Goal: Task Accomplishment & Management: Use online tool/utility

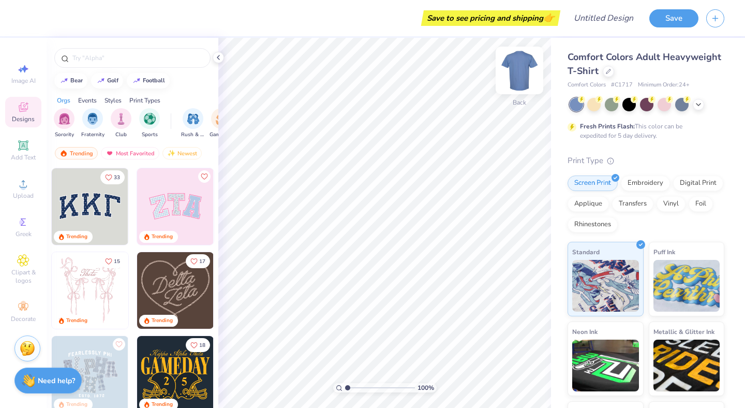
click at [521, 78] on img at bounding box center [519, 70] width 41 height 41
click at [520, 78] on img at bounding box center [519, 70] width 21 height 21
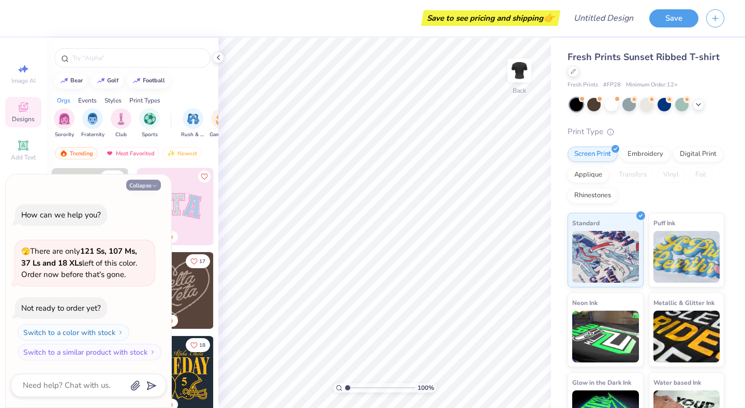
click at [138, 187] on button "Collapse" at bounding box center [143, 185] width 35 height 11
type textarea "x"
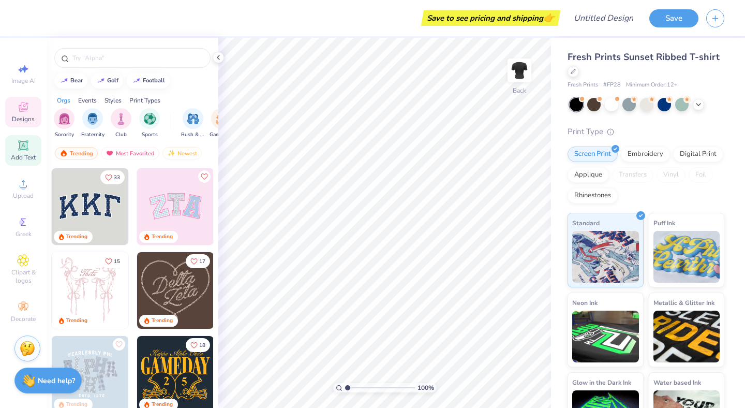
click at [18, 150] on icon at bounding box center [23, 145] width 12 height 12
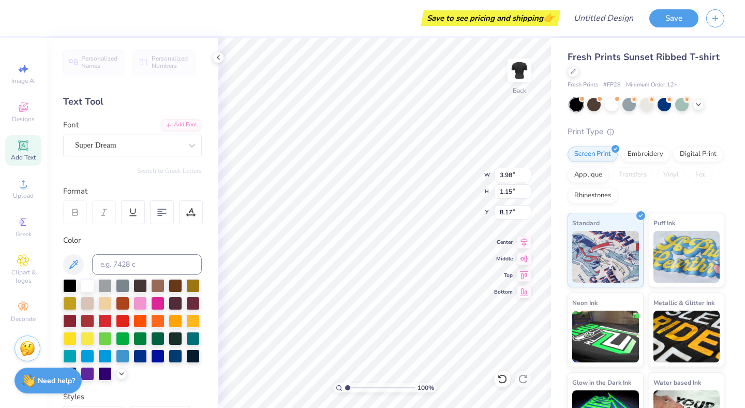
type textarea "Cornell"
type textarea "CORNELL"
click at [122, 141] on div "Super Dream" at bounding box center [128, 145] width 109 height 16
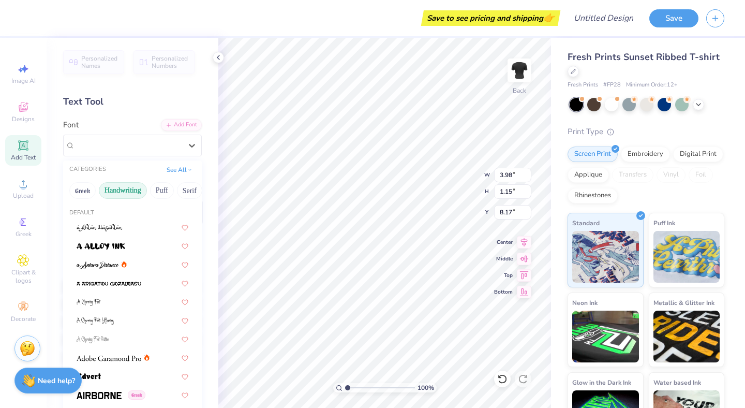
click at [114, 194] on button "Handwriting" at bounding box center [123, 190] width 48 height 17
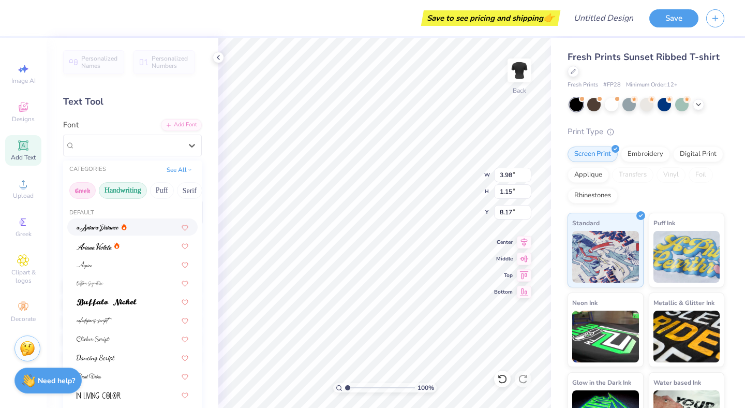
click at [81, 192] on button "Greek" at bounding box center [82, 190] width 26 height 17
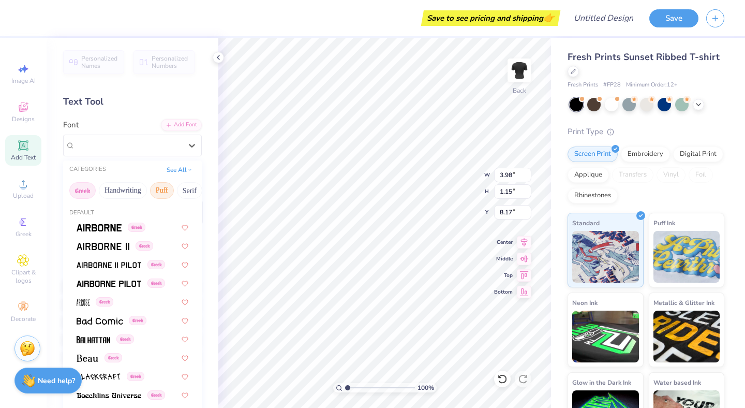
click at [169, 190] on button "Puff" at bounding box center [162, 190] width 24 height 17
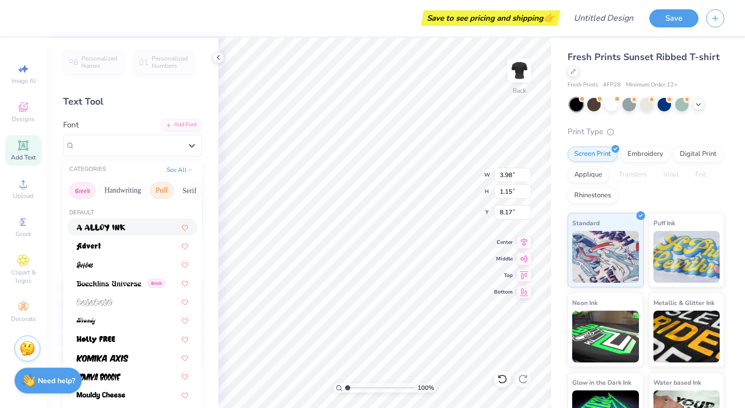
click at [88, 195] on button "Greek" at bounding box center [82, 190] width 26 height 17
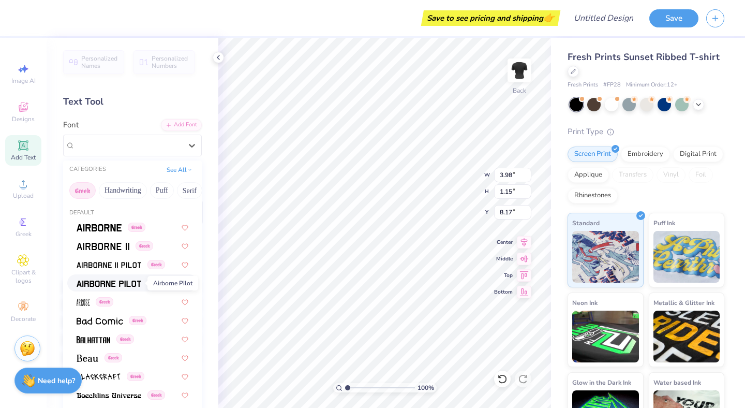
click at [90, 281] on img at bounding box center [109, 283] width 65 height 7
click at [84, 148] on div "Airborne Pilot Greek" at bounding box center [128, 145] width 109 height 16
click at [80, 232] on span at bounding box center [99, 226] width 45 height 11
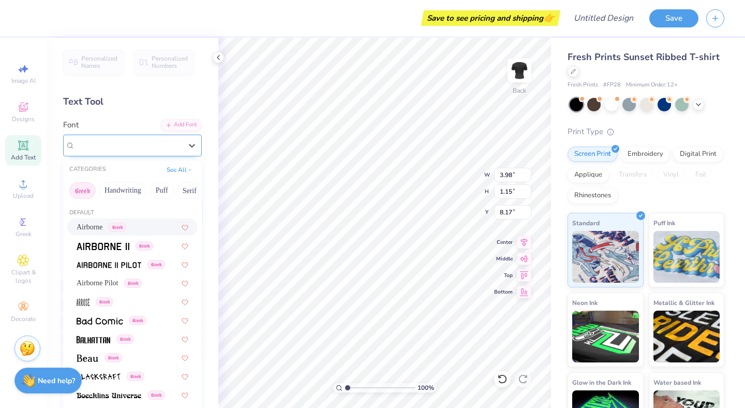
click at [89, 140] on div "Airborne Greek" at bounding box center [128, 145] width 109 height 16
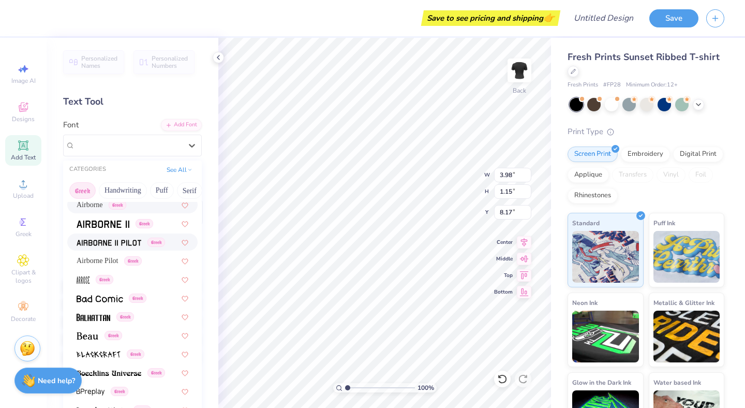
scroll to position [24, 0]
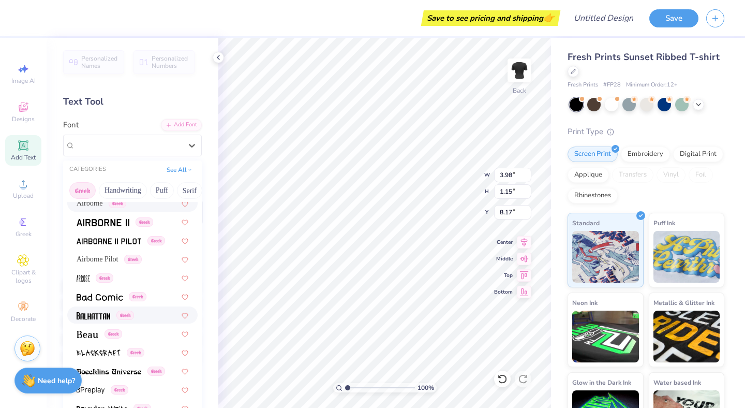
click at [92, 313] on img at bounding box center [94, 315] width 34 height 7
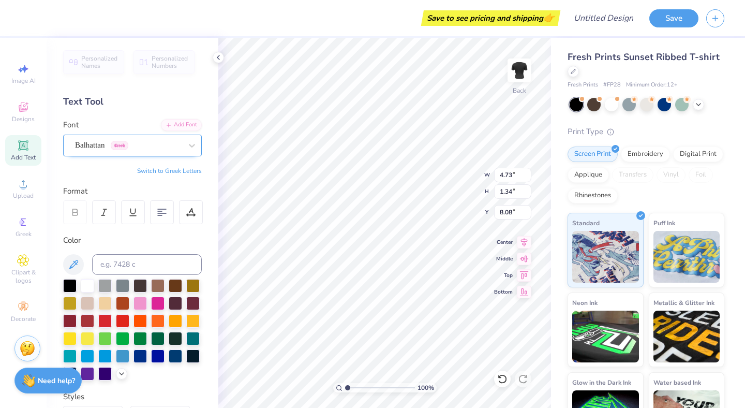
click at [86, 148] on div "Balhattan Greek" at bounding box center [128, 145] width 109 height 16
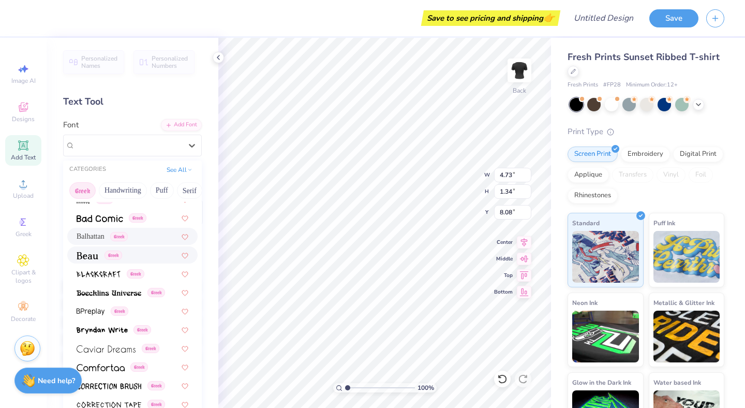
scroll to position [105, 0]
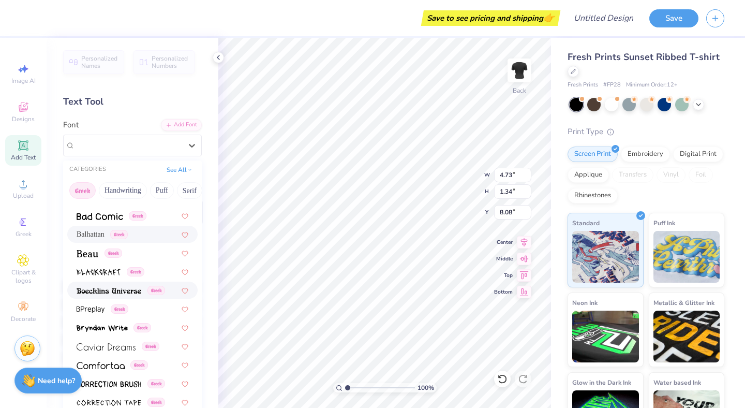
click at [86, 286] on span at bounding box center [109, 290] width 65 height 11
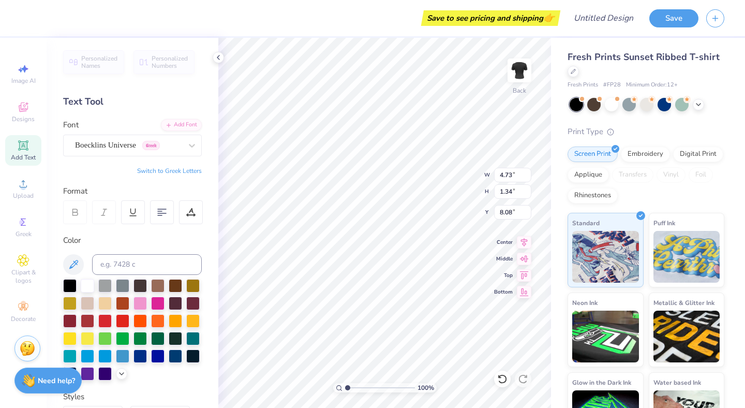
type input "6.98"
type input "1.11"
type input "8.20"
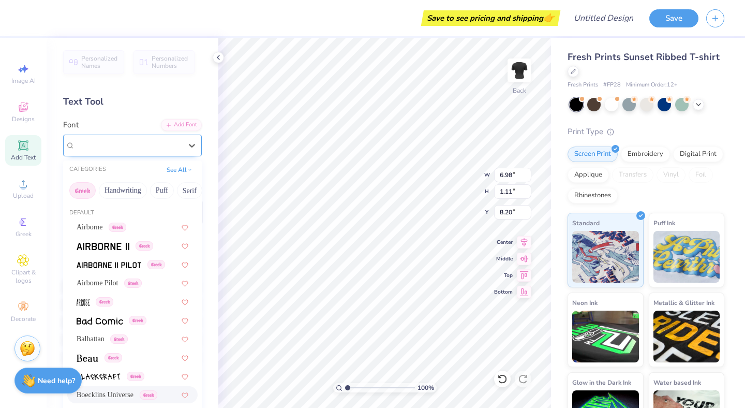
click at [107, 142] on div "Boecklins Universe Greek" at bounding box center [128, 145] width 109 height 16
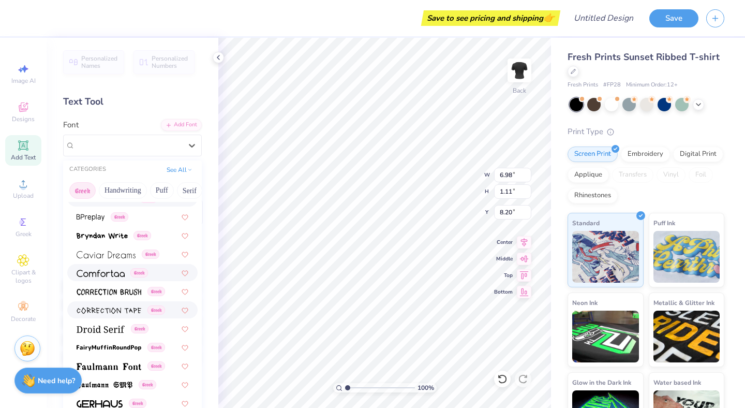
scroll to position [198, 0]
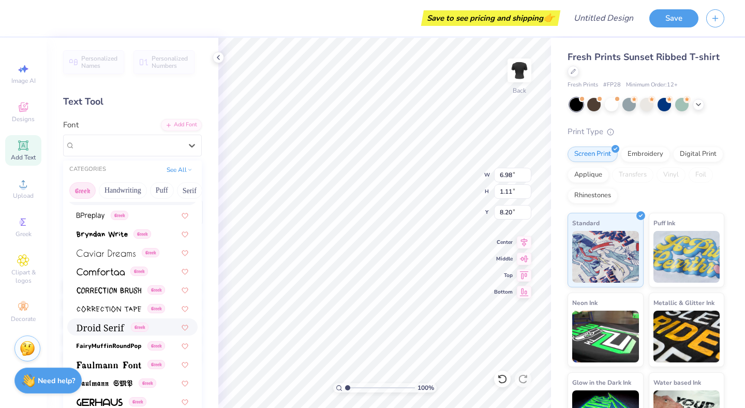
click at [96, 326] on img at bounding box center [101, 327] width 48 height 7
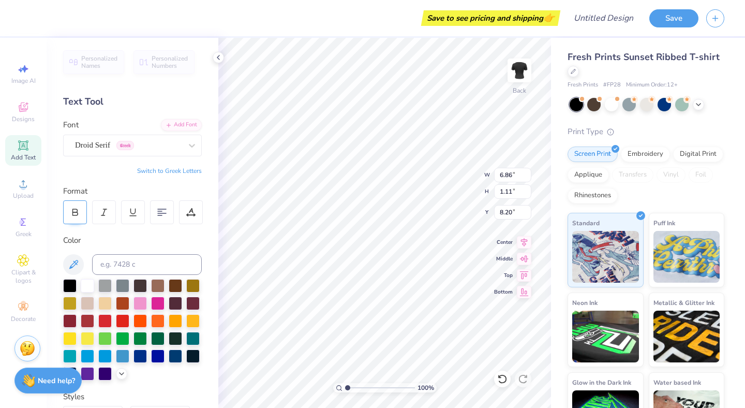
click at [78, 216] on icon at bounding box center [74, 211] width 9 height 9
type input "6.98"
type input "1.06"
type input "8.22"
type input "4.37"
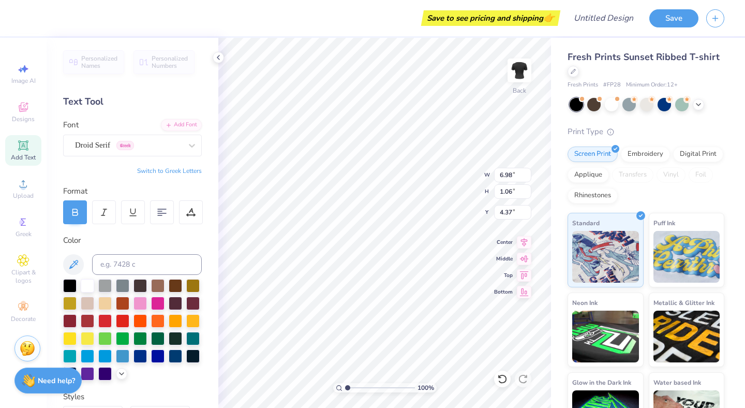
type input "3.82"
click at [24, 188] on circle at bounding box center [23, 187] width 6 height 6
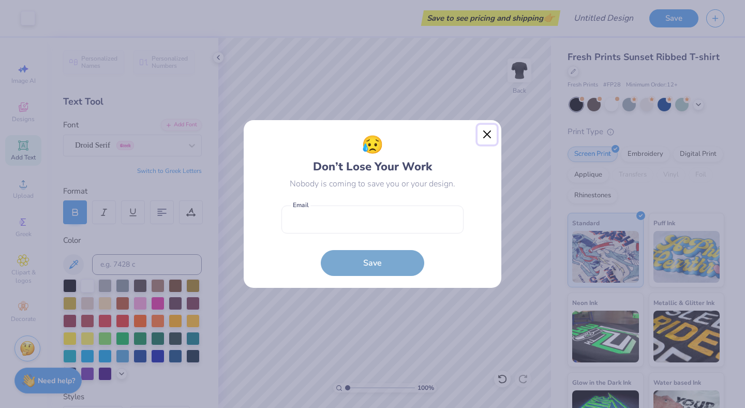
click at [489, 130] on button "Close" at bounding box center [488, 135] width 20 height 20
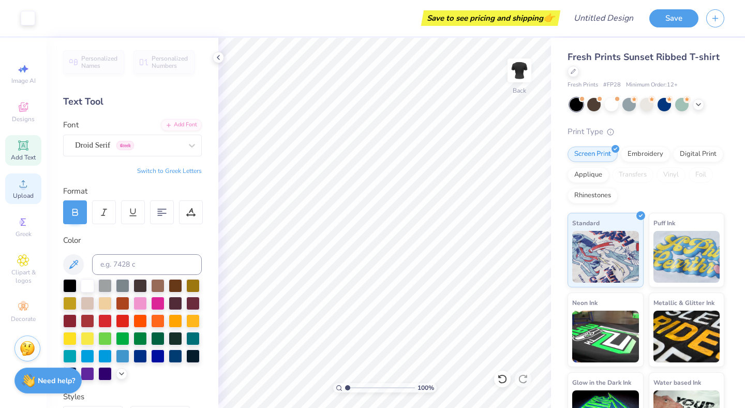
click at [15, 186] on div "Upload" at bounding box center [23, 188] width 36 height 31
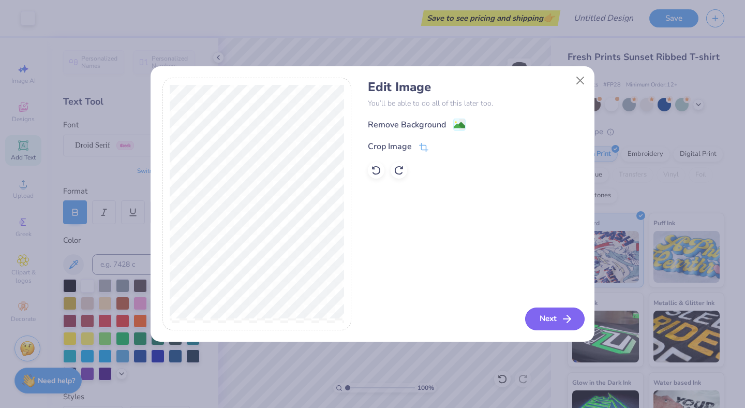
click at [553, 317] on button "Next" at bounding box center [555, 318] width 60 height 23
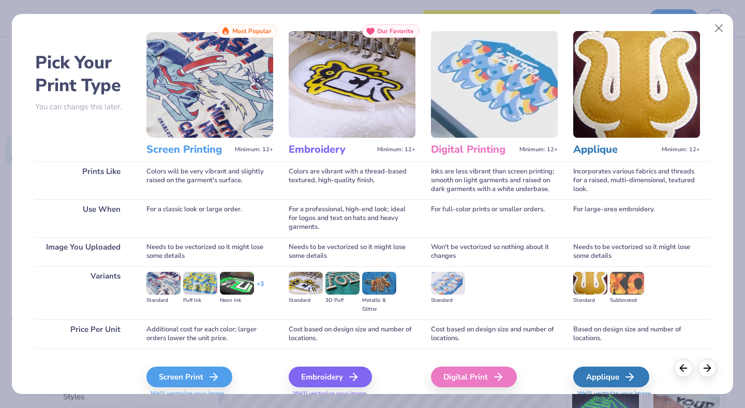
scroll to position [0, 0]
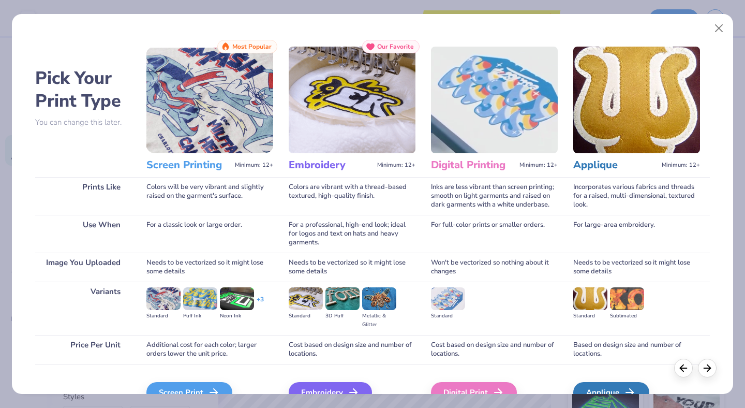
click at [188, 102] on img at bounding box center [209, 100] width 127 height 107
click at [728, 24] on button "Close" at bounding box center [719, 29] width 20 height 20
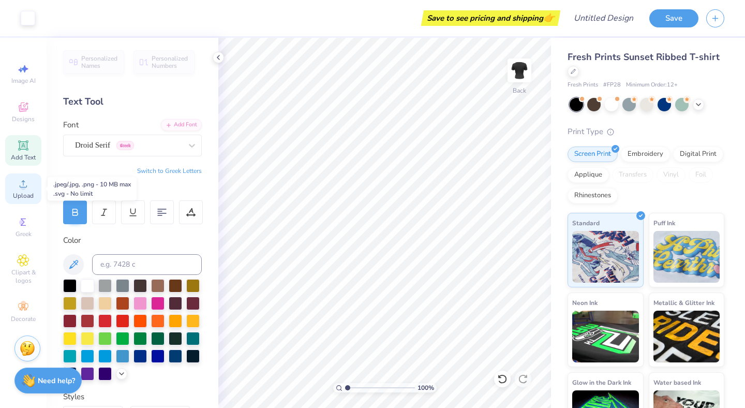
click at [20, 191] on span "Upload" at bounding box center [23, 195] width 21 height 8
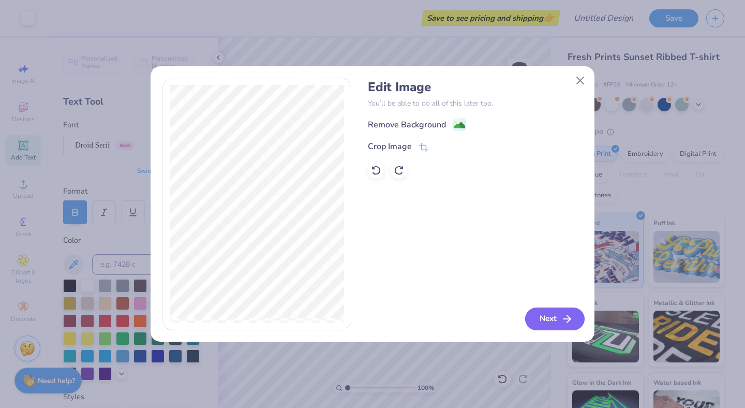
click at [551, 325] on button "Next" at bounding box center [555, 318] width 60 height 23
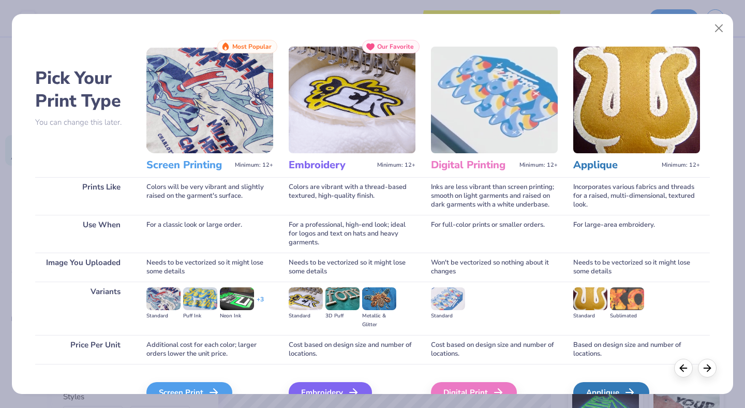
scroll to position [56, 0]
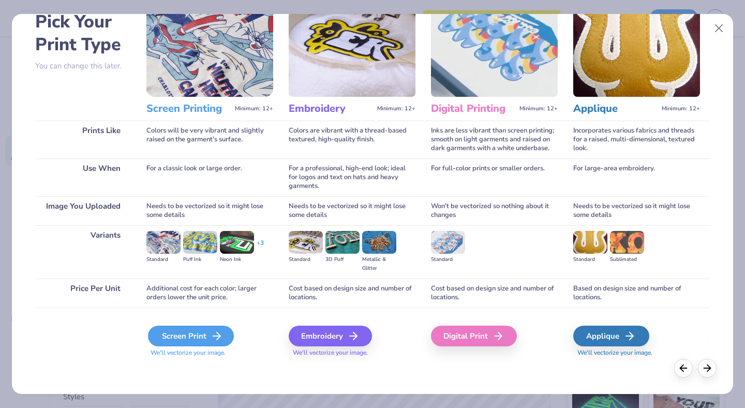
click at [195, 337] on div "Screen Print" at bounding box center [191, 335] width 86 height 21
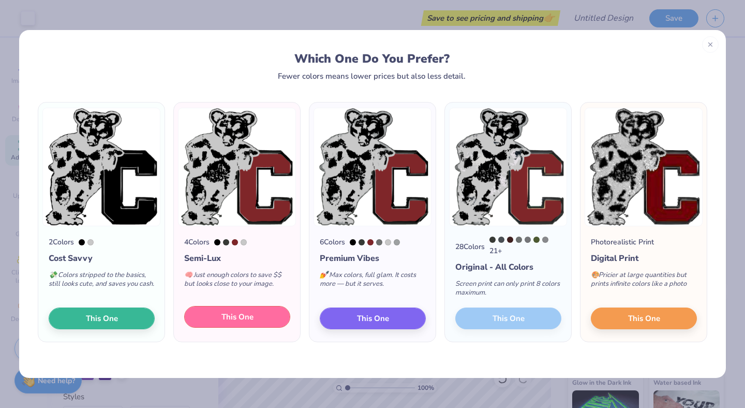
click at [246, 321] on span "This One" at bounding box center [237, 317] width 32 height 12
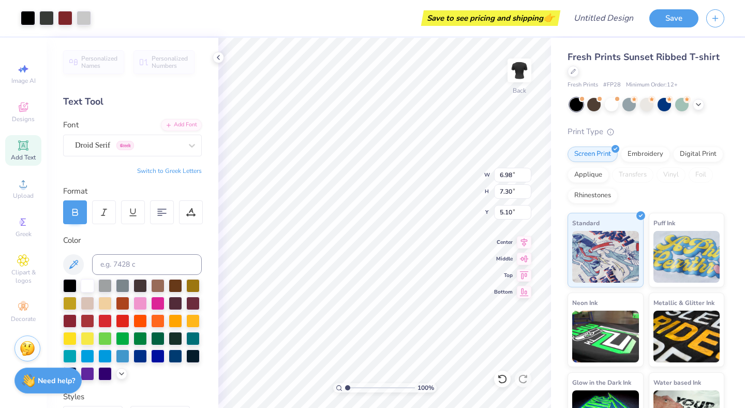
type input "3.90"
type input "4.07"
type input "5.33"
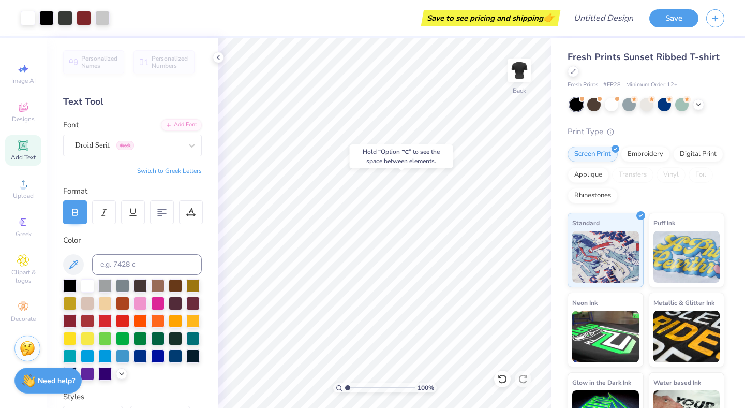
click at [360, 146] on body "Art colors Save to see pricing and shipping 👉 Design Title Save Image AI Design…" at bounding box center [372, 204] width 745 height 408
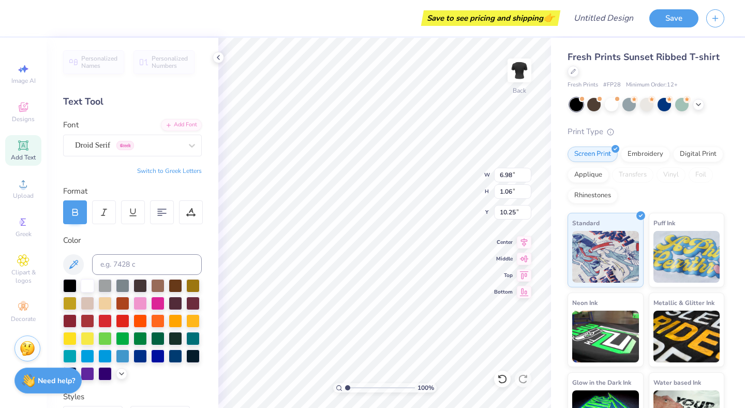
type input "10.25"
type textarea "UNIVERSITY"
type input "10.00"
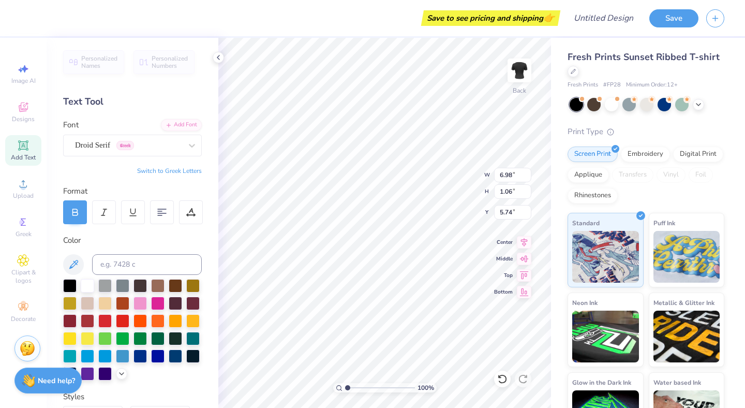
type input "5.74"
type textarea "1"
type input "5.33"
type input "1.00"
type input "1.54"
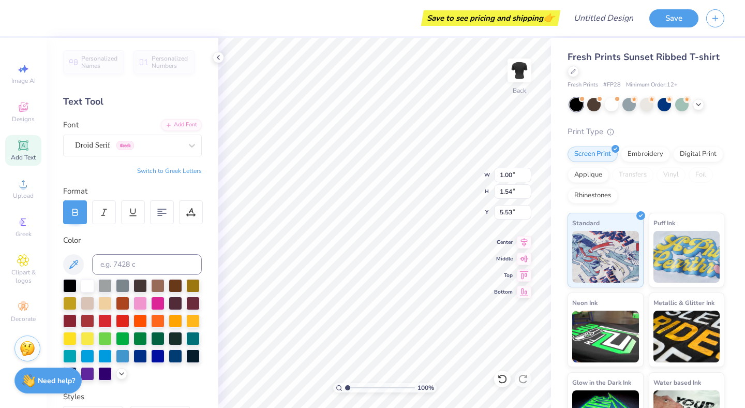
type input "7.98"
type textarea "9"
type textarea "8"
type input "1.07"
type input "3.70"
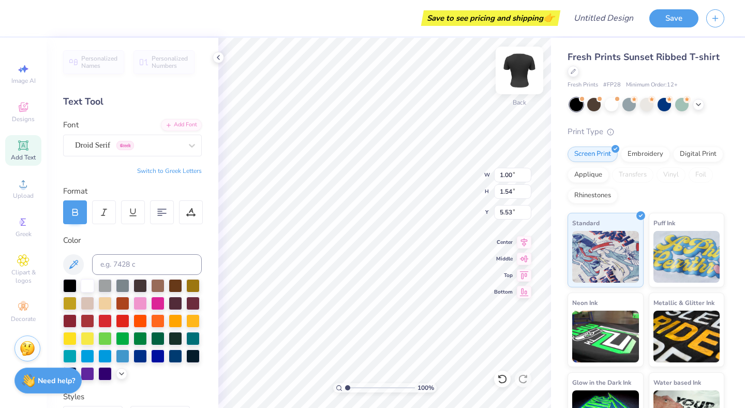
type textarea "6"
type input "1.07"
type input "1.57"
type input "7.66"
type textarea "5"
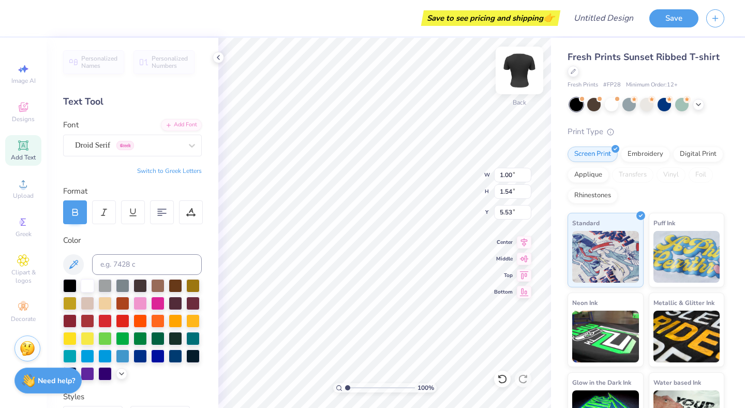
type input "1.07"
type input "3.70"
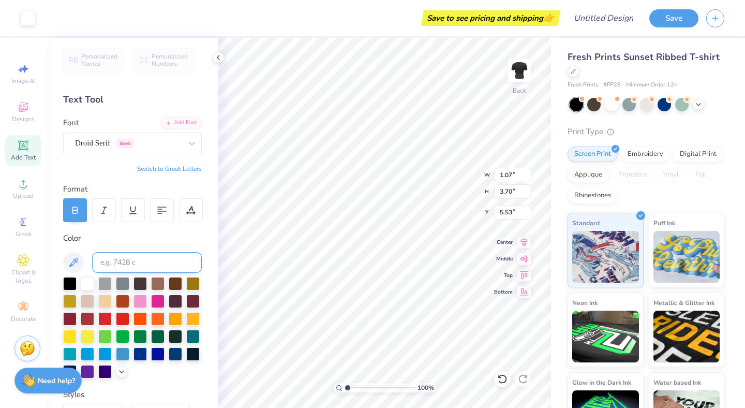
scroll to position [0, 0]
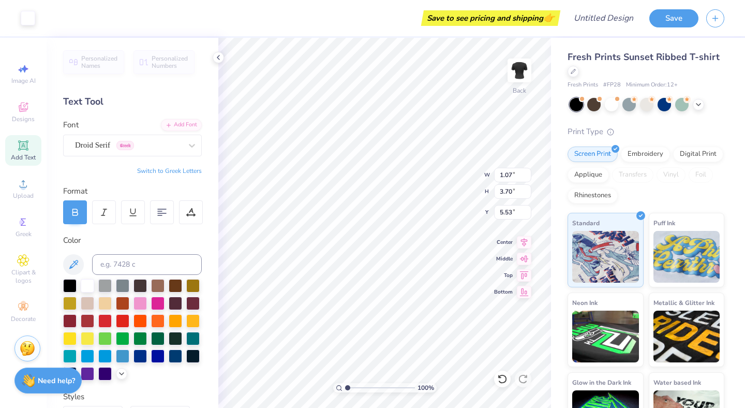
type input "3.34"
type input "1.78"
type input "5.52"
type input "0.51"
type input "1.76"
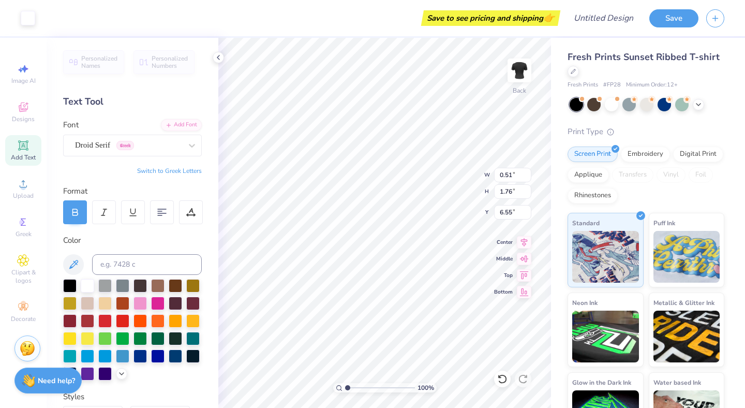
type input "6.55"
type input "0.48"
type input "0.74"
type input "0.49"
type input "1.77"
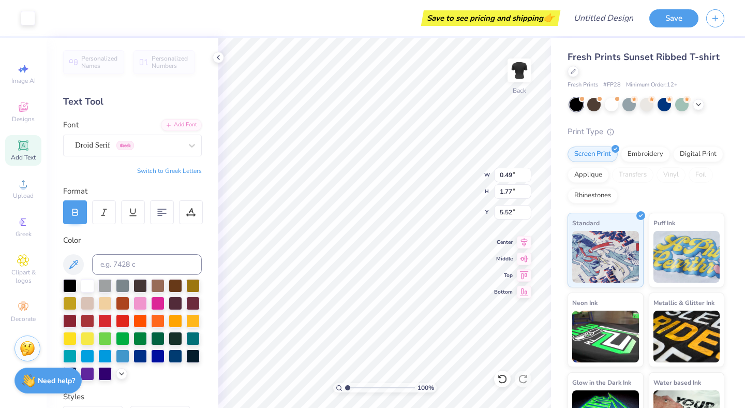
type input "6.54"
type input "1.77"
type input "3.84"
type input "9.96"
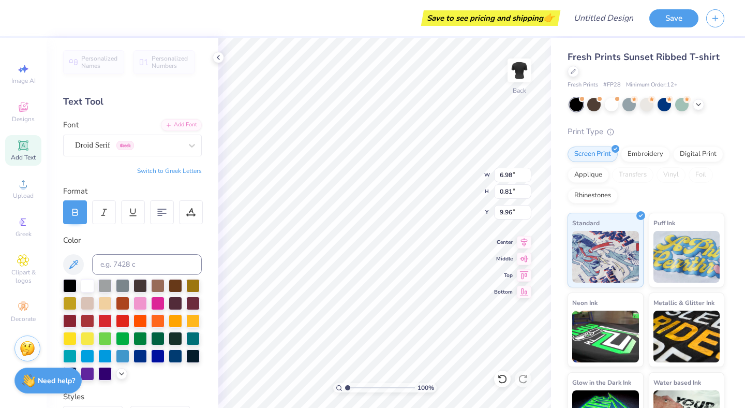
type textarea "EST. 1865"
type input "6.98"
type input "0.81"
type input "10.01"
type input "6.62"
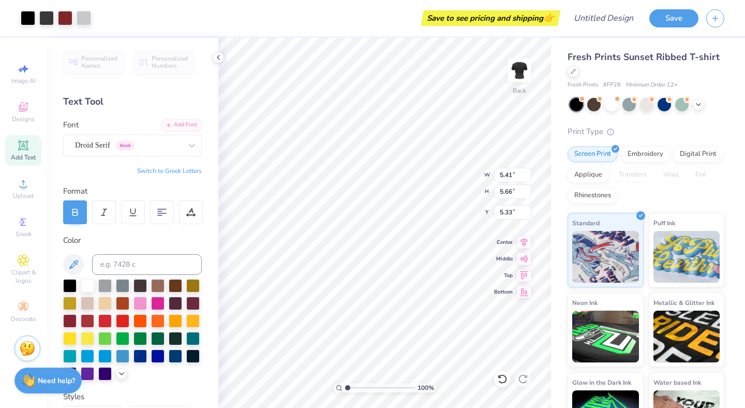
type input "5.41"
type input "5.66"
type input "6.96"
type input "7.28"
type input "3.71"
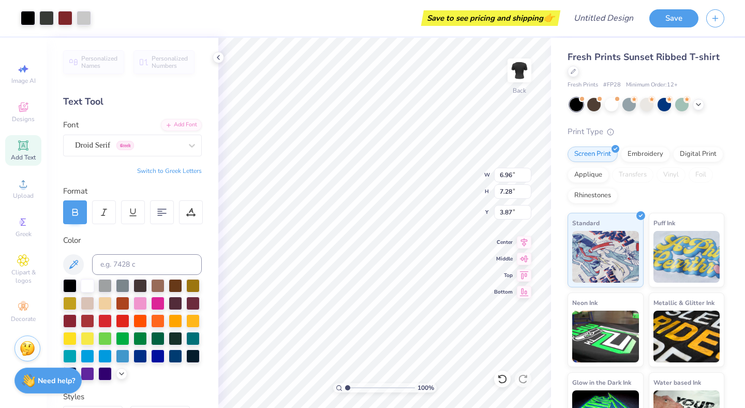
type input "3.87"
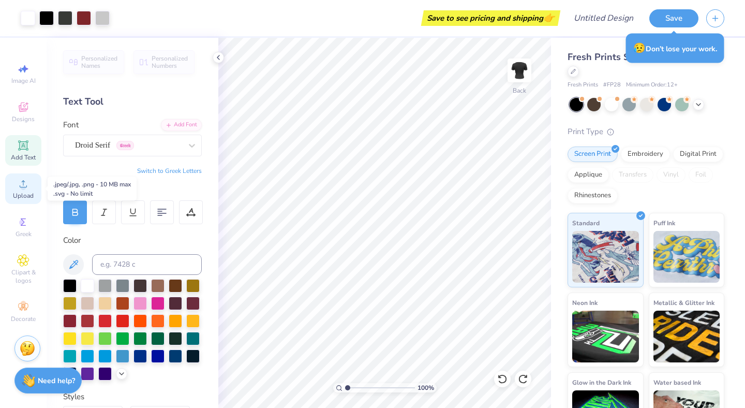
click at [21, 189] on icon at bounding box center [23, 183] width 12 height 12
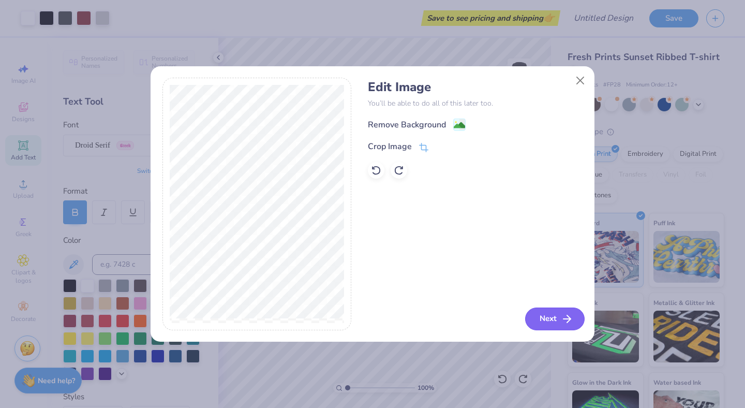
click at [563, 321] on icon "button" at bounding box center [567, 319] width 12 height 12
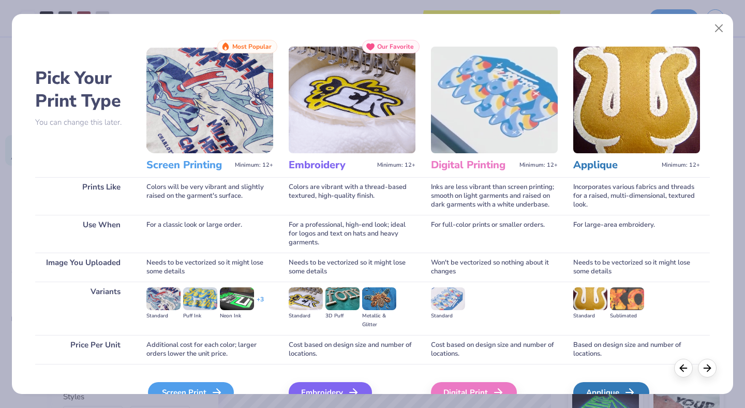
click at [203, 393] on div "Screen Print" at bounding box center [191, 392] width 86 height 21
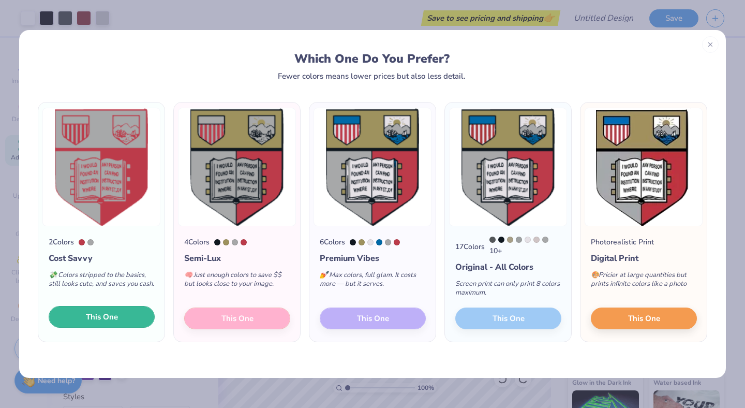
click at [103, 321] on span "This One" at bounding box center [102, 317] width 32 height 12
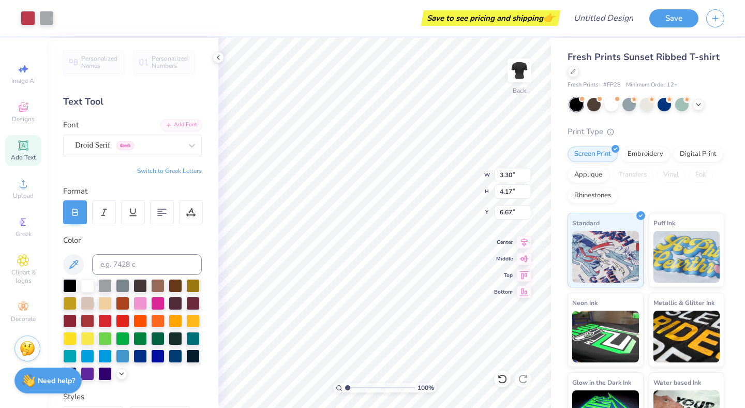
type input "5.48"
click at [24, 19] on div at bounding box center [28, 17] width 14 height 14
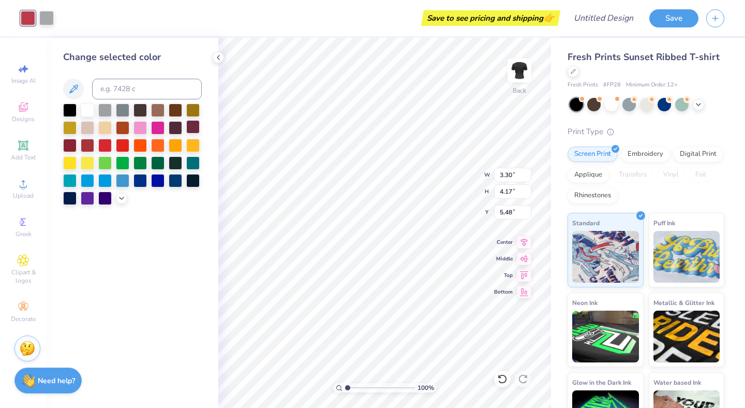
click at [192, 126] on div at bounding box center [192, 126] width 13 height 13
click at [105, 146] on div at bounding box center [104, 144] width 13 height 13
click at [92, 145] on div at bounding box center [87, 144] width 13 height 13
click at [120, 199] on icon at bounding box center [121, 197] width 8 height 8
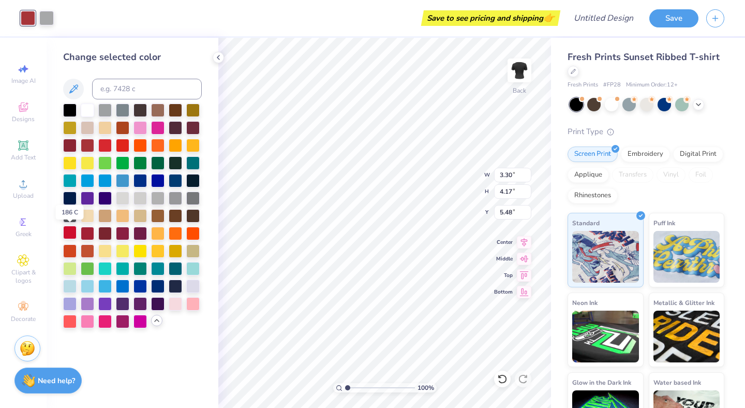
click at [73, 231] on div at bounding box center [69, 232] width 13 height 13
click at [90, 232] on div at bounding box center [87, 232] width 13 height 13
drag, startPoint x: 120, startPoint y: 234, endPoint x: 108, endPoint y: 234, distance: 11.9
click at [120, 234] on div at bounding box center [122, 233] width 13 height 13
click at [106, 234] on div at bounding box center [104, 232] width 13 height 13
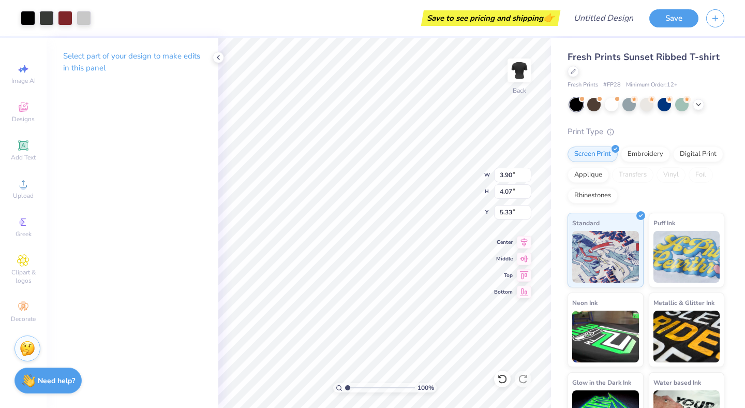
type input "3.90"
type input "4.07"
type input "5.48"
type input "5.21"
click at [596, 106] on div at bounding box center [593, 103] width 13 height 13
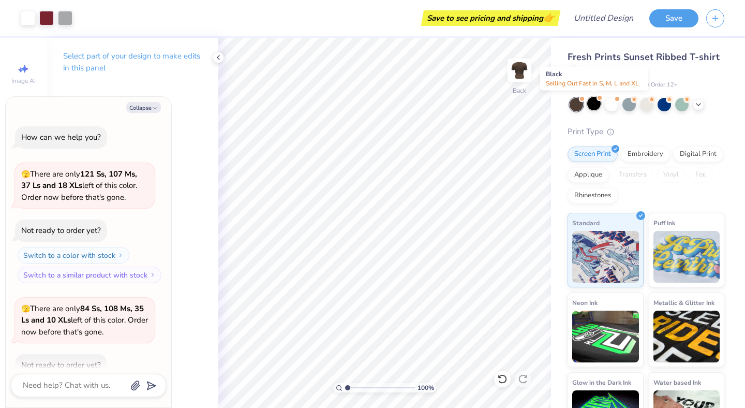
scroll to position [57, 0]
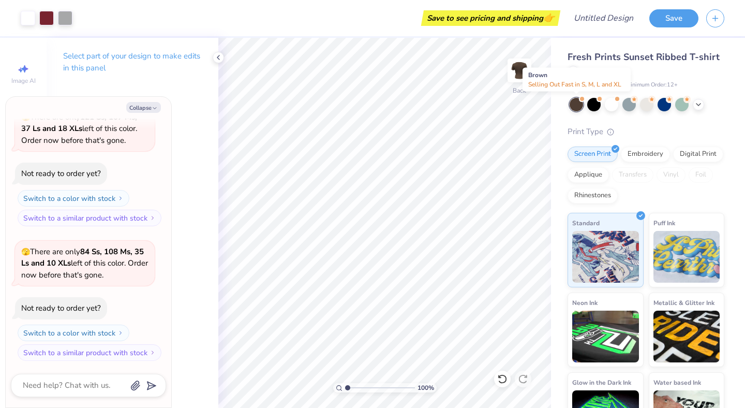
click at [577, 104] on div at bounding box center [576, 104] width 13 height 13
click at [594, 108] on div at bounding box center [593, 103] width 13 height 13
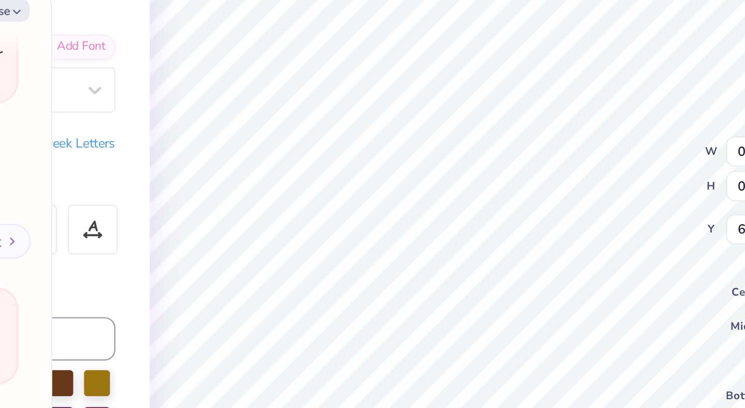
type textarea "x"
type input "0.49"
type input "0.75"
type input "6.54"
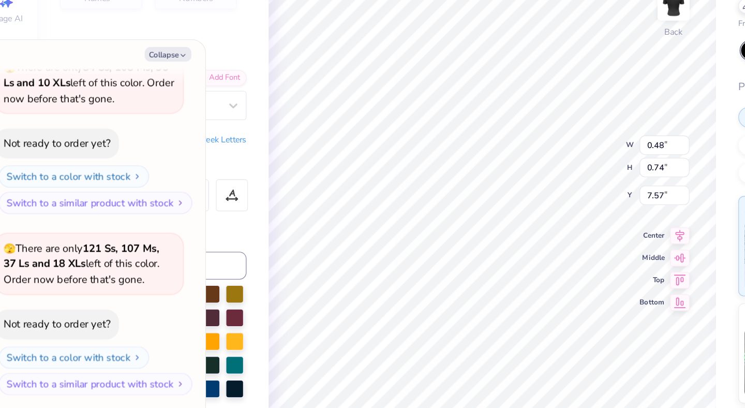
type textarea "x"
type input "6.98"
type input "1.06"
type input "3.82"
type textarea "x"
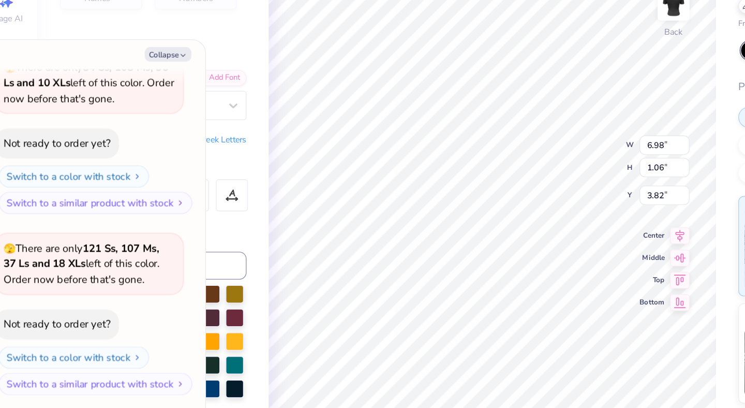
type input "3.00"
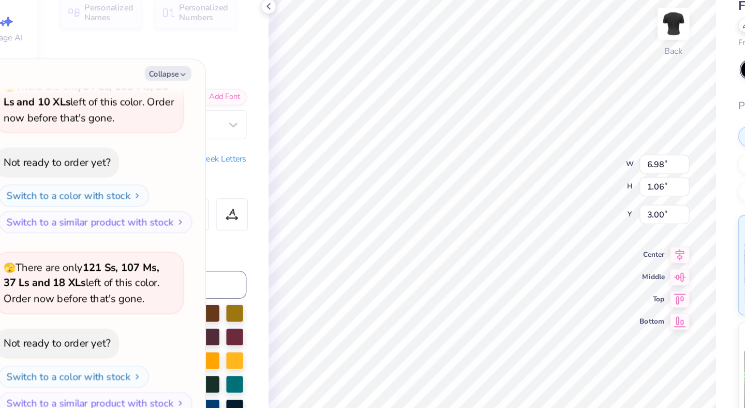
type textarea "x"
type input "3.79"
type textarea "x"
type input "3.30"
type input "4.17"
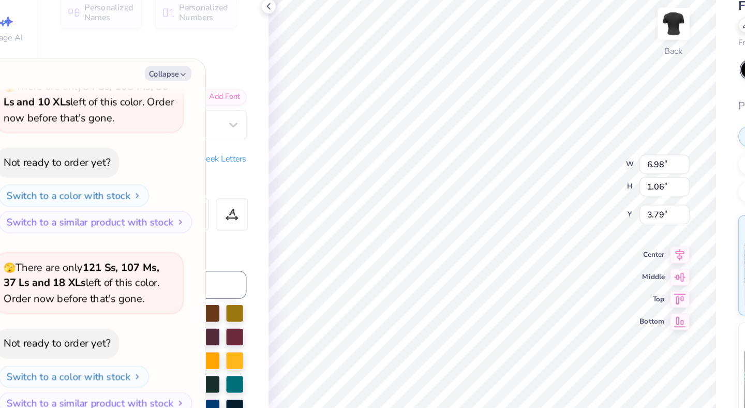
type input "5.41"
type textarea "x"
type input "5.02"
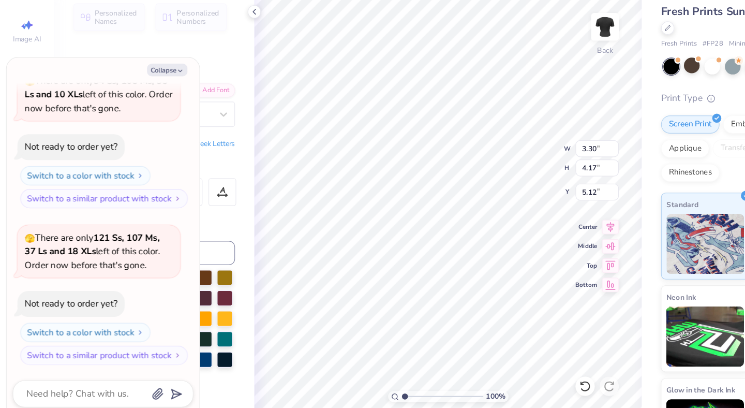
type textarea "x"
type input "6.67"
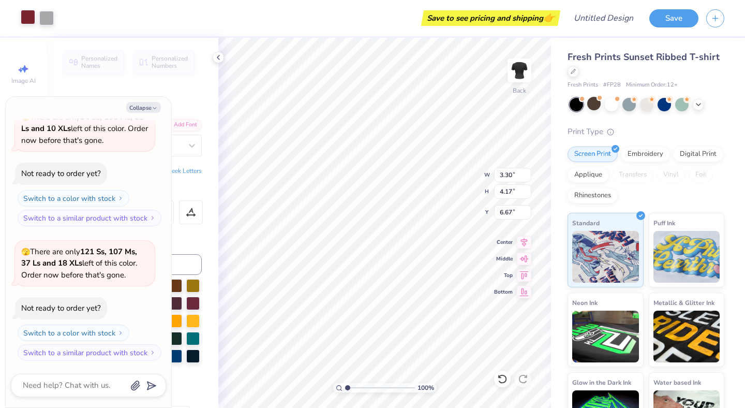
click at [28, 15] on div at bounding box center [28, 17] width 14 height 14
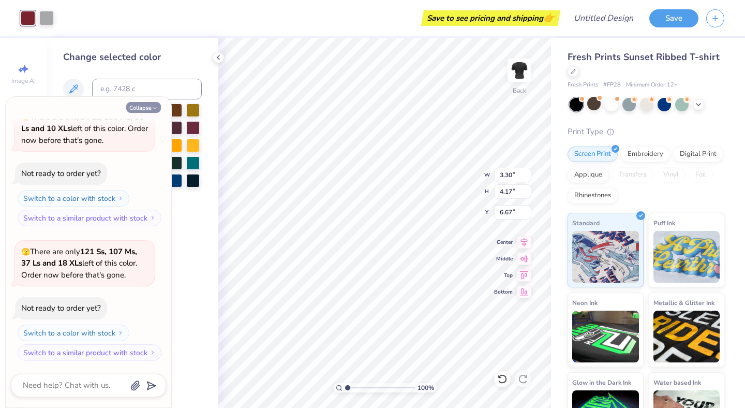
click at [140, 108] on button "Collapse" at bounding box center [143, 107] width 35 height 11
type textarea "x"
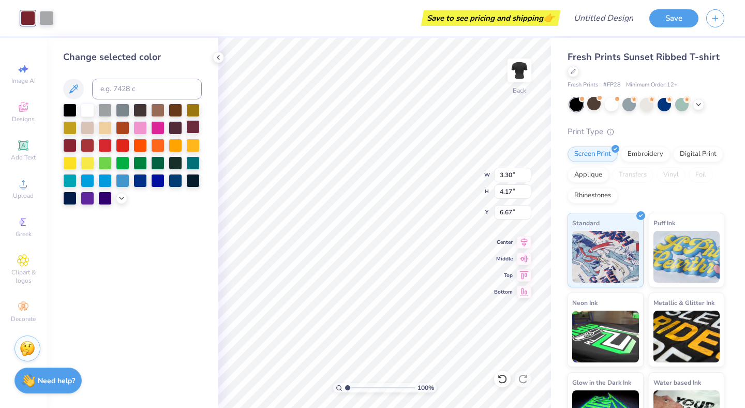
type input "5.12"
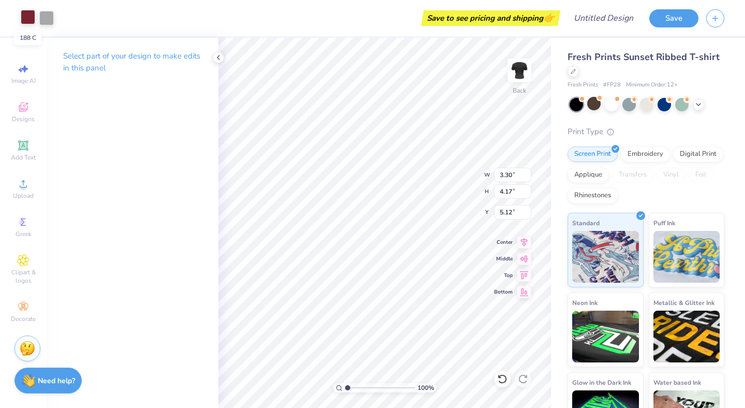
click at [22, 16] on div at bounding box center [28, 17] width 14 height 14
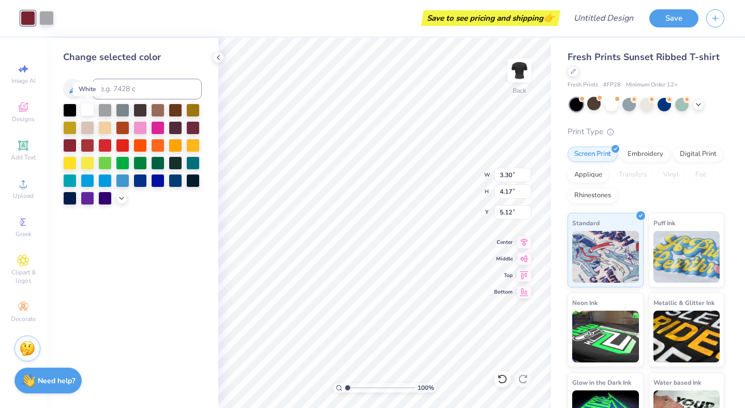
click at [87, 112] on div at bounding box center [87, 108] width 13 height 13
click at [44, 16] on div at bounding box center [46, 17] width 14 height 14
click at [83, 108] on div at bounding box center [87, 108] width 13 height 13
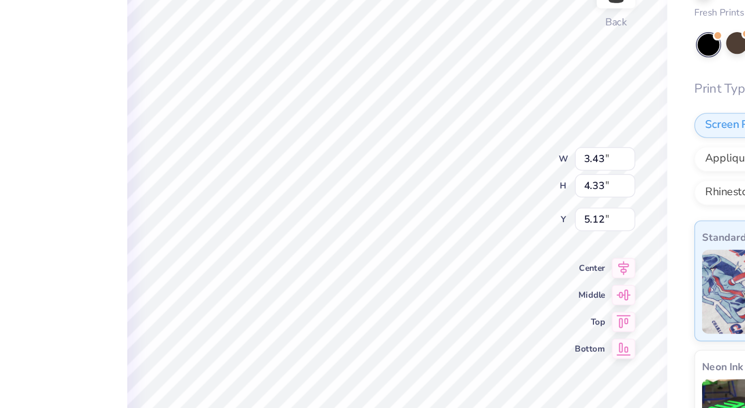
type input "3.43"
type input "4.33"
type input "5.13"
type input "3.30"
type input "4.17"
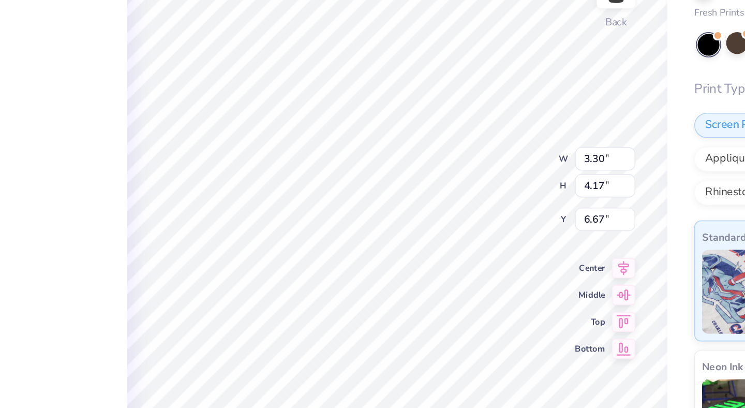
type input "5.21"
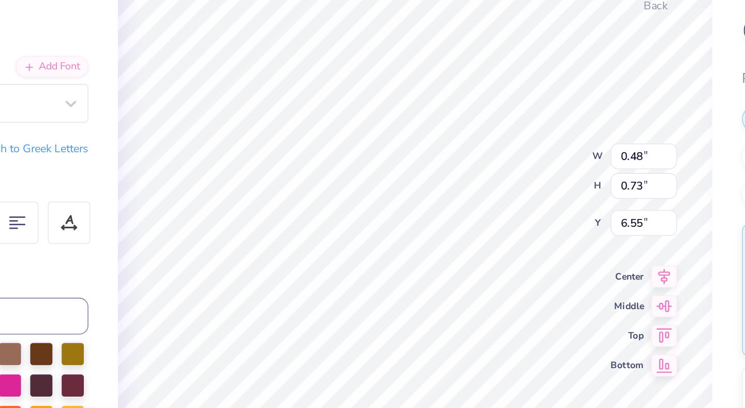
type input "0.51"
type input "1.75"
type input "5.17"
type input "1.77"
type input "5.97"
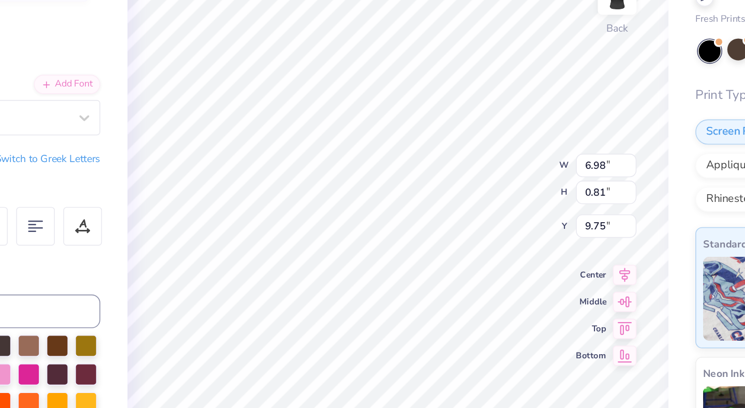
type input "9.75"
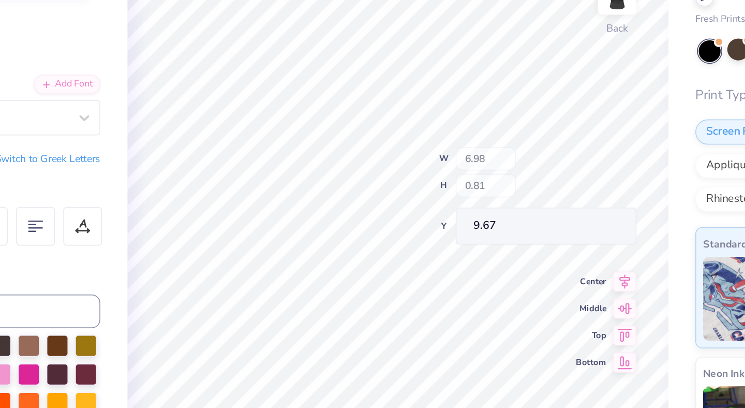
type input "9.67"
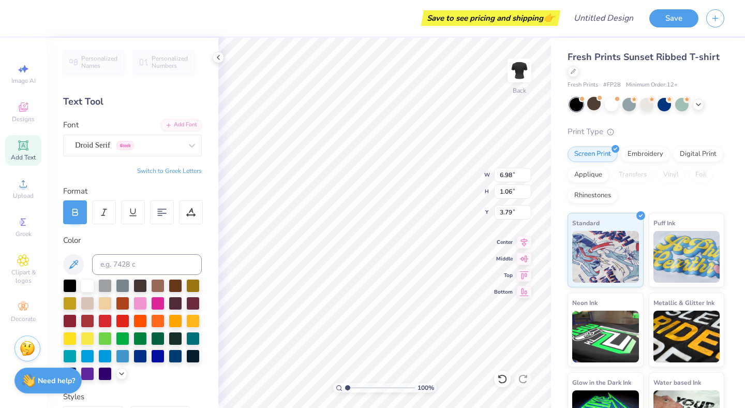
type input "2.94"
type input "5.58"
type input "10.58"
type input "3.30"
type input "4.17"
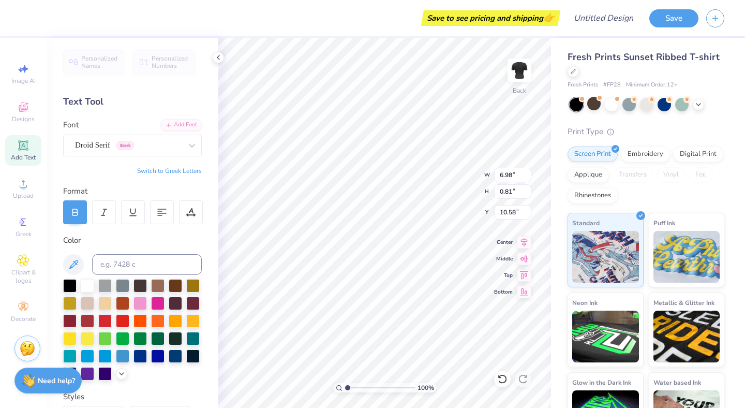
type input "6.11"
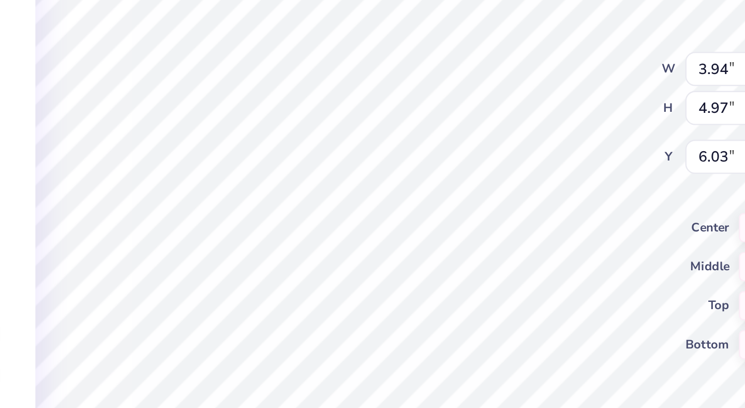
type input "3.94"
type input "4.97"
type input "4.39"
type input "5.54"
type input "5.45"
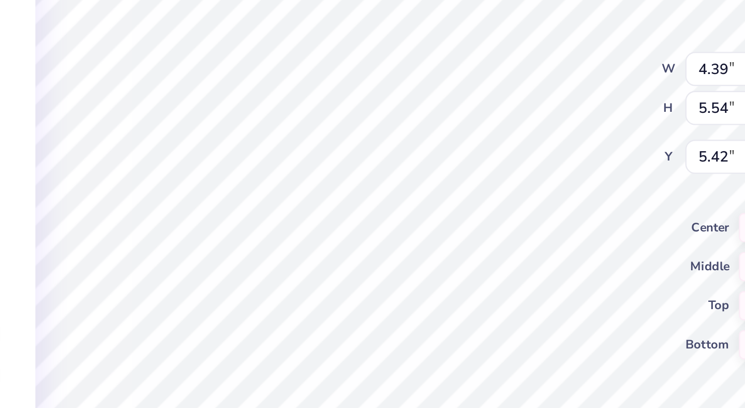
type input "0.48"
type input "0.73"
type input "6.89"
type input "0.51"
type input "1.75"
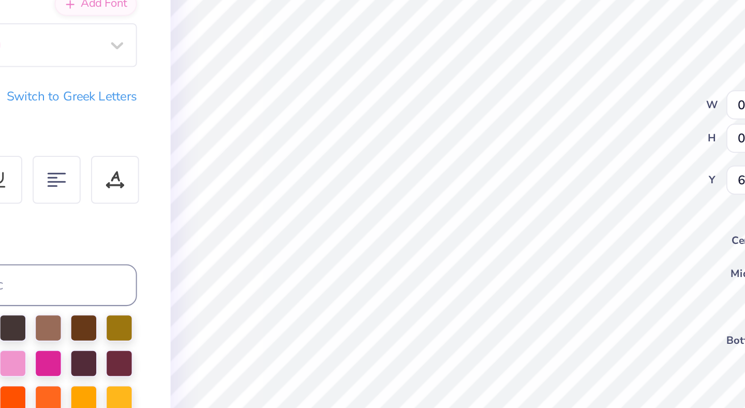
type input "1.77"
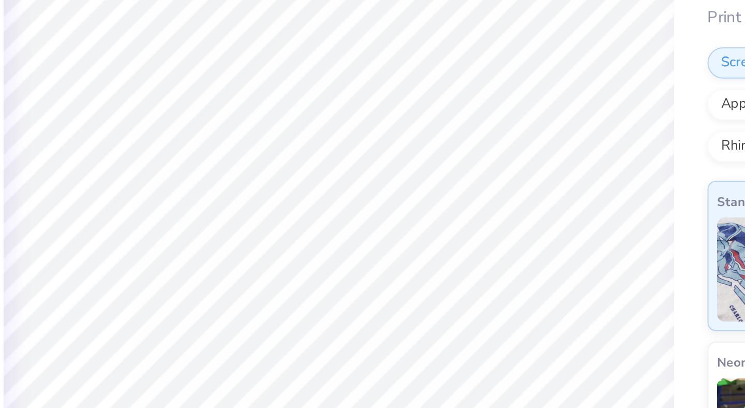
scroll to position [0, 0]
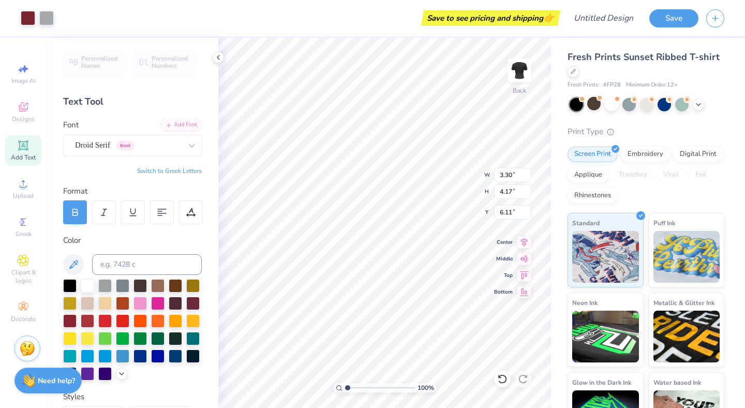
type input "3.63"
type input "4.58"
type input "4.05"
type input "5.11"
type input "5.58"
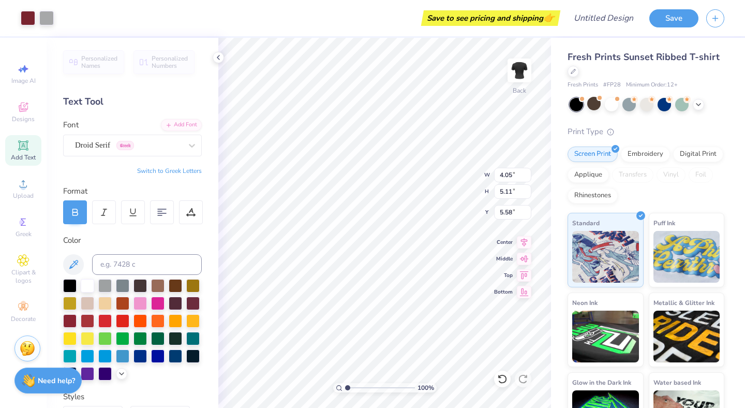
type input "4.16"
type input "5.25"
type input "5.57"
type input "1.06"
type input "3.89"
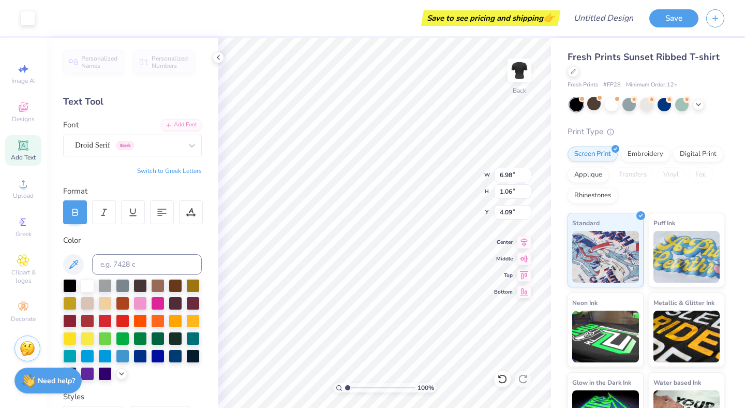
type input "4.10"
type input "7.99"
type input "3.71"
type input "4.16"
type input "5.25"
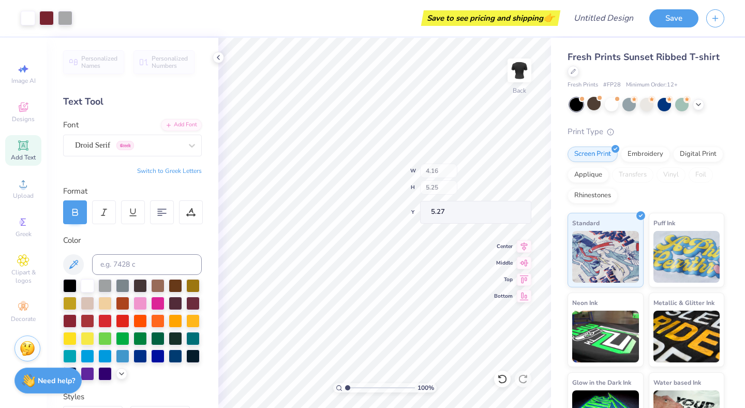
type input "5.32"
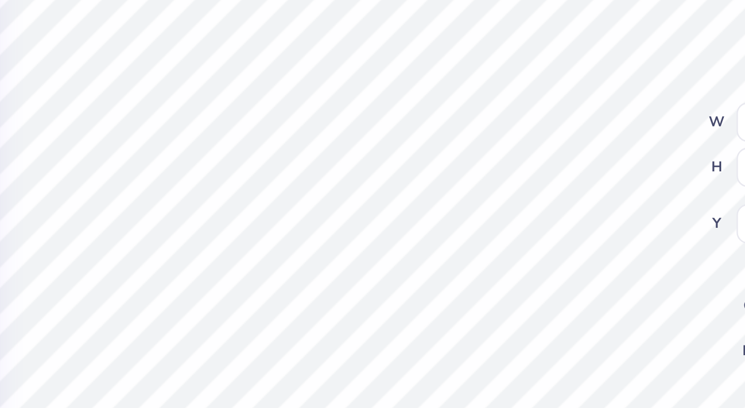
type input "4.39"
type input "5.54"
type input "5.17"
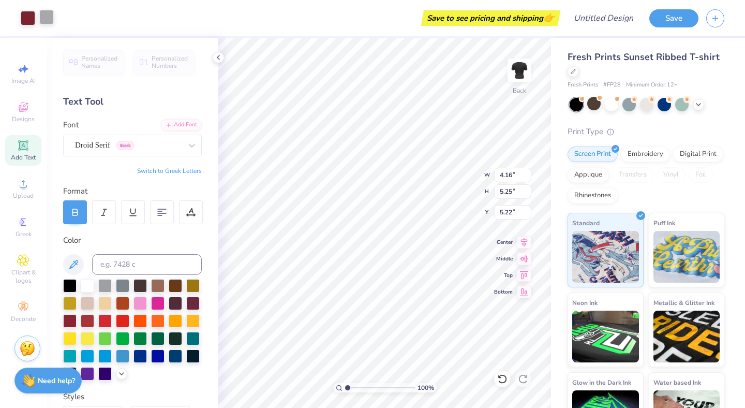
click at [47, 23] on div at bounding box center [46, 17] width 14 height 14
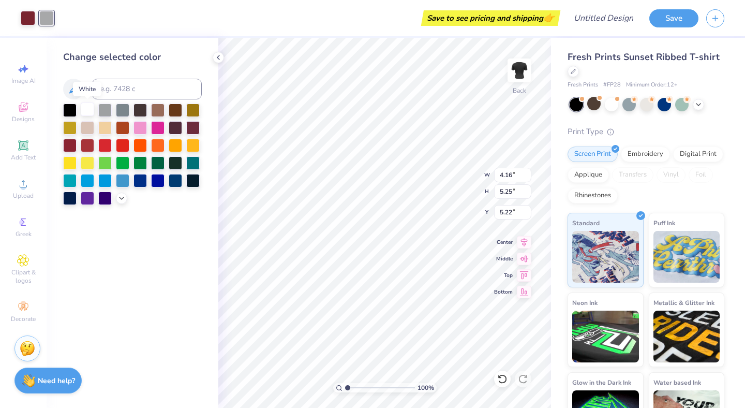
click at [86, 112] on div at bounding box center [87, 108] width 13 height 13
click at [75, 110] on div at bounding box center [69, 108] width 13 height 13
drag, startPoint x: 83, startPoint y: 112, endPoint x: 96, endPoint y: 162, distance: 52.0
click at [83, 112] on div at bounding box center [87, 109] width 13 height 13
click at [139, 182] on div at bounding box center [139, 179] width 13 height 13
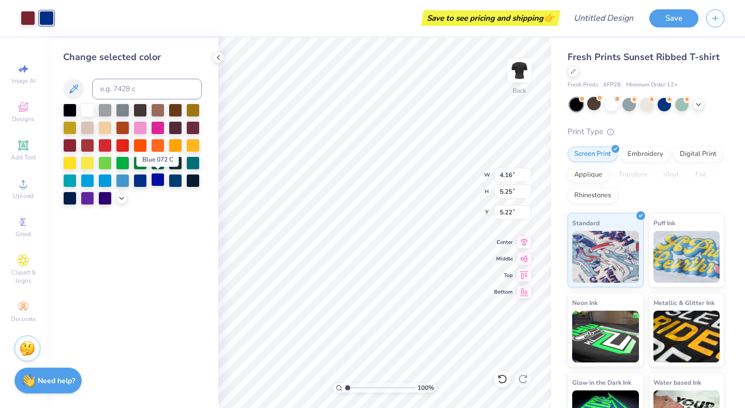
click at [157, 183] on div at bounding box center [157, 179] width 13 height 13
click at [86, 112] on div at bounding box center [87, 109] width 13 height 13
click at [25, 16] on div at bounding box center [28, 17] width 14 height 14
click at [29, 19] on div at bounding box center [28, 18] width 14 height 14
click at [71, 110] on div at bounding box center [69, 108] width 13 height 13
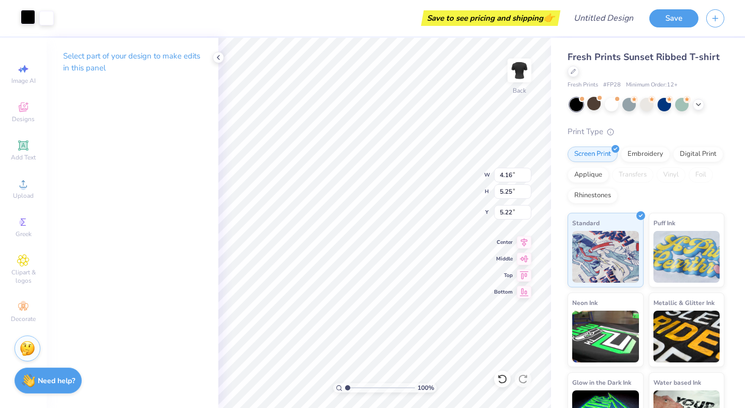
click at [29, 18] on div at bounding box center [28, 17] width 14 height 14
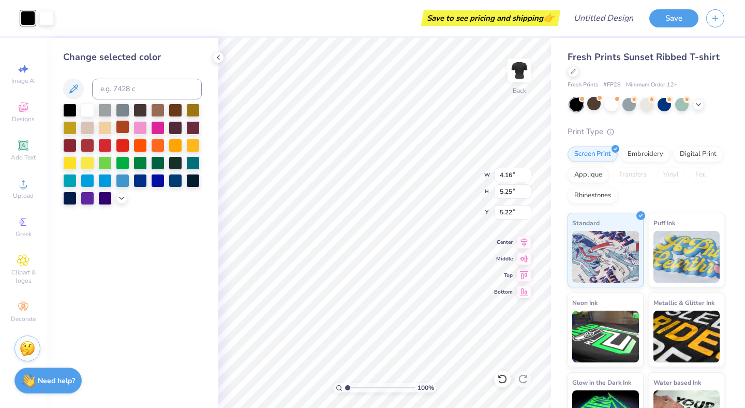
click at [122, 127] on div at bounding box center [122, 126] width 13 height 13
click at [69, 148] on div at bounding box center [69, 145] width 13 height 13
click at [91, 146] on div at bounding box center [87, 144] width 13 height 13
click at [188, 130] on div at bounding box center [192, 126] width 13 height 13
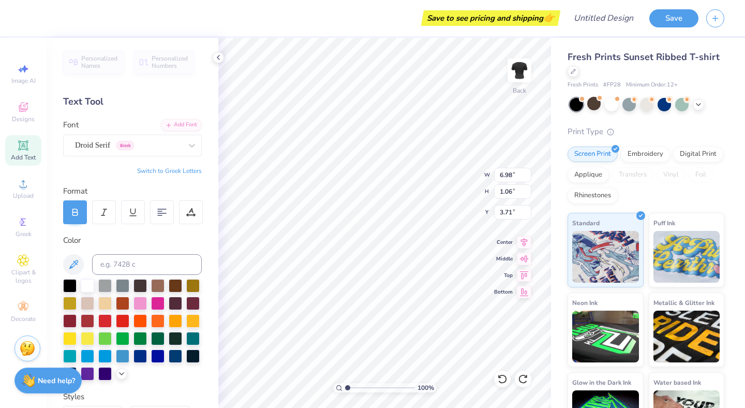
type input "3.62"
type input "1.75"
type input "6.59"
click at [159, 151] on div "Droid Serif Greek" at bounding box center [128, 145] width 109 height 16
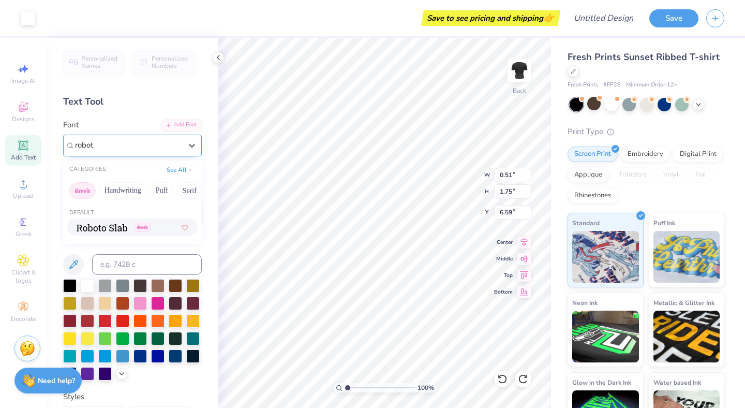
click at [108, 230] on img at bounding box center [102, 227] width 51 height 7
type input "robot"
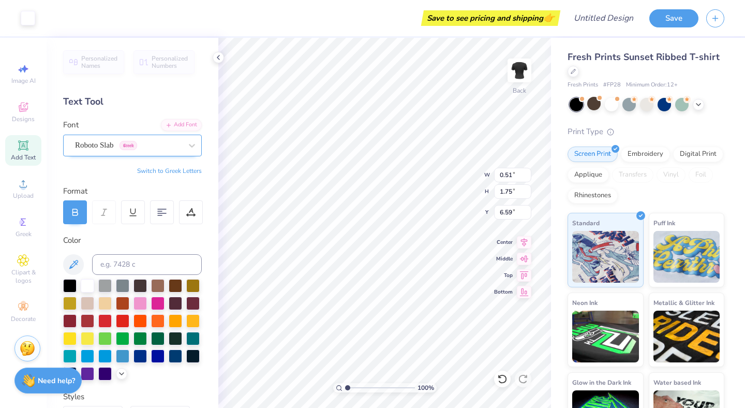
type input "6.98"
type input "7.99"
type input "3.71"
click at [129, 150] on div "Droid Serif Greek" at bounding box center [128, 145] width 109 height 16
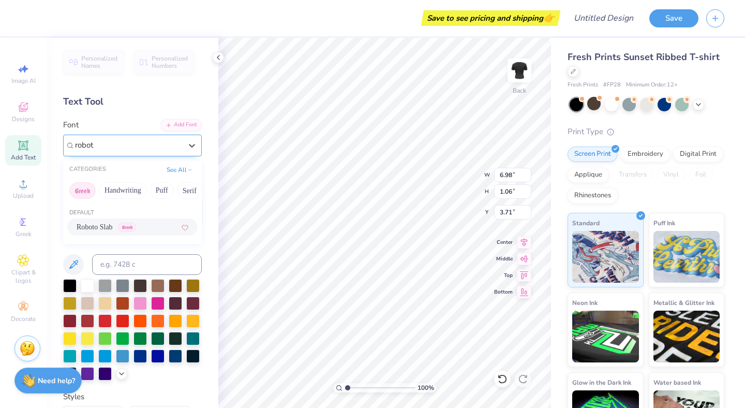
click at [109, 231] on span "Roboto Slab" at bounding box center [95, 226] width 36 height 11
type input "robot"
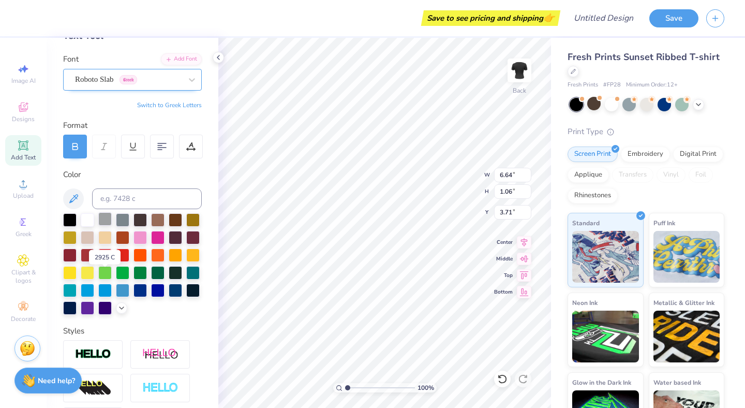
scroll to position [63, 0]
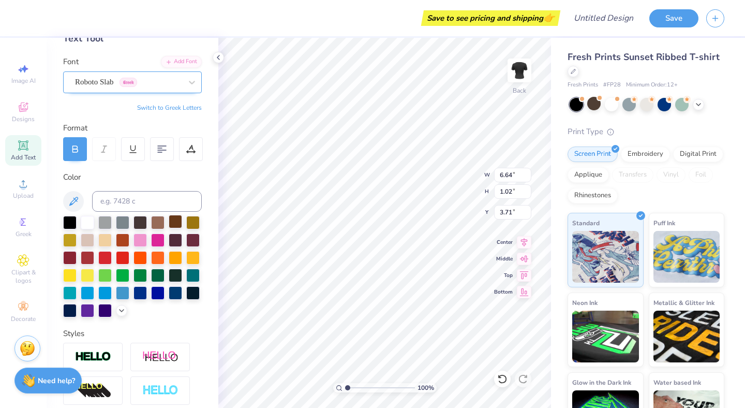
type input "6.42"
type input "1.02"
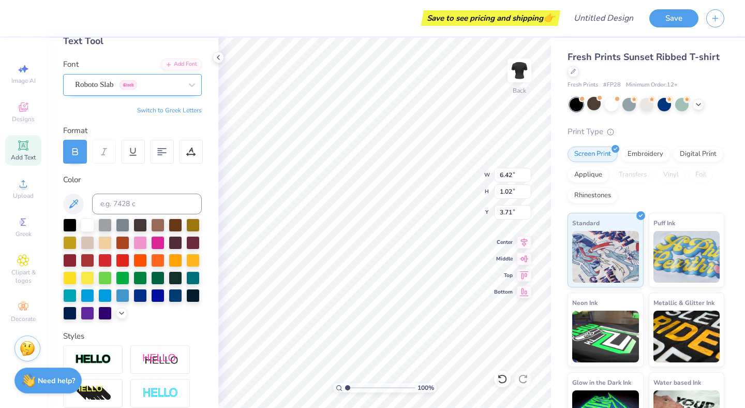
scroll to position [0, 0]
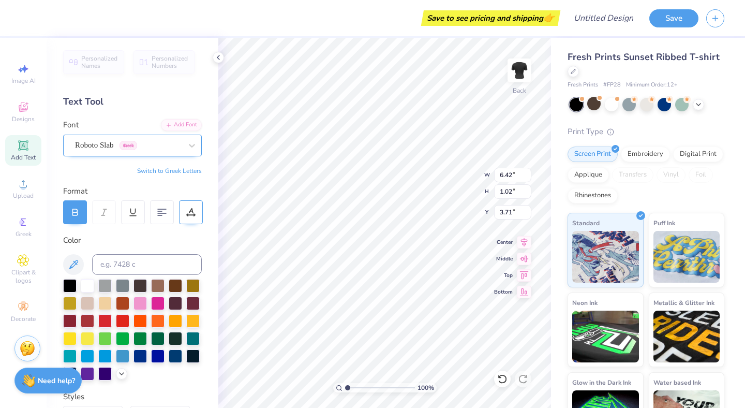
click at [197, 213] on div at bounding box center [191, 212] width 24 height 24
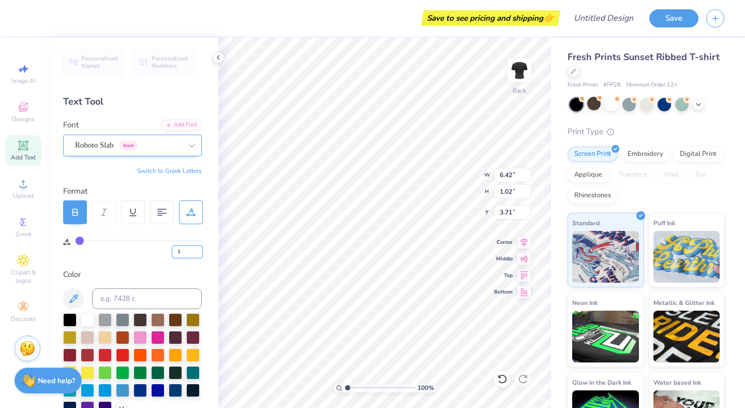
click at [199, 250] on input "1" at bounding box center [187, 251] width 31 height 13
click at [199, 250] on input "2" at bounding box center [187, 251] width 31 height 13
click at [199, 250] on input "3" at bounding box center [187, 251] width 31 height 13
click at [199, 250] on input "4" at bounding box center [187, 251] width 31 height 13
click at [199, 250] on input "5" at bounding box center [187, 251] width 31 height 13
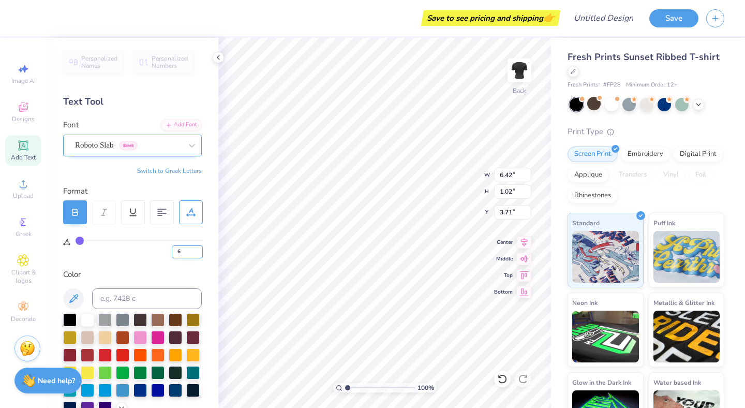
click at [199, 250] on input "6" at bounding box center [187, 251] width 31 height 13
click at [199, 250] on input "7" at bounding box center [187, 251] width 31 height 13
click at [199, 250] on input "8" at bounding box center [187, 251] width 31 height 13
click at [199, 250] on input "9" at bounding box center [187, 251] width 31 height 13
click at [199, 250] on input "10" at bounding box center [187, 251] width 31 height 13
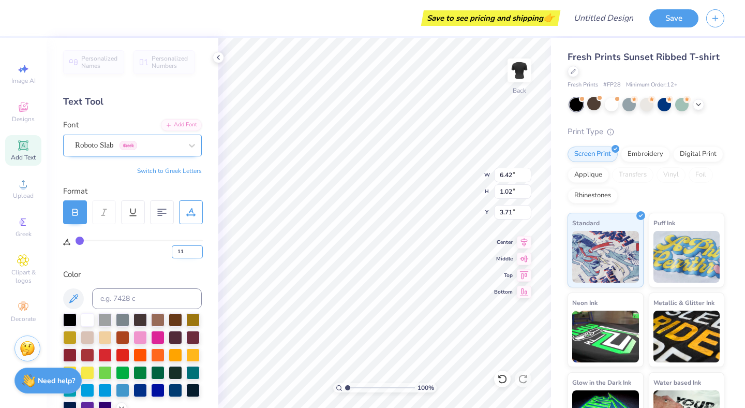
click at [199, 250] on input "11" at bounding box center [187, 251] width 31 height 13
click at [201, 247] on input "11" at bounding box center [187, 251] width 31 height 13
click at [199, 247] on input "11" at bounding box center [187, 251] width 31 height 13
click at [185, 254] on input "11" at bounding box center [187, 251] width 31 height 13
type input "1"
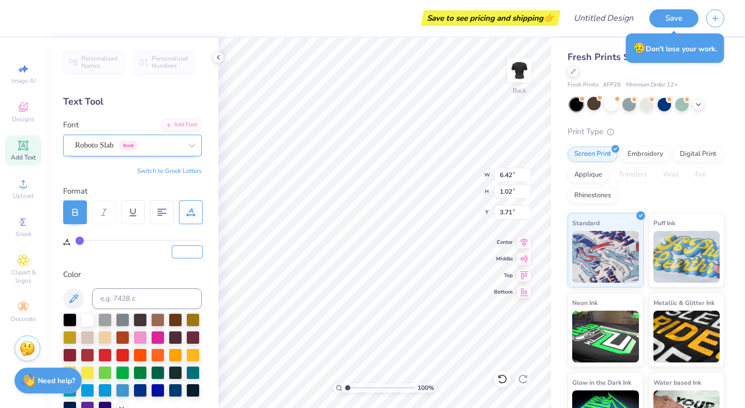
type input "1"
type input "20"
type input "6.98"
type input "0.88"
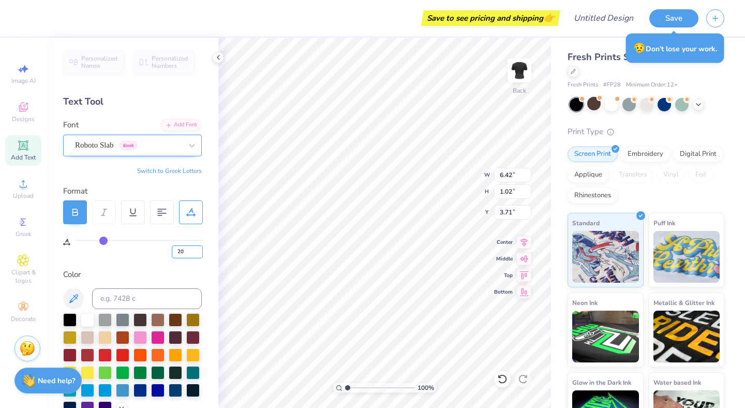
type input "3.78"
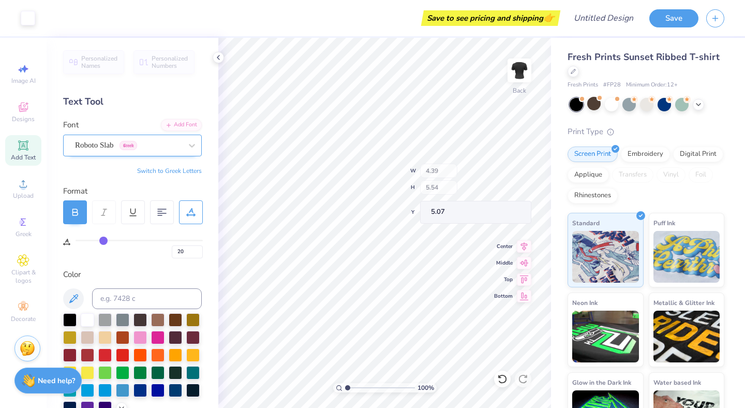
type input "0.48"
type input "0.73"
type input "6.59"
type input "0"
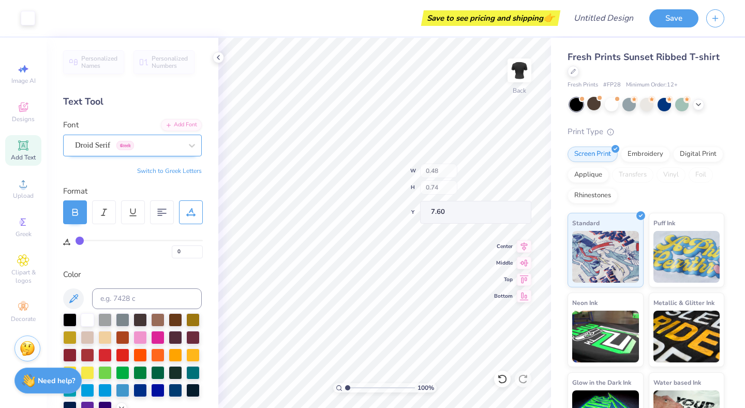
type input "20"
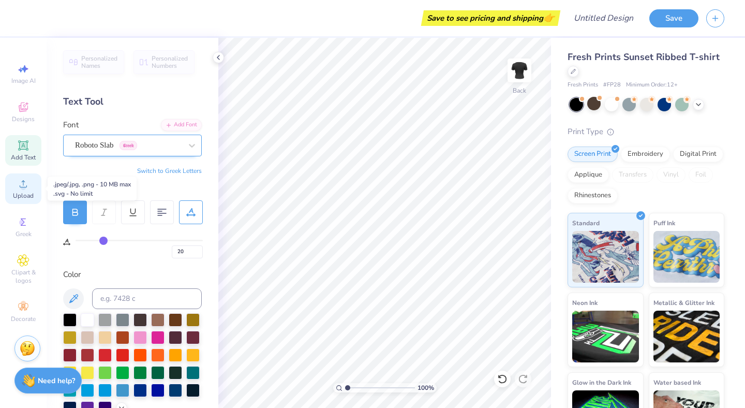
click at [18, 188] on icon at bounding box center [23, 183] width 12 height 12
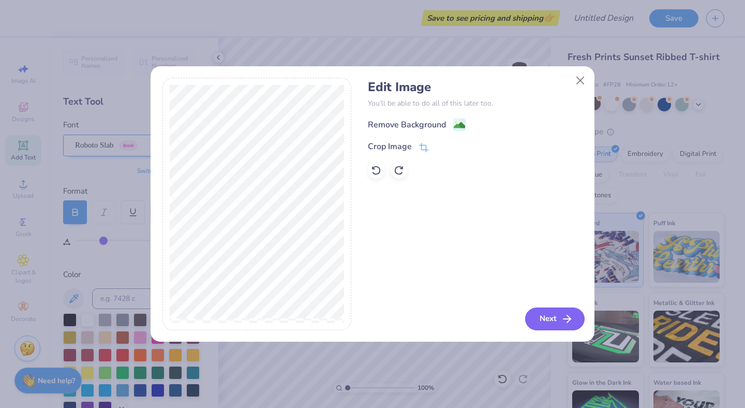
click at [550, 317] on button "Next" at bounding box center [555, 318] width 60 height 23
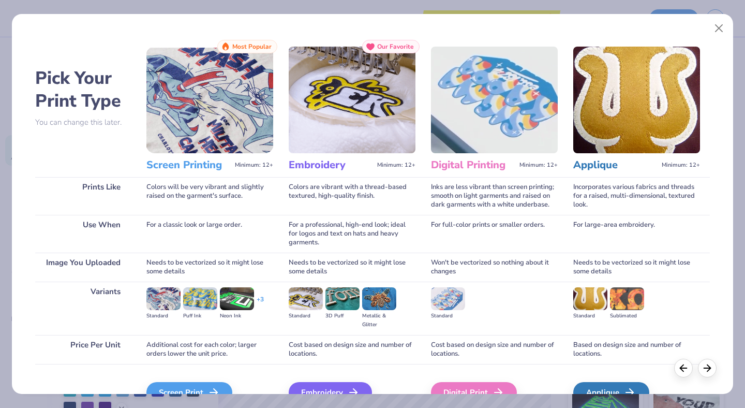
scroll to position [56, 0]
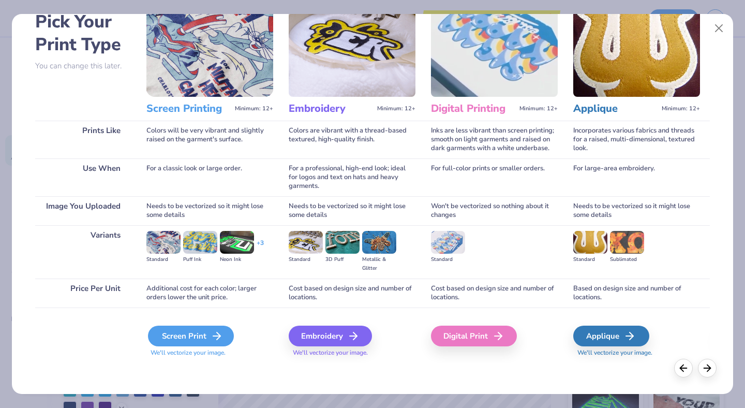
click at [204, 330] on div "Screen Print" at bounding box center [191, 335] width 86 height 21
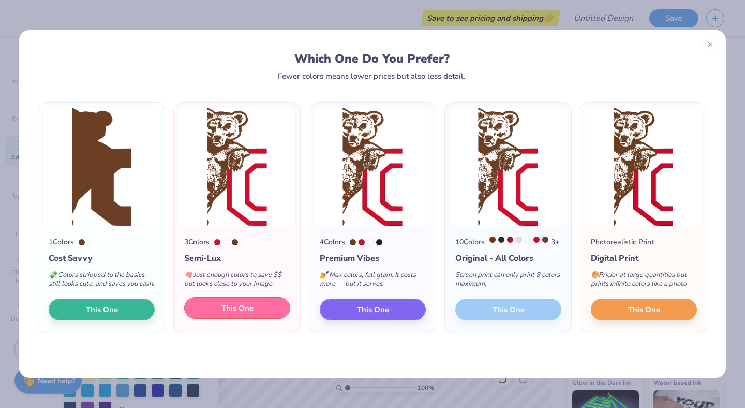
click at [214, 317] on button "This One" at bounding box center [237, 308] width 106 height 22
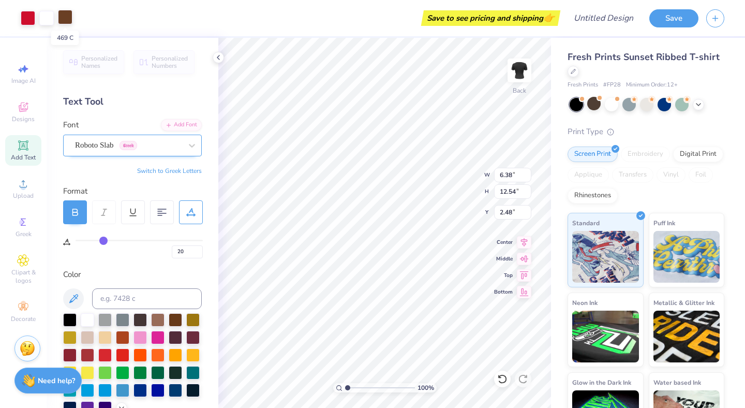
click at [62, 19] on div at bounding box center [65, 17] width 14 height 14
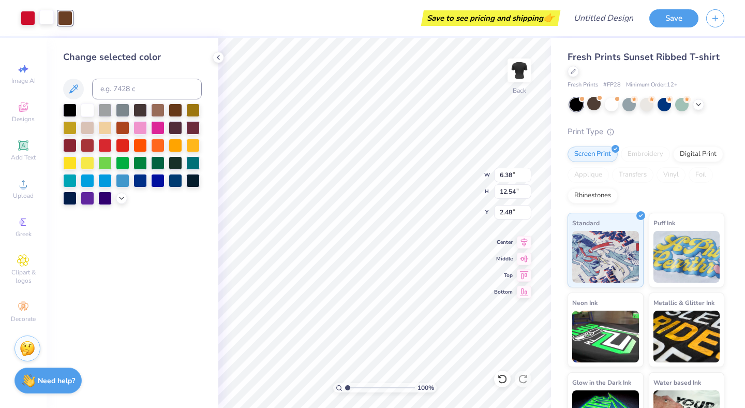
click at [40, 22] on div at bounding box center [46, 17] width 14 height 14
click at [69, 107] on div at bounding box center [69, 108] width 13 height 13
click at [61, 14] on div at bounding box center [65, 17] width 14 height 14
click at [86, 107] on div at bounding box center [87, 108] width 13 height 13
click at [32, 22] on div at bounding box center [28, 17] width 14 height 14
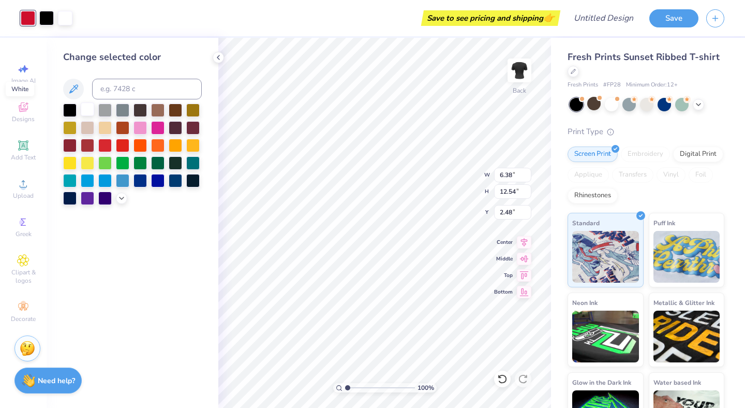
click at [84, 112] on div at bounding box center [87, 108] width 13 height 13
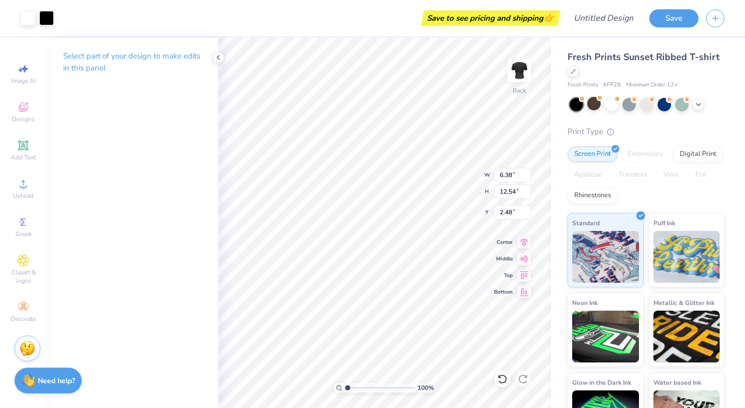
type input "6.70"
type input "13.18"
type input "2.16"
type input "7.00"
type input "13.77"
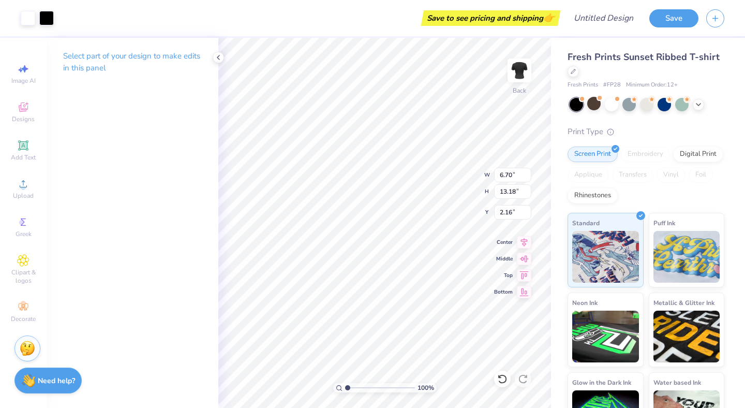
type input "1.57"
type input "1.87"
click at [612, 107] on div at bounding box center [611, 103] width 13 height 13
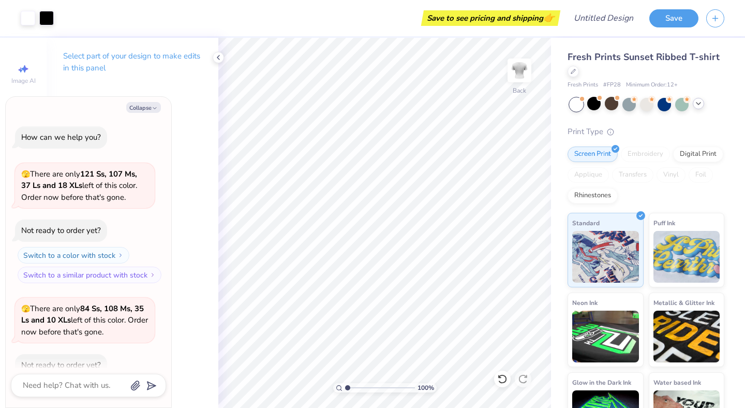
scroll to position [460, 0]
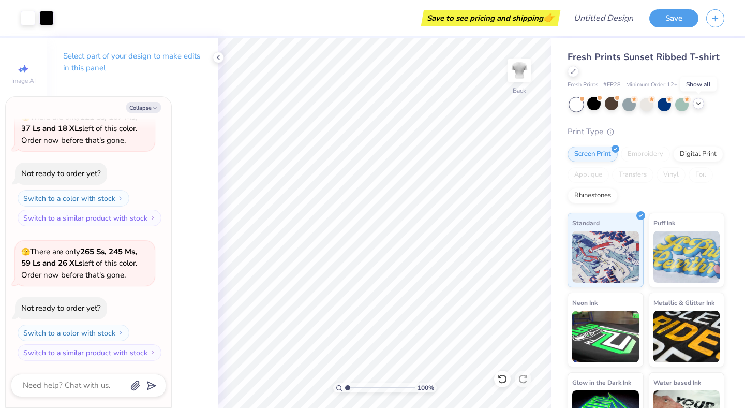
click at [697, 105] on icon at bounding box center [698, 103] width 8 height 8
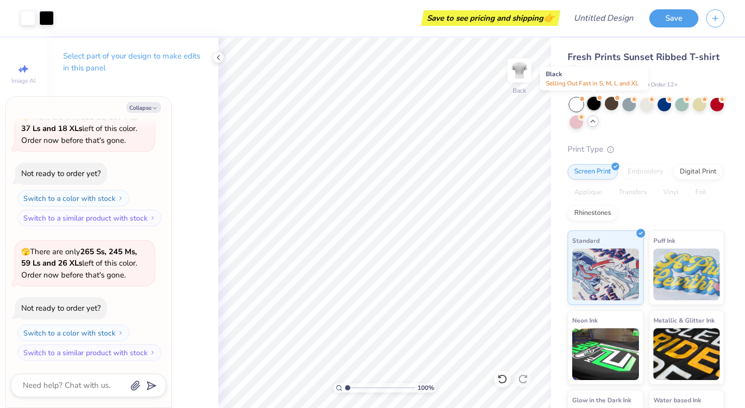
click at [593, 105] on div at bounding box center [593, 103] width 13 height 13
click at [595, 124] on icon at bounding box center [593, 121] width 8 height 8
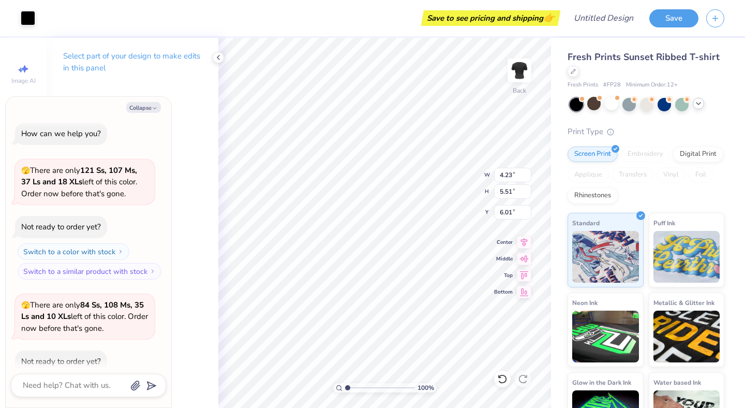
scroll to position [0, 0]
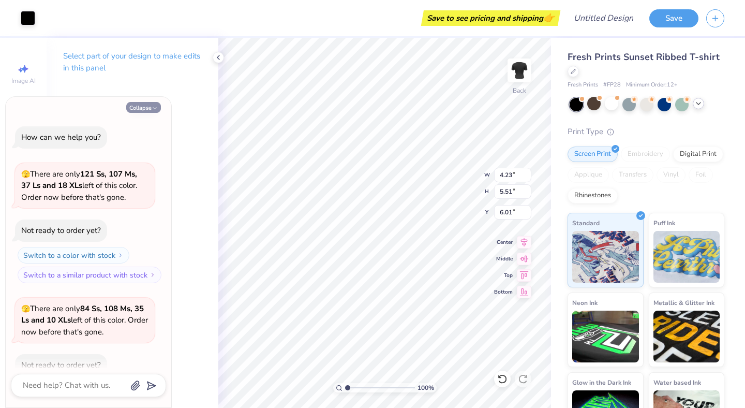
click at [138, 103] on button "Collapse" at bounding box center [143, 107] width 35 height 11
type textarea "x"
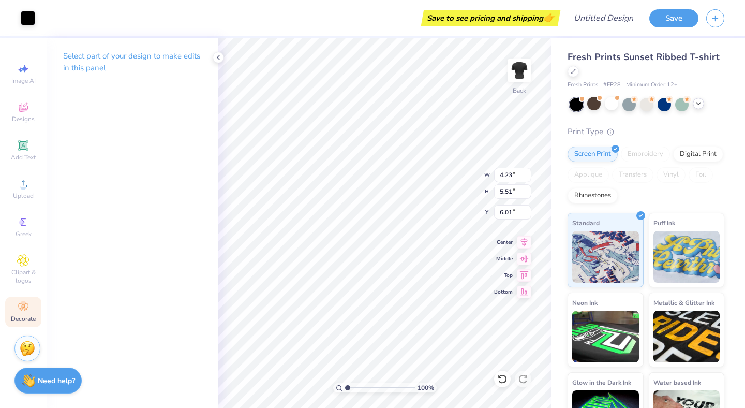
click at [18, 306] on icon at bounding box center [23, 307] width 12 height 12
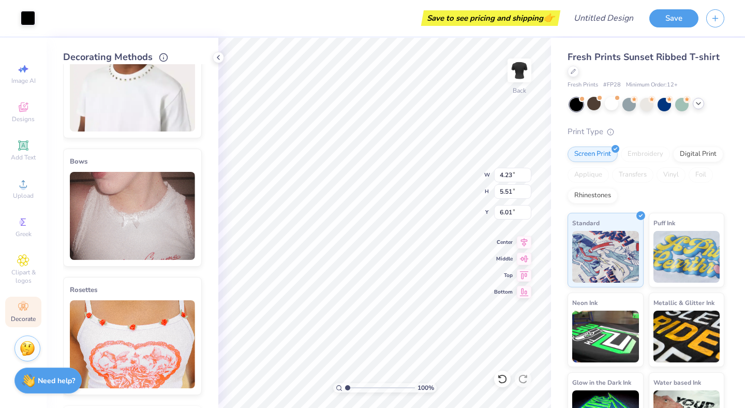
scroll to position [231, 0]
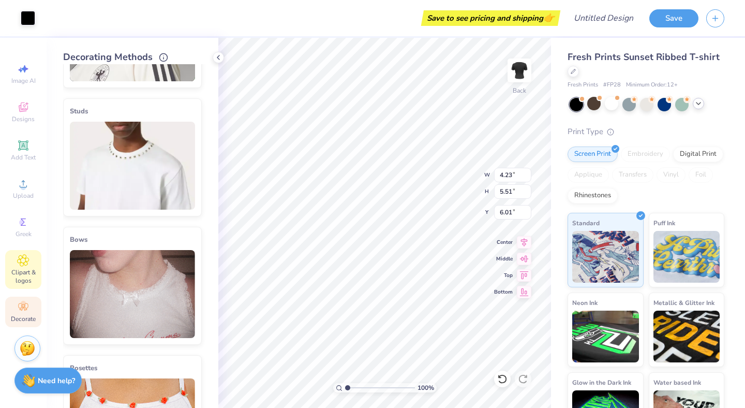
click at [29, 273] on span "Clipart & logos" at bounding box center [23, 276] width 36 height 17
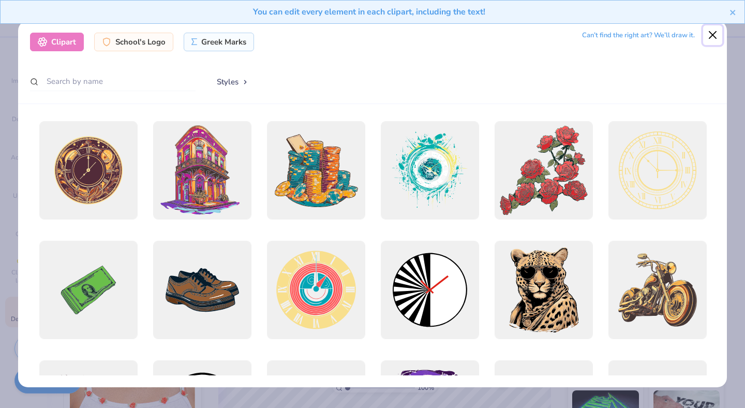
click at [715, 35] on button "Close" at bounding box center [713, 35] width 20 height 20
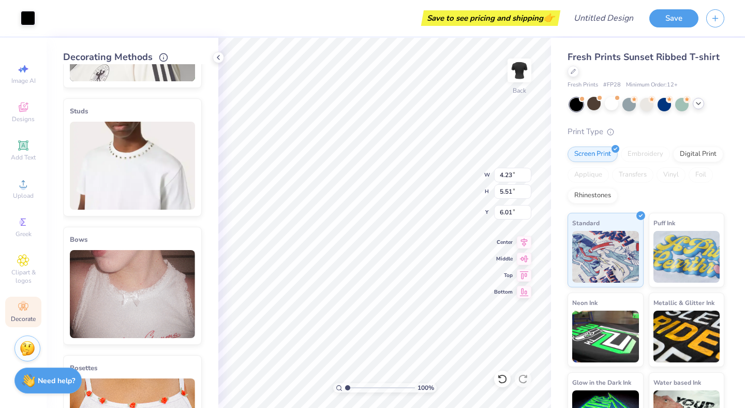
type input "4.53"
type input "4.28"
type input "2.08"
type input "6.96"
type input "13.77"
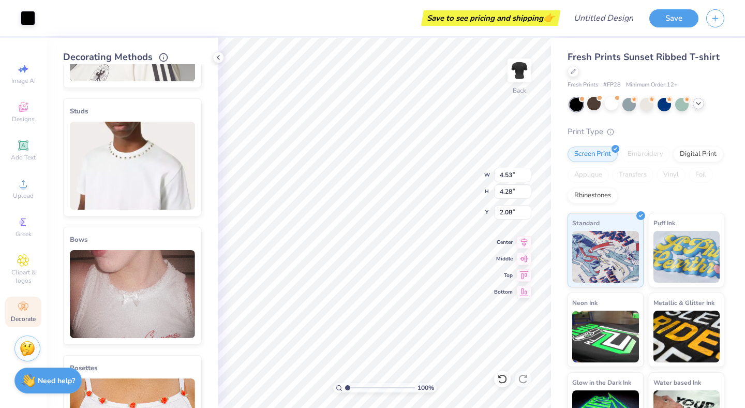
type input "1.87"
type input "0.64"
type input "0.95"
type input "3.32"
type input "6.96"
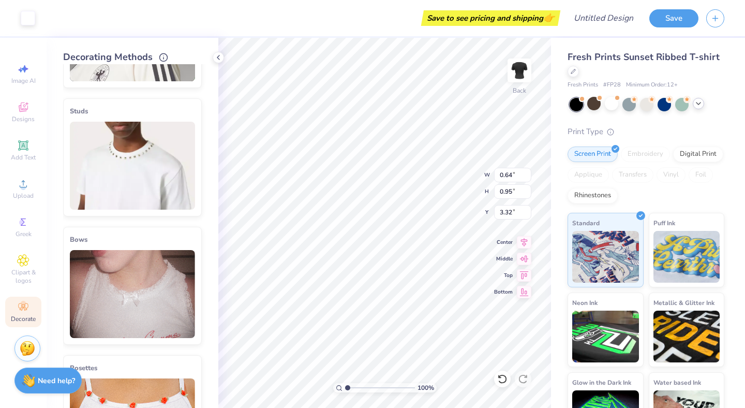
type input "13.77"
type input "1.87"
type input "4.53"
type input "4.28"
type input "2.08"
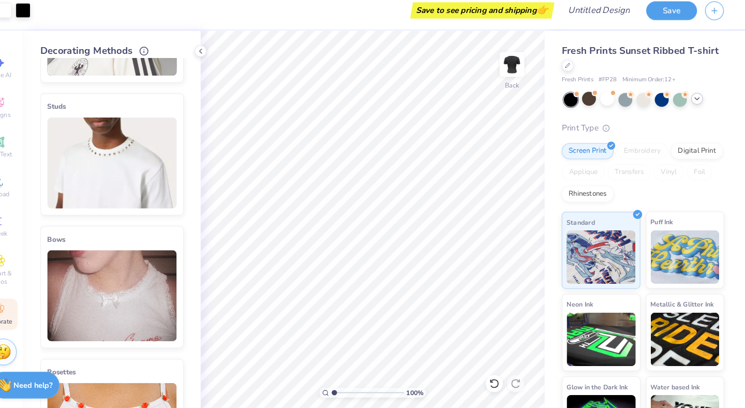
scroll to position [0, 0]
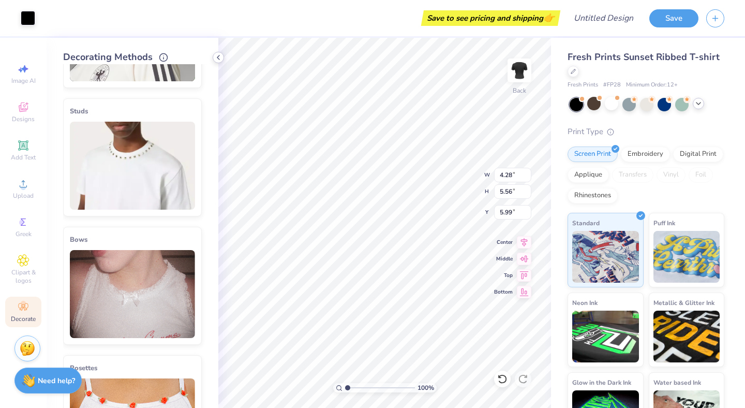
click at [221, 57] on icon at bounding box center [218, 57] width 8 height 8
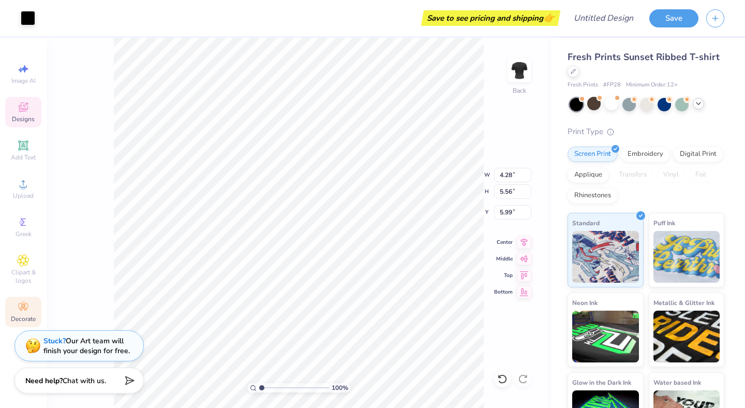
click at [25, 107] on icon at bounding box center [23, 107] width 12 height 12
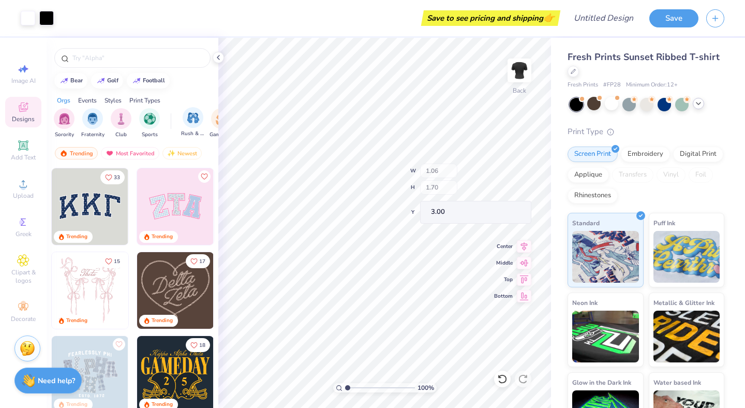
type input "3.00"
click at [509, 379] on div at bounding box center [502, 378] width 17 height 17
click at [504, 379] on icon at bounding box center [502, 379] width 10 height 10
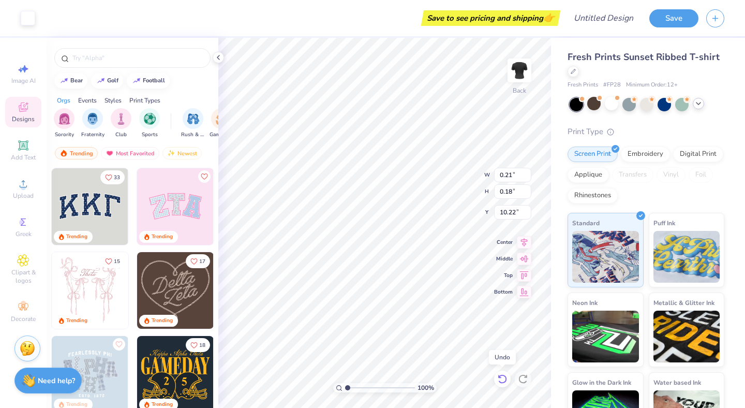
click at [504, 379] on icon at bounding box center [502, 379] width 10 height 10
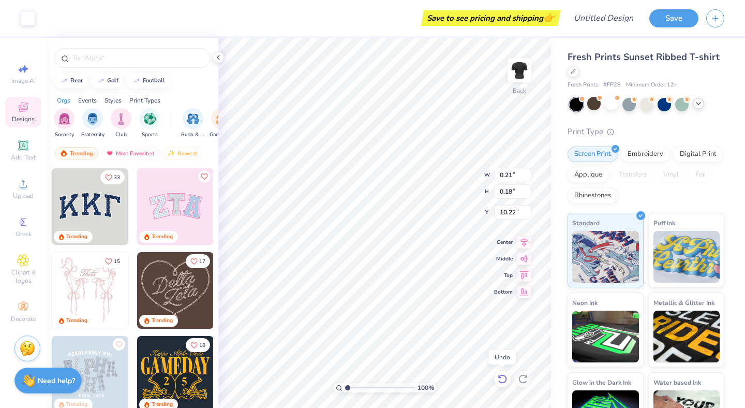
click at [504, 379] on icon at bounding box center [502, 379] width 10 height 10
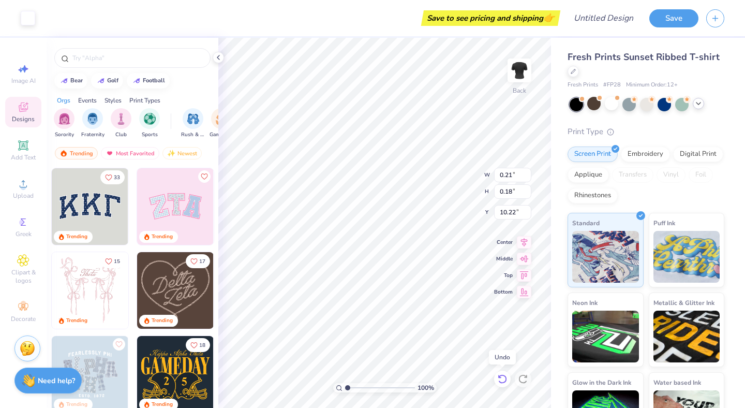
click at [504, 379] on icon at bounding box center [502, 379] width 10 height 10
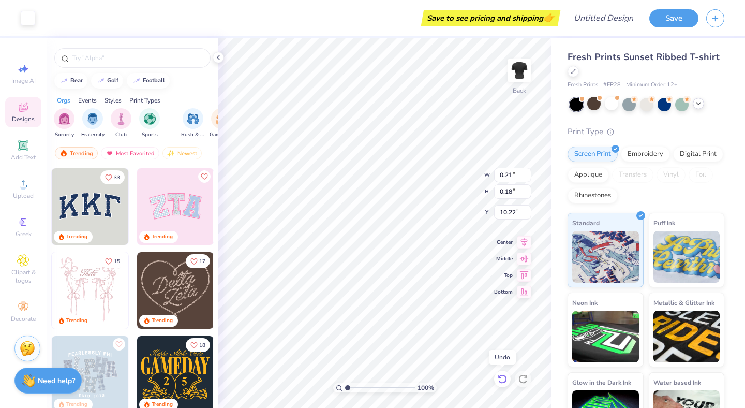
click at [504, 379] on icon at bounding box center [502, 379] width 10 height 10
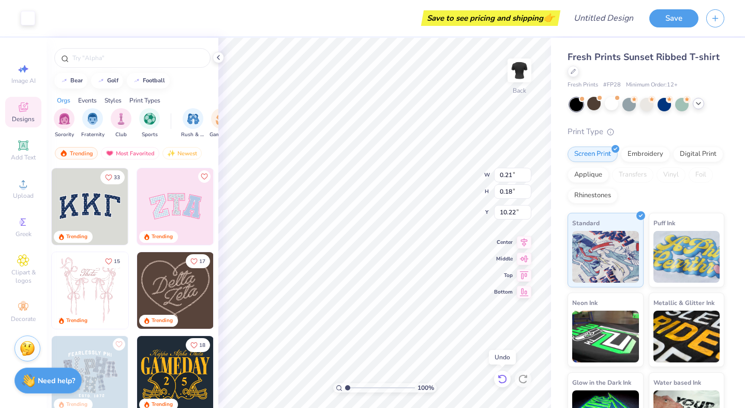
click at [504, 379] on icon at bounding box center [502, 379] width 10 height 10
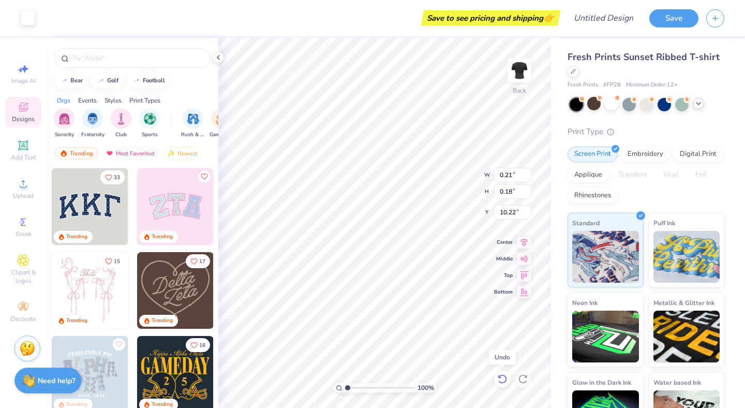
click at [504, 379] on icon at bounding box center [502, 379] width 10 height 10
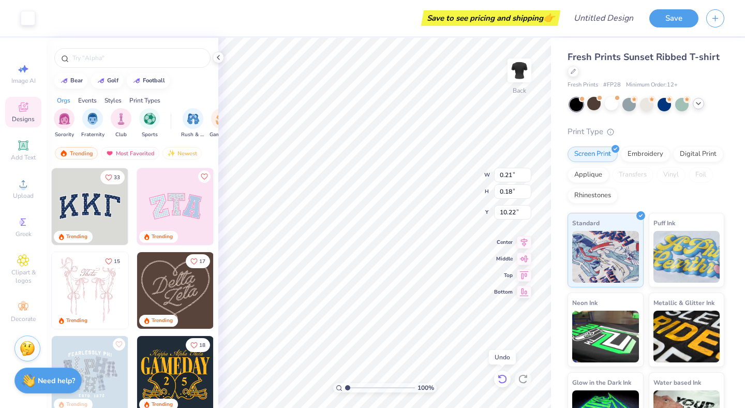
click at [504, 379] on icon at bounding box center [502, 379] width 10 height 10
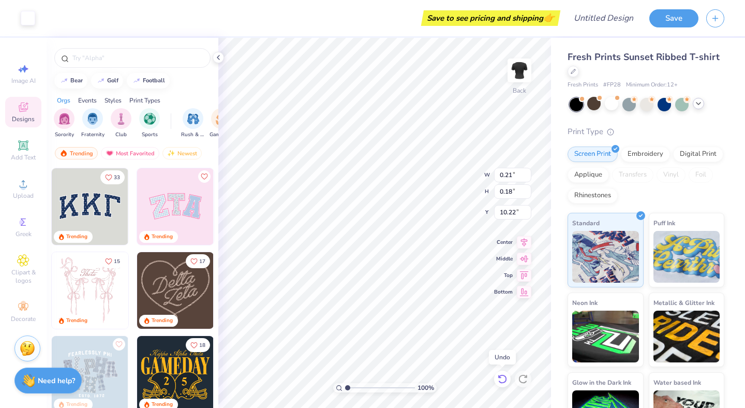
click at [504, 379] on icon at bounding box center [502, 379] width 10 height 10
click at [503, 378] on icon at bounding box center [502, 379] width 10 height 10
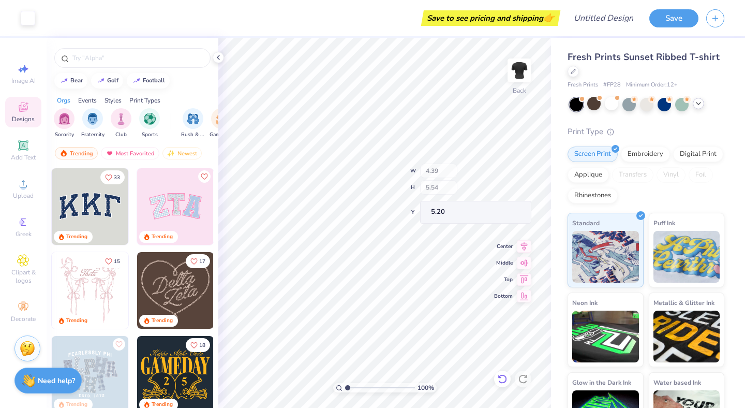
type input "0.48"
type input "0.73"
type input "6.59"
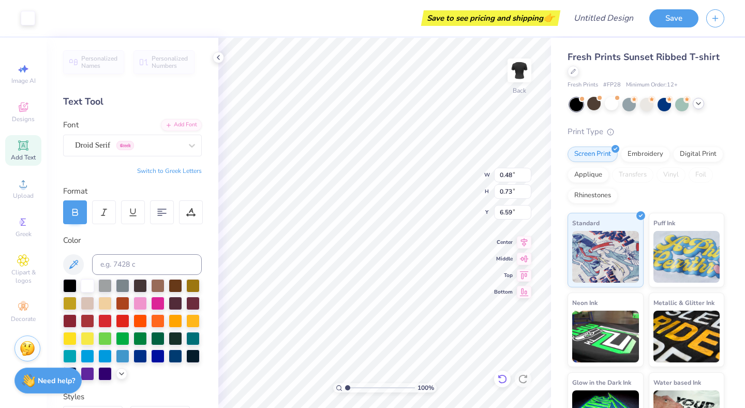
type input "0.51"
type input "0.75"
type input "7.59"
type input "6.98"
type input "0.81"
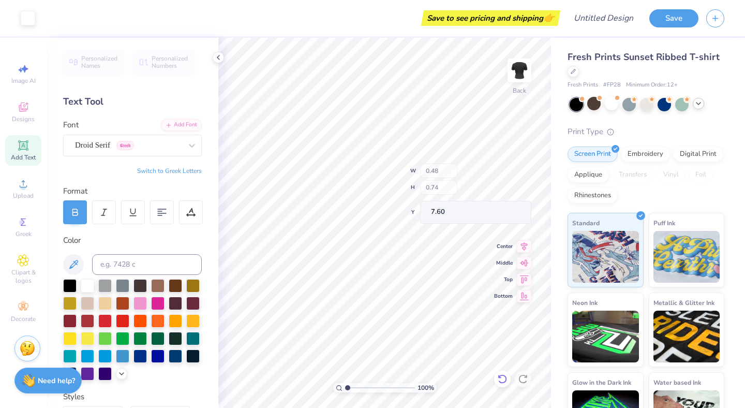
type input "10.88"
click at [29, 188] on icon at bounding box center [23, 183] width 12 height 12
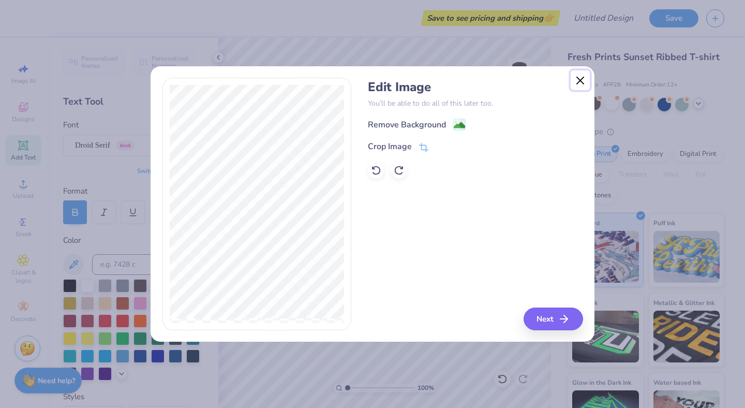
click at [581, 78] on button "Close" at bounding box center [581, 80] width 20 height 20
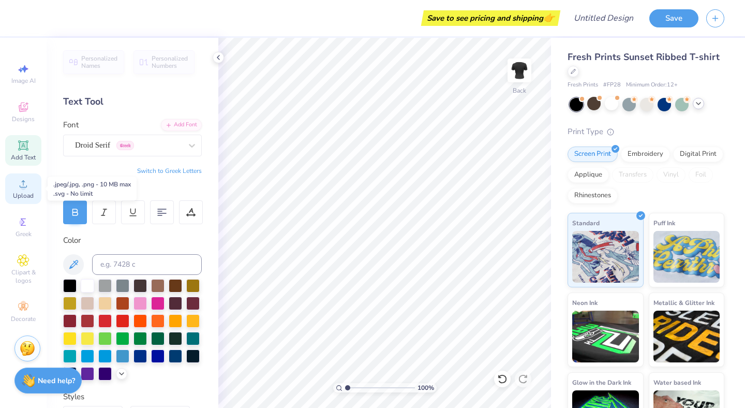
click at [18, 188] on icon at bounding box center [23, 183] width 12 height 12
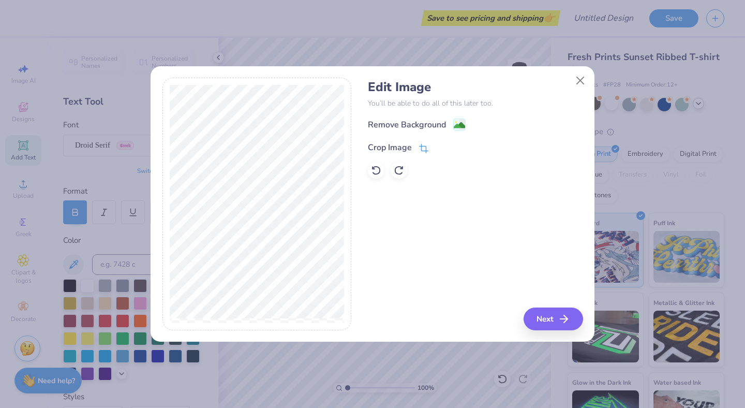
click at [422, 147] on icon at bounding box center [423, 148] width 9 height 9
click at [448, 255] on div "Edit Image You’ll be able to do all of this later too. Remove Background Crop I…" at bounding box center [475, 204] width 215 height 252
click at [439, 140] on div "Remove Background Crop Image" at bounding box center [475, 148] width 215 height 61
click at [442, 146] on polyline at bounding box center [441, 146] width 4 height 3
click at [566, 322] on icon "button" at bounding box center [567, 319] width 12 height 12
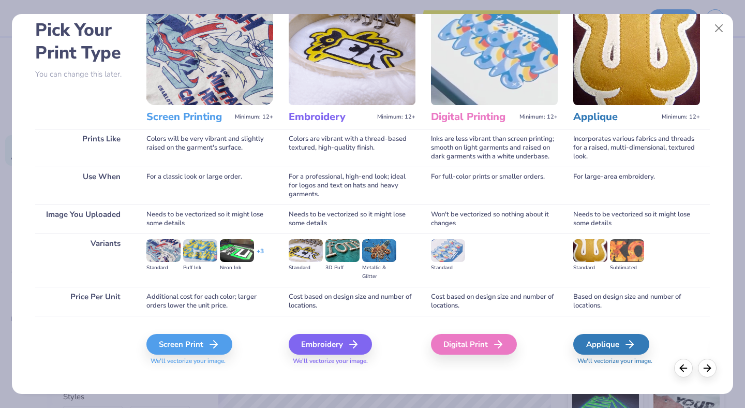
scroll to position [56, 0]
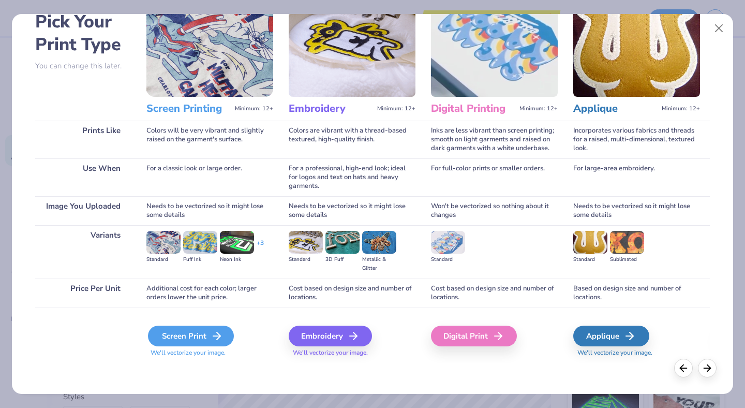
click at [187, 332] on div "Screen Print" at bounding box center [191, 335] width 86 height 21
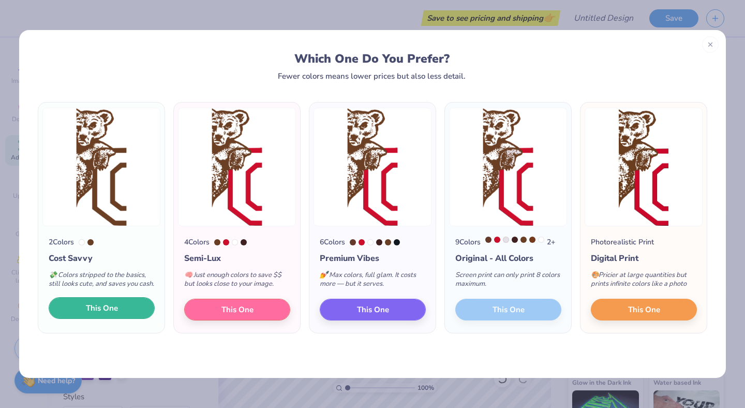
click at [128, 317] on button "This One" at bounding box center [102, 308] width 106 height 22
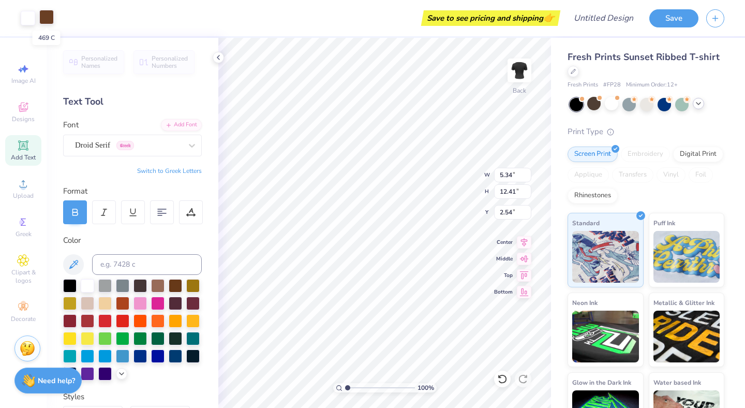
click at [45, 16] on div at bounding box center [46, 17] width 14 height 14
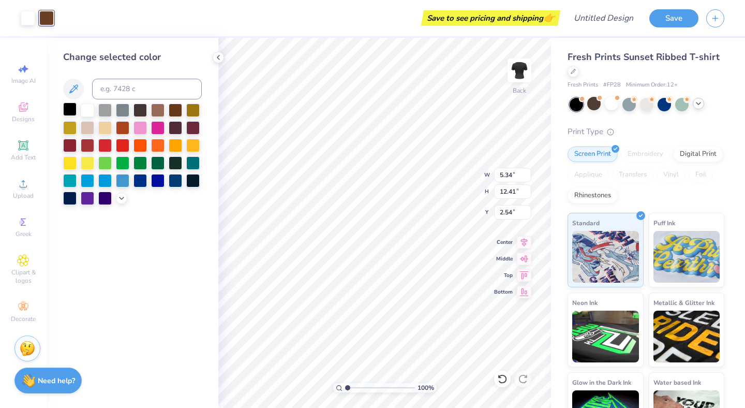
click at [68, 112] on div at bounding box center [69, 108] width 13 height 13
click at [23, 20] on div at bounding box center [28, 17] width 14 height 14
click at [85, 110] on div at bounding box center [87, 108] width 13 height 13
click at [45, 16] on div at bounding box center [46, 17] width 14 height 14
drag, startPoint x: 126, startPoint y: 165, endPoint x: 123, endPoint y: 158, distance: 6.9
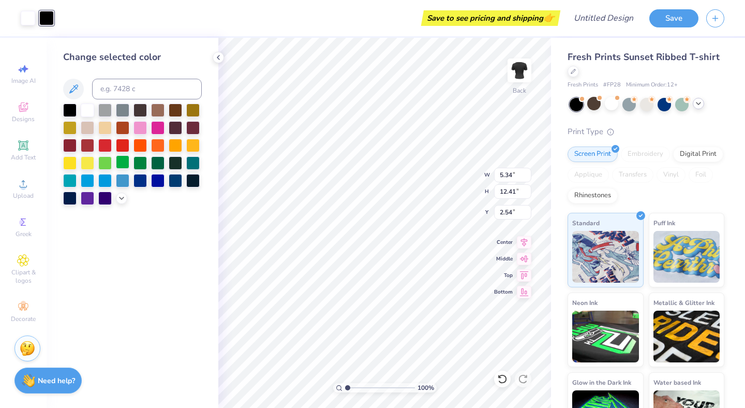
click at [126, 165] on div at bounding box center [122, 161] width 13 height 13
click at [27, 18] on div at bounding box center [28, 17] width 14 height 14
click at [70, 113] on div at bounding box center [69, 108] width 13 height 13
click at [52, 18] on div at bounding box center [46, 17] width 14 height 14
click at [90, 106] on div at bounding box center [87, 108] width 13 height 13
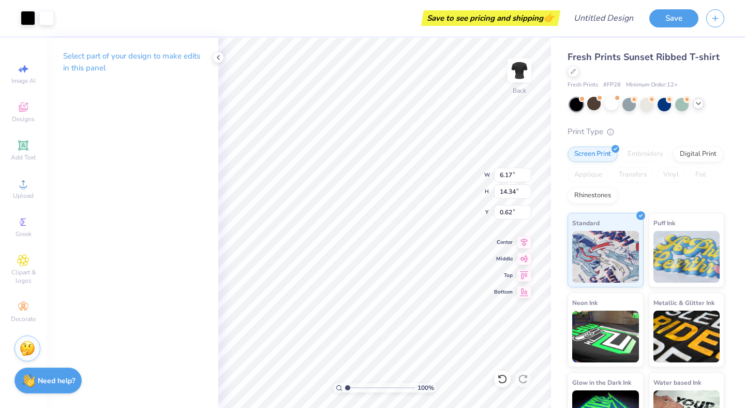
type input "6.17"
type input "14.34"
type input "0.62"
type input "6.95"
type input "16.14"
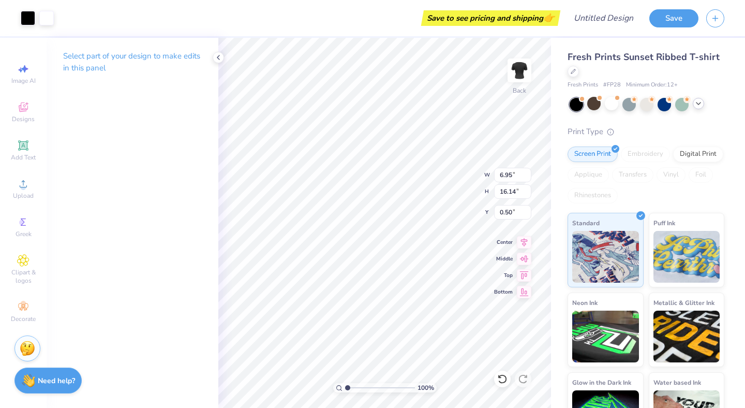
type input "0.50"
click at [23, 306] on circle at bounding box center [23, 304] width 6 height 6
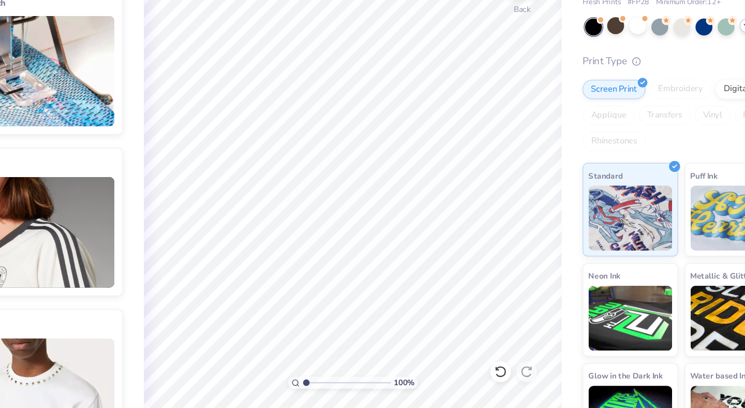
scroll to position [0, 0]
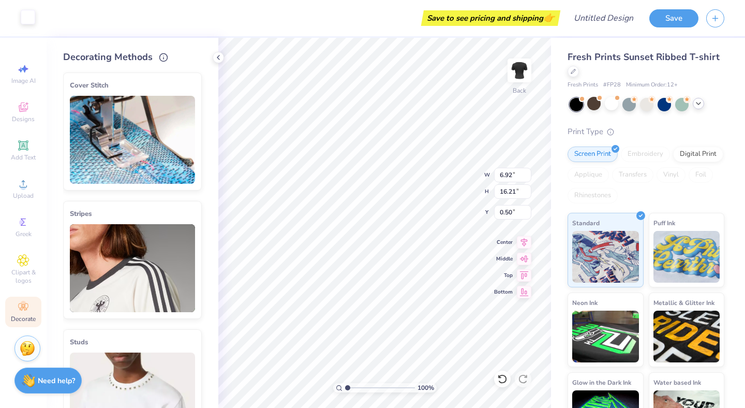
click at [32, 20] on div at bounding box center [28, 17] width 14 height 14
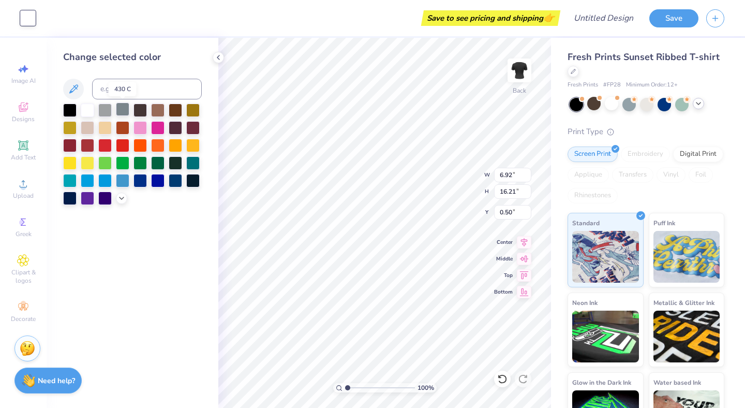
click at [123, 114] on div at bounding box center [122, 108] width 13 height 13
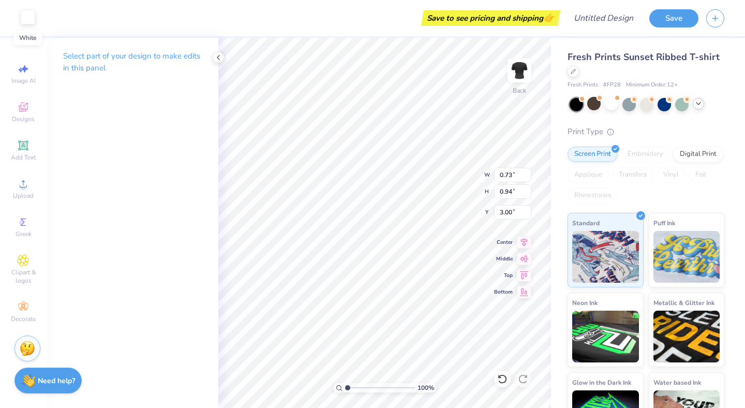
click at [32, 12] on div at bounding box center [28, 17] width 14 height 14
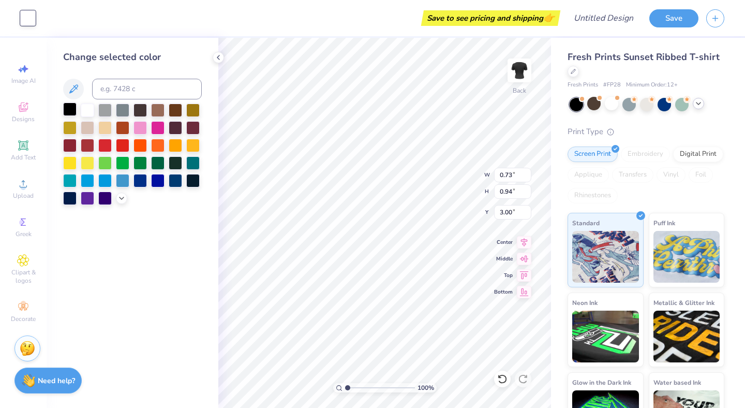
click at [73, 107] on div at bounding box center [69, 108] width 13 height 13
click at [124, 109] on div at bounding box center [122, 108] width 13 height 13
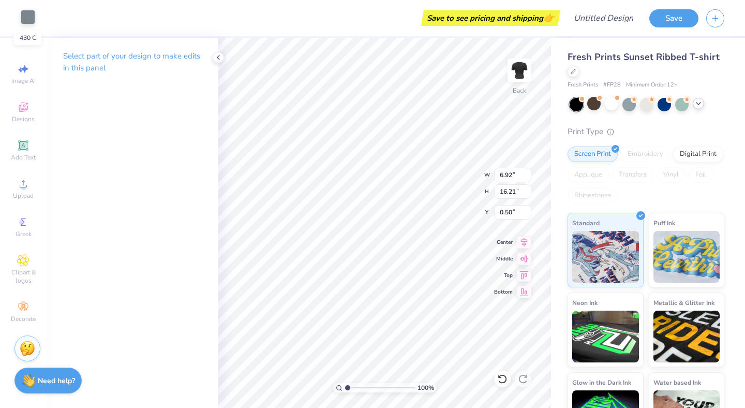
click at [30, 16] on div at bounding box center [28, 17] width 14 height 14
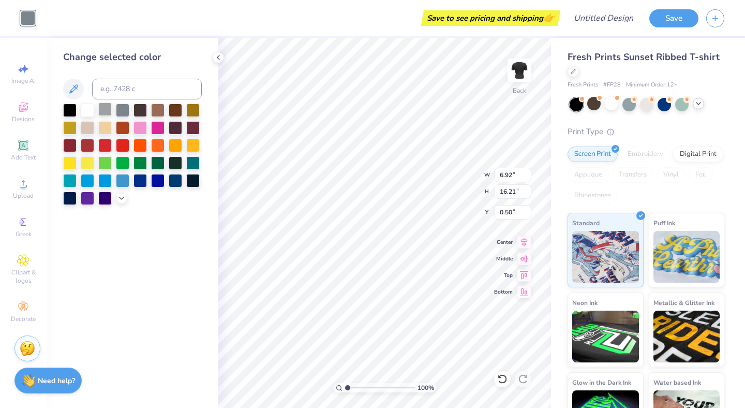
click at [105, 109] on div at bounding box center [104, 108] width 13 height 13
click at [125, 110] on div at bounding box center [122, 108] width 13 height 13
click at [123, 199] on icon at bounding box center [121, 197] width 8 height 8
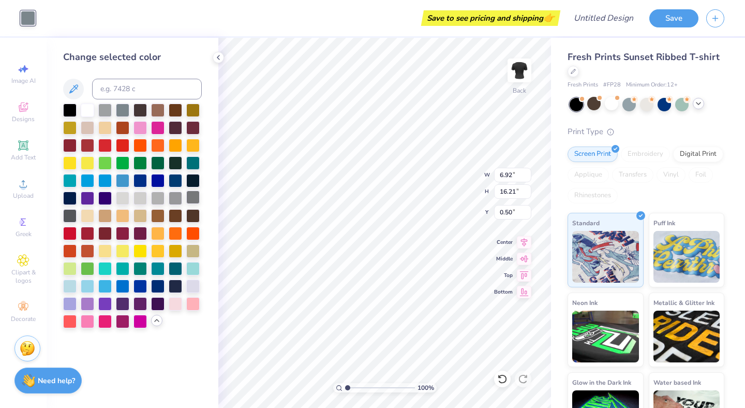
click at [190, 193] on div at bounding box center [192, 196] width 13 height 13
click at [69, 214] on div at bounding box center [69, 214] width 13 height 13
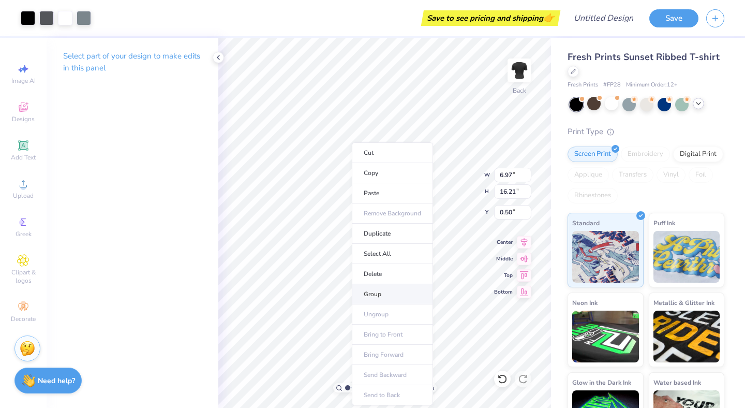
click at [373, 292] on li "Group" at bounding box center [392, 294] width 81 height 20
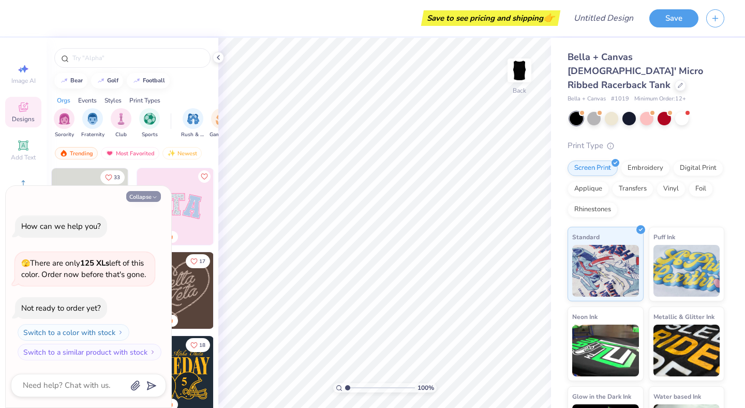
click at [132, 196] on button "Collapse" at bounding box center [143, 196] width 35 height 11
type textarea "x"
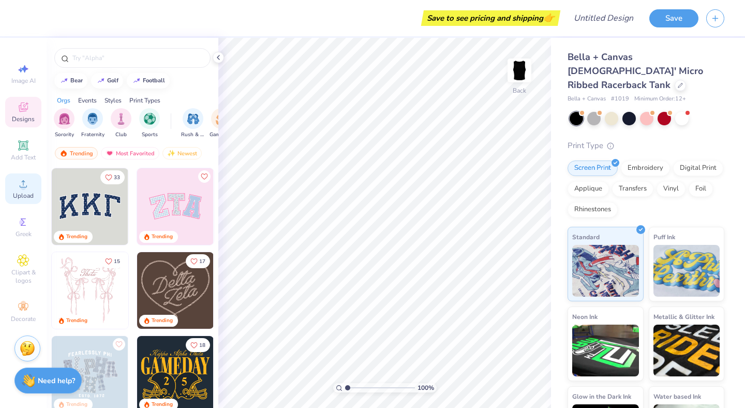
click at [24, 174] on div "Upload" at bounding box center [23, 188] width 36 height 31
click at [17, 145] on icon at bounding box center [23, 145] width 12 height 12
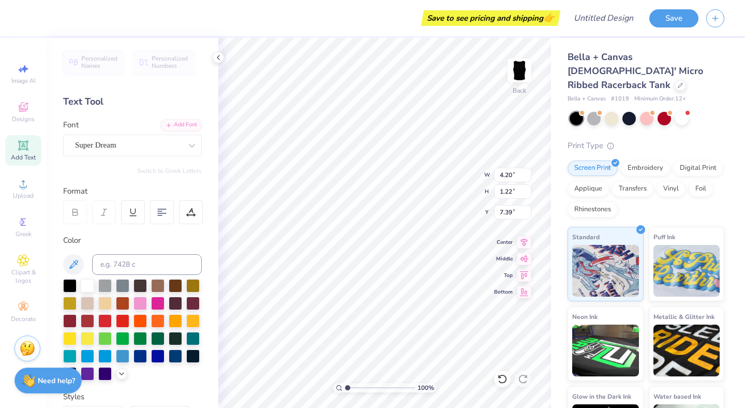
scroll to position [0, 1]
click at [115, 146] on div "Super Dream" at bounding box center [128, 145] width 109 height 16
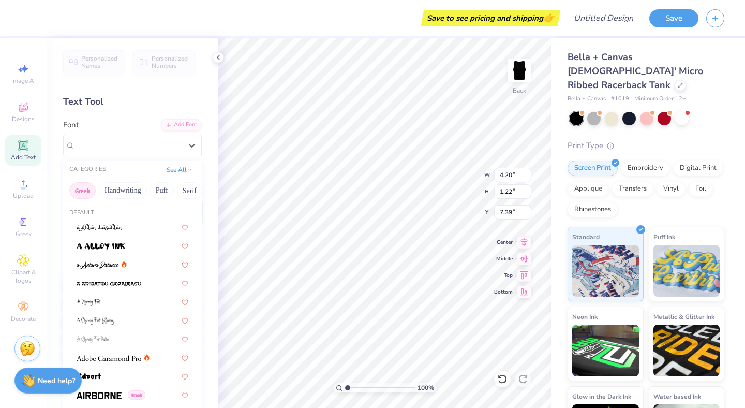
click at [83, 192] on button "Greek" at bounding box center [82, 190] width 26 height 17
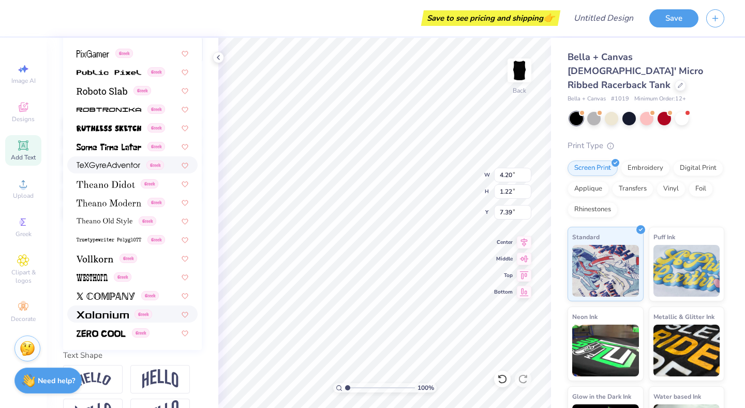
scroll to position [174, 0]
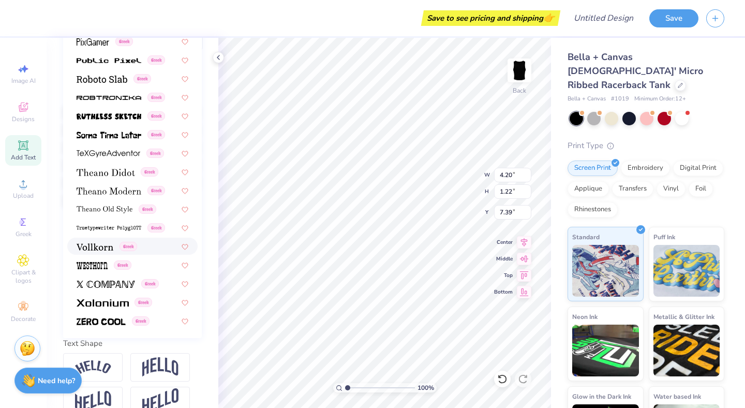
click at [80, 241] on span at bounding box center [95, 246] width 37 height 11
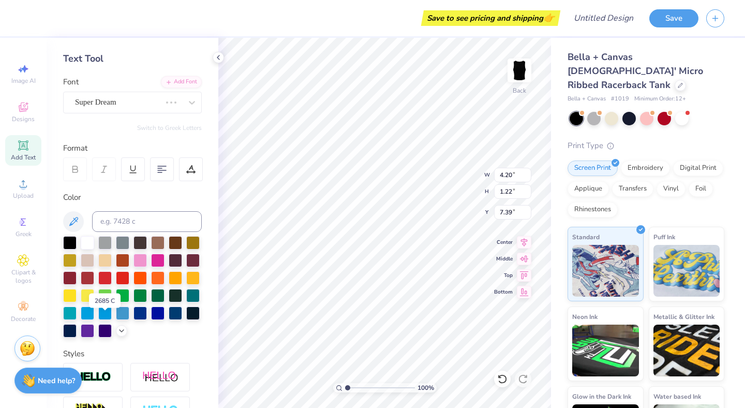
scroll to position [42, 0]
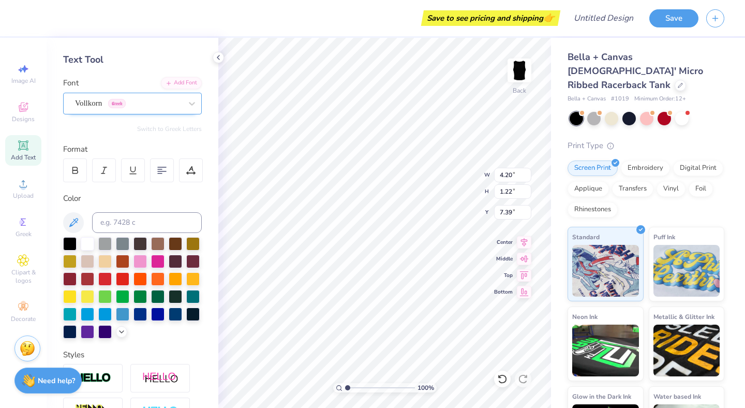
click at [67, 94] on div "Vollkorn Greek" at bounding box center [132, 104] width 139 height 22
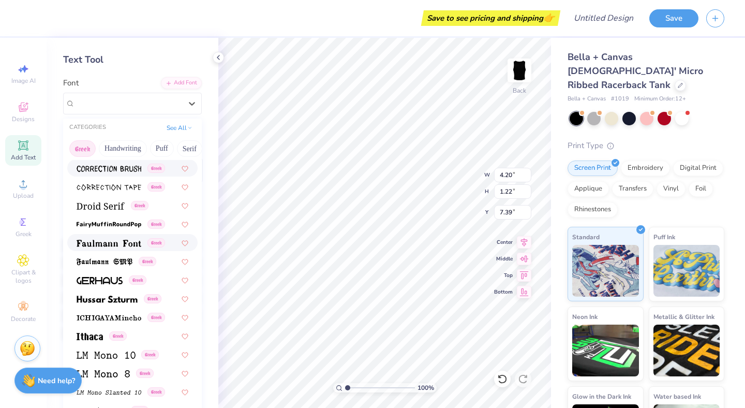
scroll to position [278, 0]
click at [94, 259] on img at bounding box center [105, 261] width 56 height 7
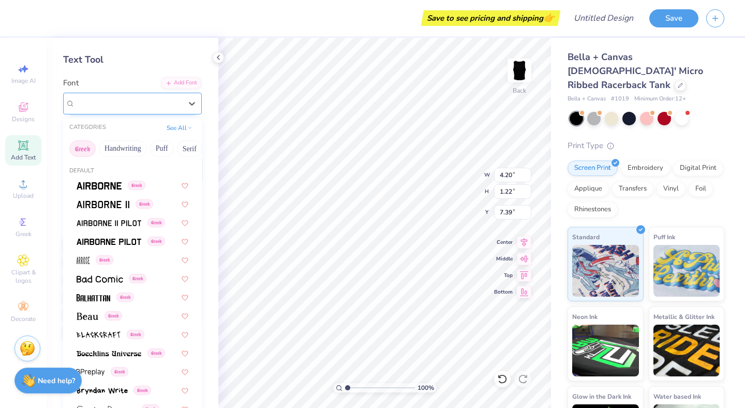
click at [81, 103] on div "Faulmann SMP Greek" at bounding box center [128, 103] width 109 height 16
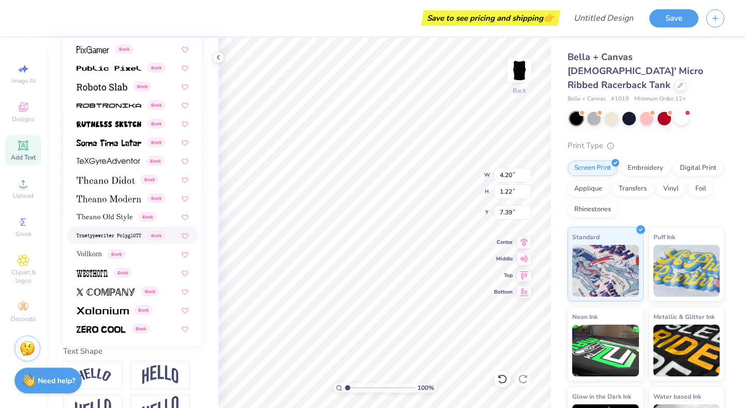
scroll to position [167, 0]
click at [91, 277] on div "Greek" at bounding box center [132, 271] width 130 height 17
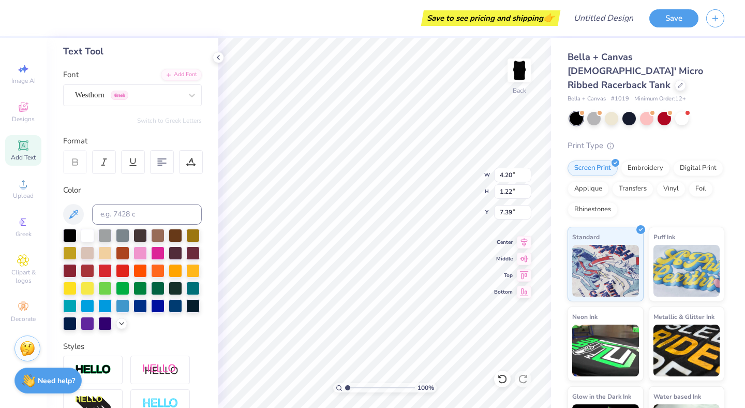
scroll to position [50, 0]
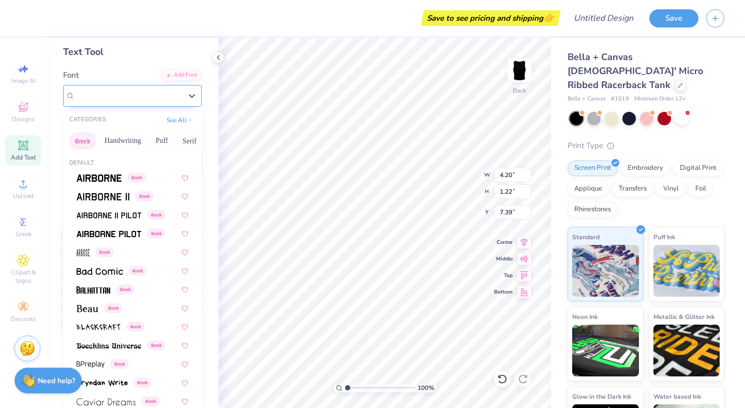
click at [99, 97] on div "Westhorn Greek" at bounding box center [128, 95] width 109 height 16
click at [112, 137] on button "Handwriting" at bounding box center [123, 140] width 48 height 17
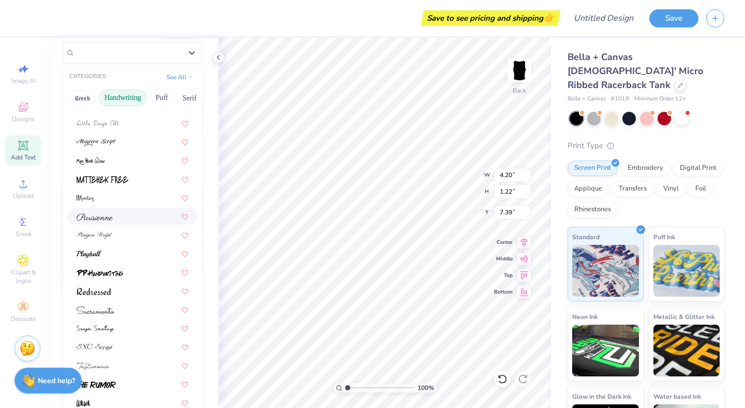
scroll to position [100, 0]
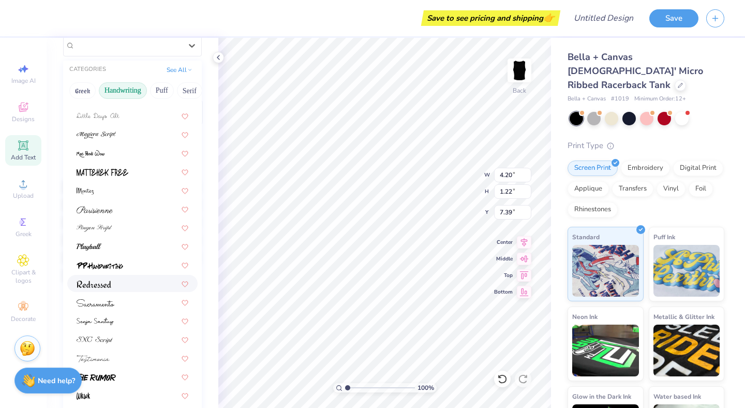
click at [123, 279] on div at bounding box center [133, 283] width 112 height 11
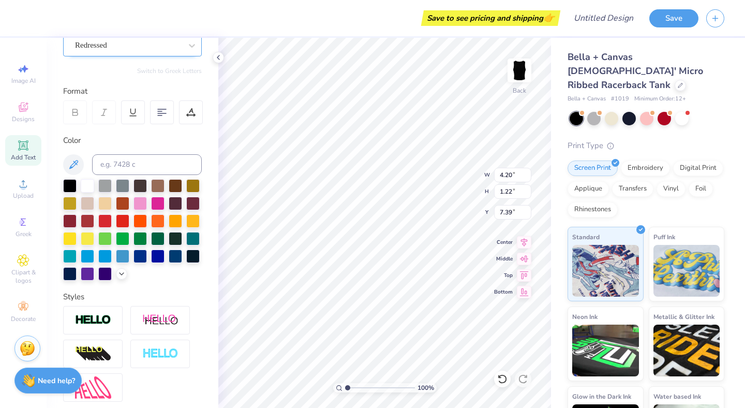
click at [105, 52] on div at bounding box center [128, 45] width 107 height 14
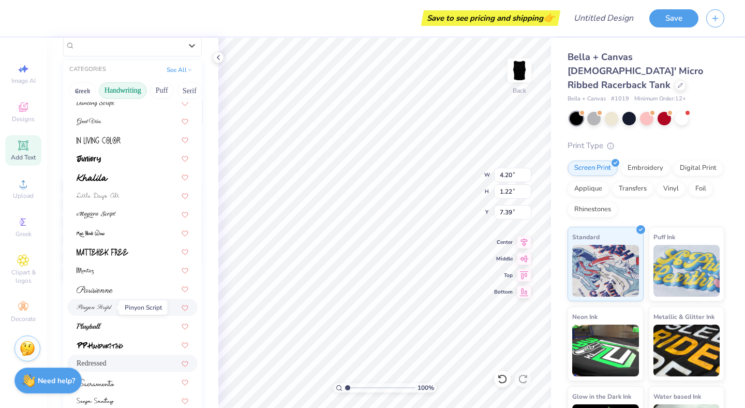
scroll to position [156, 0]
click at [108, 322] on div at bounding box center [133, 325] width 112 height 11
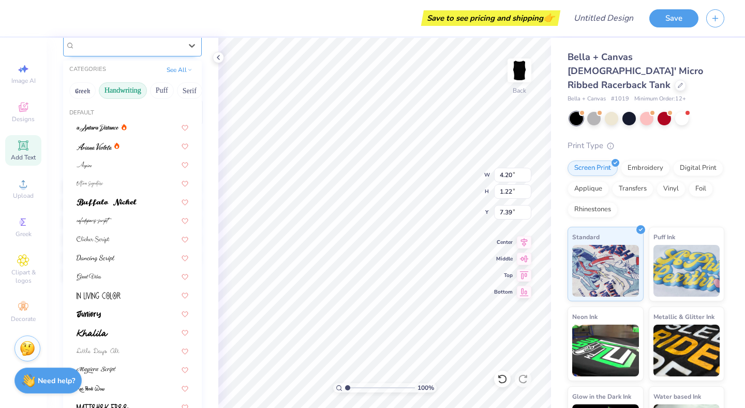
click at [100, 44] on div "Playball" at bounding box center [128, 45] width 109 height 16
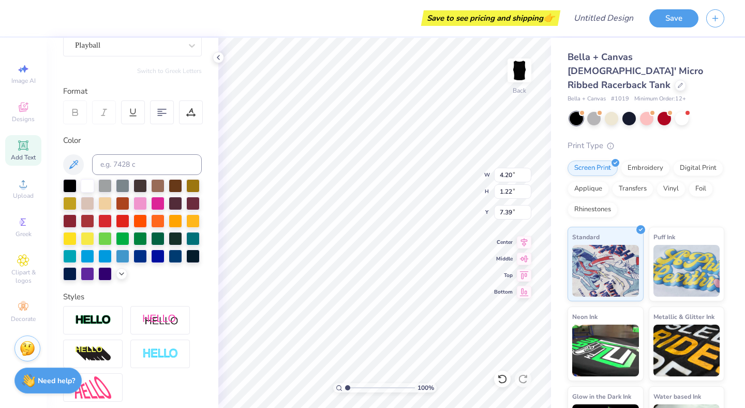
scroll to position [0, 1]
type textarea "Cornell"
click at [125, 45] on div "Playball" at bounding box center [128, 45] width 109 height 16
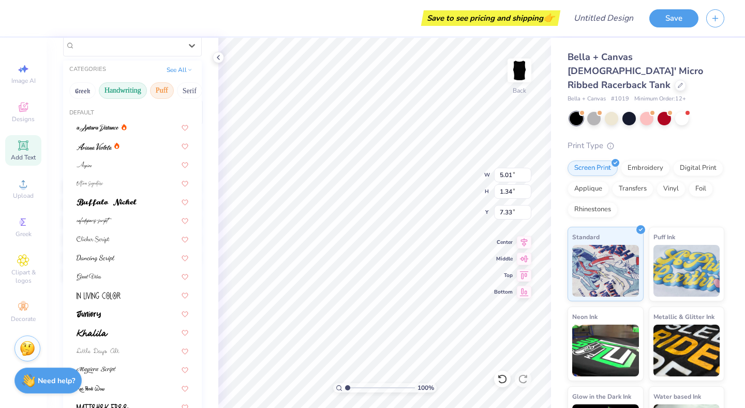
click at [156, 87] on button "Puff" at bounding box center [162, 90] width 24 height 17
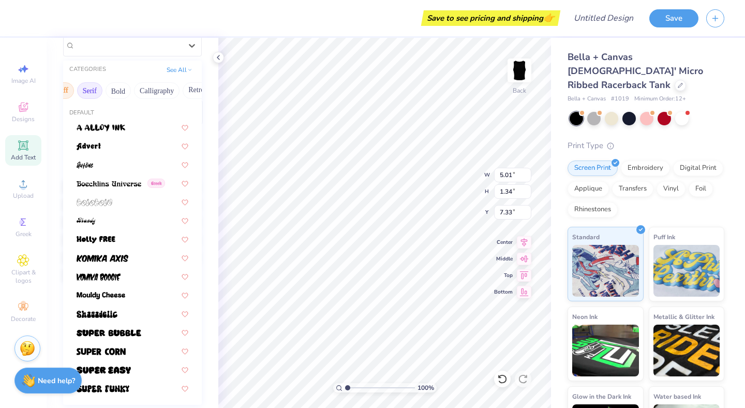
scroll to position [0, 103]
click at [148, 88] on button "Calligraphy" at bounding box center [153, 90] width 46 height 17
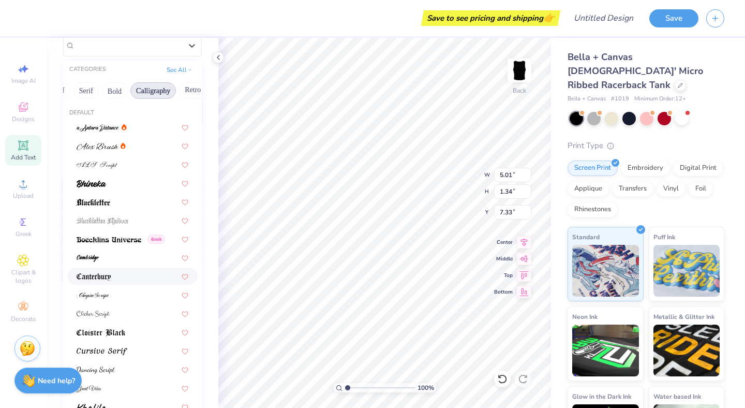
click at [96, 284] on div at bounding box center [132, 275] width 130 height 17
type input "4.48"
type input "1.20"
type input "7.40"
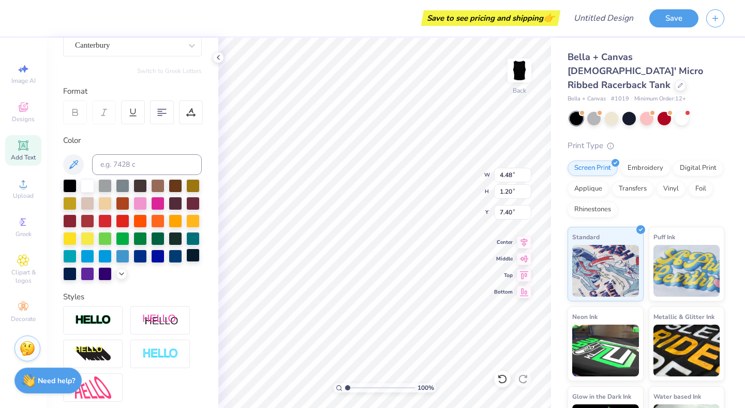
type textarea "CORNELL"
type input "4.16"
type input "8.52"
type input "1.38"
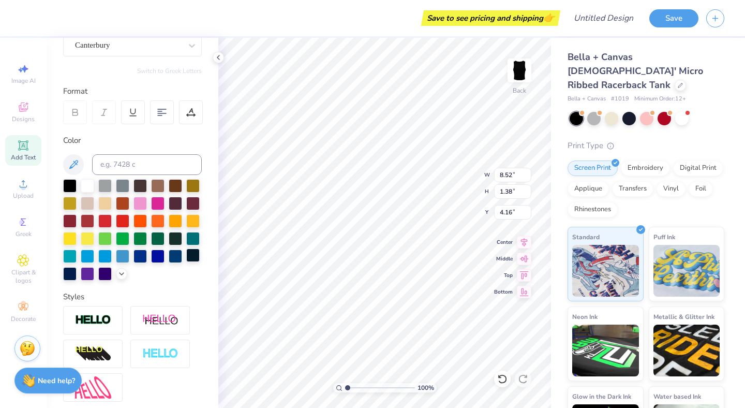
type input "8.98"
type input "1.45"
type input "3.72"
type textarea "Cornell"
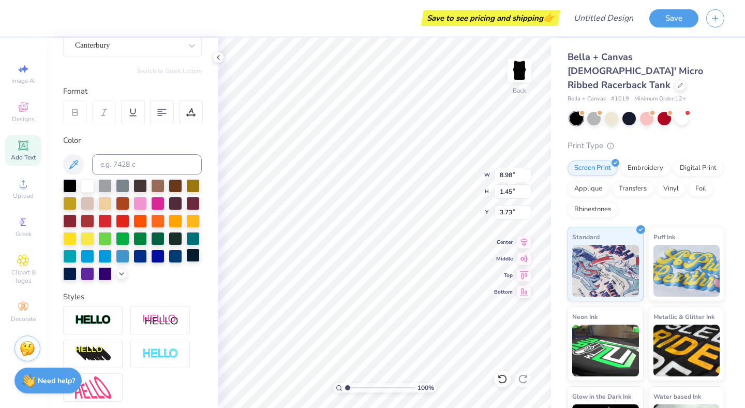
scroll to position [0, 1]
type input "6.95"
type input "1.86"
type input "8.92"
type input "2.39"
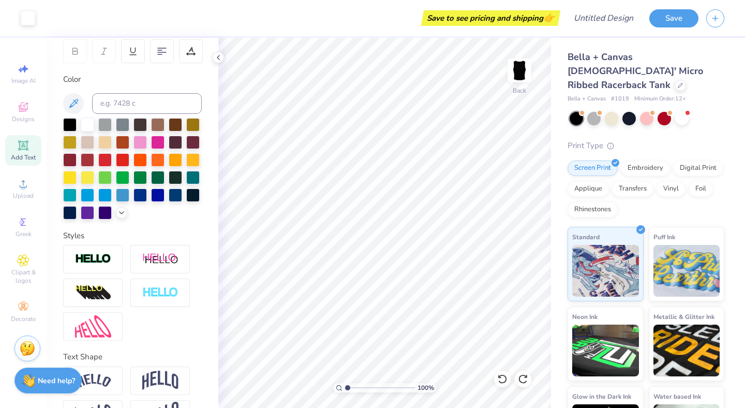
scroll to position [194, 0]
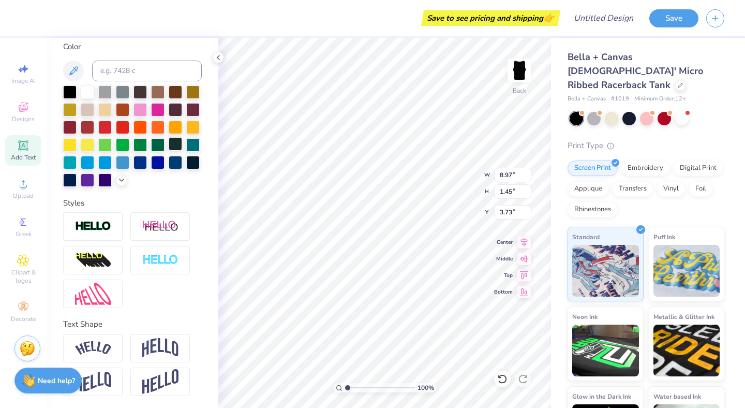
type input "8.97"
type input "6.01"
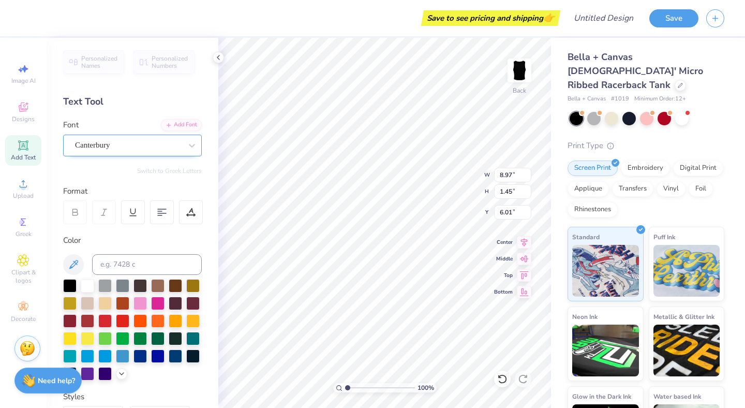
type textarea "EST 1865"
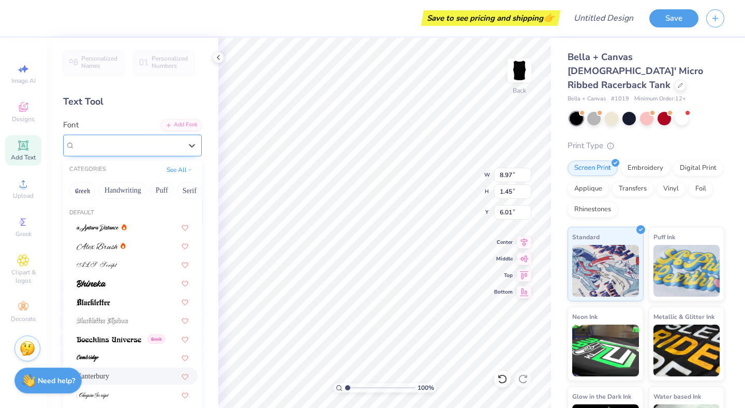
click at [100, 135] on div "Canterbury" at bounding box center [132, 146] width 139 height 22
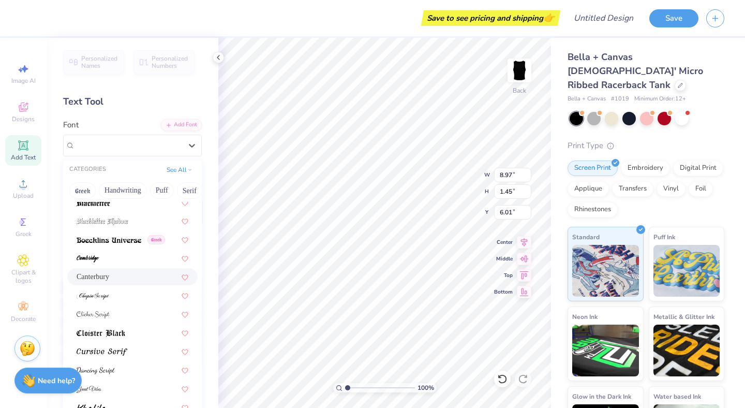
scroll to position [110, 0]
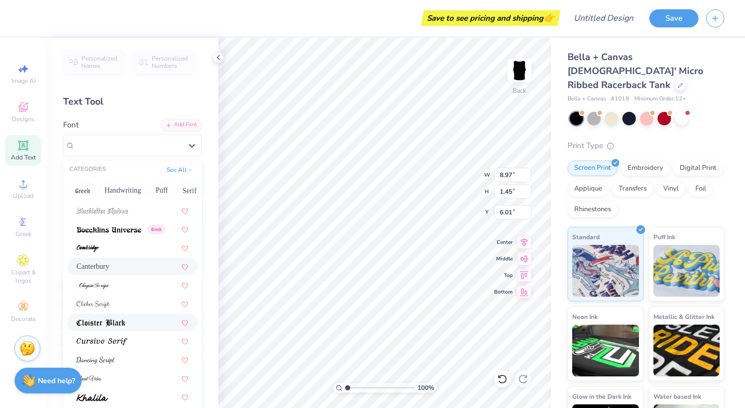
click at [114, 322] on img at bounding box center [101, 322] width 49 height 7
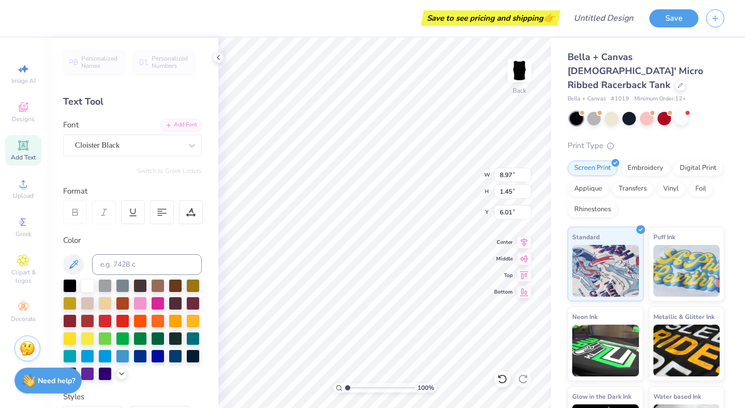
type input "8.98"
type input "3.73"
click at [133, 142] on div "Canterbury" at bounding box center [128, 145] width 109 height 16
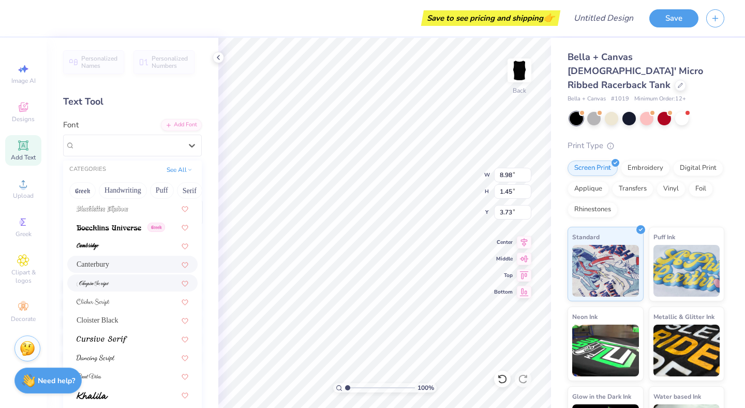
scroll to position [113, 0]
click at [109, 317] on span "Cloister Black" at bounding box center [98, 318] width 42 height 11
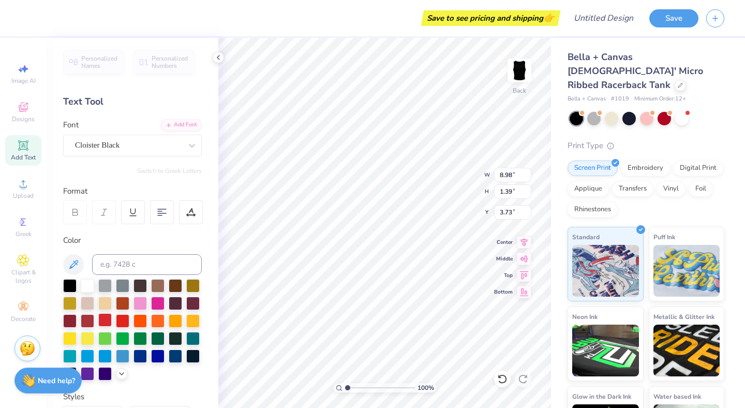
type input "8.97"
type input "1.39"
type input "3.76"
type input "4.17"
type input "8.54"
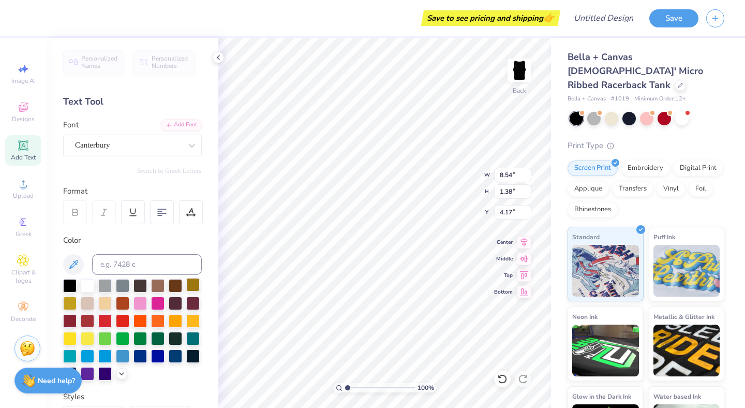
type input "1.38"
type input "8.98"
type input "1.45"
click at [125, 147] on div "Canterbury" at bounding box center [128, 145] width 109 height 16
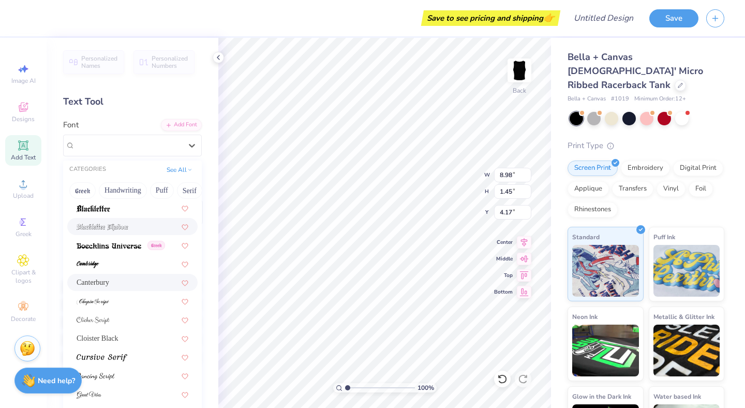
scroll to position [100, 0]
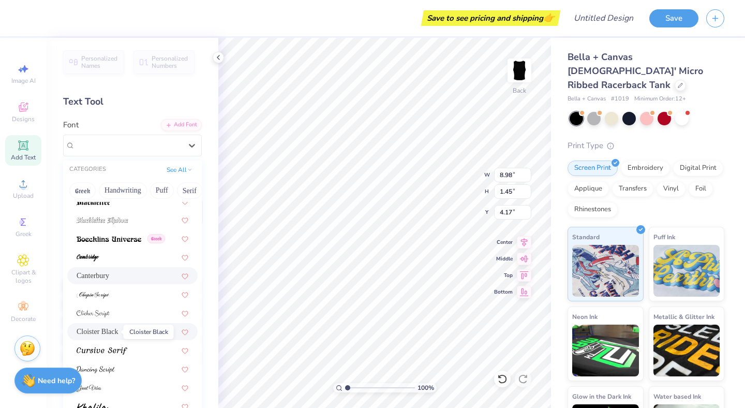
click at [97, 330] on span "Cloister Black" at bounding box center [98, 331] width 42 height 11
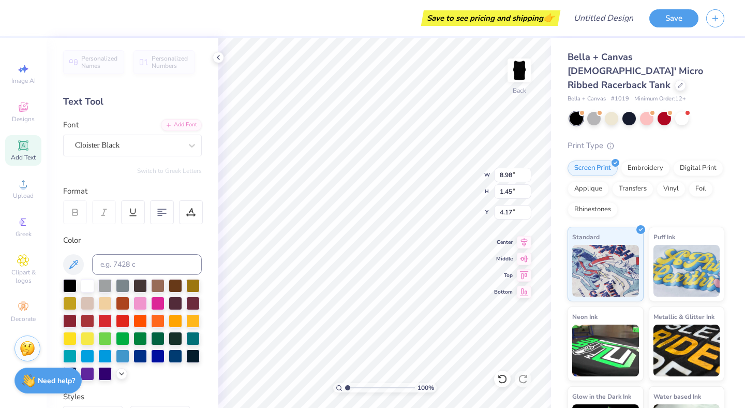
type input "8.97"
type input "1.39"
type input "4.20"
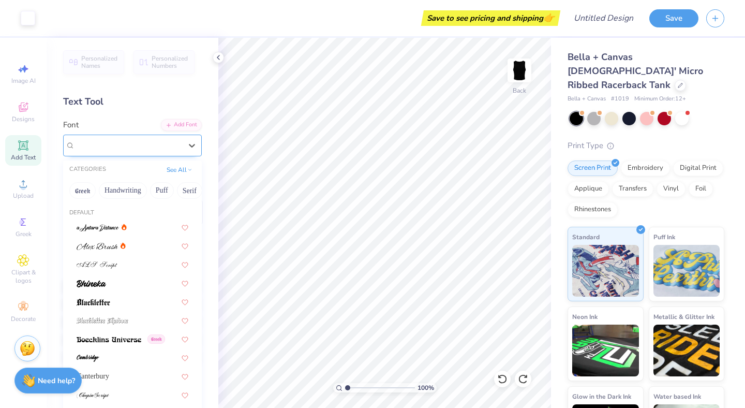
click at [94, 143] on div "Cloister Black" at bounding box center [128, 145] width 109 height 16
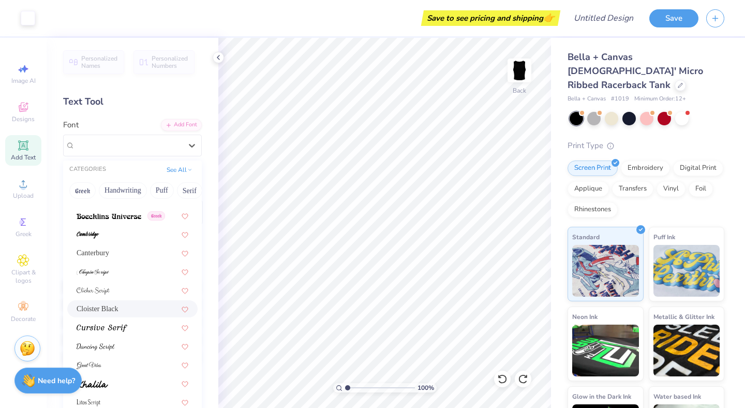
scroll to position [125, 0]
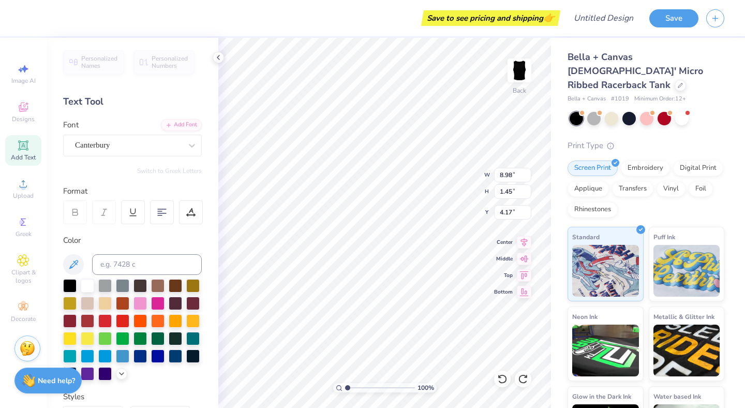
type input "8.97"
type input "6.17"
click at [141, 144] on div "Canterbury" at bounding box center [128, 145] width 109 height 16
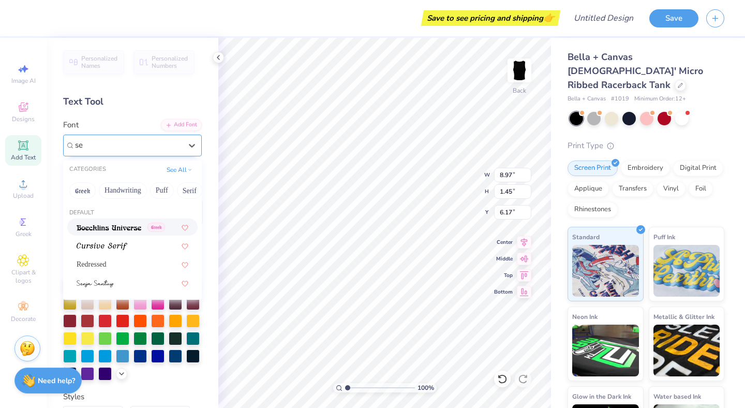
scroll to position [0, 0]
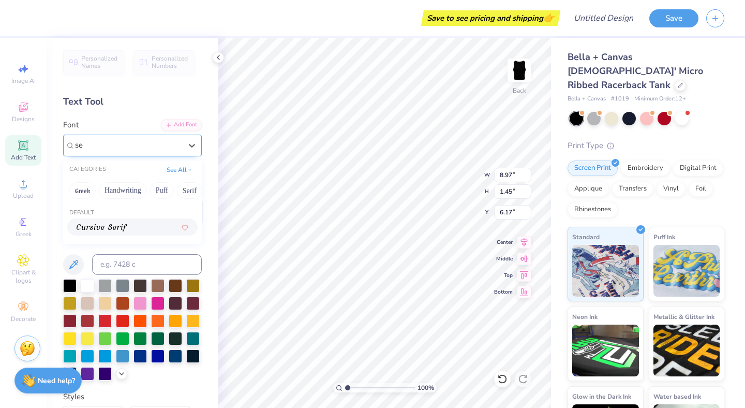
type input "s"
type input "d"
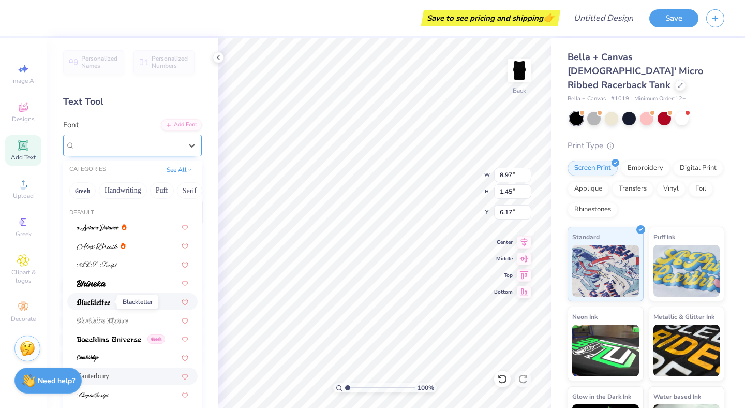
click at [103, 305] on img at bounding box center [94, 302] width 34 height 7
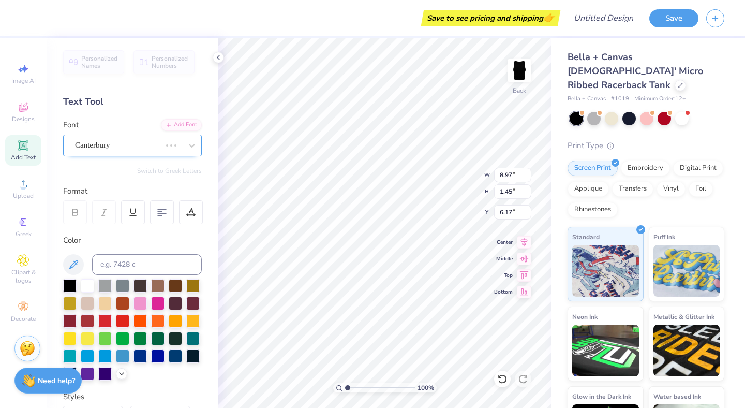
type input "8.14"
type input "1.93"
type input "5.93"
click at [121, 141] on div "Blackletter" at bounding box center [128, 145] width 109 height 16
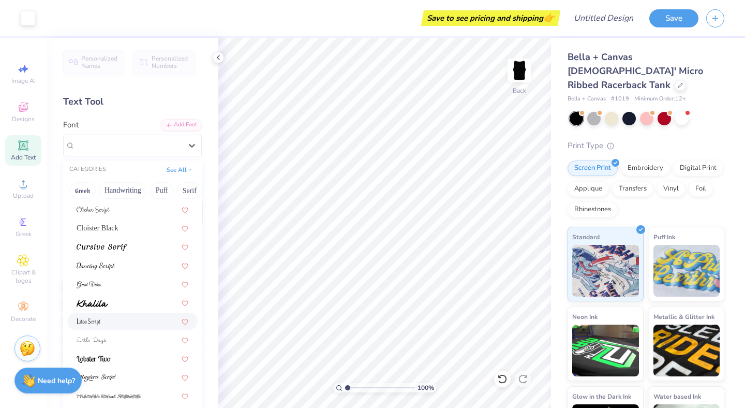
scroll to position [207, 0]
click at [118, 317] on div at bounding box center [133, 318] width 112 height 11
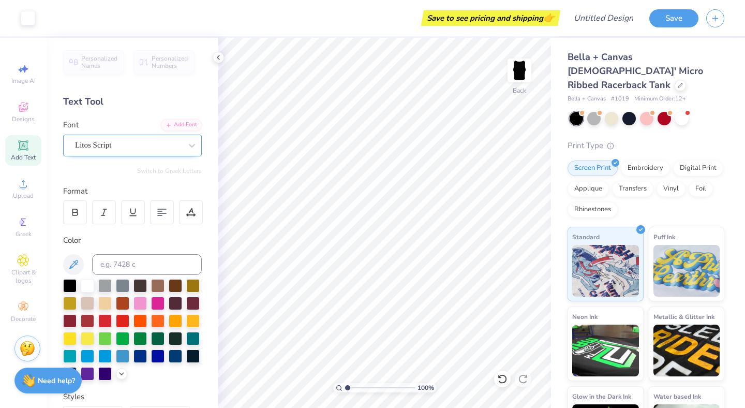
click at [101, 145] on div "Litos Script" at bounding box center [128, 145] width 109 height 16
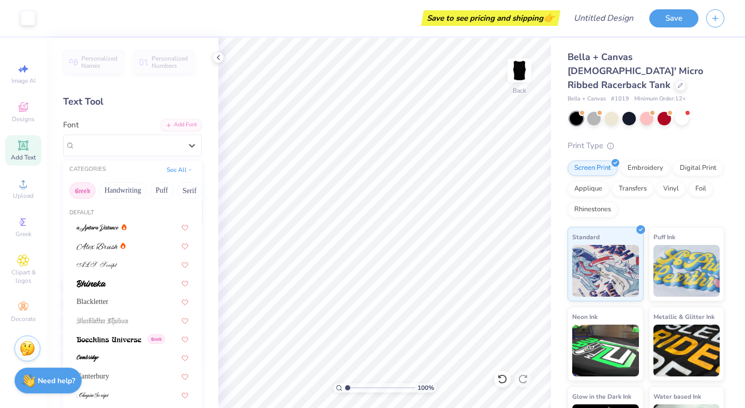
click at [81, 188] on button "Greek" at bounding box center [82, 190] width 26 height 17
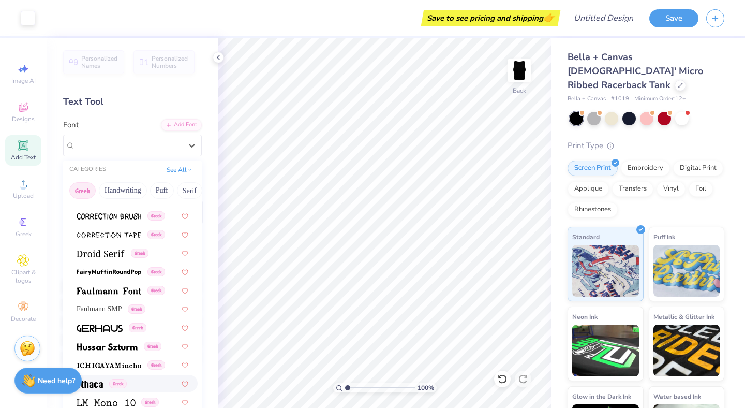
scroll to position [270, 0]
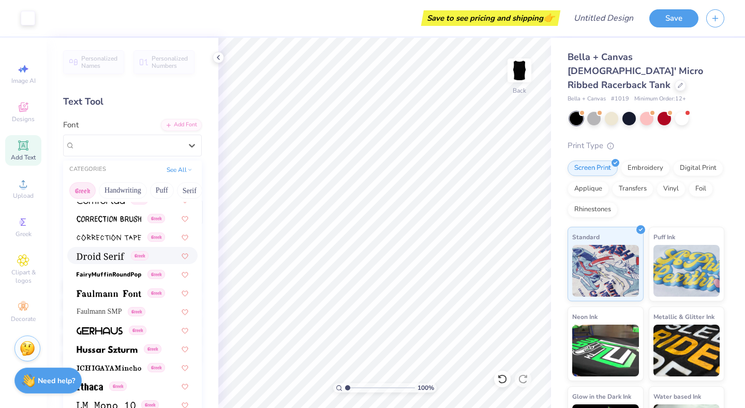
click at [93, 255] on img at bounding box center [101, 255] width 48 height 7
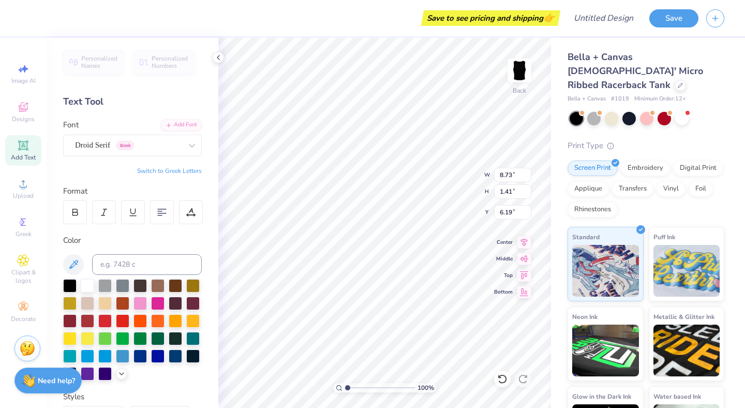
scroll to position [0, 1]
type textarea "EST. 1865"
type input "2.72"
type input "0.46"
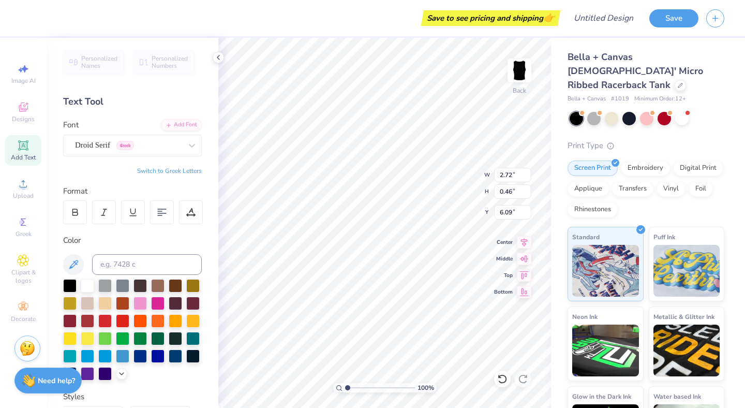
type input "6.09"
type input "6.08"
type input "4.01"
type input "2.72"
type input "0.46"
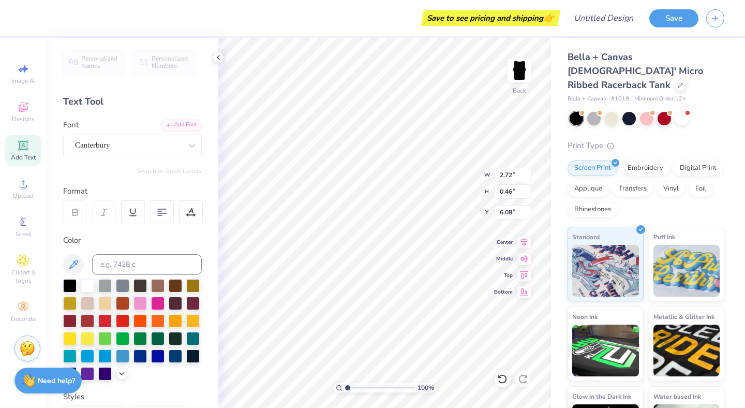
type input "6.09"
type input "8.98"
type input "2.55"
type input "3.61"
type input "2.54"
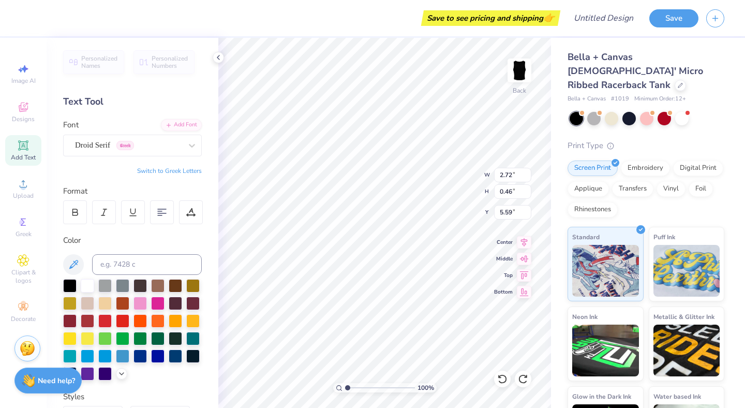
type input "8.98"
type input "2.54"
type input "3.51"
type input "2.54"
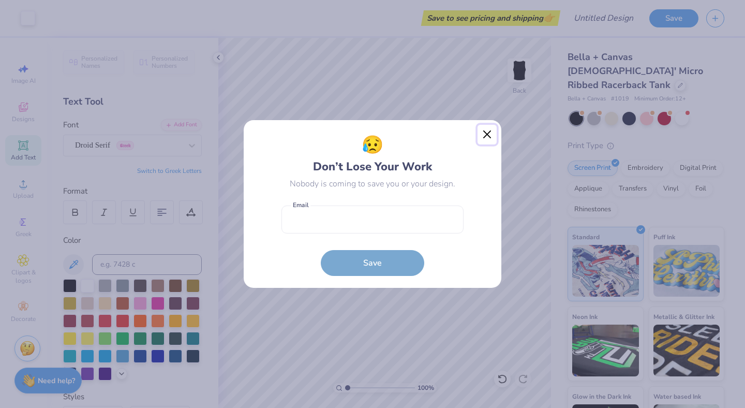
click at [487, 133] on button "Close" at bounding box center [488, 135] width 20 height 20
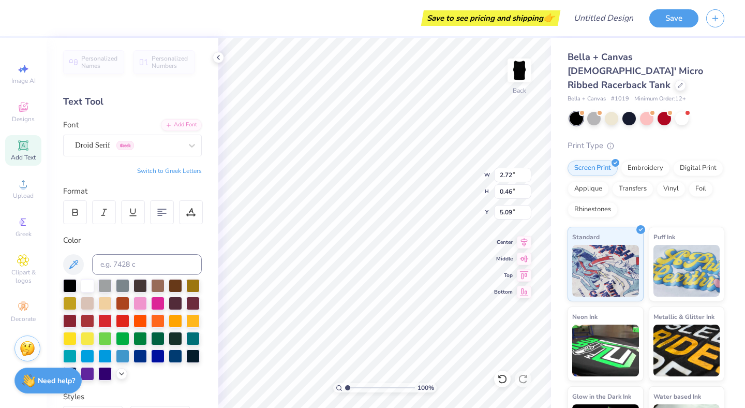
type input "8.98"
type input "2.44"
type input "3.11"
click at [520, 82] on img at bounding box center [519, 70] width 41 height 41
click at [523, 71] on img at bounding box center [519, 70] width 41 height 41
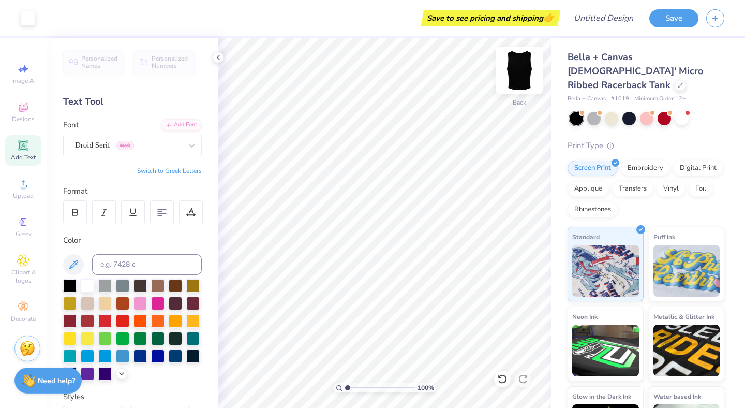
click at [518, 78] on img at bounding box center [519, 70] width 41 height 41
click at [512, 86] on img at bounding box center [519, 70] width 41 height 41
type input "8.98"
type input "2.44"
type input "3.21"
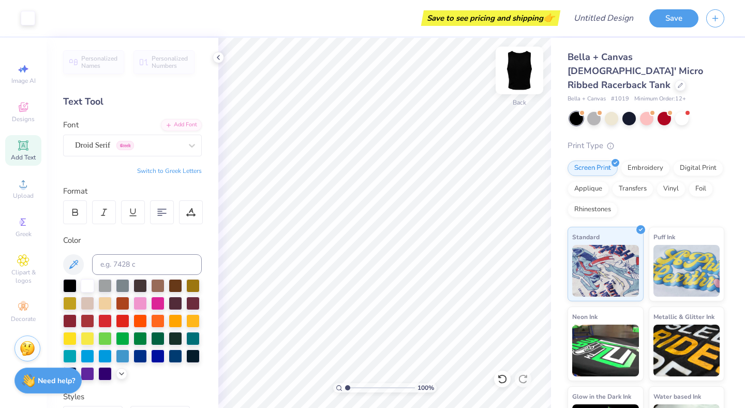
click at [513, 72] on img at bounding box center [519, 70] width 41 height 41
click at [512, 73] on img at bounding box center [519, 70] width 41 height 41
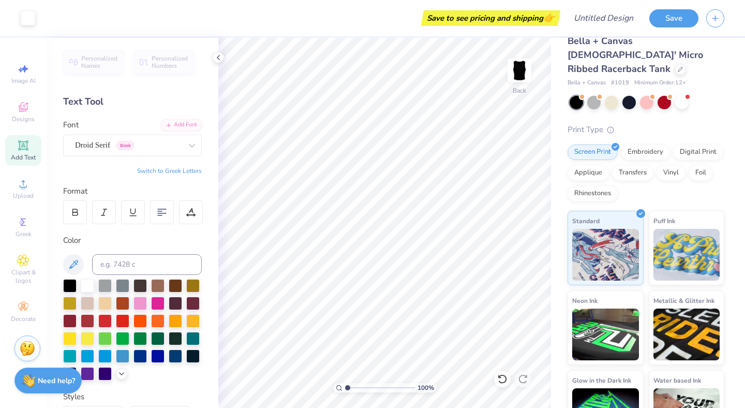
scroll to position [16, 0]
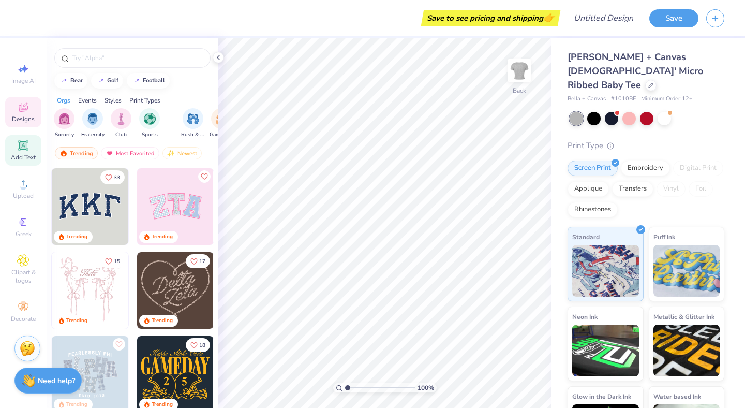
click at [24, 148] on icon at bounding box center [23, 145] width 8 height 8
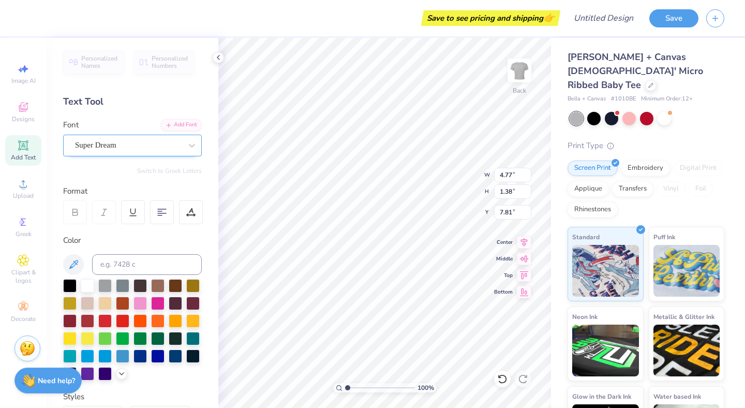
click at [95, 142] on div "Super Dream" at bounding box center [128, 145] width 109 height 16
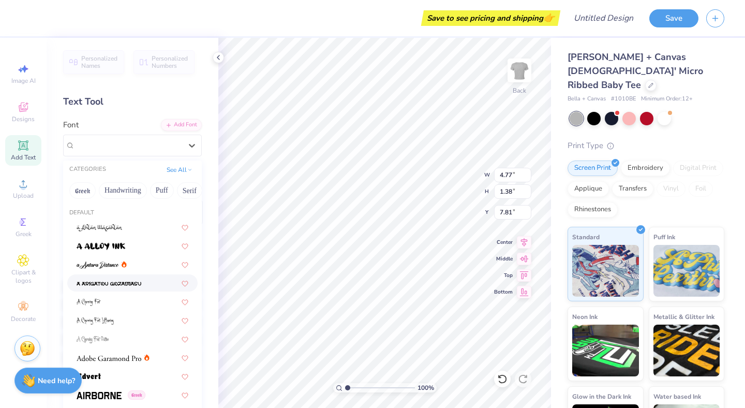
scroll to position [58, 0]
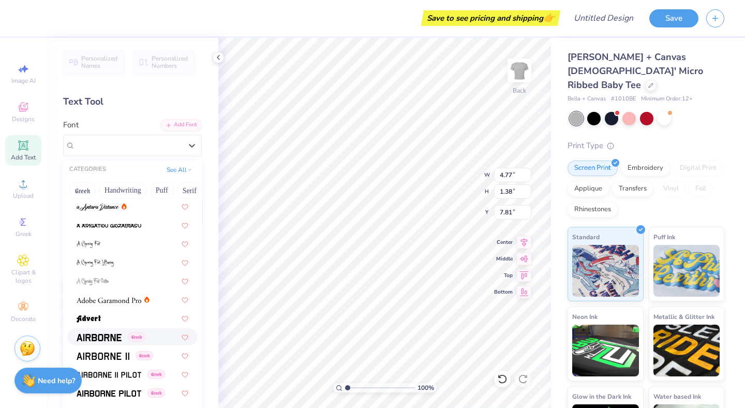
click at [114, 337] on img at bounding box center [99, 337] width 45 height 7
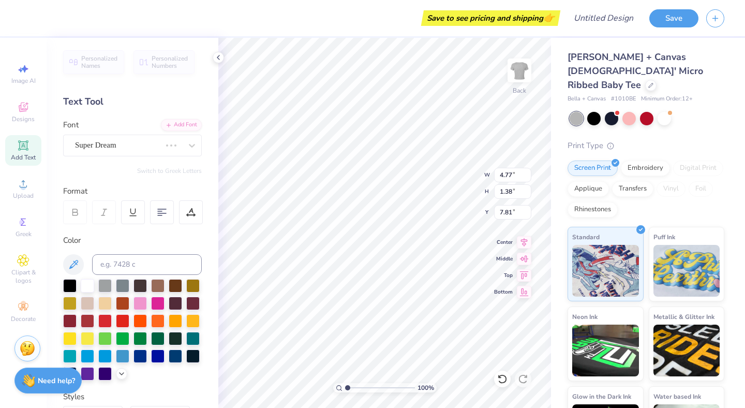
type input "4.56"
type input "1.44"
type input "7.78"
click at [98, 145] on div "Airborne Greek" at bounding box center [128, 145] width 109 height 16
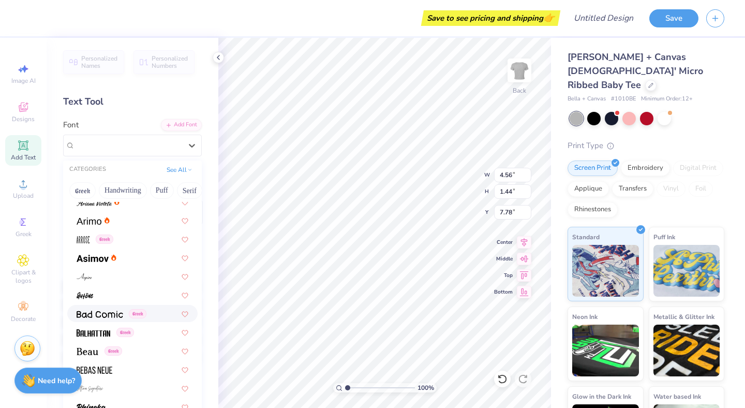
scroll to position [372, 0]
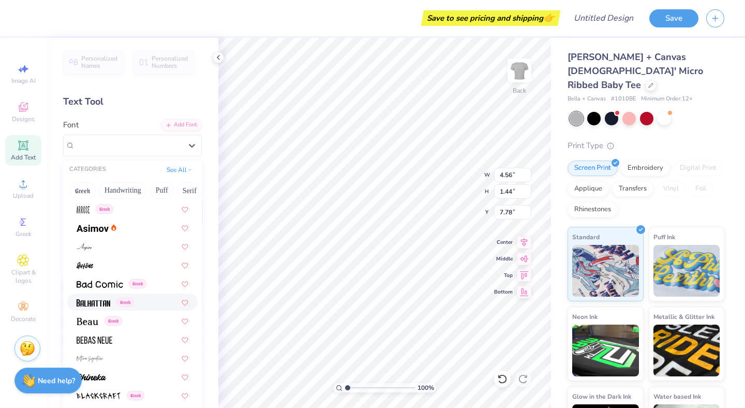
click at [84, 302] on img at bounding box center [94, 302] width 34 height 7
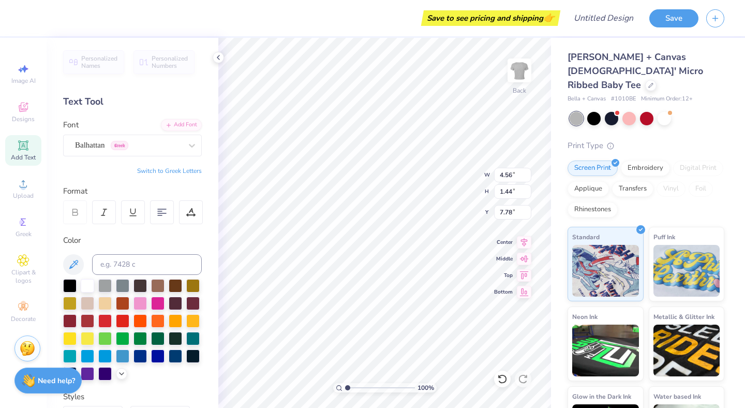
type input "3.33"
type input "1.60"
type input "7.70"
click at [86, 146] on div "Balhattan Greek" at bounding box center [128, 145] width 109 height 16
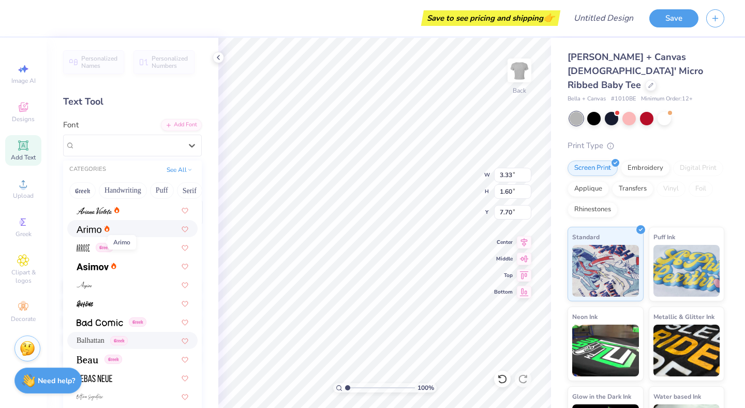
scroll to position [341, 0]
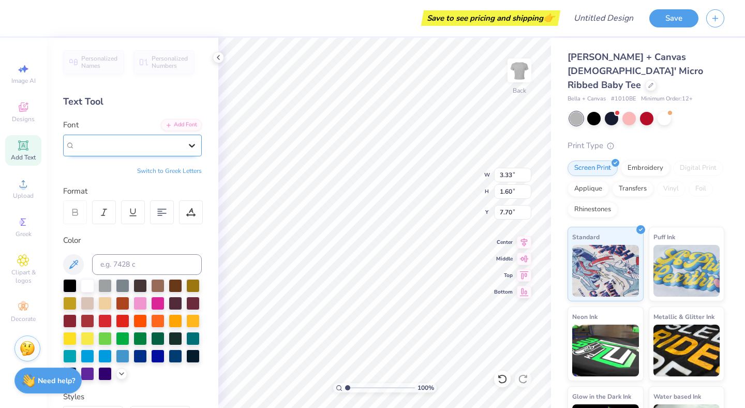
click at [197, 145] on div at bounding box center [192, 145] width 19 height 19
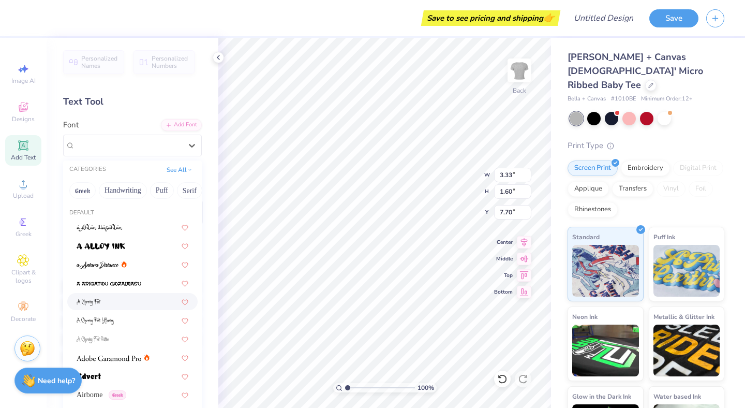
scroll to position [18, 0]
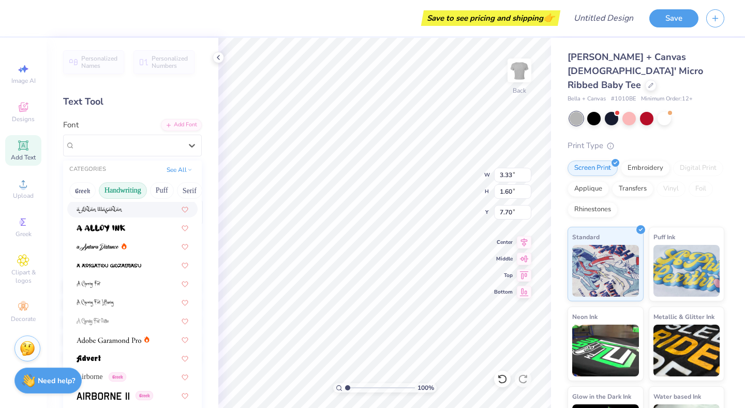
click at [137, 195] on button "Handwriting" at bounding box center [123, 190] width 48 height 17
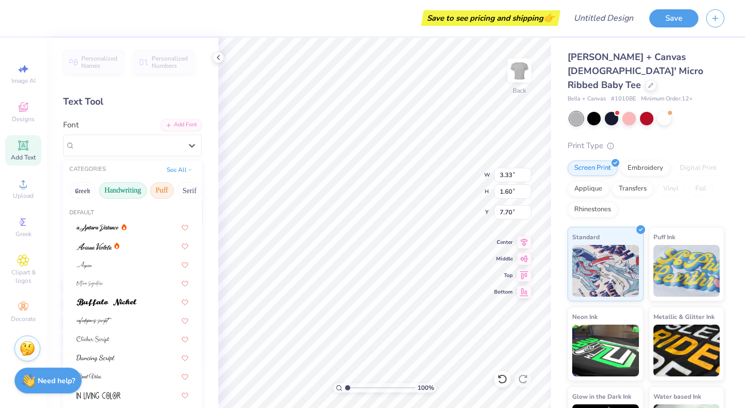
click at [159, 189] on button "Puff" at bounding box center [162, 190] width 24 height 17
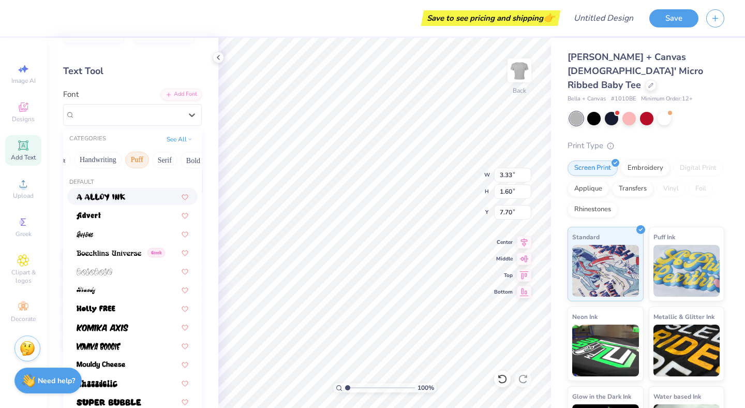
scroll to position [0, 26]
click at [159, 157] on button "Serif" at bounding box center [163, 160] width 25 height 17
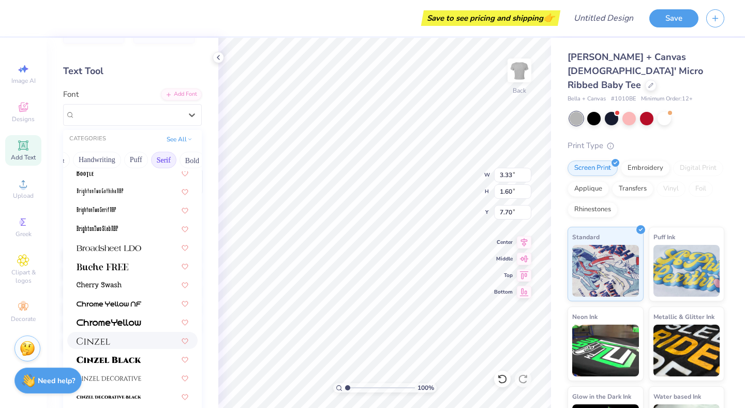
scroll to position [52, 0]
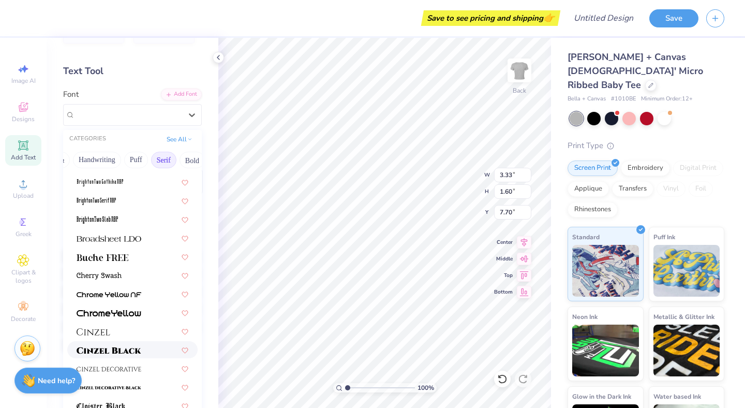
click at [132, 346] on span at bounding box center [109, 349] width 65 height 11
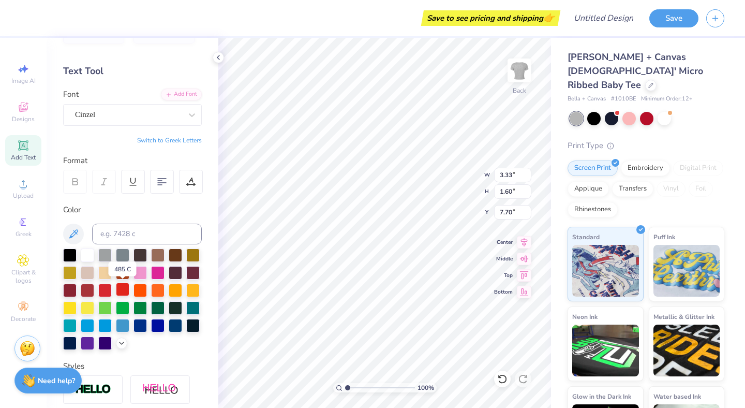
type input "5.58"
type input "1.42"
type input "7.79"
type textarea "C"
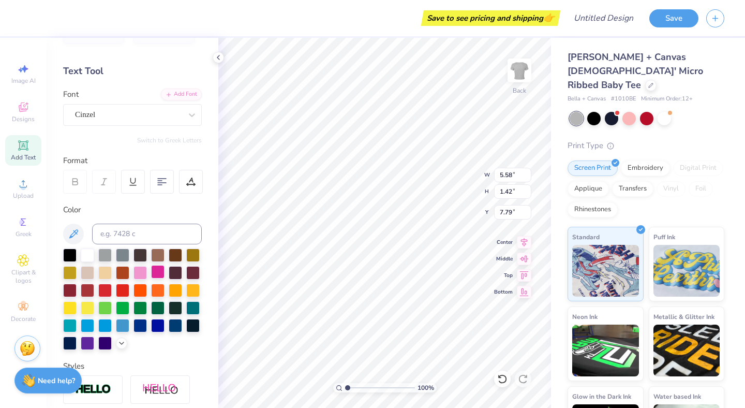
type textarea "CORNELL University"
type textarea "cornell university"
type input "10.60"
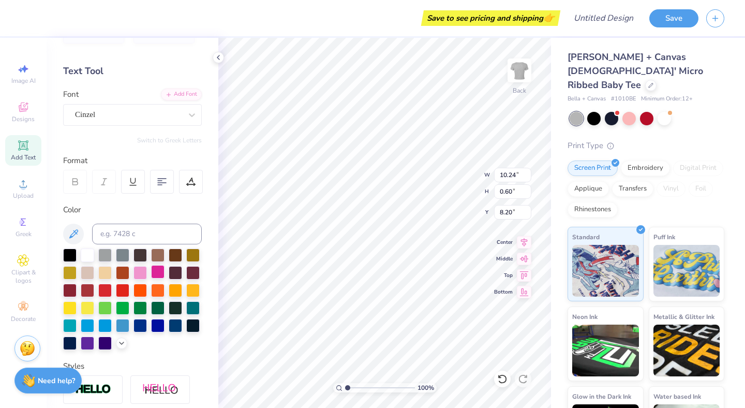
type input "0.62"
type input "8.19"
click at [101, 110] on div "Cinzel" at bounding box center [128, 115] width 109 height 16
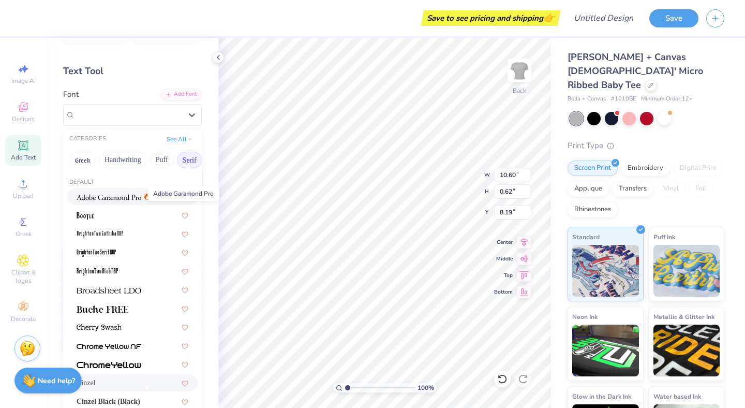
click at [110, 199] on img at bounding box center [109, 197] width 65 height 7
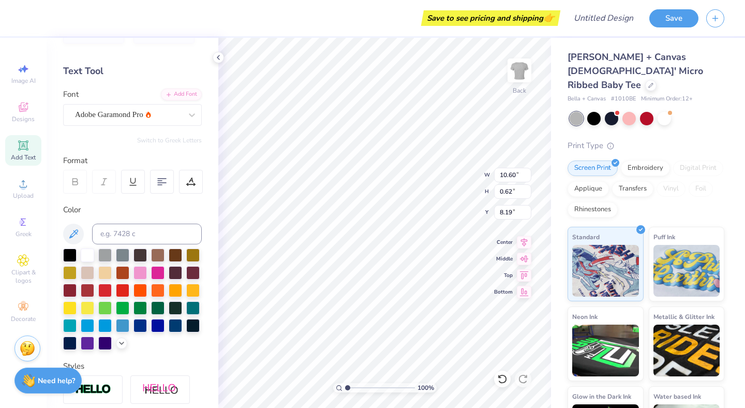
type input "6.52"
type input "0.95"
type input "8.03"
type textarea "CORNELL university"
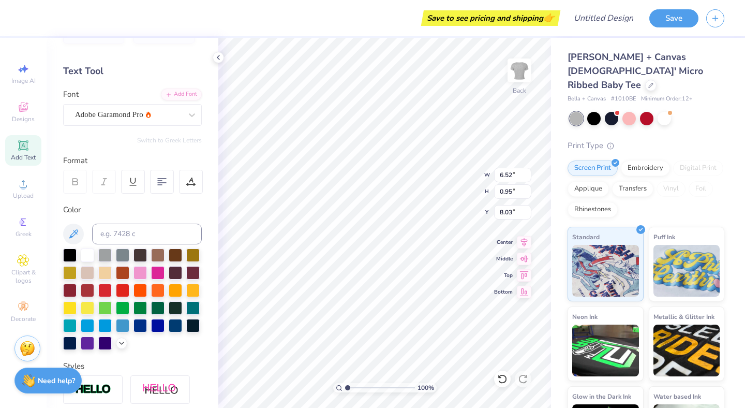
scroll to position [0, 2]
click at [592, 111] on div at bounding box center [593, 117] width 13 height 13
type input "8.45"
type input "0.91"
type input "8.05"
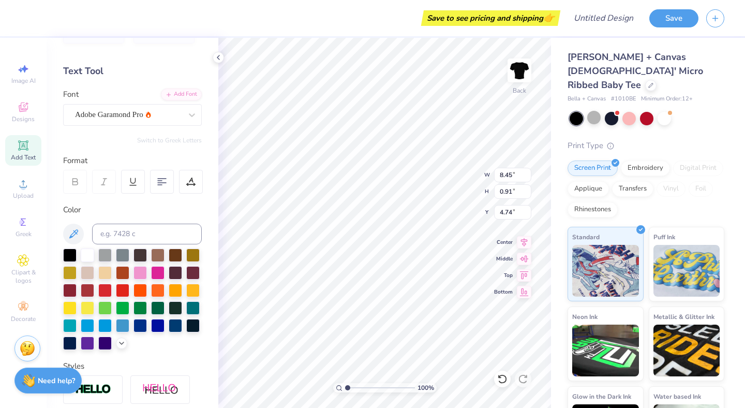
type input "4.74"
type textarea "CORNELL UNIVERSITY"
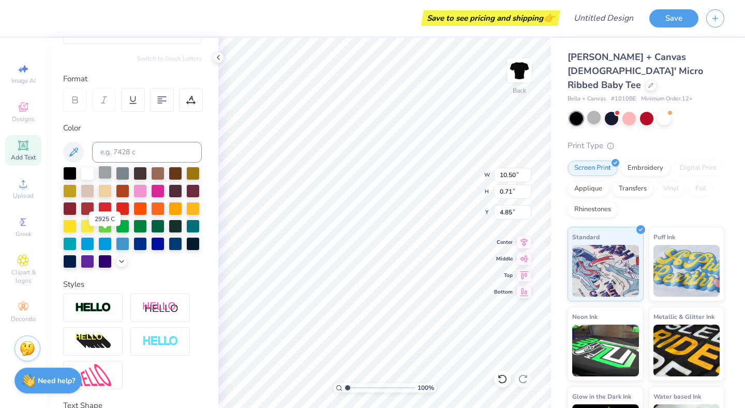
scroll to position [194, 0]
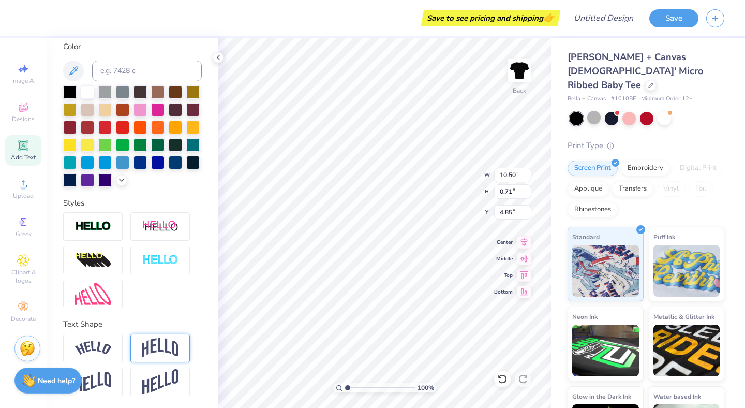
click at [164, 344] on img at bounding box center [160, 348] width 36 height 20
type input "2.68"
type input "3.87"
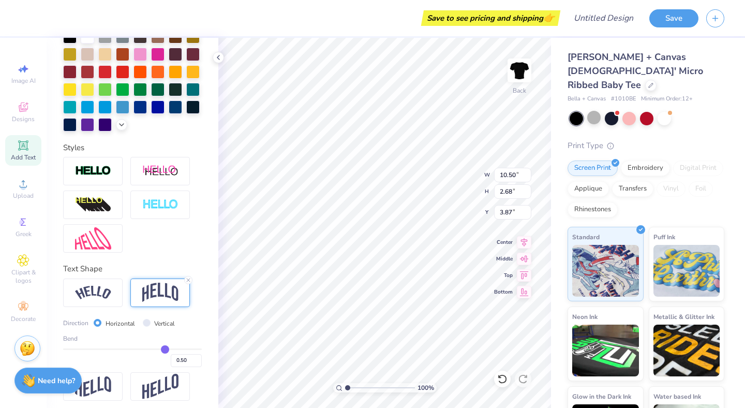
scroll to position [254, 0]
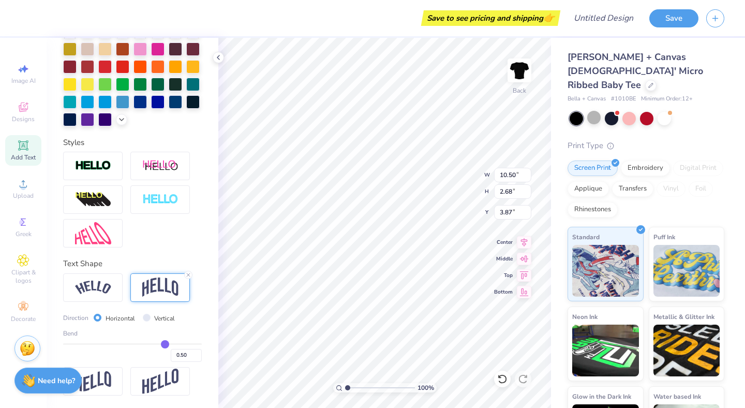
type input "0.49"
type input "0.46"
type input "-0.37"
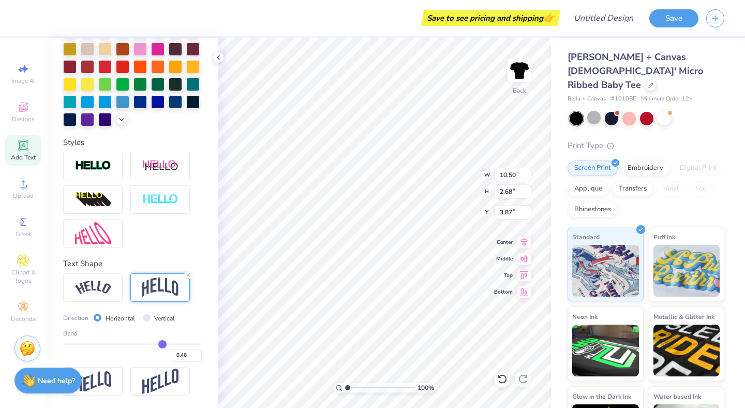
type input "-0.37"
type input "-0.45"
drag, startPoint x: 165, startPoint y: 343, endPoint x: 103, endPoint y: 341, distance: 61.6
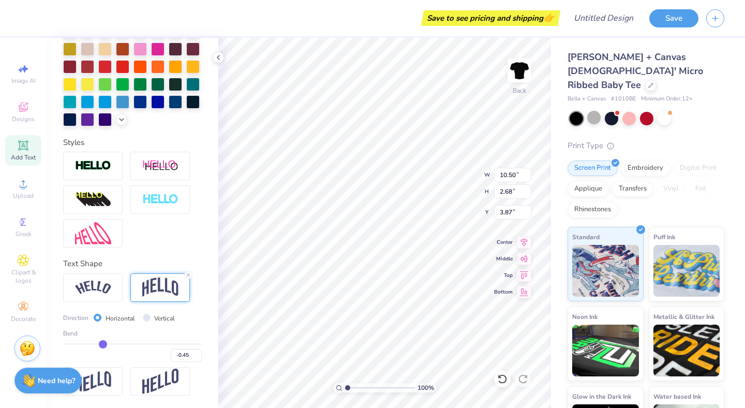
click at [103, 343] on input "range" at bounding box center [132, 344] width 139 height 2
type input "2.57"
type input "3.92"
drag, startPoint x: 97, startPoint y: 341, endPoint x: 131, endPoint y: 346, distance: 33.9
click at [131, 346] on div "Bend -0.45" at bounding box center [132, 345] width 139 height 33
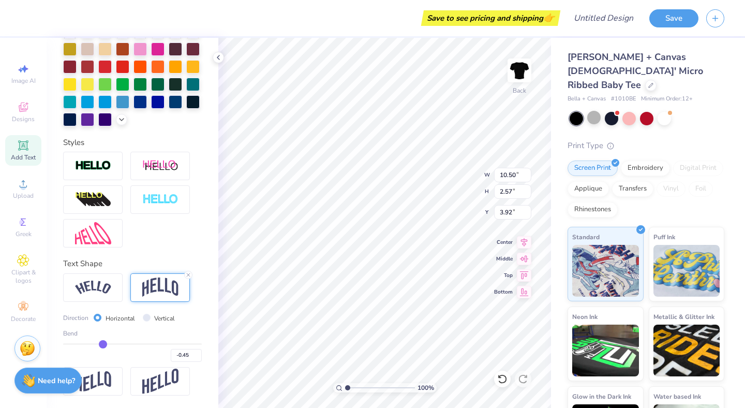
click at [123, 339] on div "Bend -0.45" at bounding box center [132, 345] width 139 height 33
click at [126, 345] on div "-0.45" at bounding box center [132, 352] width 139 height 19
click at [128, 343] on div "Bend -0.45" at bounding box center [132, 345] width 139 height 33
click at [127, 345] on div "-0.45" at bounding box center [132, 352] width 139 height 19
type input "-0.1"
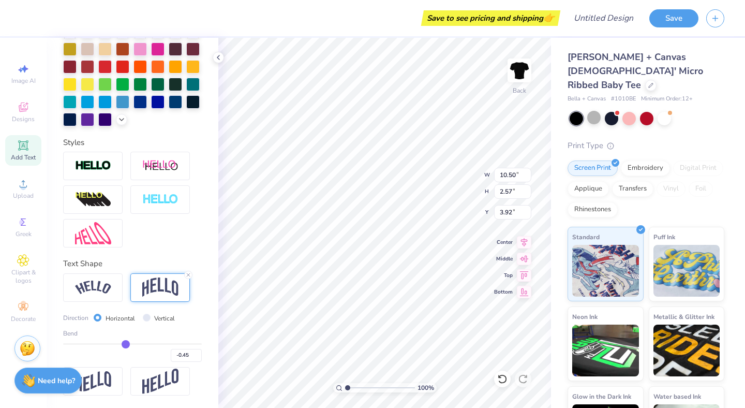
type input "-0.10"
type input "-0.1"
click at [126, 343] on input "range" at bounding box center [132, 344] width 139 height 2
type input "1.06"
type input "4.68"
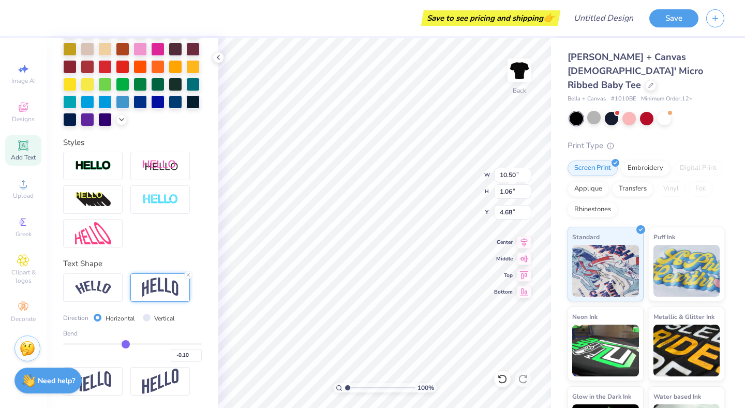
click at [128, 343] on input "range" at bounding box center [132, 344] width 139 height 2
click at [187, 354] on input "-0.10" at bounding box center [186, 355] width 31 height 13
click at [197, 356] on input "-0.11" at bounding box center [186, 355] width 31 height 13
click at [197, 352] on input "-0.1" at bounding box center [186, 355] width 31 height 13
click at [197, 352] on input "-0.09" at bounding box center [186, 355] width 31 height 13
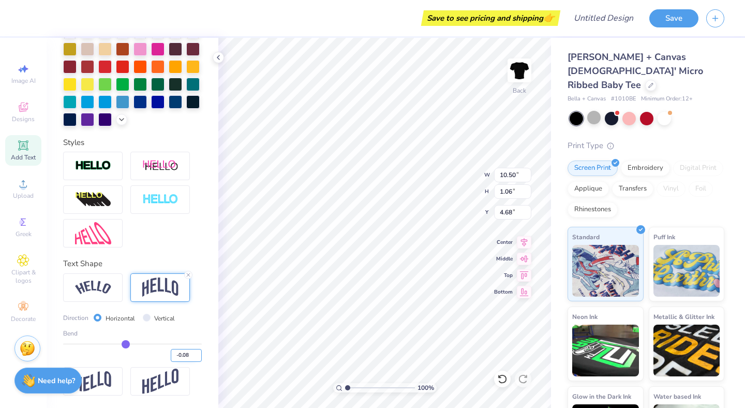
click at [197, 352] on input "-0.08" at bounding box center [186, 355] width 31 height 13
click at [197, 352] on input "-0.07" at bounding box center [186, 355] width 31 height 13
click at [197, 352] on input "-0.06" at bounding box center [186, 355] width 31 height 13
click at [197, 352] on input "-0.05" at bounding box center [186, 355] width 31 height 13
click at [197, 352] on input "-0.04" at bounding box center [186, 355] width 31 height 13
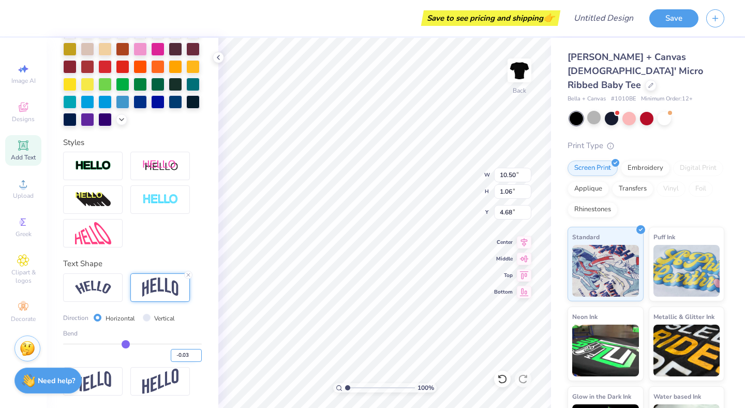
click at [197, 352] on input "-0.03" at bounding box center [186, 355] width 31 height 13
click at [197, 352] on input "-0.02" at bounding box center [186, 355] width 31 height 13
click at [197, 352] on input "-0.01" at bounding box center [186, 355] width 31 height 13
click at [197, 352] on input "0" at bounding box center [186, 355] width 31 height 13
click at [197, 352] on input "0.01" at bounding box center [186, 355] width 31 height 13
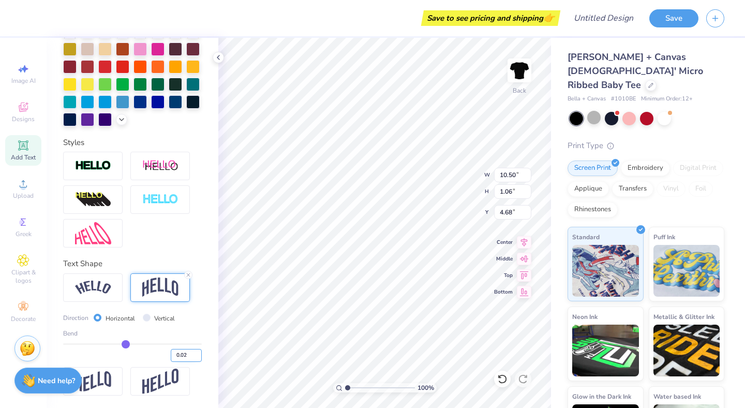
type input "0.02"
click at [197, 352] on input "0.02" at bounding box center [186, 355] width 31 height 13
type input "0.02"
click at [197, 333] on div "Bend" at bounding box center [132, 333] width 139 height 9
type input "0.75"
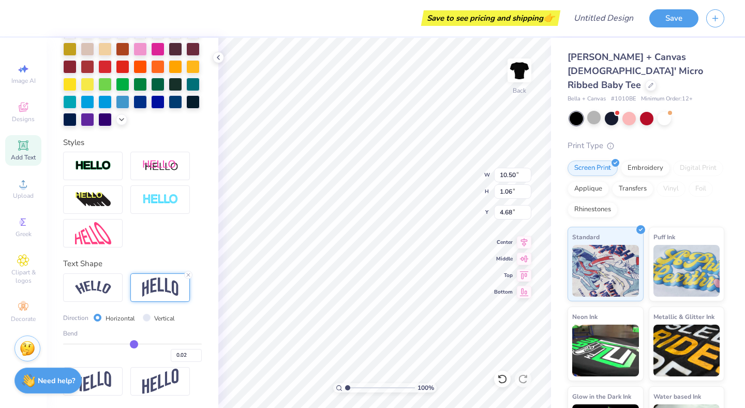
type input "4.83"
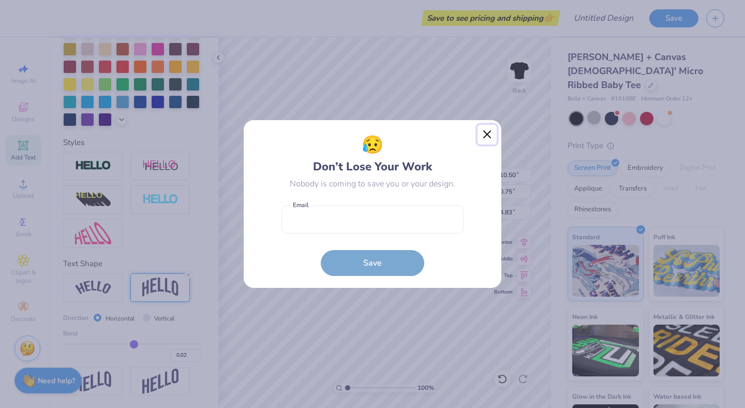
click at [489, 133] on button "Close" at bounding box center [488, 135] width 20 height 20
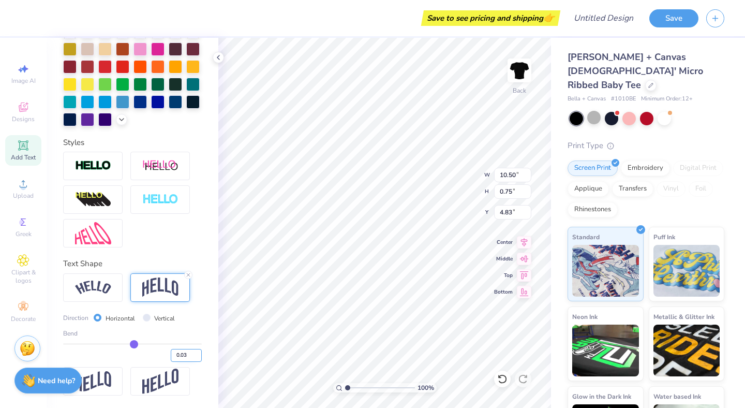
click at [198, 354] on input "0.03" at bounding box center [186, 355] width 31 height 13
click at [198, 354] on input "0.04" at bounding box center [186, 355] width 31 height 13
type input "0.05"
click at [198, 354] on input "0.05" at bounding box center [186, 355] width 31 height 13
type input "0.05"
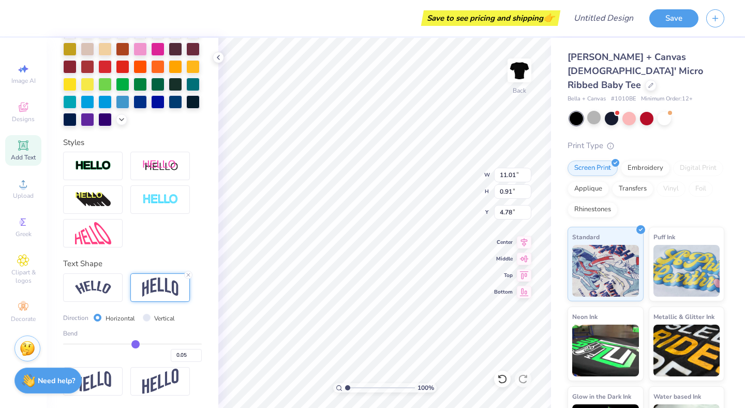
type input "11.01"
type input "0.91"
type input "3.65"
click at [199, 351] on input "0.06" at bounding box center [186, 355] width 31 height 13
click at [199, 351] on input "0.07" at bounding box center [186, 355] width 31 height 13
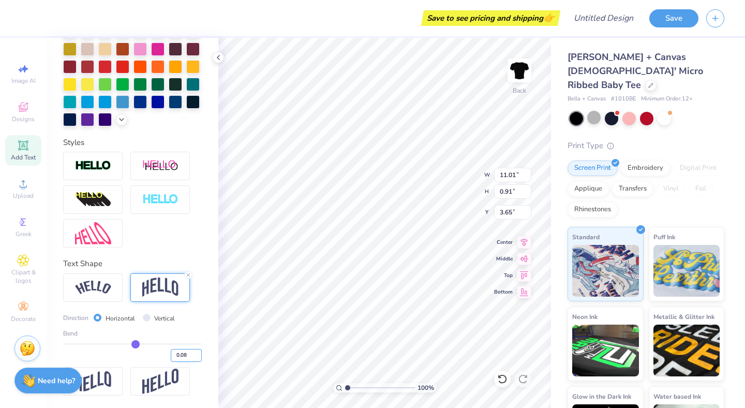
click at [199, 351] on input "0.08" at bounding box center [186, 355] width 31 height 13
click at [199, 351] on input "0.09" at bounding box center [186, 355] width 31 height 13
type input "0.1"
click at [199, 351] on input "0.1" at bounding box center [186, 355] width 31 height 13
type input "0.1"
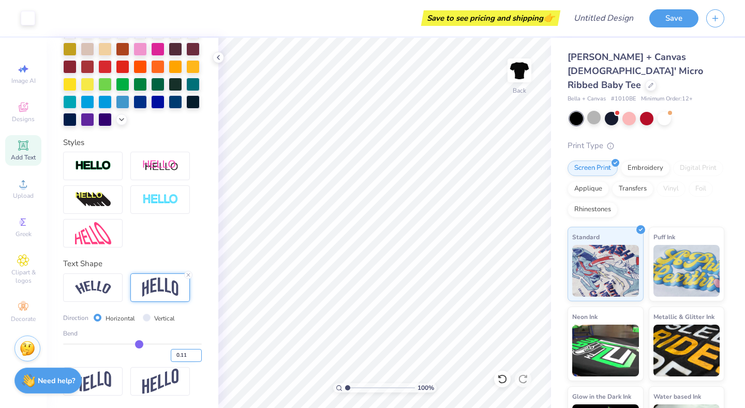
click at [198, 353] on input "0.11" at bounding box center [186, 355] width 31 height 13
click at [198, 353] on input "0.12" at bounding box center [186, 355] width 31 height 13
click at [198, 353] on input "0.13" at bounding box center [186, 355] width 31 height 13
click at [198, 353] on input "0.14" at bounding box center [186, 355] width 31 height 13
click at [198, 353] on input "0.15" at bounding box center [186, 355] width 31 height 13
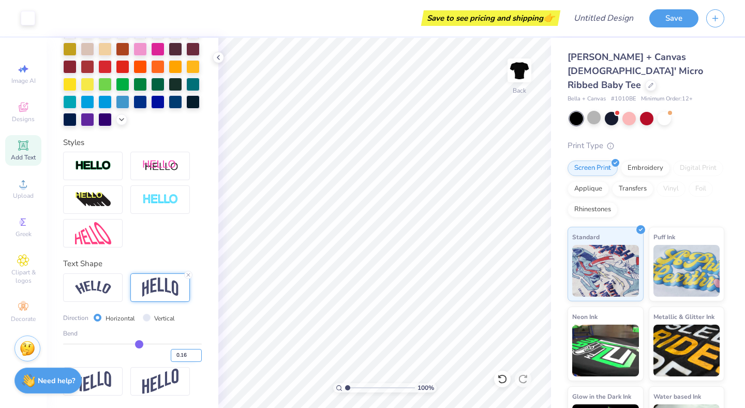
click at [198, 353] on input "0.16" at bounding box center [186, 355] width 31 height 13
click at [198, 353] on input "0.17" at bounding box center [186, 355] width 31 height 13
click at [198, 353] on input "0.18" at bounding box center [186, 355] width 31 height 13
click at [198, 353] on input "0.19" at bounding box center [186, 355] width 31 height 13
click at [198, 353] on input "0.2" at bounding box center [186, 355] width 31 height 13
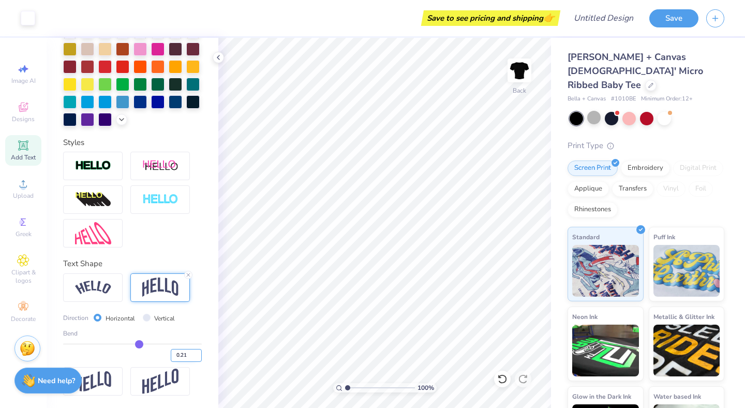
click at [198, 353] on input "0.21" at bounding box center [186, 355] width 31 height 13
type input "0.2"
click at [197, 356] on input "0.2" at bounding box center [186, 355] width 31 height 13
type input "0.2"
type input "0.20"
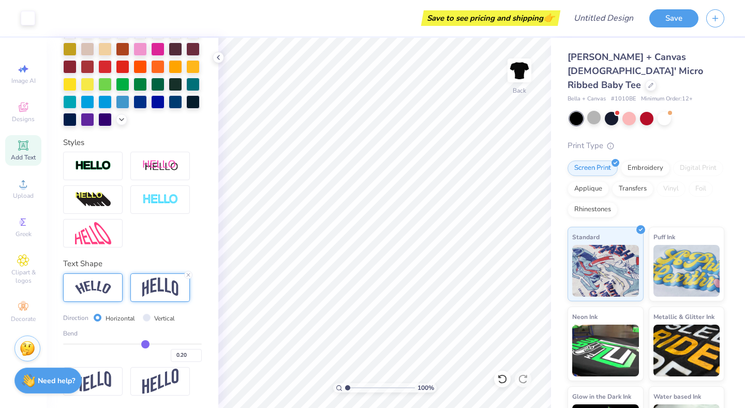
click at [94, 284] on img at bounding box center [93, 287] width 36 height 14
click at [24, 192] on span "Upload" at bounding box center [23, 195] width 21 height 8
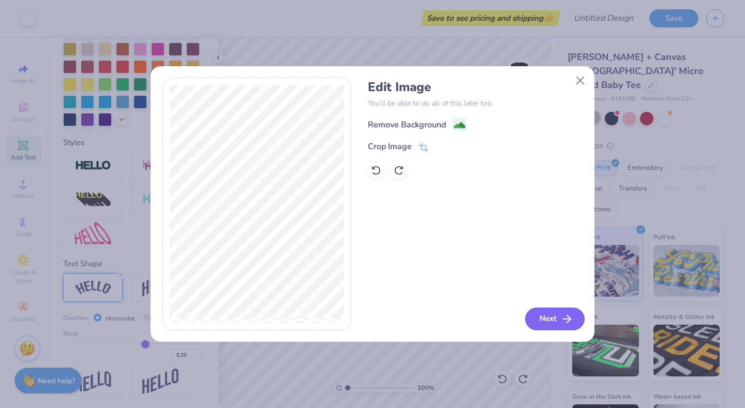
click at [554, 317] on button "Next" at bounding box center [555, 318] width 60 height 23
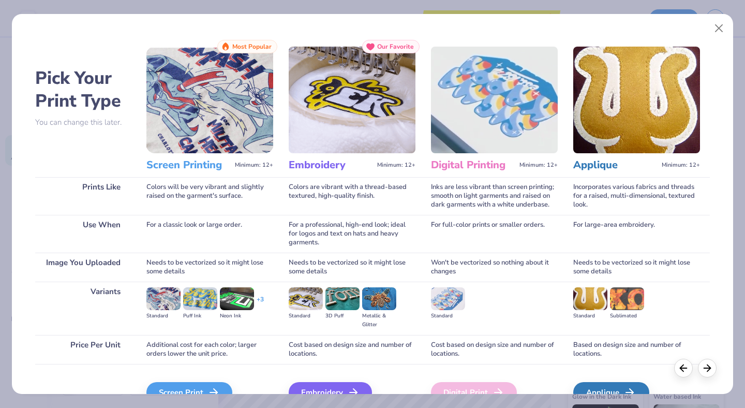
scroll to position [56, 0]
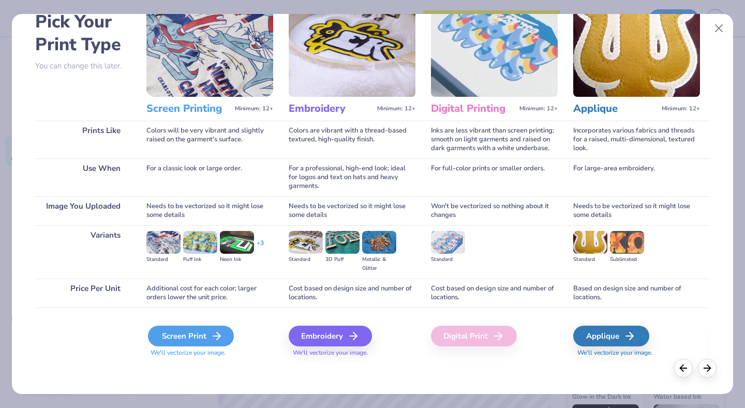
click at [209, 345] on div "Screen Print" at bounding box center [191, 335] width 86 height 21
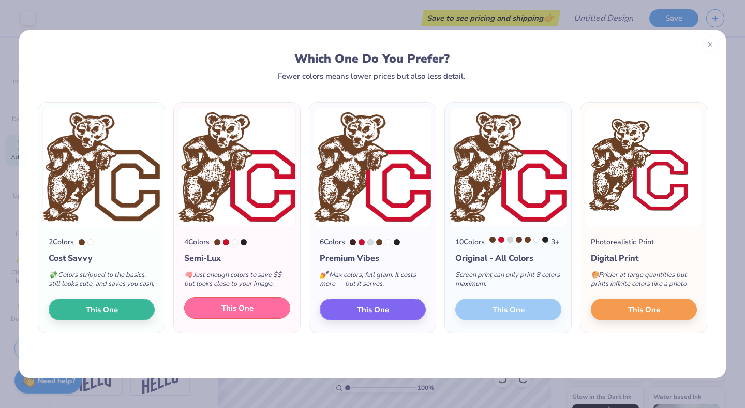
click at [209, 319] on button "This One" at bounding box center [237, 308] width 106 height 22
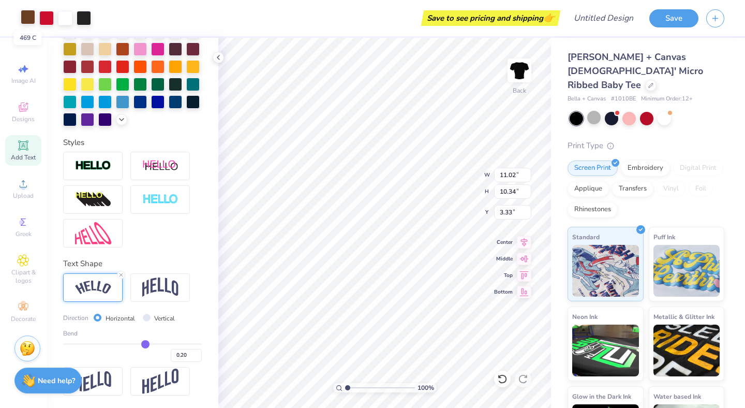
click at [29, 21] on div at bounding box center [28, 17] width 14 height 14
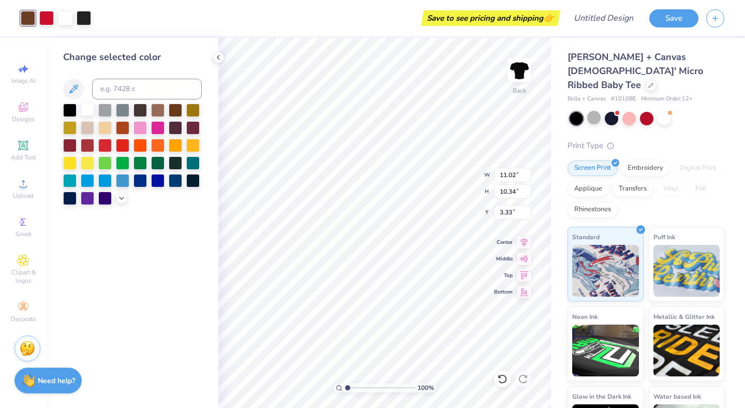
click at [85, 110] on div at bounding box center [87, 108] width 13 height 13
click at [80, 9] on div "Save to see pricing and shipping 👉" at bounding box center [319, 18] width 478 height 36
click at [26, 19] on div at bounding box center [28, 17] width 14 height 14
click at [60, 16] on div at bounding box center [65, 17] width 14 height 14
click at [68, 106] on div at bounding box center [69, 108] width 13 height 13
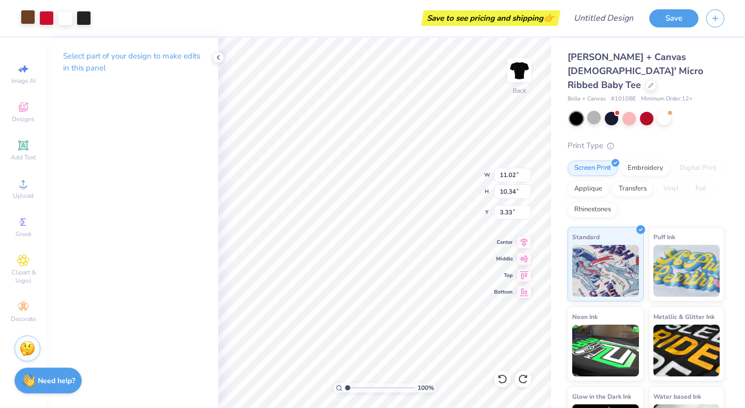
click at [27, 25] on div "Art colors" at bounding box center [45, 18] width 91 height 36
click at [28, 17] on div at bounding box center [28, 17] width 14 height 14
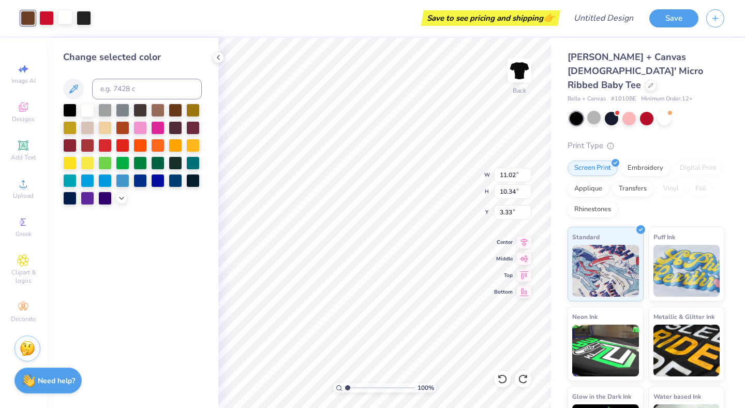
click at [65, 23] on div at bounding box center [65, 17] width 14 height 14
click at [104, 143] on div at bounding box center [104, 144] width 13 height 13
click at [88, 19] on div at bounding box center [84, 17] width 14 height 14
click at [90, 112] on div at bounding box center [87, 108] width 13 height 13
click at [31, 22] on div at bounding box center [28, 17] width 14 height 14
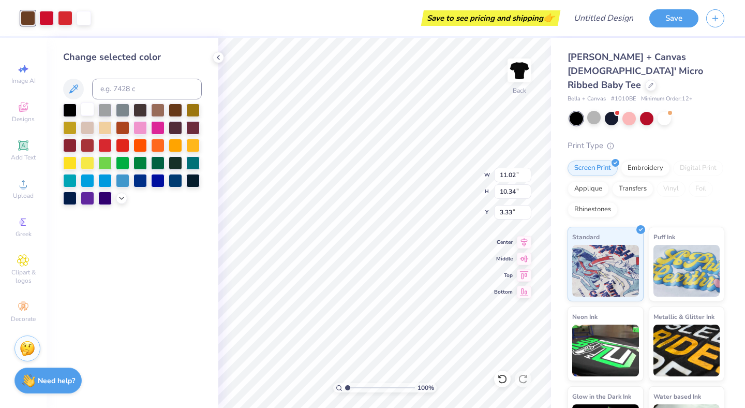
click at [88, 112] on div at bounding box center [87, 108] width 13 height 13
click at [64, 19] on div at bounding box center [65, 17] width 14 height 14
click at [73, 110] on div at bounding box center [69, 108] width 13 height 13
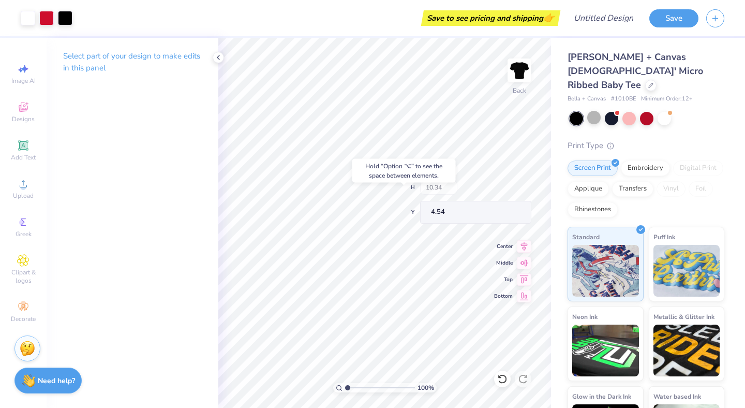
type input "4.54"
click at [28, 19] on div at bounding box center [28, 17] width 14 height 14
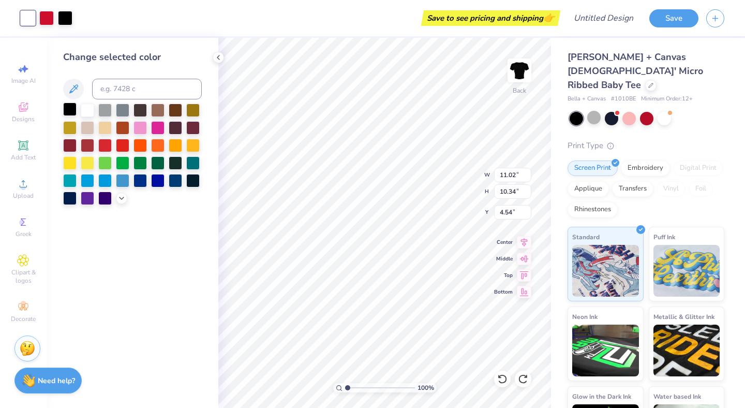
click at [71, 112] on div at bounding box center [69, 108] width 13 height 13
click at [88, 111] on div at bounding box center [87, 108] width 13 height 13
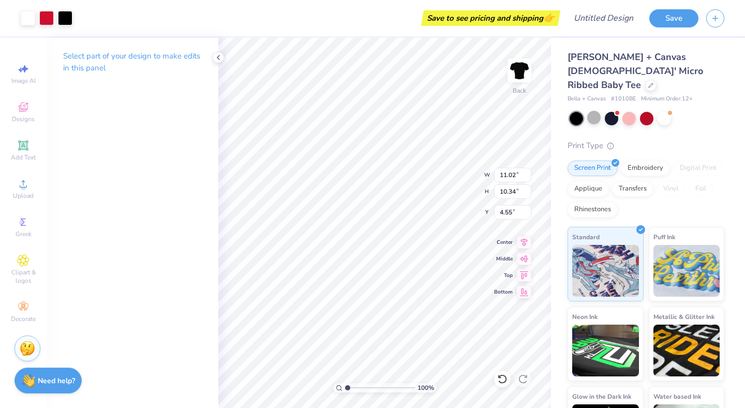
type input "4.55"
type input "2.83"
type input "2.66"
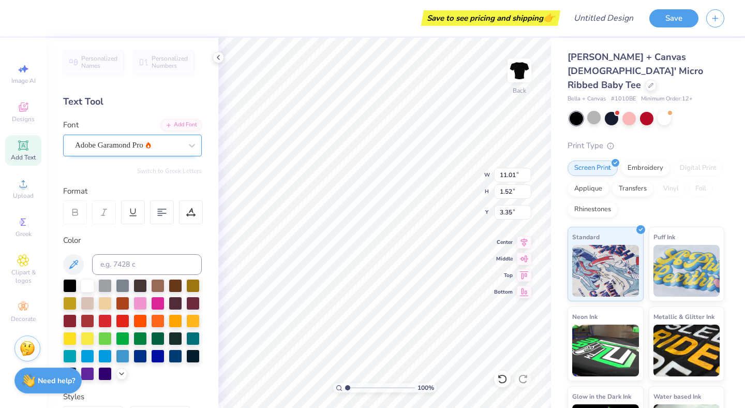
click at [93, 141] on div "Adobe Garamond Pro" at bounding box center [128, 145] width 109 height 16
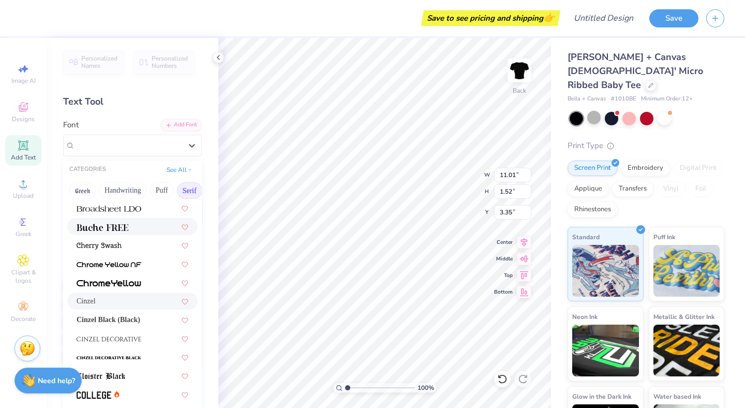
scroll to position [113, 0]
click at [96, 304] on span "Cinzel" at bounding box center [86, 300] width 19 height 11
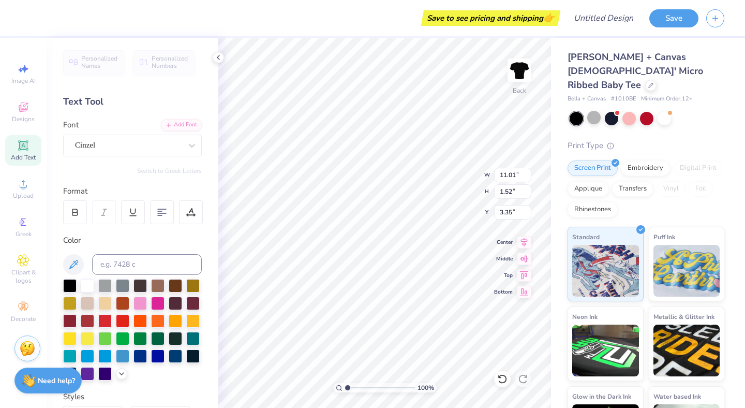
type input "11.02"
type input "1.54"
type input "3.34"
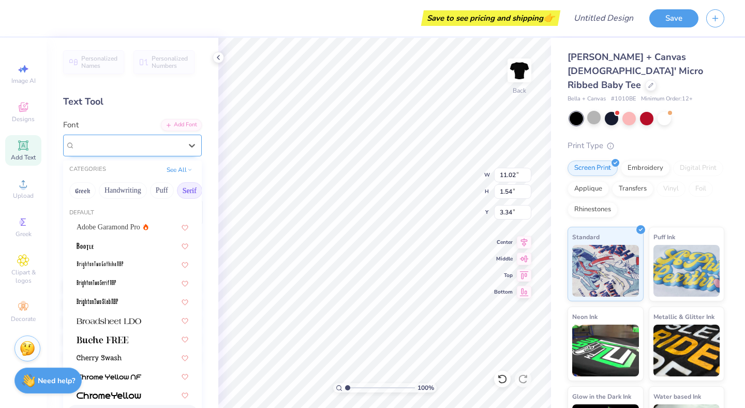
click at [104, 136] on div "Cinzel" at bounding box center [132, 146] width 139 height 22
click at [138, 110] on div "Personalized Names Personalized Numbers Text Tool Add Font Font option Cinzel s…" at bounding box center [133, 223] width 172 height 370
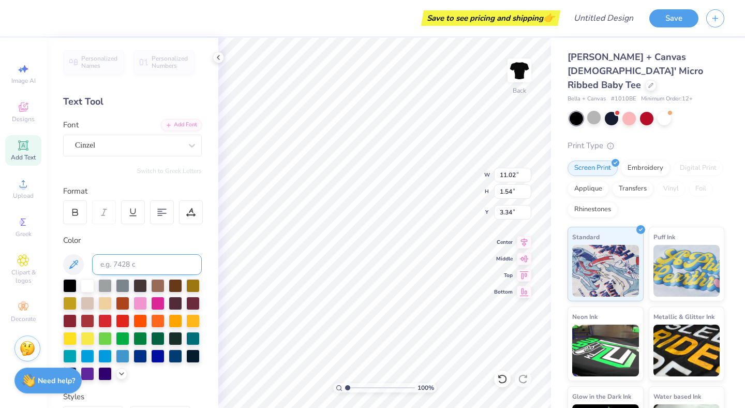
scroll to position [13, 0]
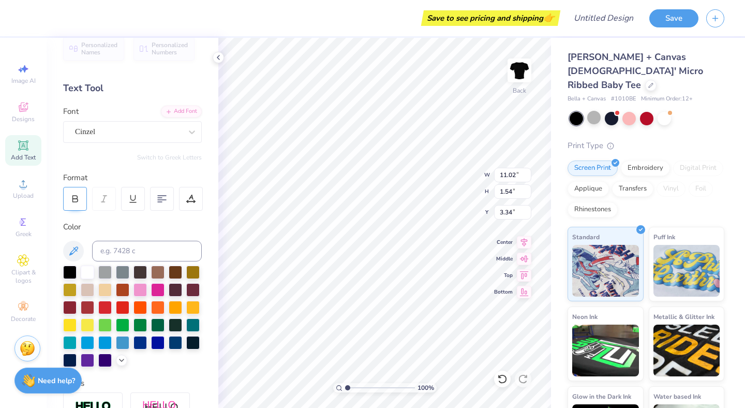
click at [83, 203] on div at bounding box center [75, 199] width 24 height 24
type input "1.49"
type input "3.36"
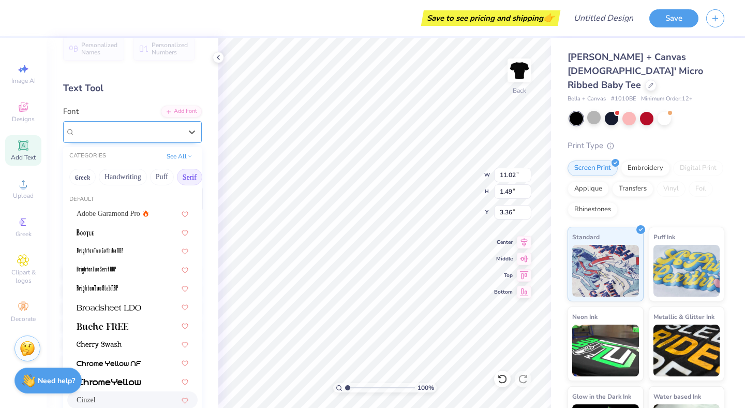
click at [95, 125] on div at bounding box center [128, 132] width 107 height 14
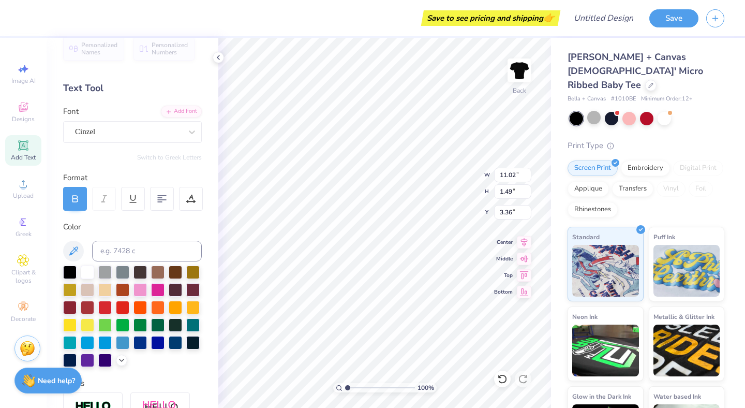
scroll to position [0, 1]
type textarea "C O R N E L L"
type input "8.06"
type input "1.51"
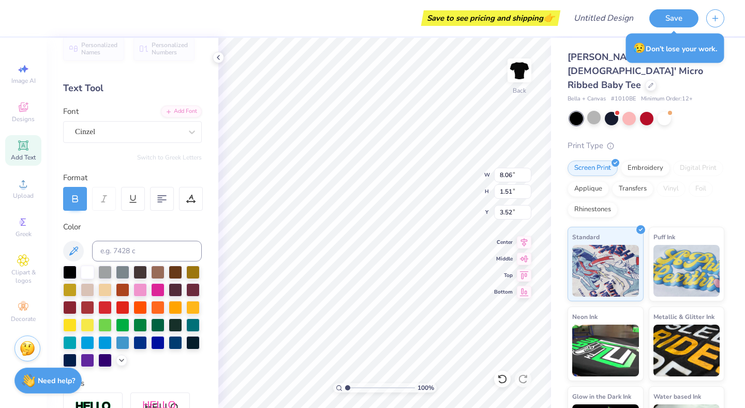
type input "3.52"
type input "10.05"
type input "1.89"
type input "3.00"
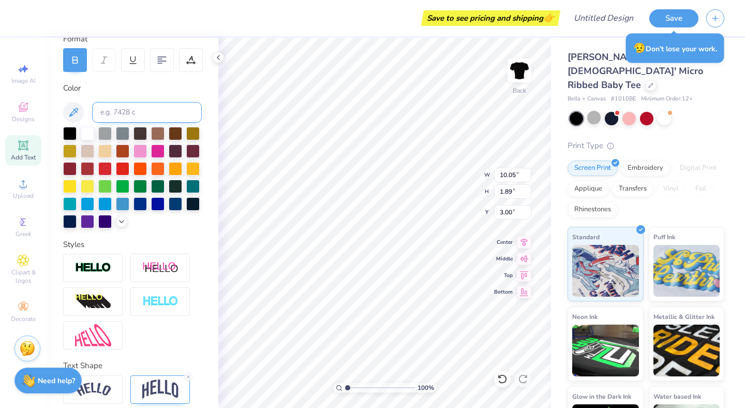
scroll to position [194, 0]
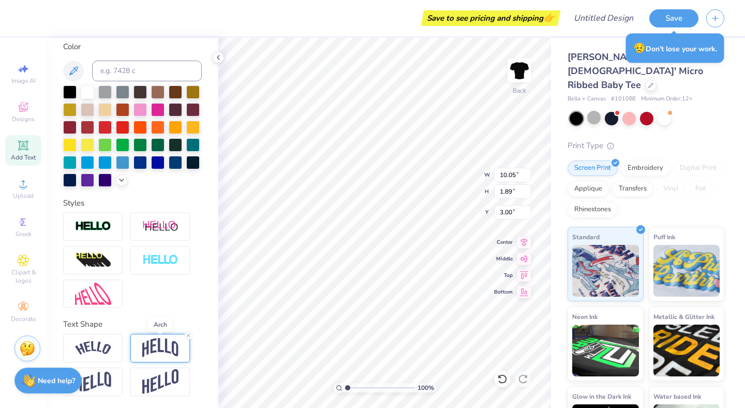
click at [164, 346] on img at bounding box center [160, 348] width 36 height 20
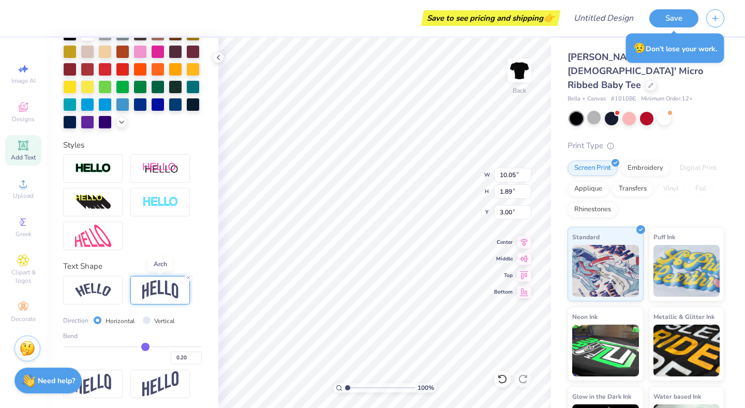
scroll to position [254, 0]
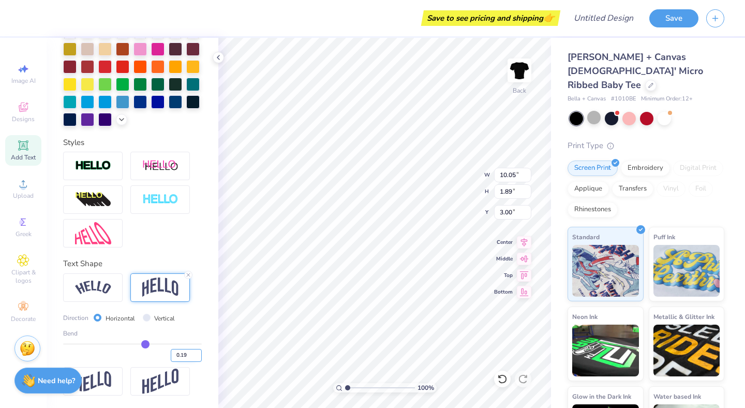
click at [199, 359] on input "0.19" at bounding box center [186, 355] width 31 height 13
click at [199, 359] on input "0.18" at bounding box center [186, 355] width 31 height 13
click at [199, 359] on input "0.17" at bounding box center [186, 355] width 31 height 13
click at [199, 359] on input "0.16" at bounding box center [186, 355] width 31 height 13
type input "0.15"
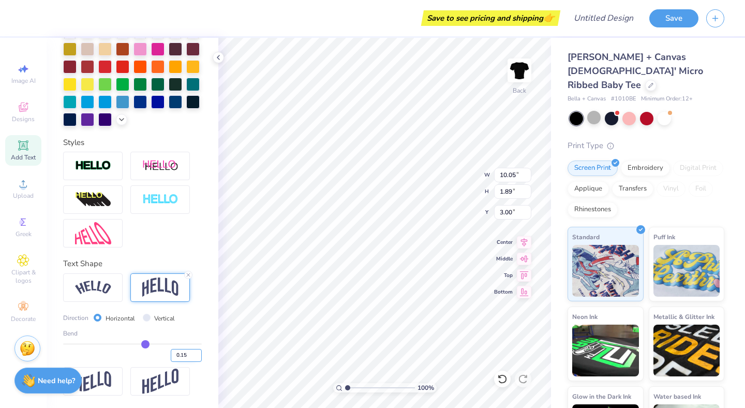
click at [199, 359] on input "0.15" at bounding box center [186, 355] width 31 height 13
type input "0.15"
click at [190, 357] on input "0.15" at bounding box center [186, 355] width 31 height 13
click at [198, 358] on input "0.14" at bounding box center [186, 355] width 31 height 13
click at [198, 358] on input "0.13" at bounding box center [186, 355] width 31 height 13
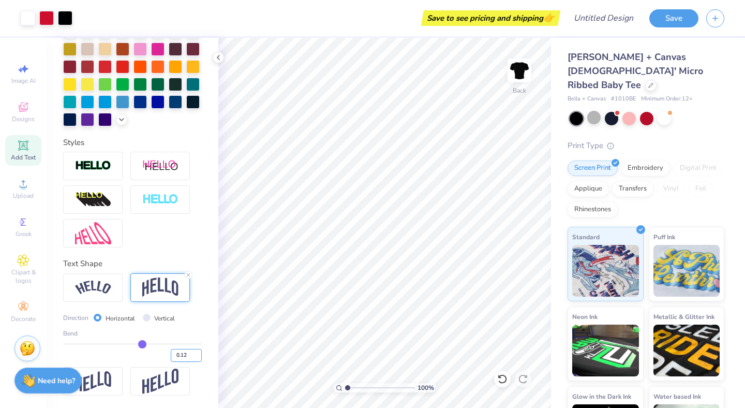
click at [198, 358] on input "0.12" at bounding box center [186, 355] width 31 height 13
click at [198, 358] on input "0.11" at bounding box center [186, 355] width 31 height 13
type input "0.1"
click at [198, 358] on input "0.1" at bounding box center [186, 355] width 31 height 13
type input "0.1"
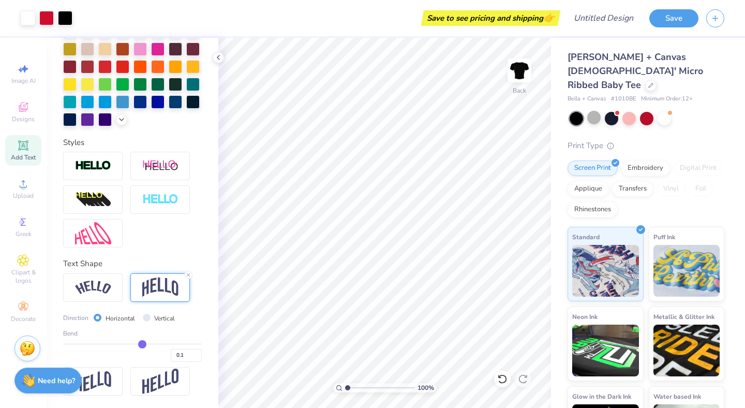
type input "0.10"
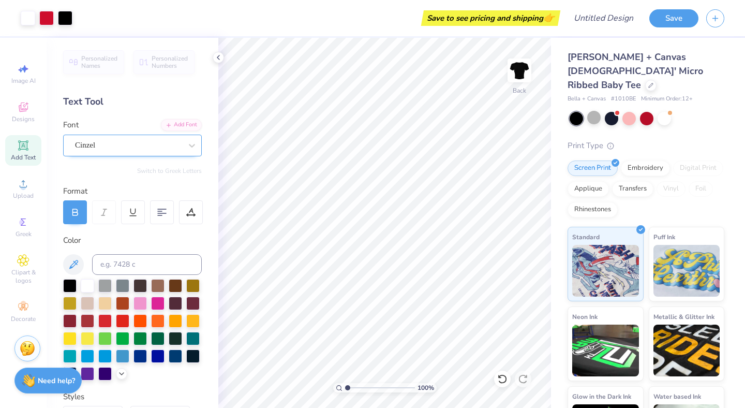
click at [133, 145] on div "Cinzel" at bounding box center [128, 145] width 109 height 16
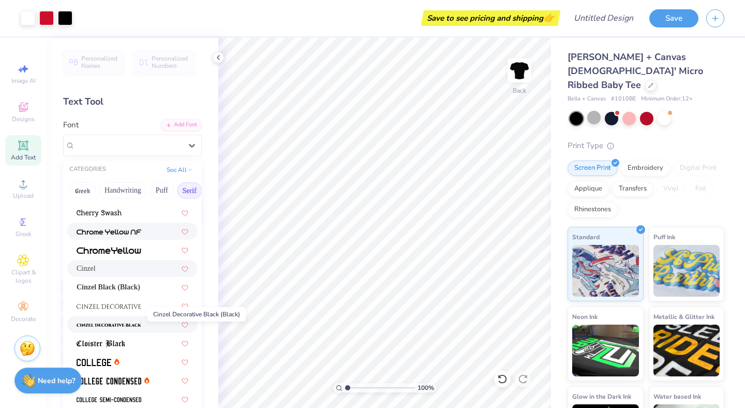
scroll to position [180, 0]
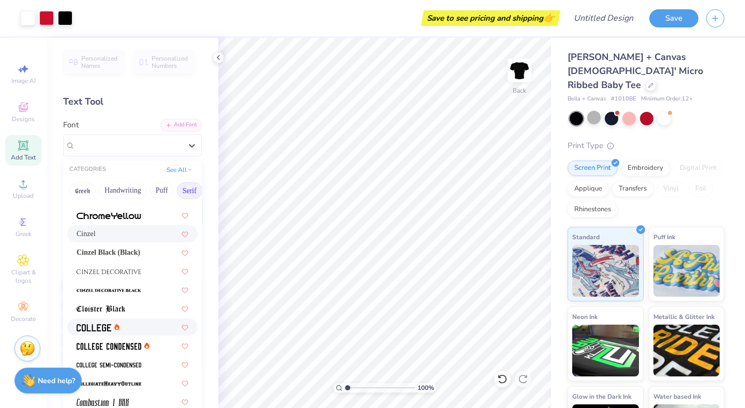
click at [86, 328] on img at bounding box center [94, 327] width 35 height 7
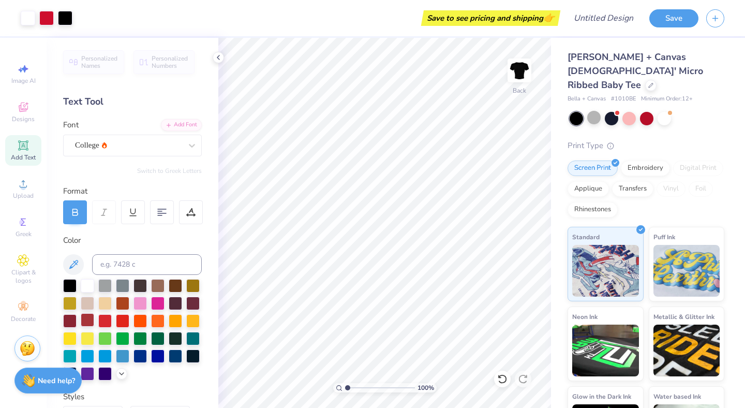
click at [86, 328] on div at bounding box center [132, 329] width 139 height 101
click at [78, 211] on icon at bounding box center [74, 211] width 9 height 9
type input "5.31"
type textarea "18"
type input "5.48"
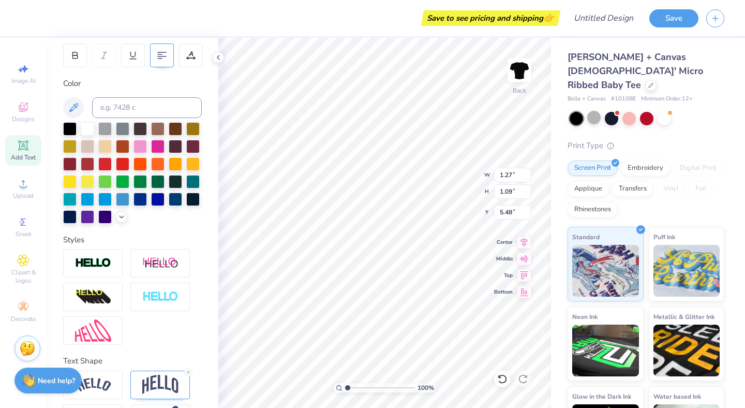
scroll to position [194, 0]
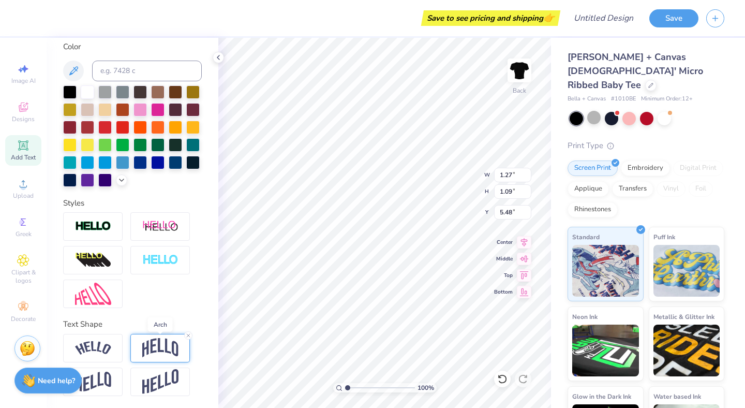
type textarea "1 8"
click at [177, 351] on img at bounding box center [160, 348] width 36 height 20
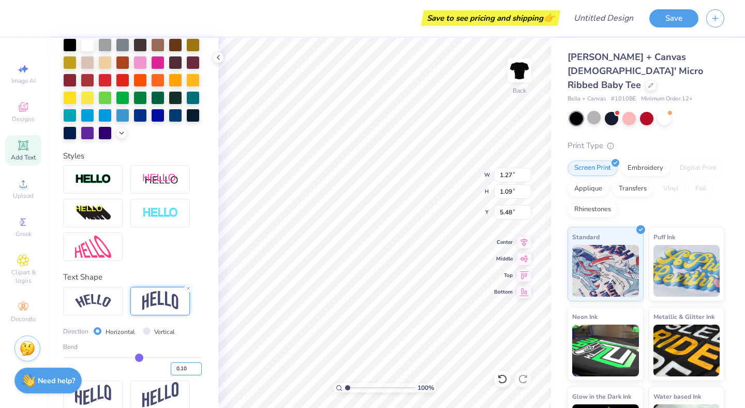
click at [187, 367] on input "0.10" at bounding box center [186, 368] width 31 height 13
type input "0"
type input "0.00"
type textarea "18"
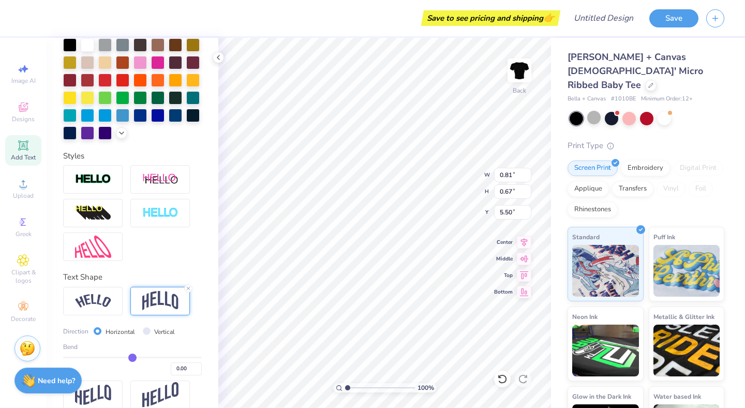
type input "0.81"
type input "0.67"
type input "5.36"
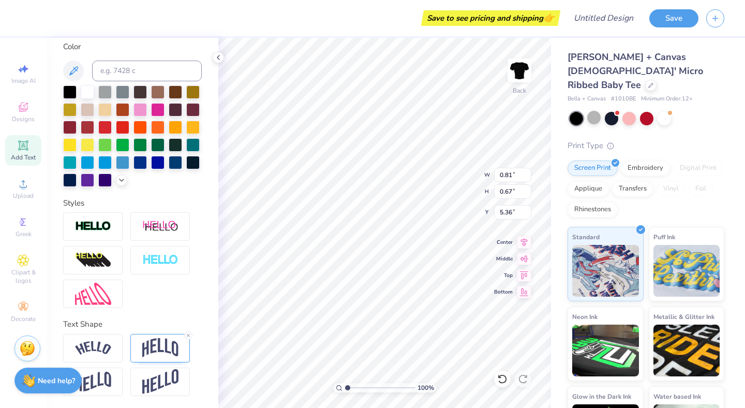
type textarea "65"
type input "0.81"
type input "0.67"
type input "5.36"
type input "8.38"
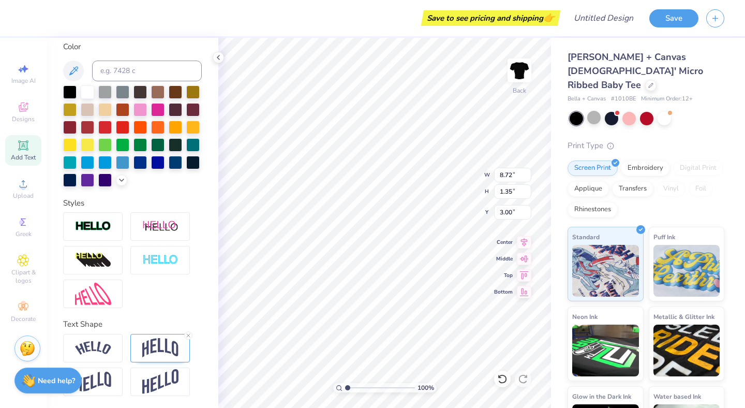
type input "8.72"
type input "1.35"
type input "0.86"
type input "7.83"
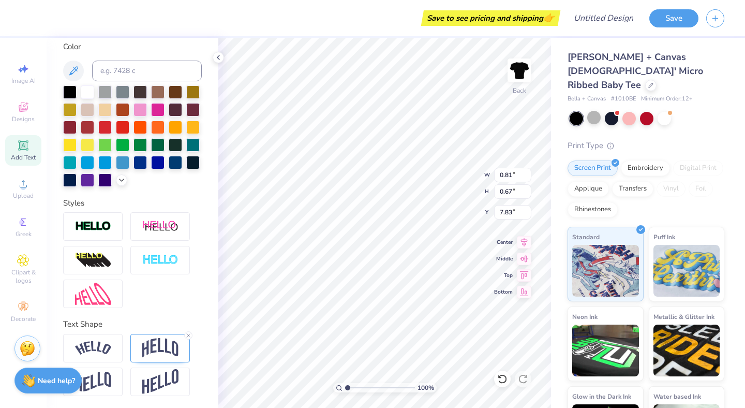
type textarea "University"
click at [145, 346] on img at bounding box center [160, 348] width 36 height 20
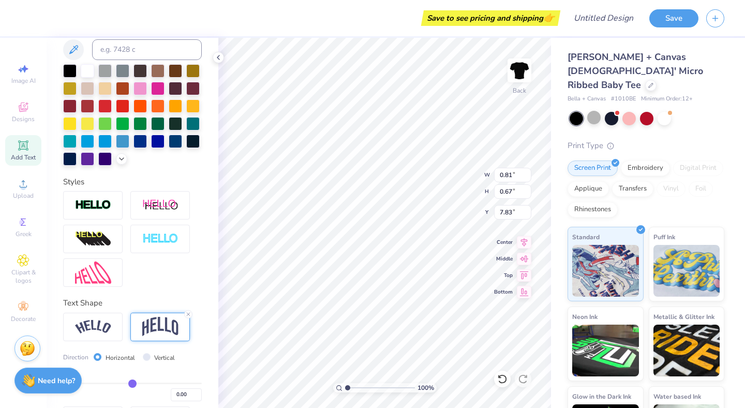
scroll to position [239, 0]
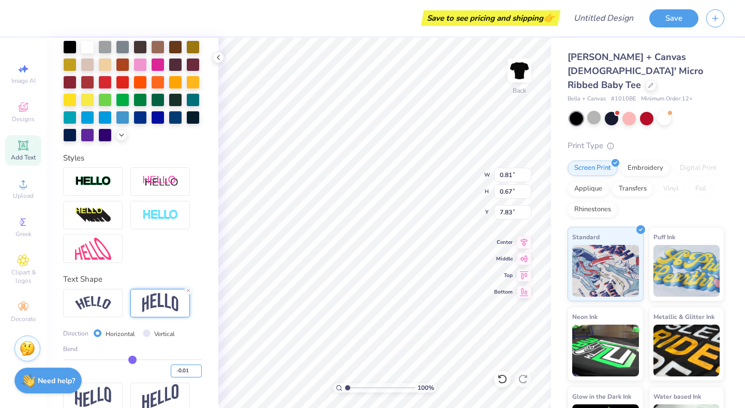
click at [197, 371] on input "-0.01" at bounding box center [186, 370] width 31 height 13
click at [197, 371] on input "-0.02" at bounding box center [186, 370] width 31 height 13
click at [197, 371] on input "-0.03" at bounding box center [186, 370] width 31 height 13
click at [197, 371] on input "-0.04" at bounding box center [186, 370] width 31 height 13
click at [197, 371] on input "-0.05" at bounding box center [186, 370] width 31 height 13
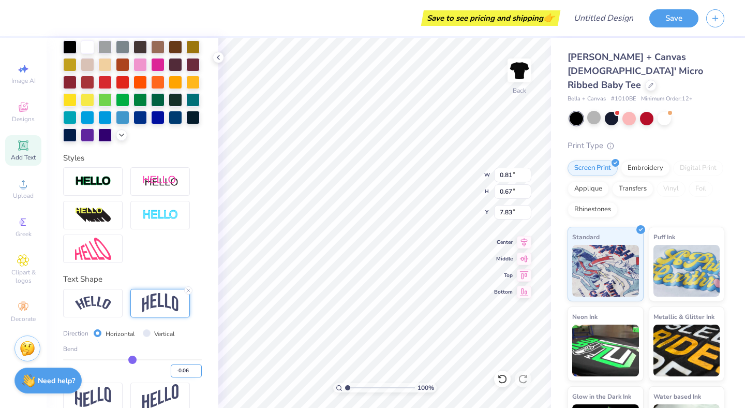
click at [197, 371] on input "-0.06" at bounding box center [186, 370] width 31 height 13
click at [197, 371] on input "-0.07" at bounding box center [186, 370] width 31 height 13
click at [197, 371] on input "-0.08" at bounding box center [186, 370] width 31 height 13
click at [197, 371] on input "-0.09" at bounding box center [186, 370] width 31 height 13
click at [197, 371] on input "-0.1" at bounding box center [186, 370] width 31 height 13
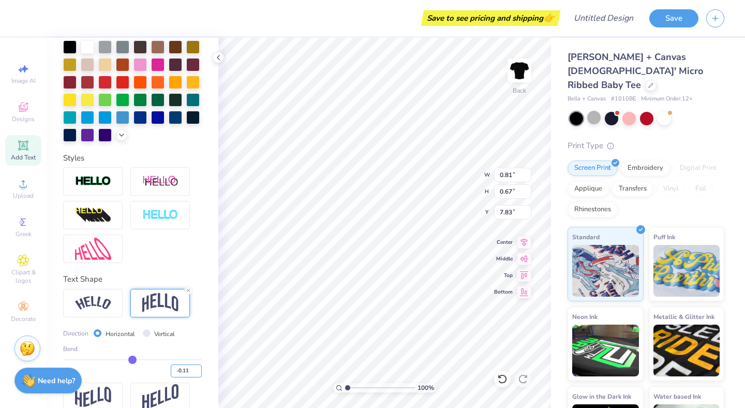
click at [197, 371] on input "-0.11" at bounding box center [186, 370] width 31 height 13
click at [197, 371] on input "-0.12" at bounding box center [186, 370] width 31 height 13
click at [197, 371] on input "-0.13" at bounding box center [186, 370] width 31 height 13
click at [197, 371] on input "-0.14" at bounding box center [186, 370] width 31 height 13
type input "-0.15"
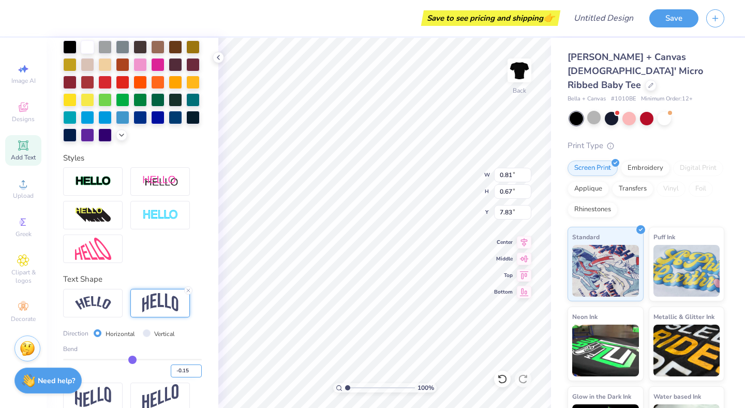
click at [197, 371] on input "-0.15" at bounding box center [186, 370] width 31 height 13
type input "-0.15"
click at [170, 251] on div at bounding box center [132, 215] width 139 height 96
type input "7.77"
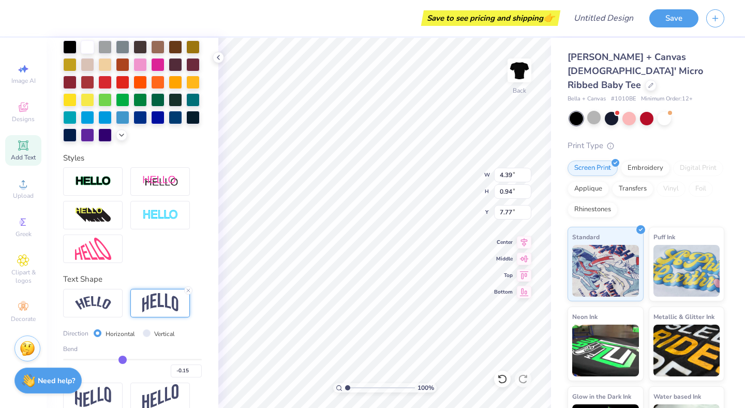
type textarea "A. D. White"
type input "3.47"
type input "0.71"
type input "7.68"
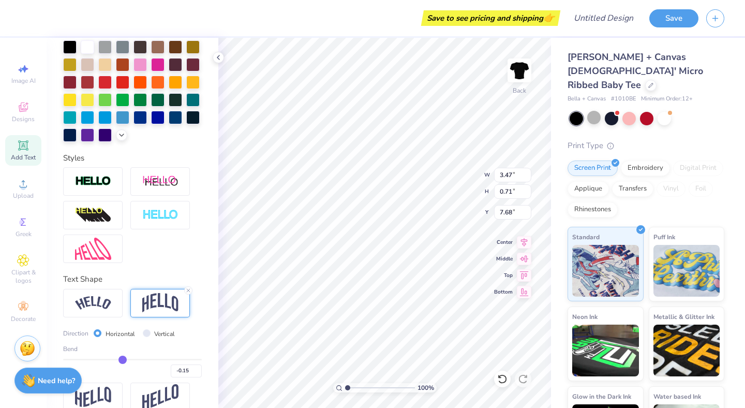
type input "2.83"
type input "2.66"
type input "4.36"
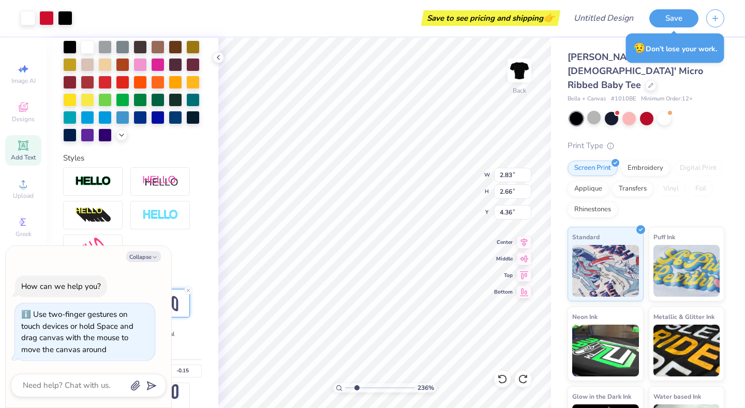
type input "2.36"
click at [356, 388] on input "range" at bounding box center [380, 387] width 70 height 9
type input "3.47"
type input "0.71"
type input "7.68"
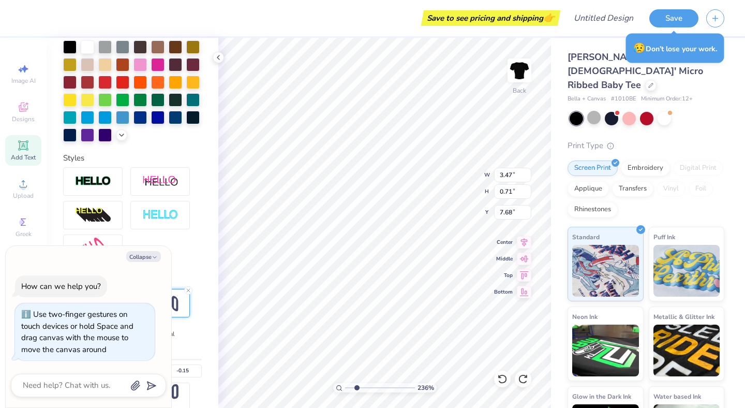
type textarea "x"
type input "2.91"
type input "0.60"
type textarea "x"
type input "7.59"
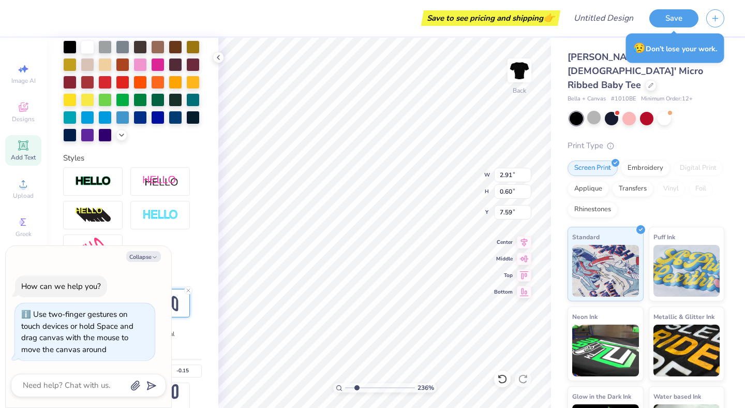
type textarea "x"
type input "7.34"
type textarea "x"
type input "7.37"
type textarea "x"
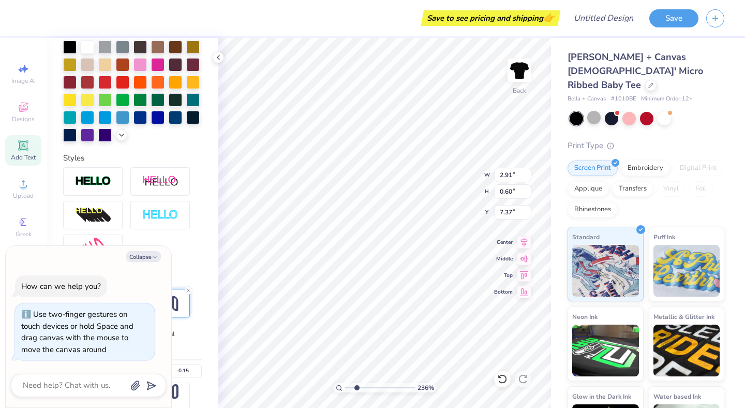
type input "0.81"
type input "0.67"
type input "4.86"
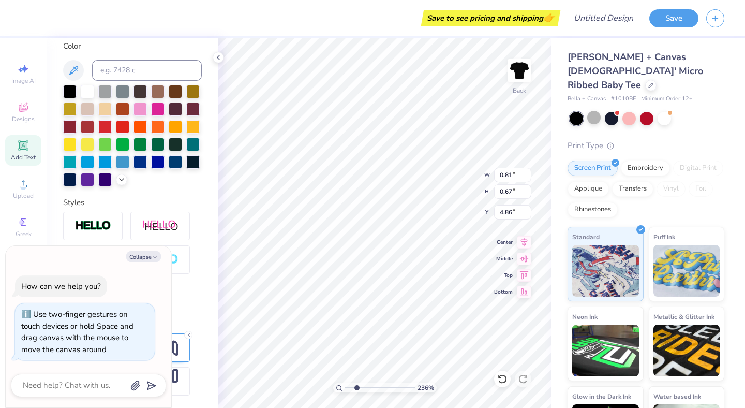
scroll to position [194, 0]
type textarea "x"
type input "0.67"
type input "0.55"
type textarea "x"
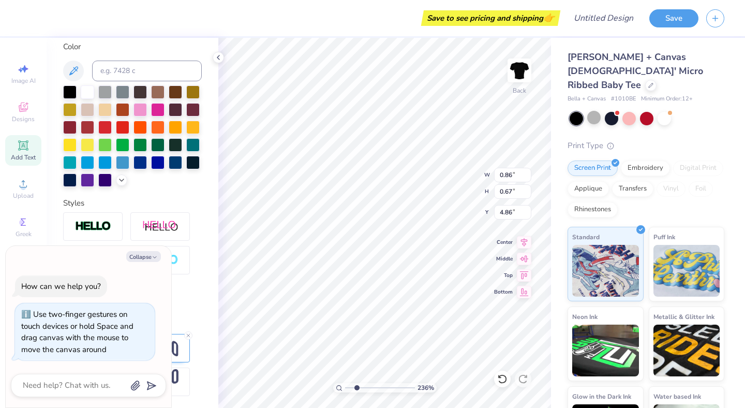
type input "0.72"
type input "0.56"
click at [356, 383] on input "range" at bounding box center [380, 387] width 70 height 9
drag, startPoint x: 354, startPoint y: 387, endPoint x: 315, endPoint y: 377, distance: 40.5
type input "1"
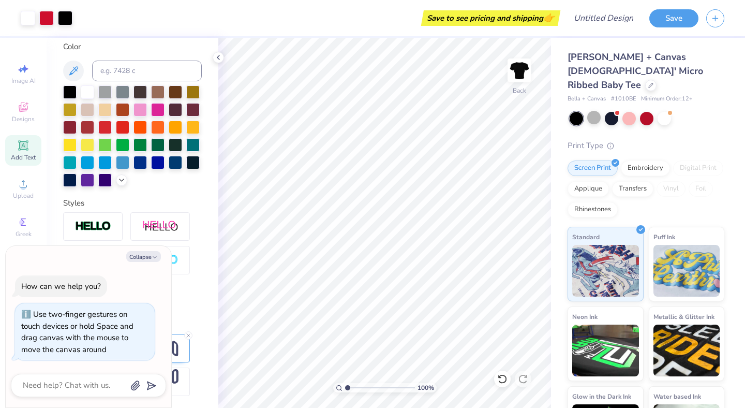
click at [345, 383] on input "range" at bounding box center [380, 387] width 70 height 9
type textarea "x"
type input "3.08"
type input "0.63"
type textarea "x"
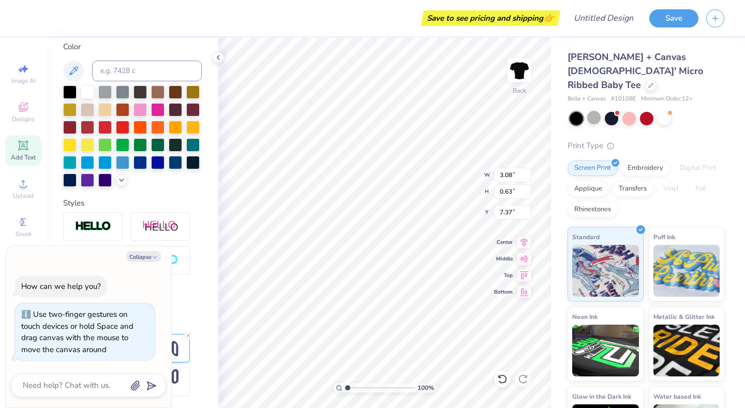
type input "3.30"
type input "0.67"
click at [145, 254] on button "Collapse" at bounding box center [143, 256] width 35 height 11
type textarea "x"
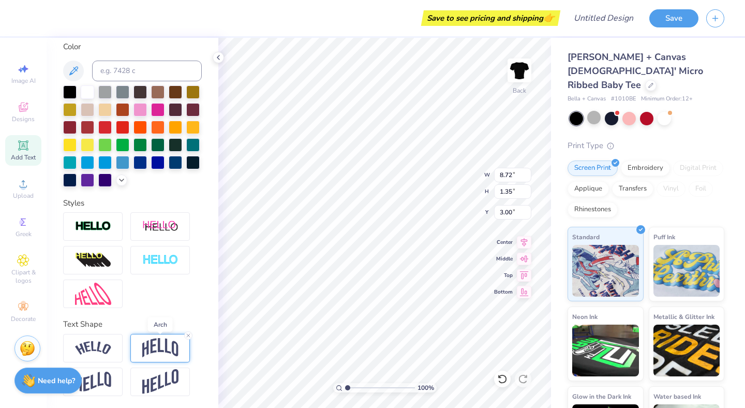
click at [145, 339] on img at bounding box center [160, 348] width 36 height 20
click at [189, 332] on icon at bounding box center [188, 335] width 6 height 6
type input "1.02"
type input "3.15"
click at [184, 348] on div at bounding box center [160, 348] width 60 height 28
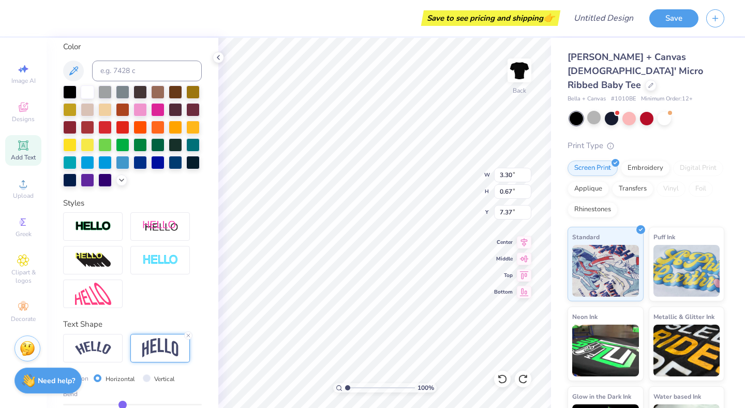
scroll to position [239, 0]
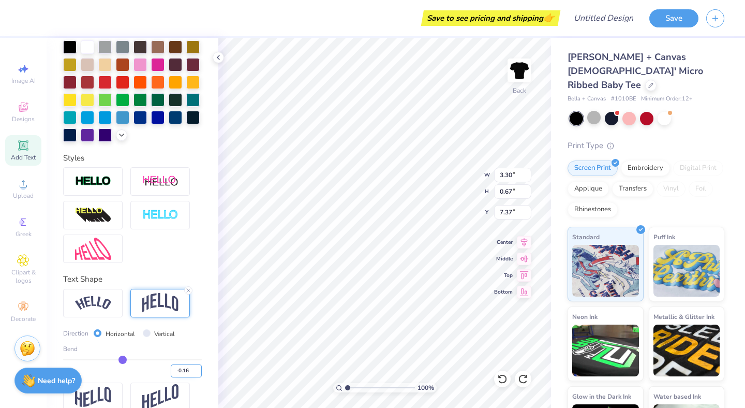
click at [198, 372] on input "-0.16" at bounding box center [186, 370] width 31 height 13
click at [198, 372] on input "-0.17" at bounding box center [186, 370] width 31 height 13
click at [198, 372] on input "-0.18" at bounding box center [186, 370] width 31 height 13
click at [198, 372] on input "-0.19" at bounding box center [186, 370] width 31 height 13
click at [198, 372] on input "-0.2" at bounding box center [186, 370] width 31 height 13
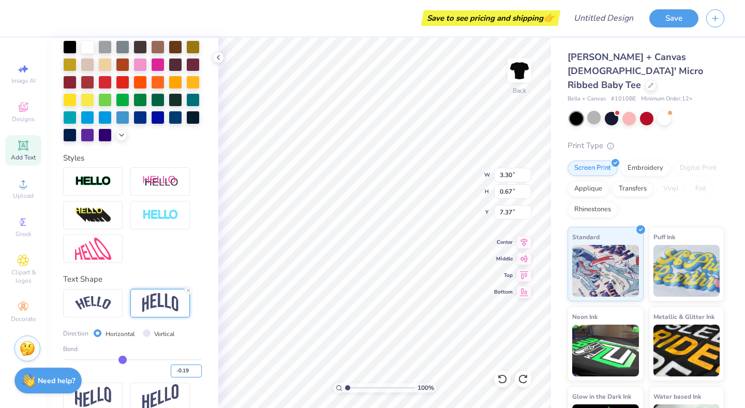
click at [198, 368] on input "-0.19" at bounding box center [186, 370] width 31 height 13
click at [198, 368] on input "-0.18" at bounding box center [186, 370] width 31 height 13
click at [198, 368] on input "-0.17" at bounding box center [186, 370] width 31 height 13
click at [198, 368] on input "-0.16" at bounding box center [186, 370] width 31 height 13
click at [198, 368] on input "-0.15" at bounding box center [186, 370] width 31 height 13
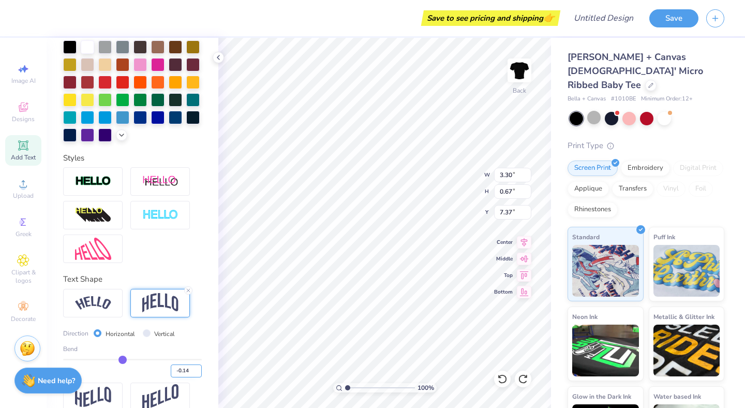
click at [198, 368] on input "-0.14" at bounding box center [186, 370] width 31 height 13
click at [198, 368] on input "-0.13" at bounding box center [186, 370] width 31 height 13
click at [198, 368] on input "-0.12" at bounding box center [186, 370] width 31 height 13
click at [198, 368] on input "-0.11" at bounding box center [186, 370] width 31 height 13
type input "-0.1"
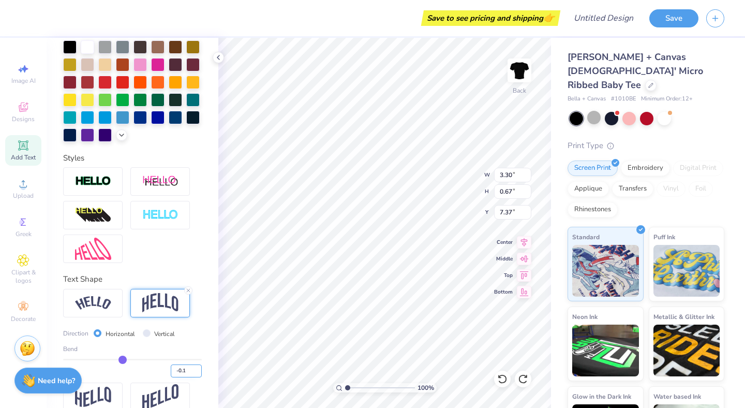
click at [198, 368] on input "-0.1" at bounding box center [186, 370] width 31 height 13
type input "-0.1"
type input "-0.10"
type input "7.40"
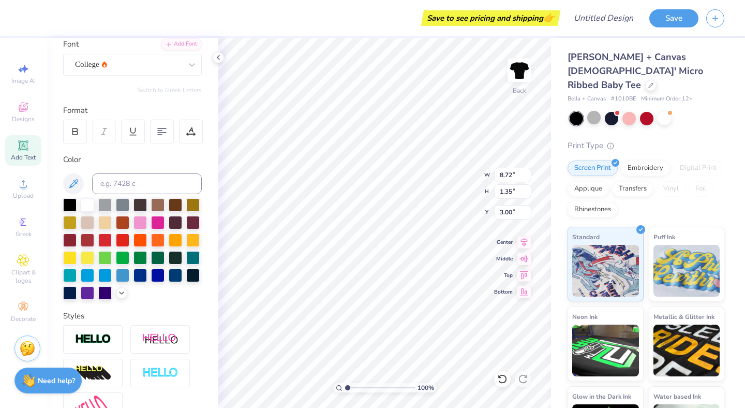
scroll to position [0, 0]
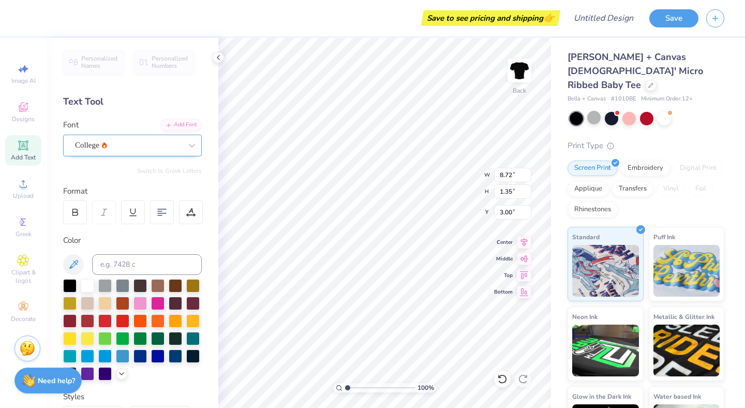
click at [117, 146] on div "College" at bounding box center [128, 145] width 109 height 16
click at [191, 140] on icon at bounding box center [192, 145] width 10 height 10
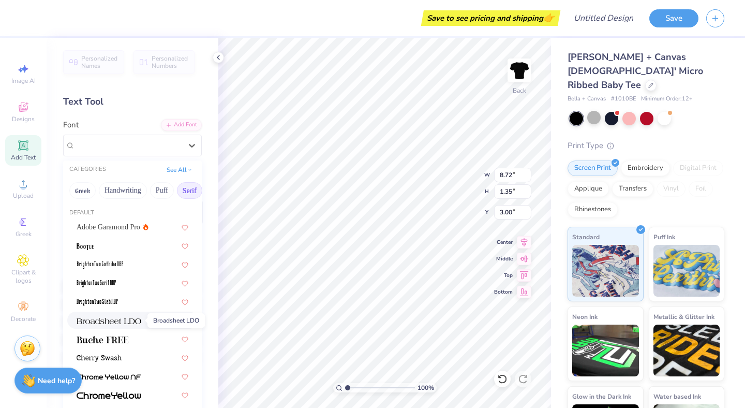
click at [104, 317] on img at bounding box center [109, 320] width 65 height 7
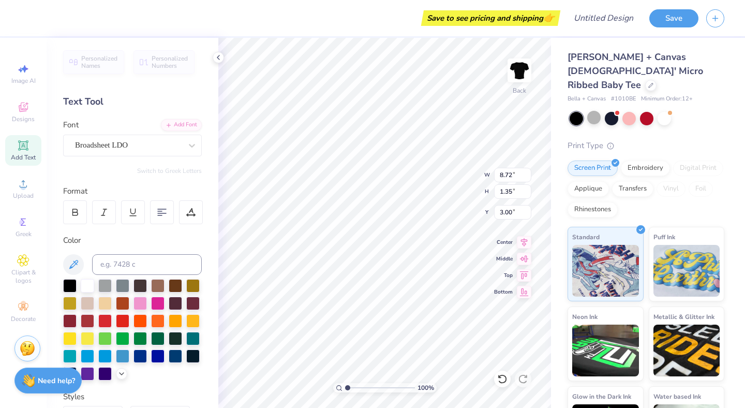
type input "9.40"
type input "1.31"
type input "3.02"
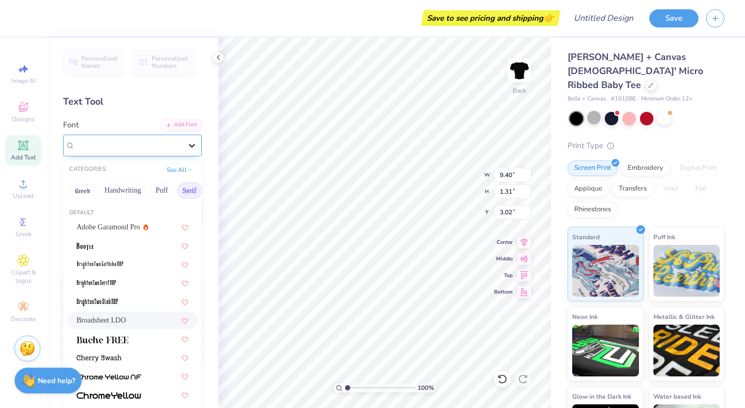
click at [191, 144] on icon at bounding box center [192, 145] width 10 height 10
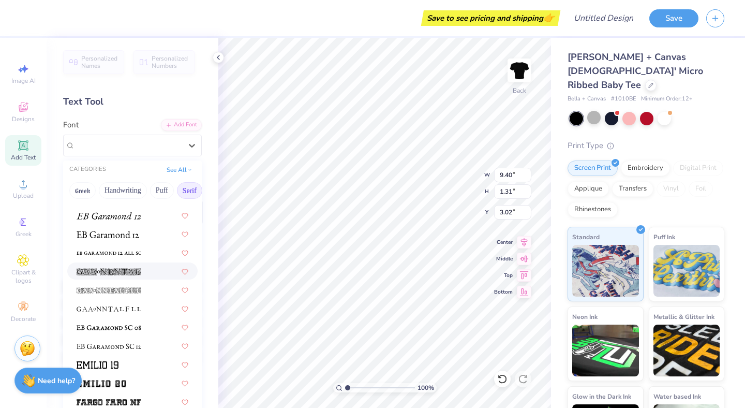
scroll to position [667, 0]
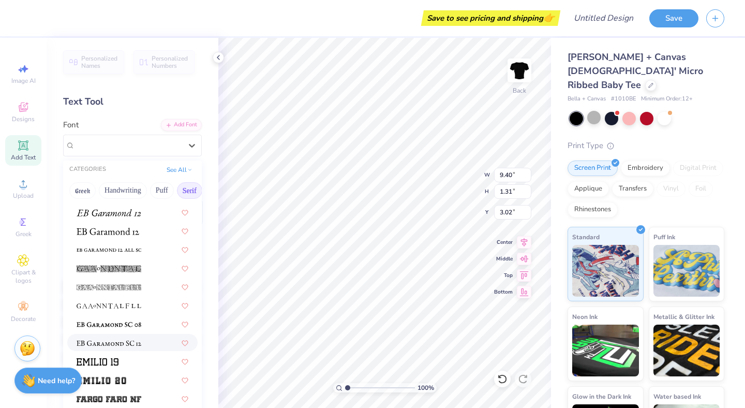
click at [126, 334] on div at bounding box center [132, 342] width 130 height 17
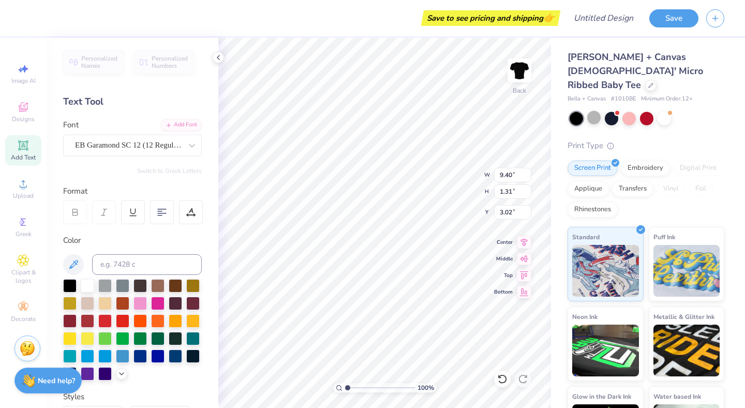
type input "8.25"
type input "1.29"
type input "3.03"
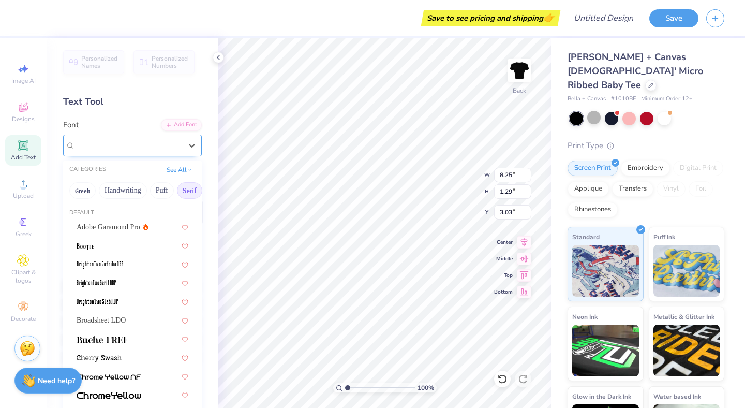
click at [120, 141] on div "EB Garamond SC 12 (12 Regular)" at bounding box center [128, 145] width 109 height 16
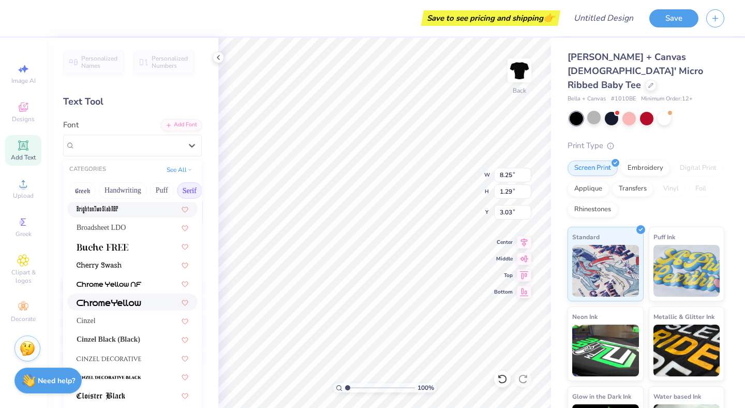
scroll to position [91, 0]
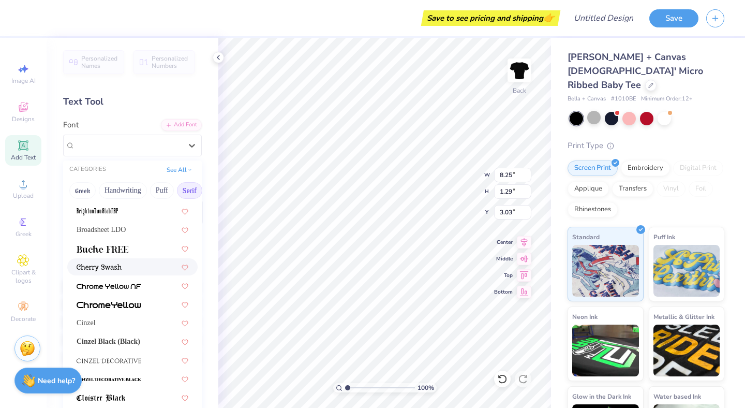
click at [113, 266] on img at bounding box center [99, 267] width 45 height 7
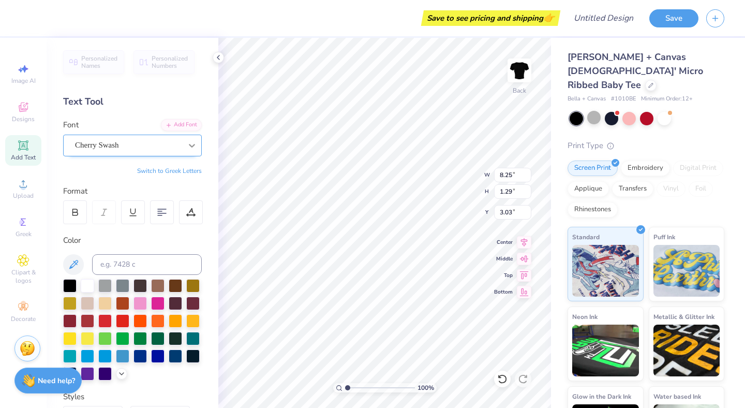
type input "10.37"
type input "1.45"
type input "2.95"
click at [194, 149] on icon at bounding box center [192, 145] width 10 height 10
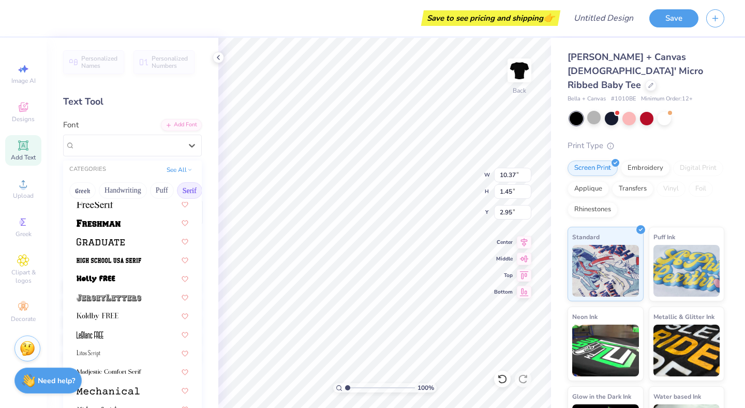
scroll to position [890, 0]
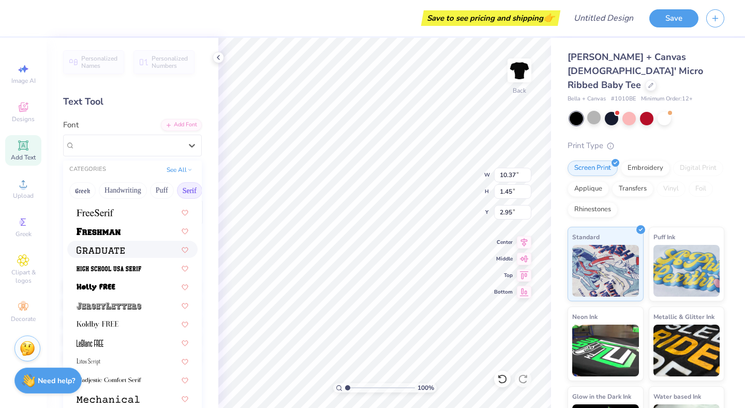
click at [138, 251] on div at bounding box center [133, 249] width 112 height 11
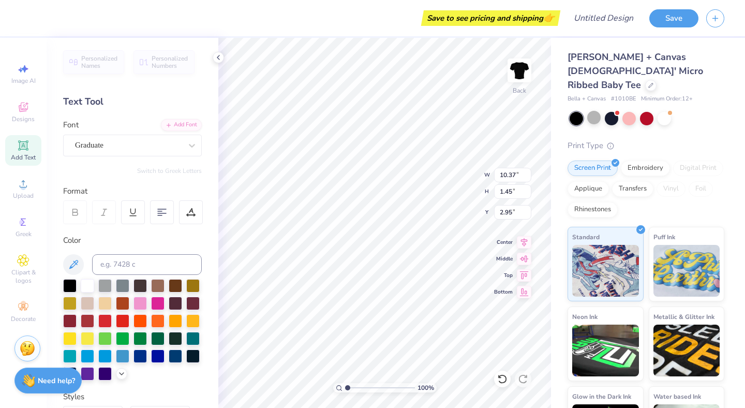
type input "9.37"
type input "1.47"
type input "2.94"
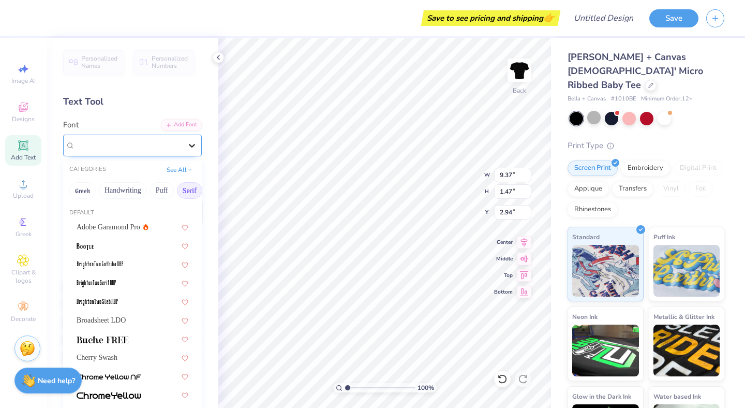
click at [194, 147] on icon at bounding box center [192, 145] width 10 height 10
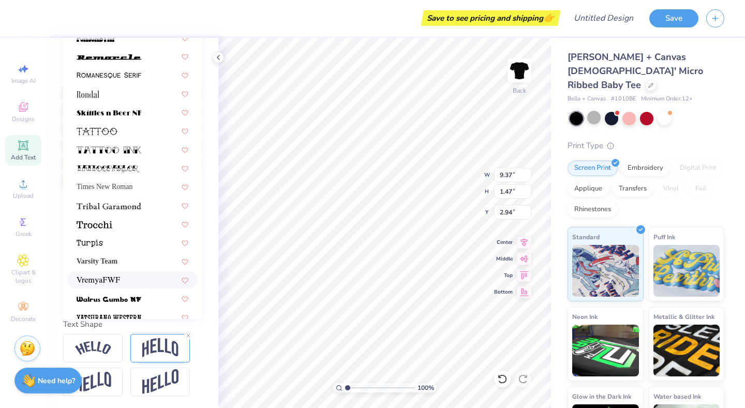
scroll to position [1160, 0]
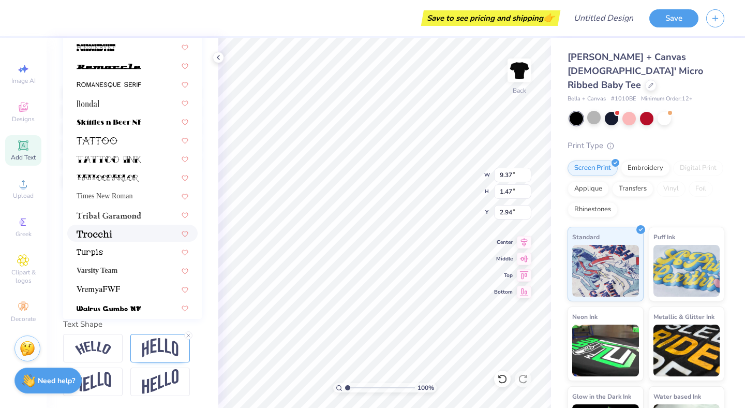
click at [135, 231] on div at bounding box center [133, 233] width 112 height 11
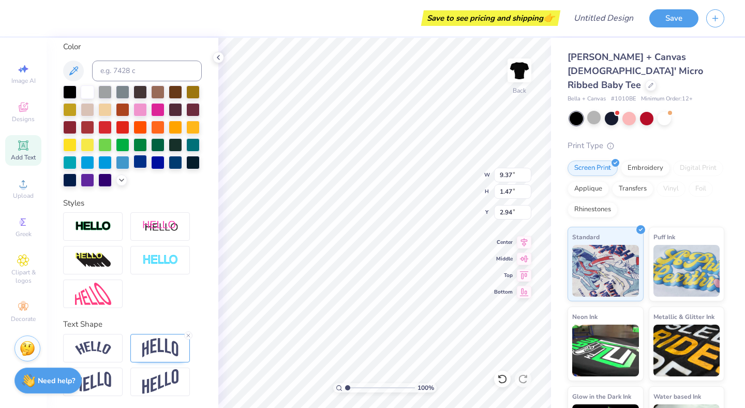
type input "9.16"
type input "1.44"
type input "2.95"
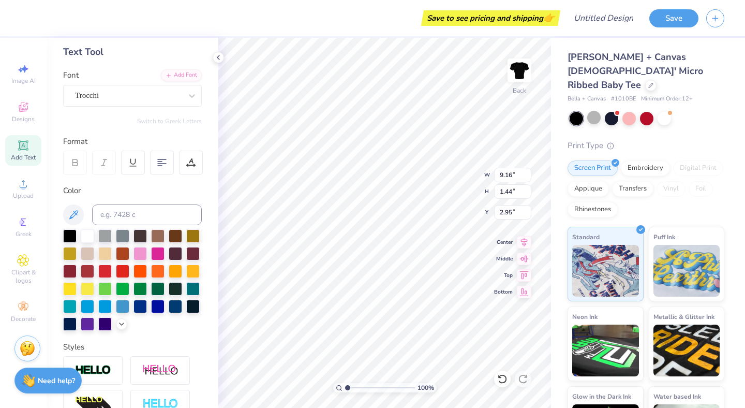
scroll to position [42, 0]
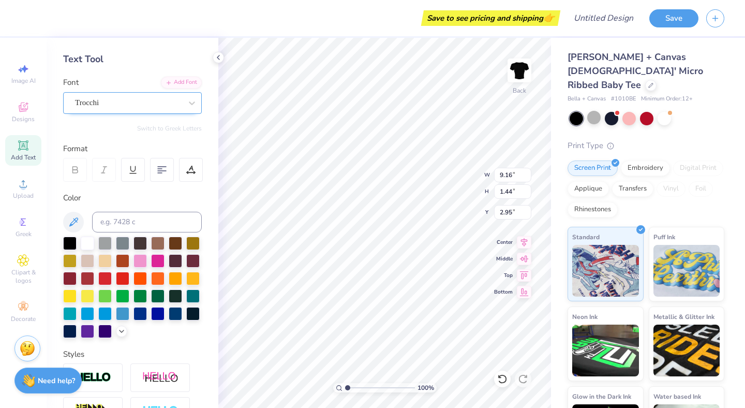
click at [138, 98] on div "Trocchi" at bounding box center [128, 103] width 109 height 16
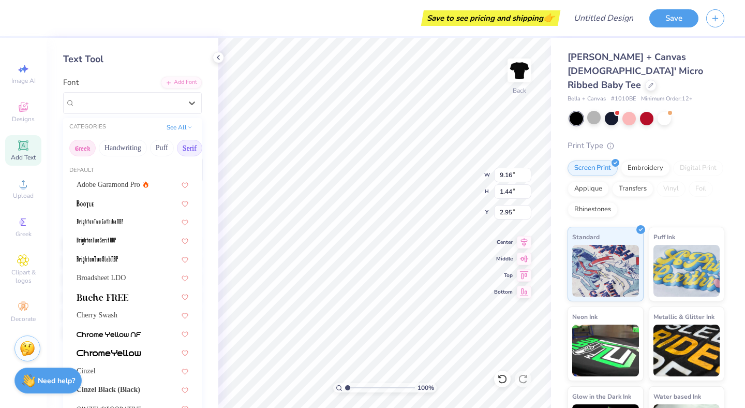
click at [88, 146] on button "Greek" at bounding box center [82, 148] width 26 height 17
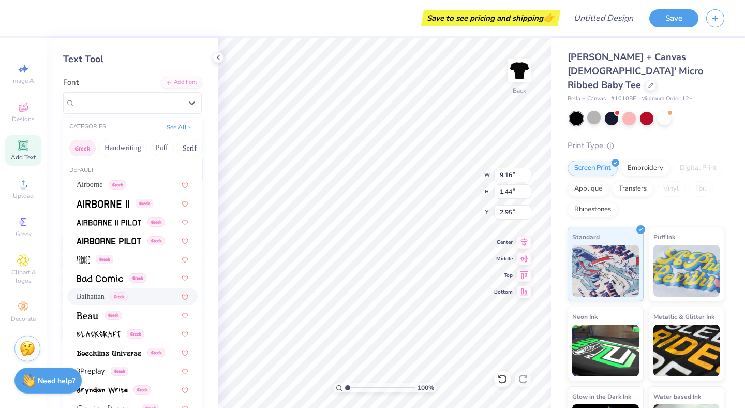
scroll to position [32, 0]
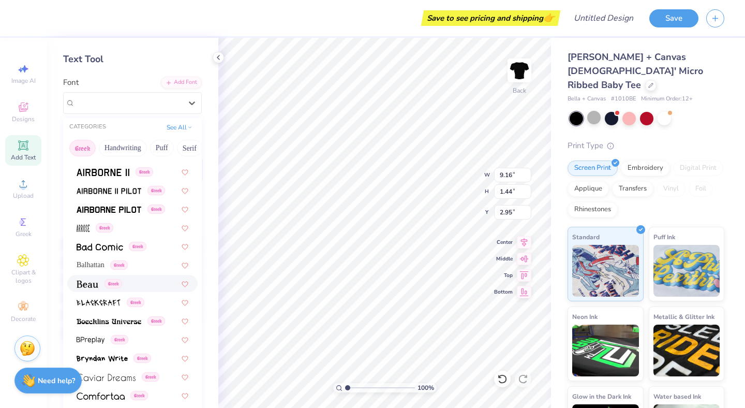
click at [145, 287] on div "Greek" at bounding box center [133, 283] width 112 height 11
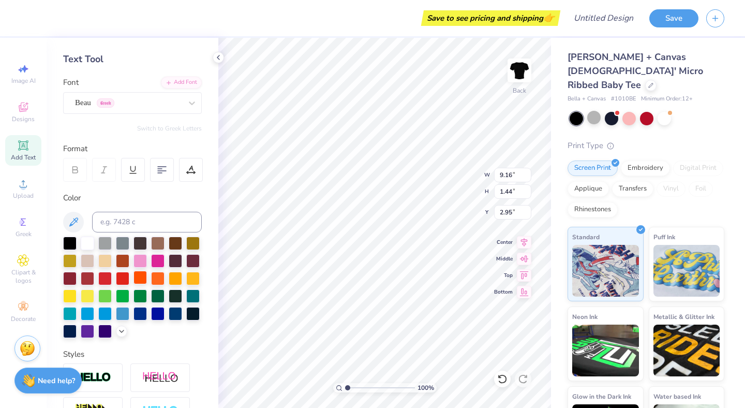
type input "8.22"
type input "1.34"
type input "3.00"
click at [168, 108] on div "Beau Greek" at bounding box center [128, 103] width 109 height 16
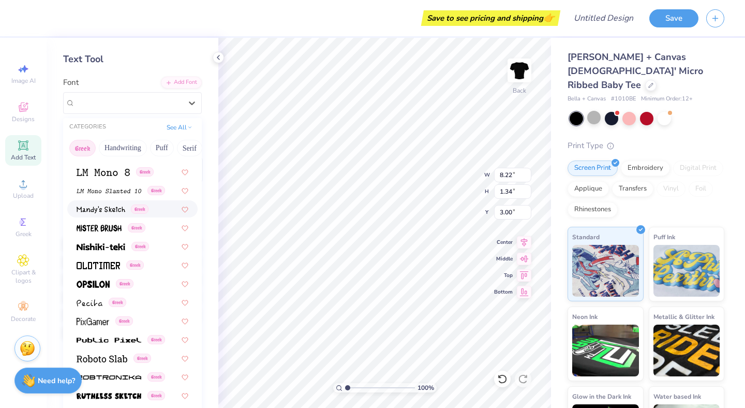
scroll to position [487, 0]
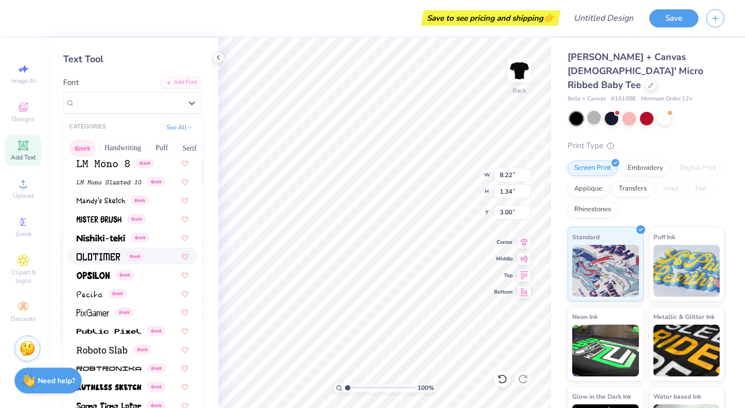
click at [168, 260] on div "Greek" at bounding box center [133, 255] width 112 height 11
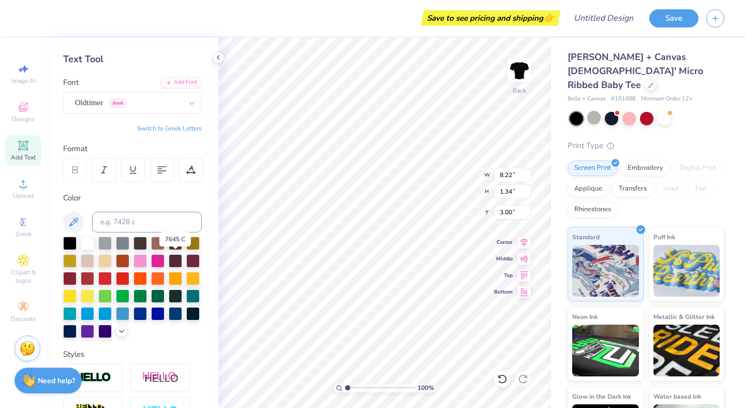
type input "9.53"
type input "1.65"
type input "2.85"
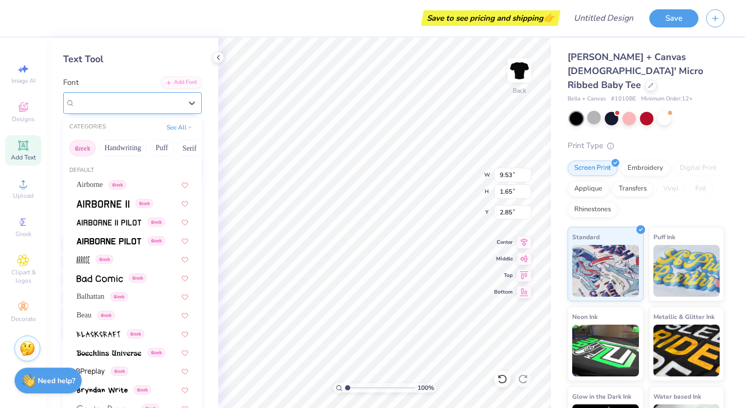
click at [160, 97] on div "Oldtimer Greek" at bounding box center [128, 103] width 109 height 16
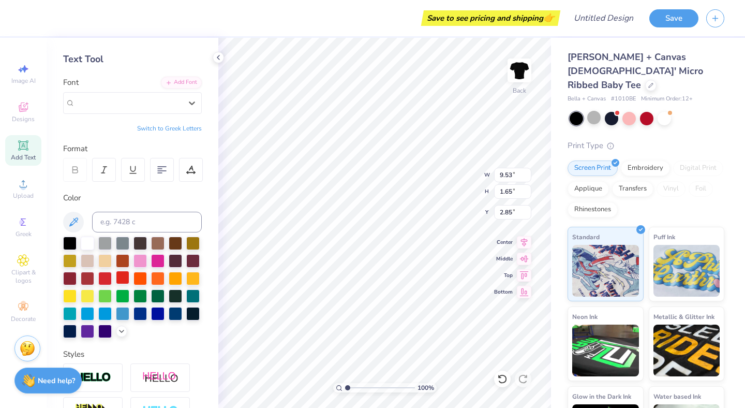
scroll to position [52, 0]
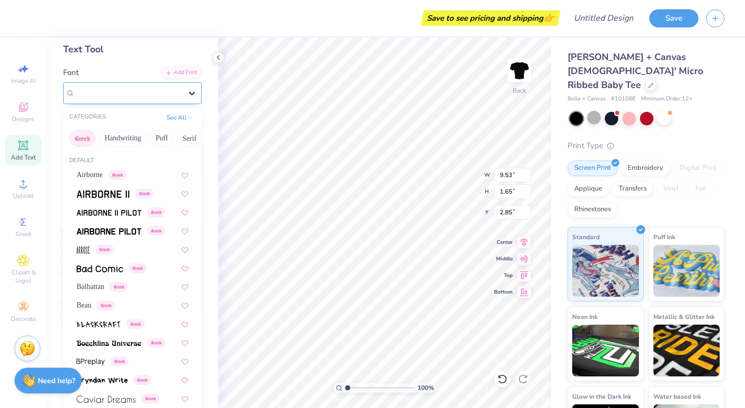
click at [194, 96] on icon at bounding box center [192, 93] width 10 height 10
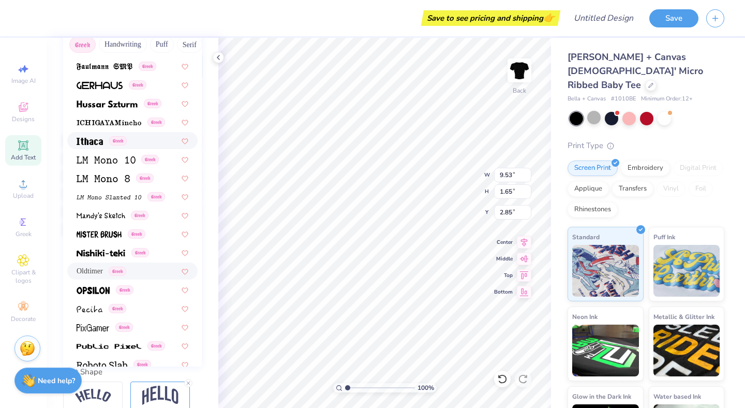
scroll to position [367, 0]
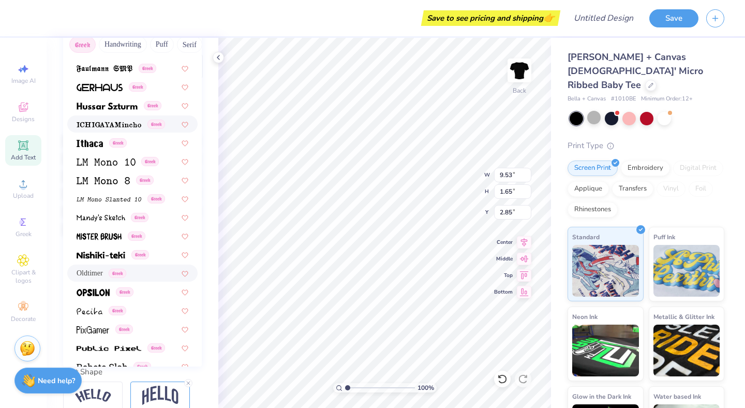
click at [180, 126] on div "Greek" at bounding box center [133, 123] width 112 height 11
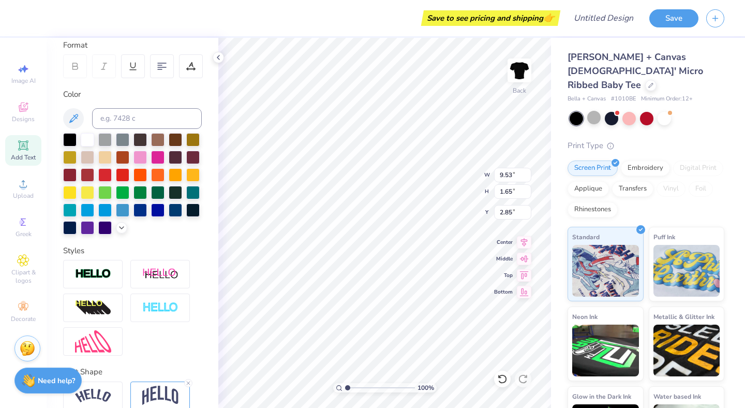
type input "11.02"
type input "1.34"
type input "3.01"
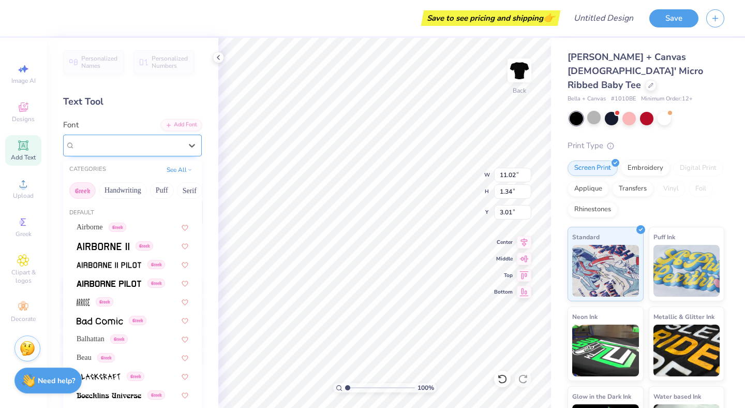
click at [167, 148] on div "ICHIGAYAMincho Greek" at bounding box center [128, 145] width 109 height 16
click at [81, 191] on button "Retro" at bounding box center [77, 190] width 27 height 17
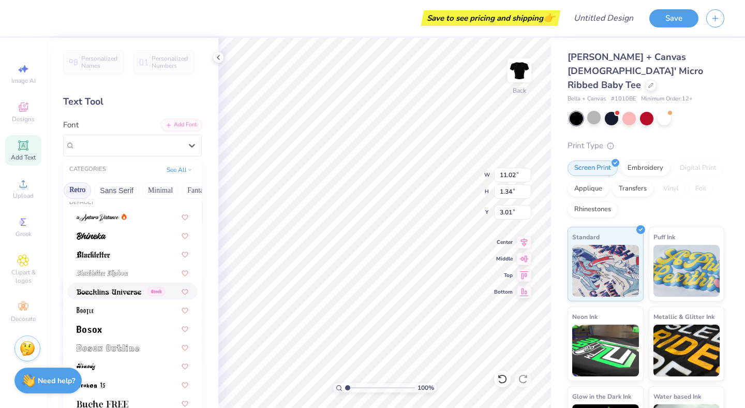
scroll to position [13, 0]
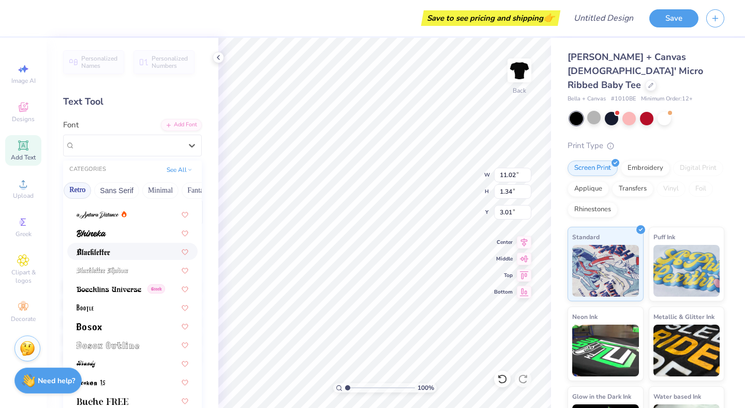
click at [133, 250] on div at bounding box center [133, 251] width 112 height 11
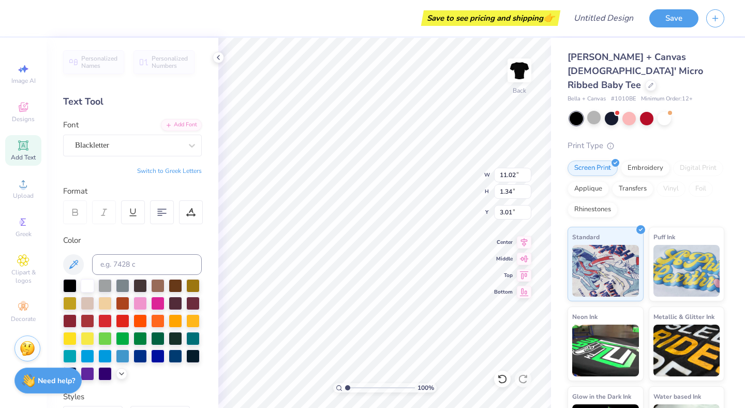
type input "8.93"
type input "1.58"
type input "2.88"
click at [105, 148] on div "Blackletter" at bounding box center [128, 145] width 109 height 16
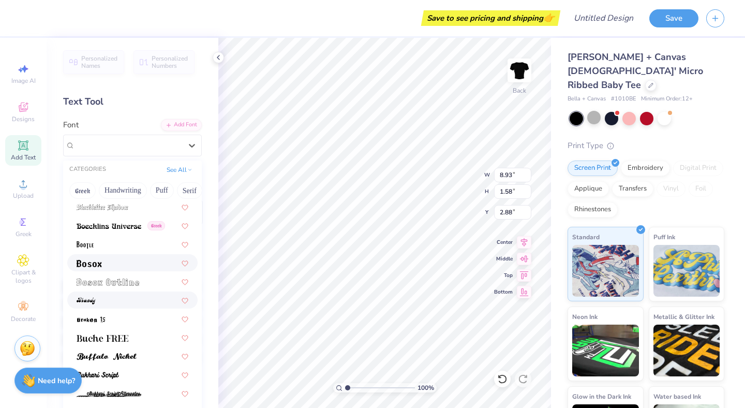
scroll to position [96, 0]
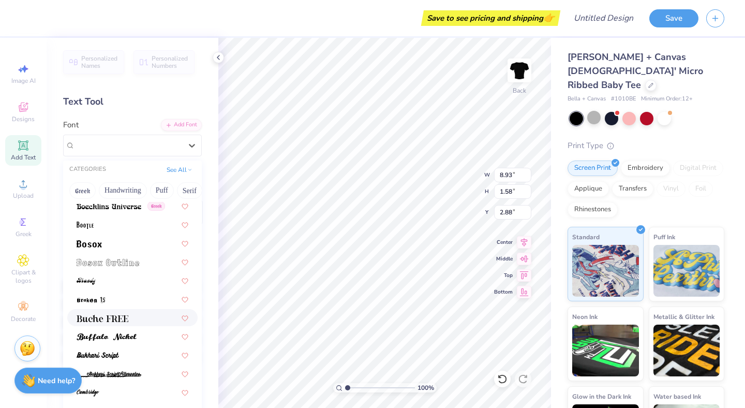
click at [119, 318] on img at bounding box center [103, 318] width 52 height 7
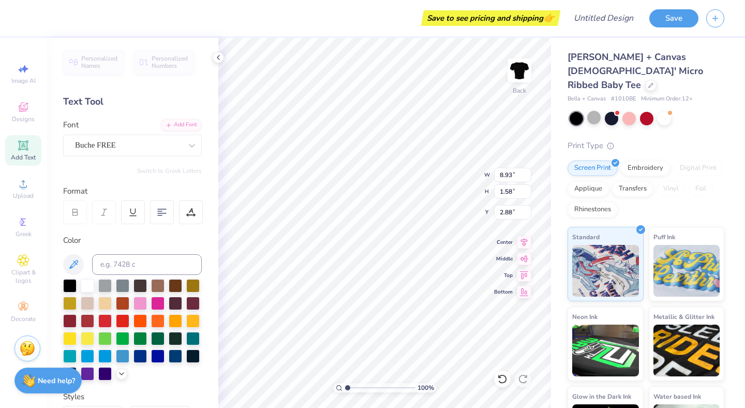
type input "8.51"
type input "1.32"
type input "3.01"
click at [127, 137] on div "Buche FREE" at bounding box center [128, 145] width 109 height 16
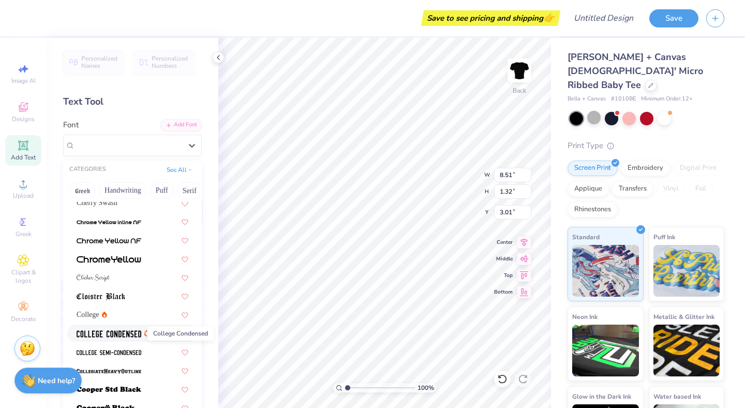
scroll to position [335, 0]
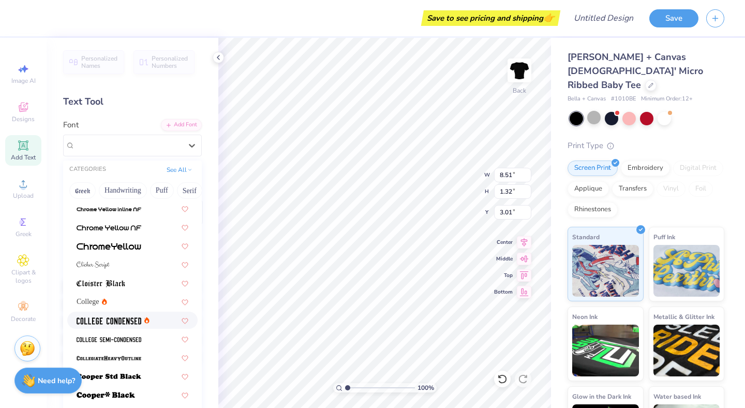
click at [91, 324] on img at bounding box center [109, 320] width 65 height 7
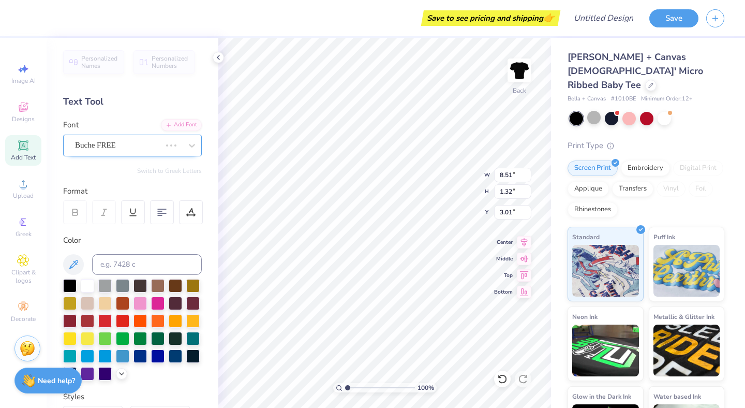
click at [103, 146] on div "Buche FREE" at bounding box center [118, 145] width 88 height 16
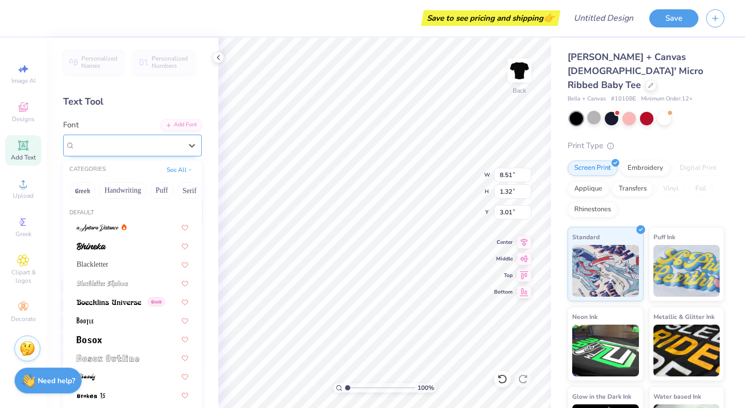
type input "6.87"
type input "1.27"
type input "3.04"
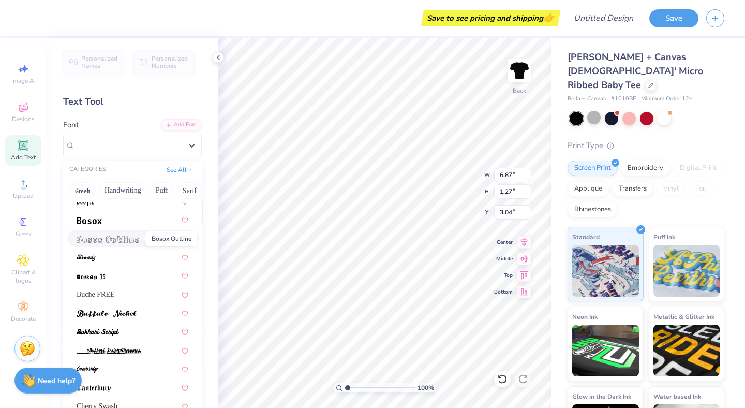
scroll to position [122, 0]
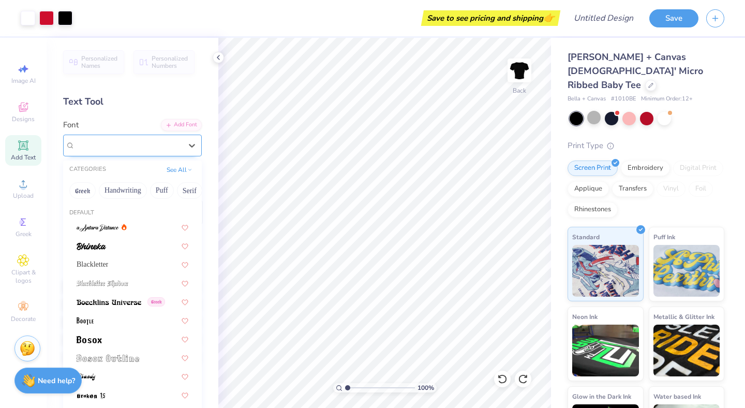
click at [105, 146] on div "College Condensed" at bounding box center [128, 145] width 109 height 16
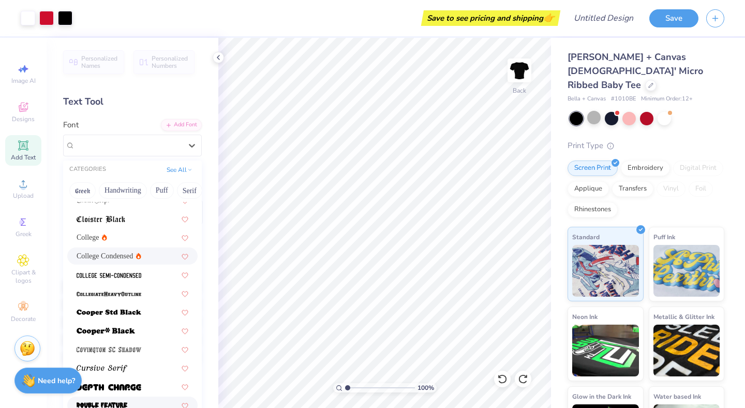
scroll to position [398, 0]
click at [124, 273] on img at bounding box center [109, 276] width 65 height 7
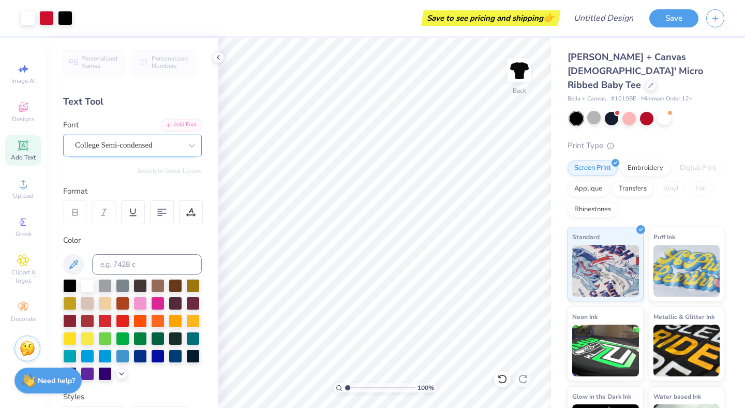
click at [160, 144] on div "College Semi-condensed" at bounding box center [128, 145] width 109 height 16
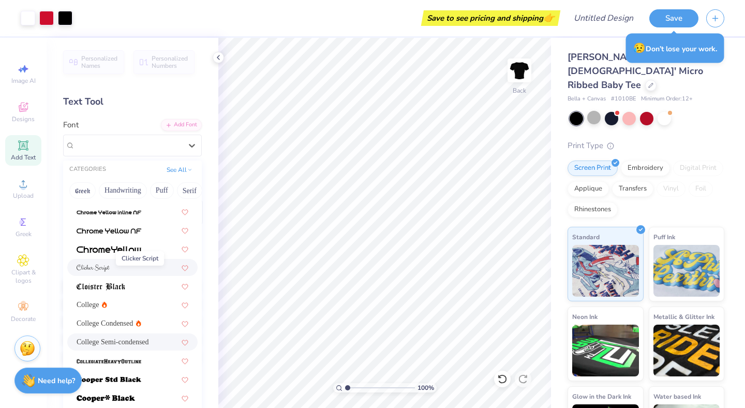
scroll to position [343, 0]
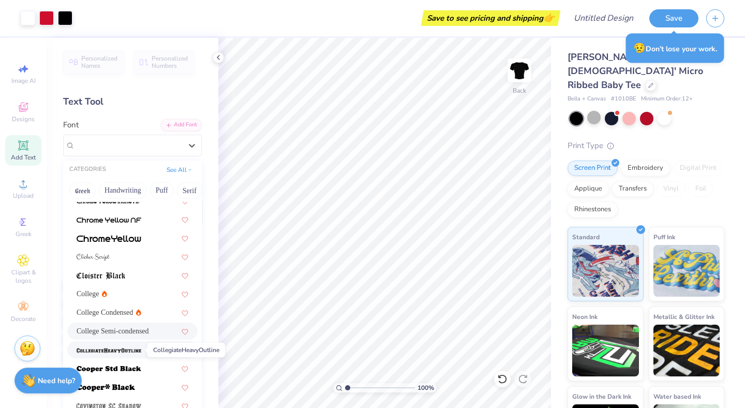
click at [79, 349] on img at bounding box center [109, 350] width 65 height 7
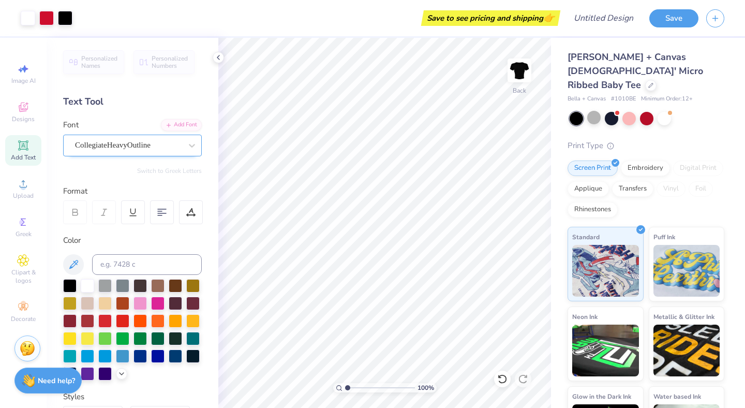
click at [137, 146] on div "CollegiateHeavyOutline" at bounding box center [128, 145] width 109 height 16
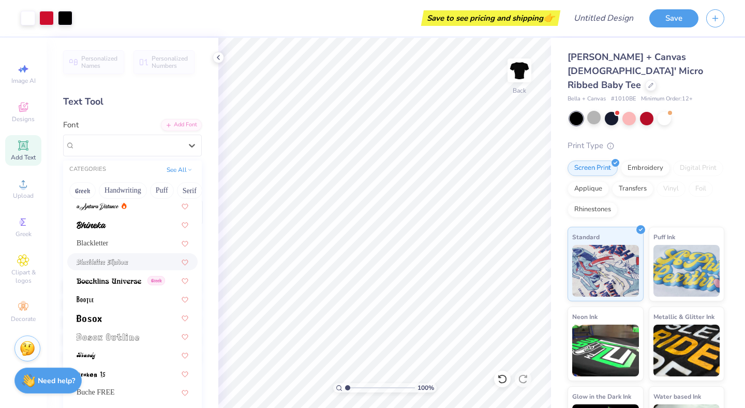
scroll to position [26, 0]
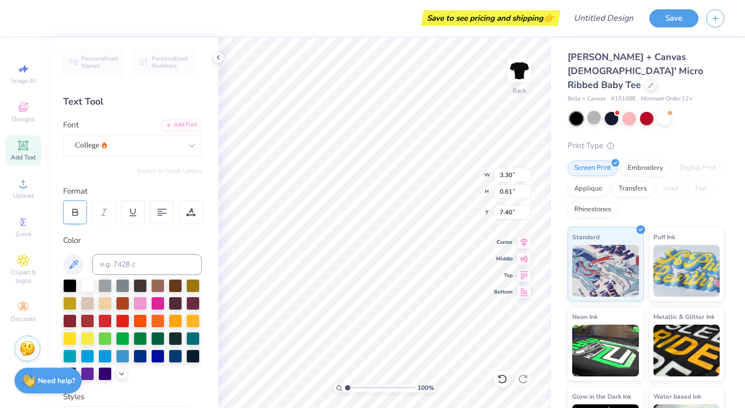
click at [76, 214] on icon at bounding box center [74, 211] width 9 height 9
type input "3.61"
type input "0.62"
click at [120, 141] on div "CollegiateHeavyOutline" at bounding box center [128, 145] width 109 height 16
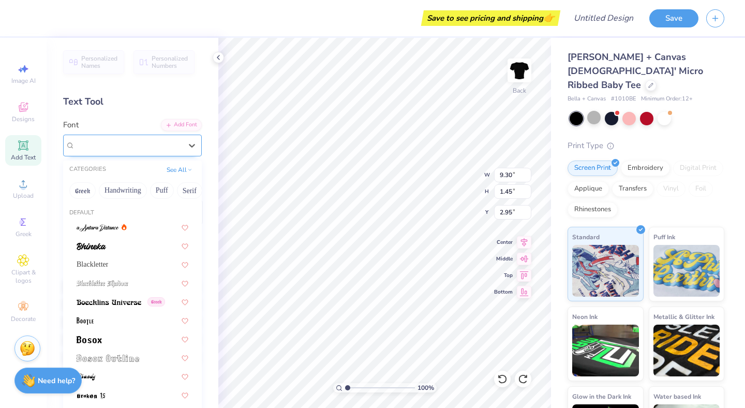
click at [145, 142] on div "CollegiateHeavyOutline" at bounding box center [128, 145] width 109 height 16
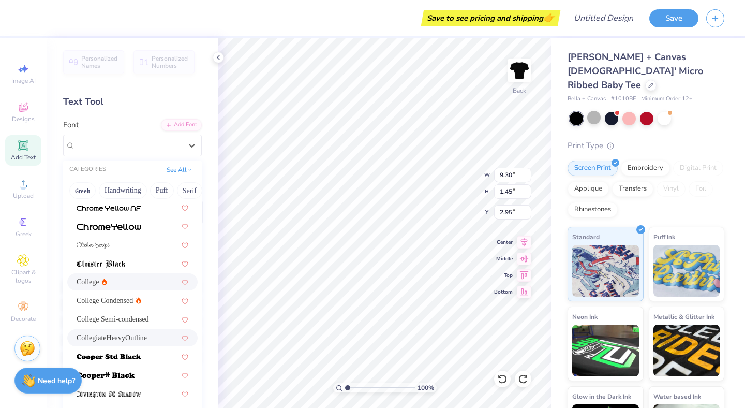
scroll to position [377, 0]
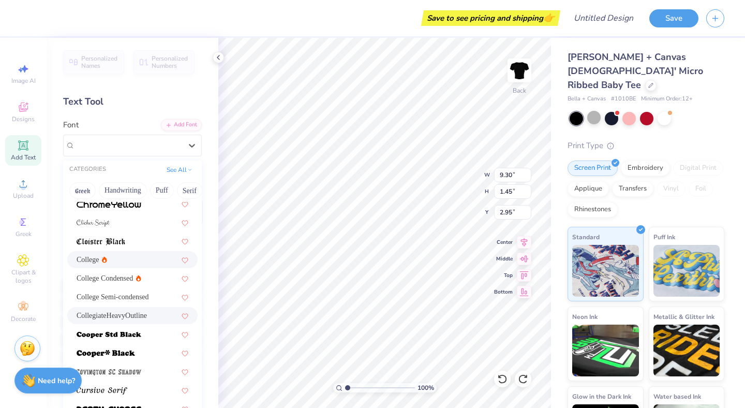
click at [107, 256] on icon at bounding box center [104, 259] width 5 height 7
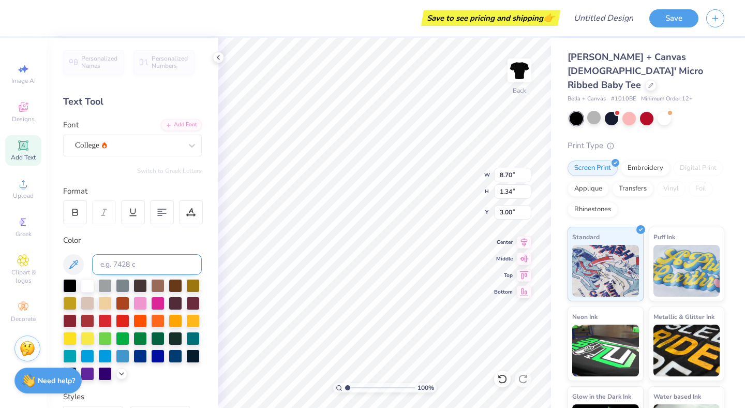
type input "8.70"
type input "1.34"
type input "3.00"
type input "9.28"
type input "1.37"
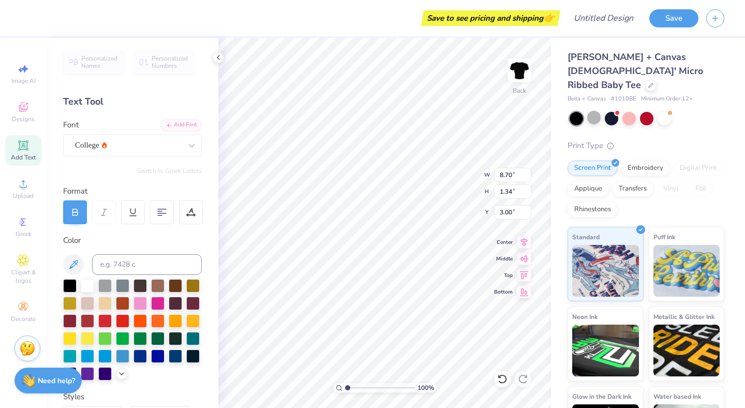
type input "2.99"
type textarea "University"
click at [26, 18] on div at bounding box center [28, 17] width 14 height 14
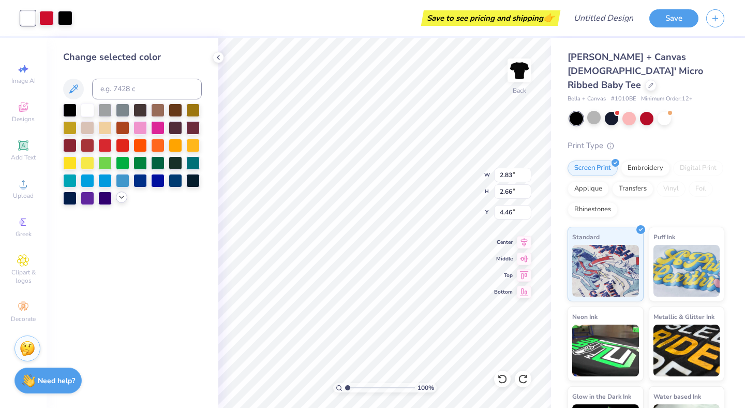
click at [121, 197] on icon at bounding box center [121, 197] width 8 height 8
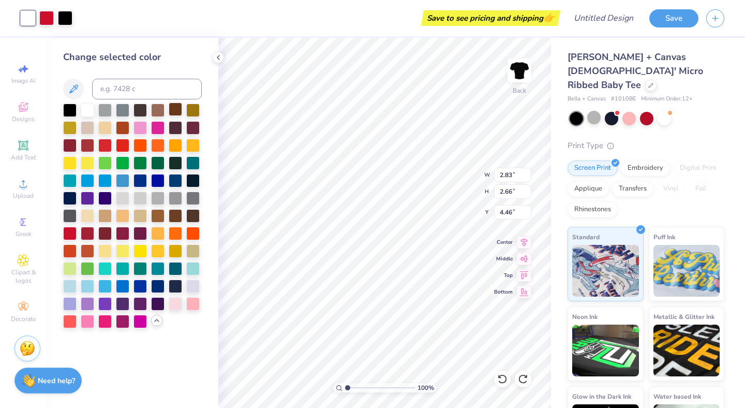
click at [173, 109] on div at bounding box center [175, 108] width 13 height 13
click at [92, 110] on div at bounding box center [87, 108] width 13 height 13
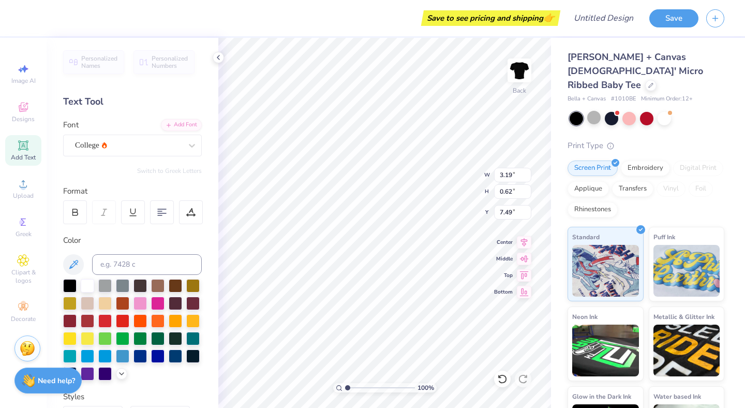
scroll to position [0, 1]
type textarea "U n i v e r s i t y"
click at [199, 212] on div at bounding box center [191, 212] width 24 height 24
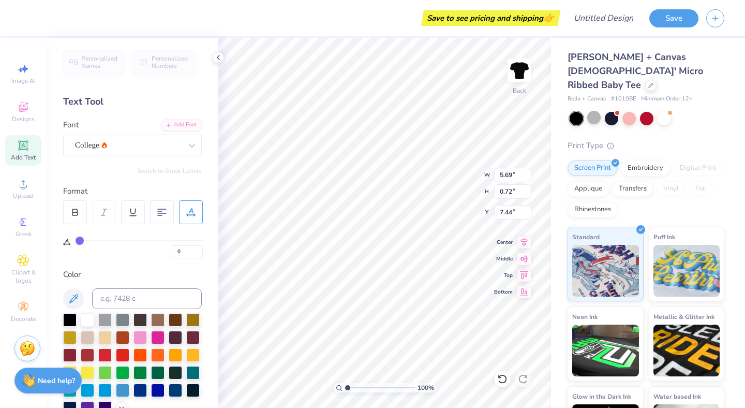
scroll to position [0, 0]
type textarea "University"
type input "1"
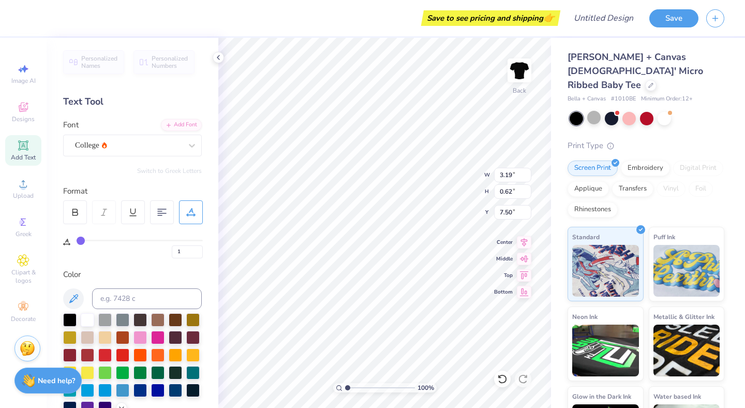
type input "2"
type input "3"
type input "0"
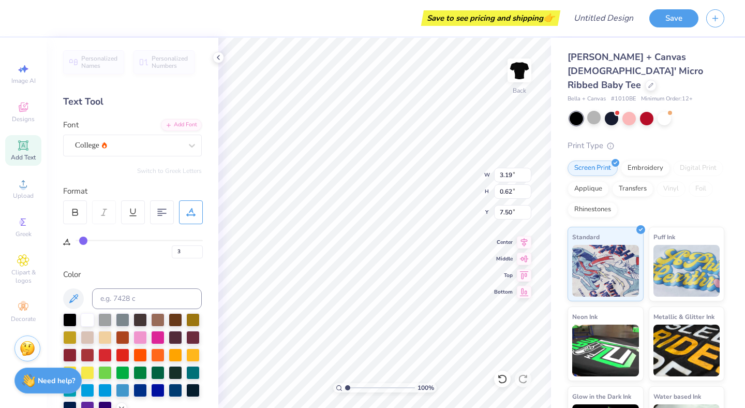
type input "0"
type input "3.38"
type input "0.63"
type input "7.49"
drag, startPoint x: 80, startPoint y: 239, endPoint x: 175, endPoint y: 245, distance: 95.9
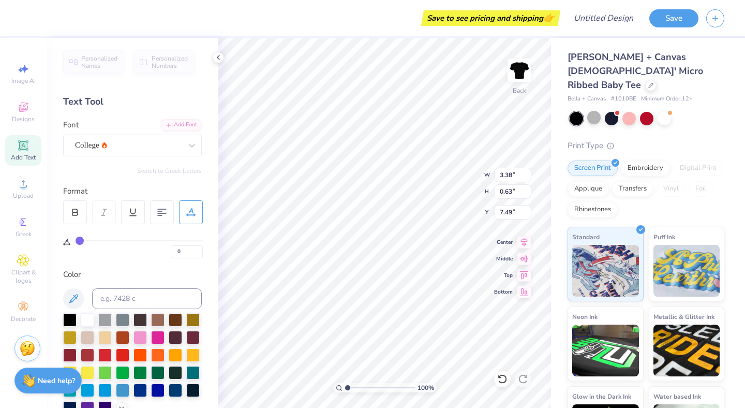
click at [76, 240] on input "range" at bounding box center [139, 241] width 127 height 2
click at [180, 247] on input "0" at bounding box center [187, 251] width 31 height 13
click at [188, 252] on input "0" at bounding box center [187, 251] width 31 height 13
click at [198, 249] on input "1" at bounding box center [187, 251] width 31 height 13
click at [198, 249] on input "2" at bounding box center [187, 251] width 31 height 13
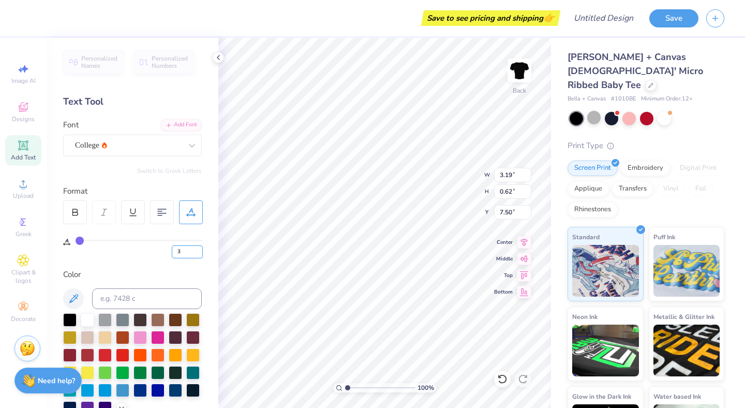
click at [198, 249] on input "3" at bounding box center [187, 251] width 31 height 13
click at [198, 252] on input "2" at bounding box center [187, 251] width 31 height 13
click at [197, 252] on input "1" at bounding box center [187, 251] width 31 height 13
click at [197, 249] on input "2" at bounding box center [187, 251] width 31 height 13
click at [197, 249] on input "3" at bounding box center [187, 251] width 31 height 13
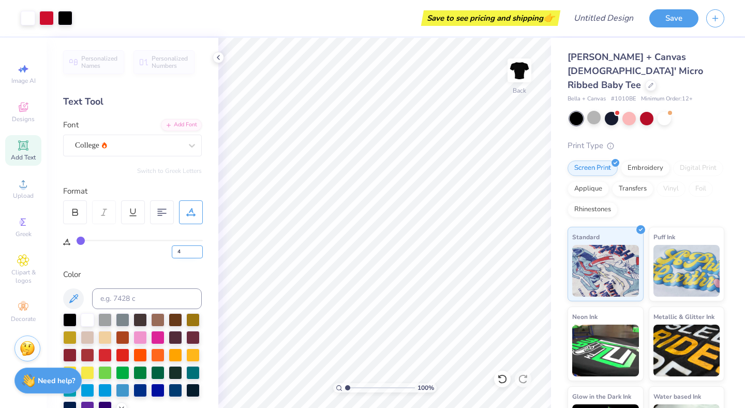
click at [197, 249] on input "4" at bounding box center [187, 251] width 31 height 13
click at [197, 249] on input "5" at bounding box center [187, 251] width 31 height 13
click at [197, 249] on input "6" at bounding box center [187, 251] width 31 height 13
click at [197, 249] on input "7" at bounding box center [187, 251] width 31 height 13
click at [197, 249] on input "8" at bounding box center [187, 251] width 31 height 13
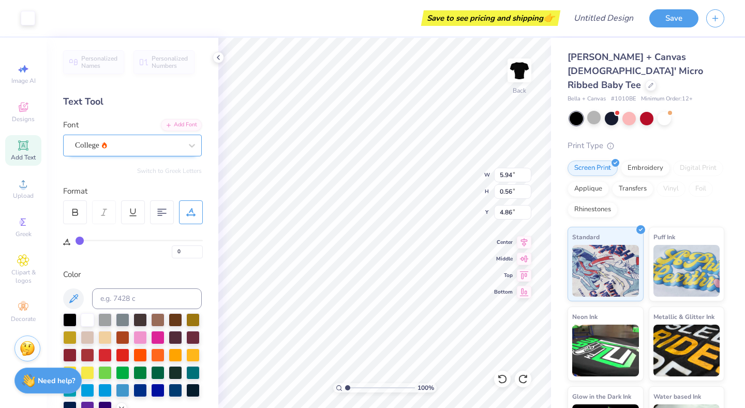
click at [107, 155] on div "College" at bounding box center [132, 146] width 139 height 22
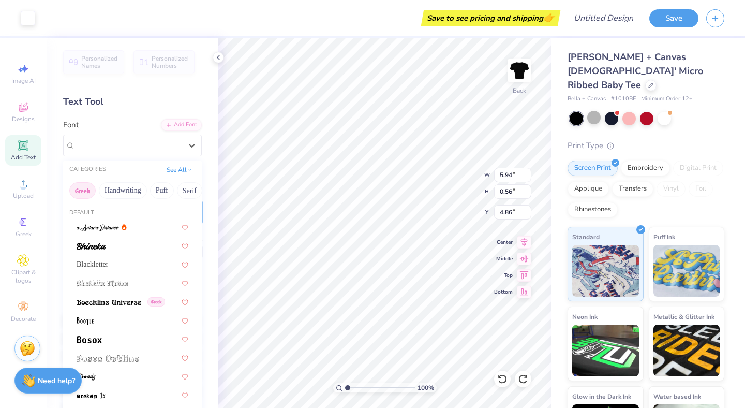
click at [83, 187] on button "Greek" at bounding box center [82, 190] width 26 height 17
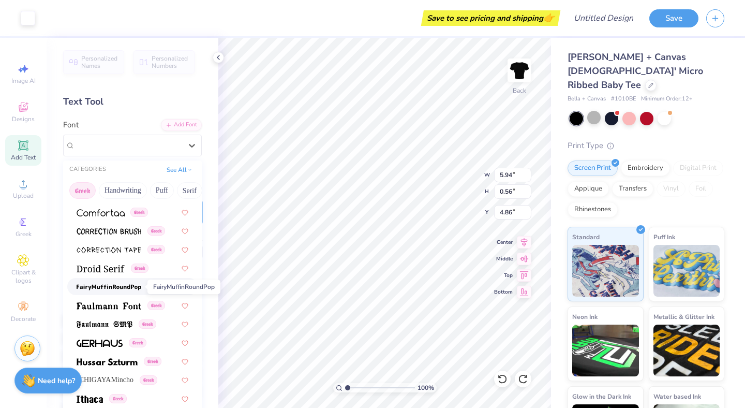
scroll to position [258, 0]
click at [105, 271] on img at bounding box center [101, 267] width 48 height 7
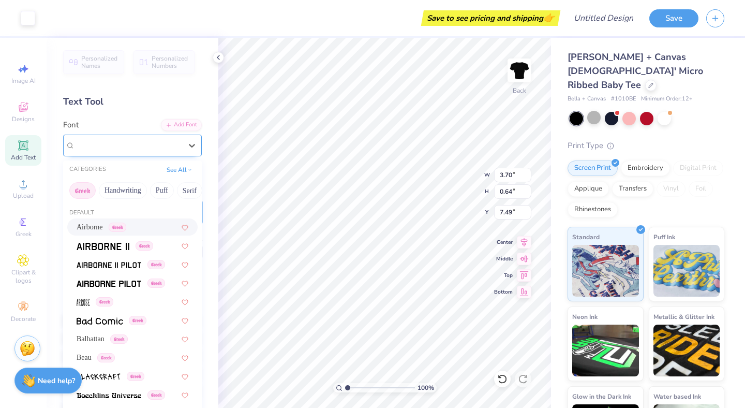
click at [92, 143] on div "College" at bounding box center [128, 145] width 109 height 16
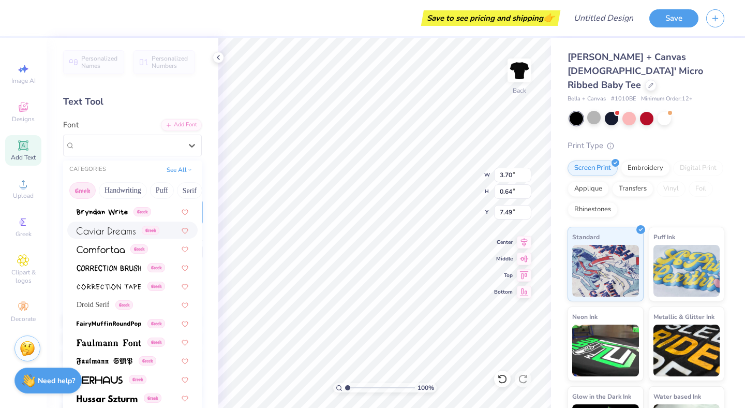
scroll to position [222, 0]
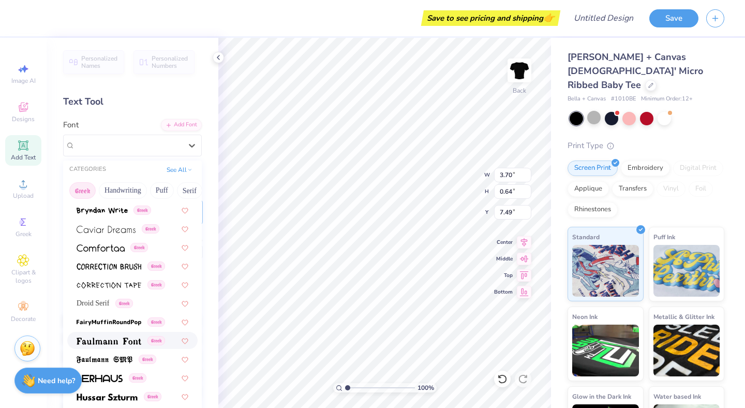
click at [91, 336] on span at bounding box center [109, 340] width 65 height 11
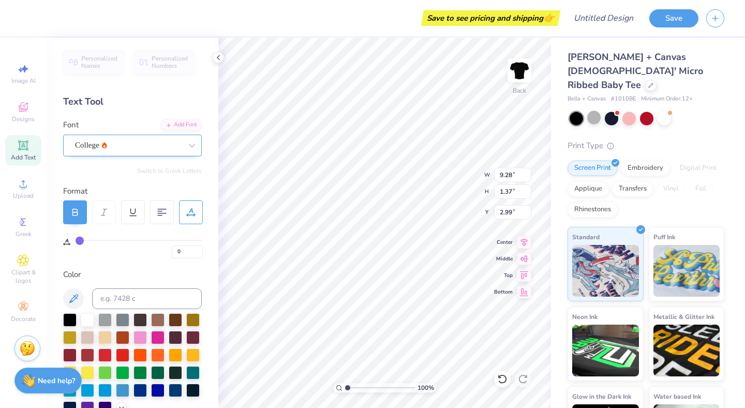
click at [150, 150] on div "College" at bounding box center [128, 145] width 109 height 16
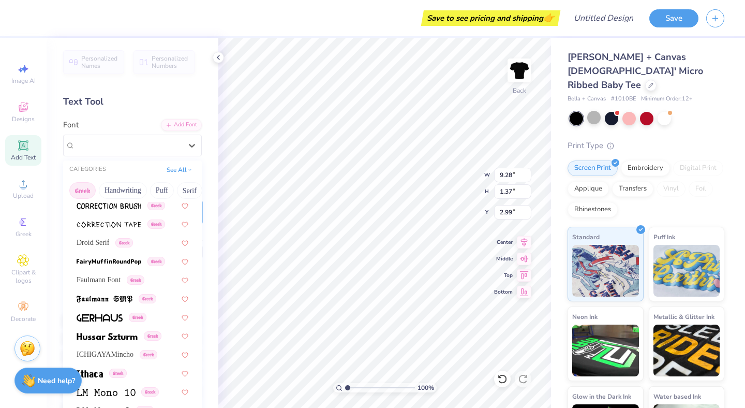
scroll to position [277, 0]
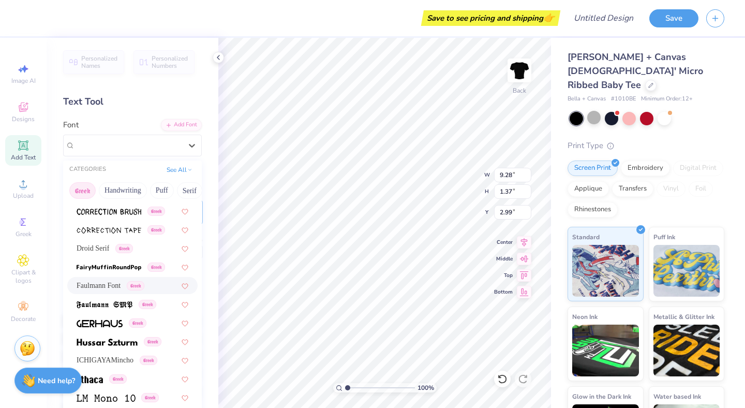
click at [120, 287] on span "Faulmann Font" at bounding box center [99, 285] width 44 height 11
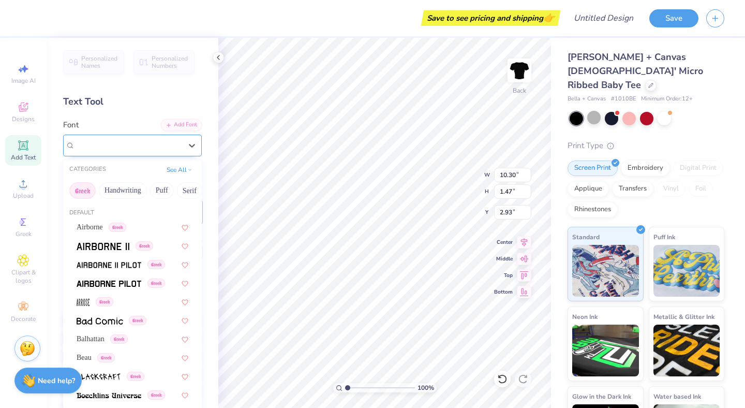
click at [98, 147] on div "Faulmann Font Greek" at bounding box center [128, 145] width 109 height 16
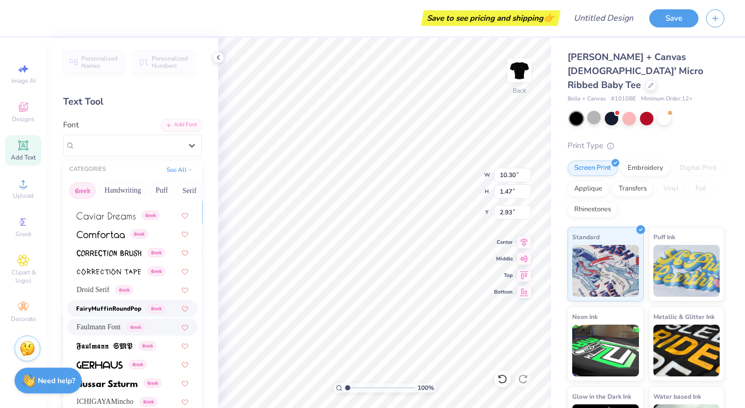
scroll to position [243, 0]
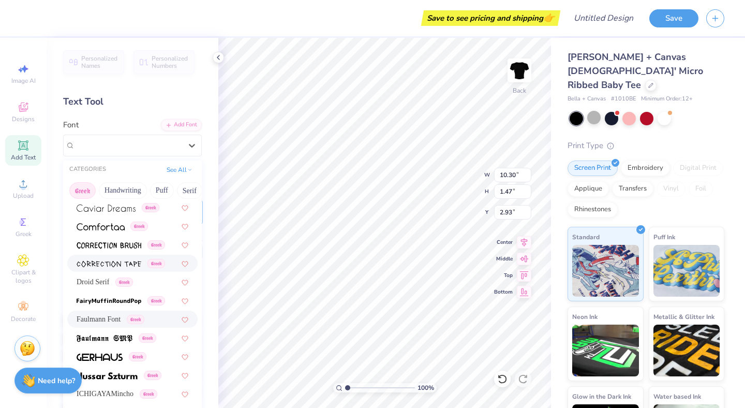
click at [82, 275] on div "Droid Serif Greek" at bounding box center [132, 281] width 130 height 17
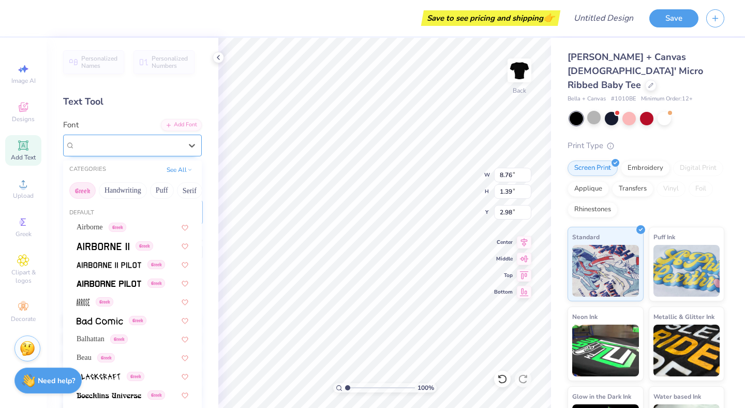
click at [103, 142] on div "Droid Serif Greek" at bounding box center [128, 145] width 109 height 16
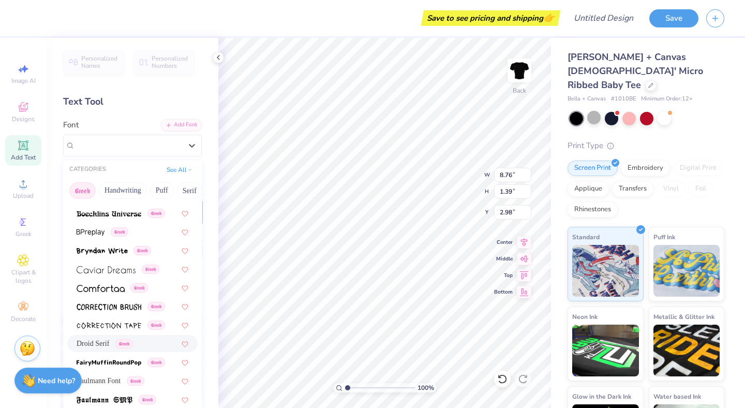
scroll to position [626, 0]
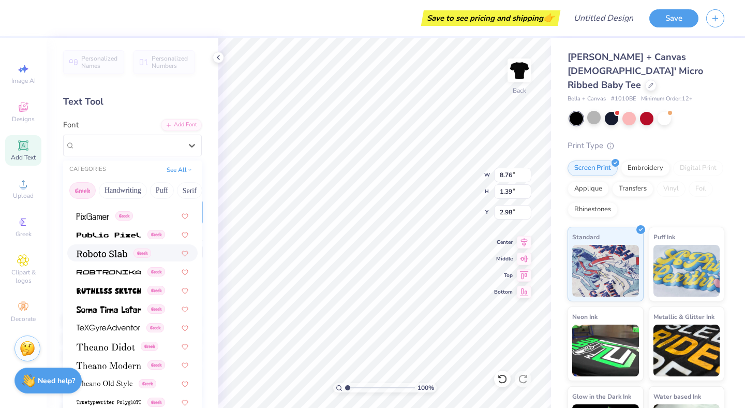
click at [101, 256] on img at bounding box center [102, 253] width 51 height 7
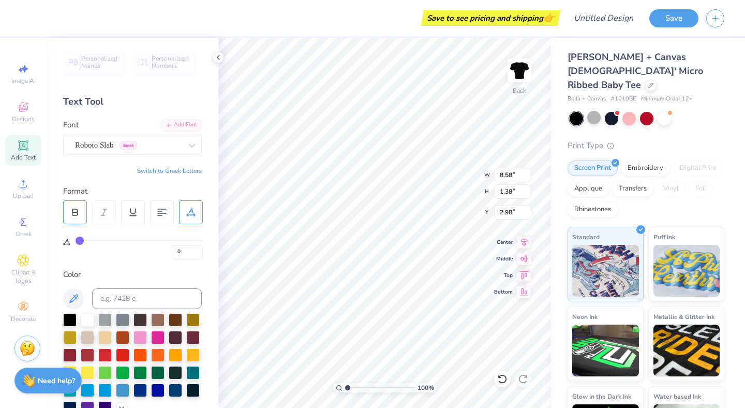
click at [79, 213] on icon at bounding box center [74, 211] width 9 height 9
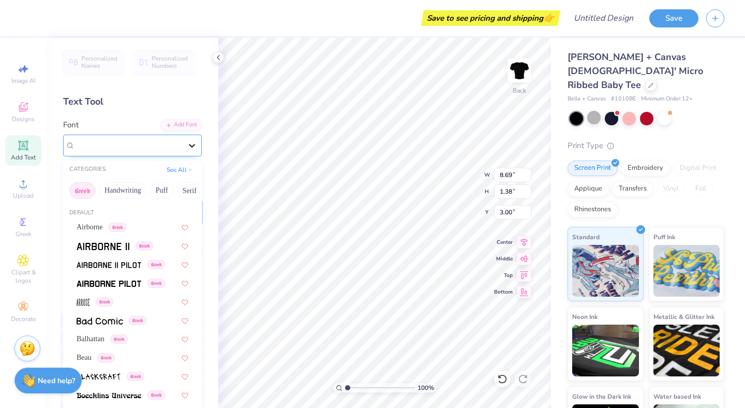
click at [183, 145] on div at bounding box center [192, 145] width 19 height 19
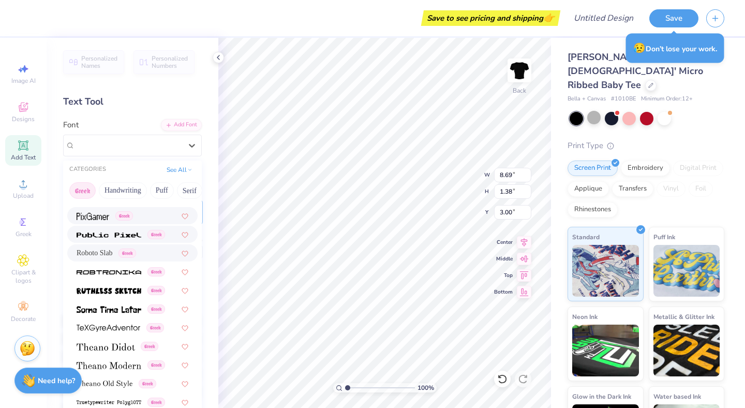
scroll to position [8, 0]
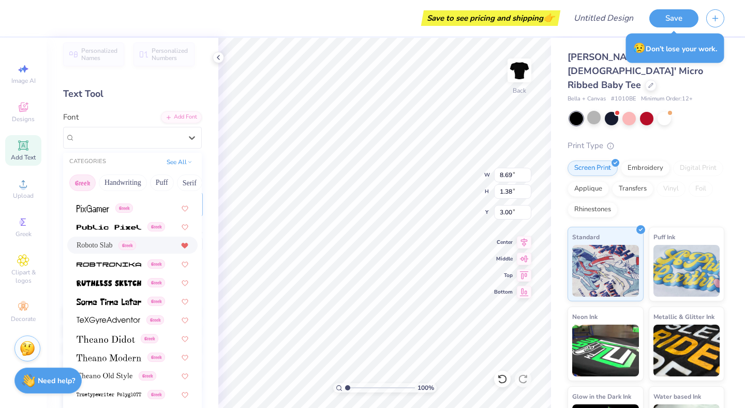
click at [184, 243] on icon at bounding box center [185, 245] width 6 height 5
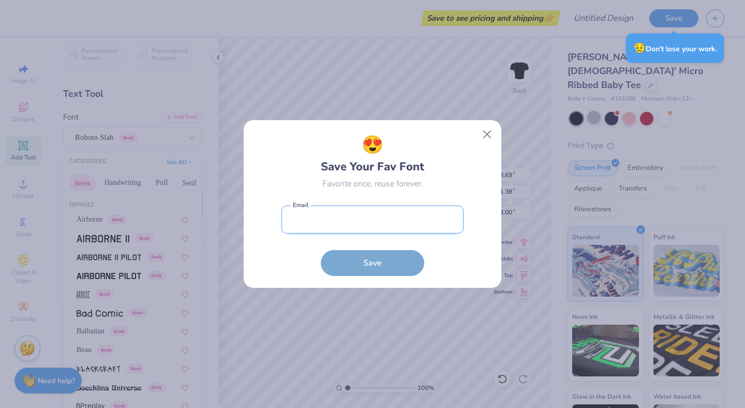
click at [348, 212] on input "email" at bounding box center [372, 219] width 182 height 28
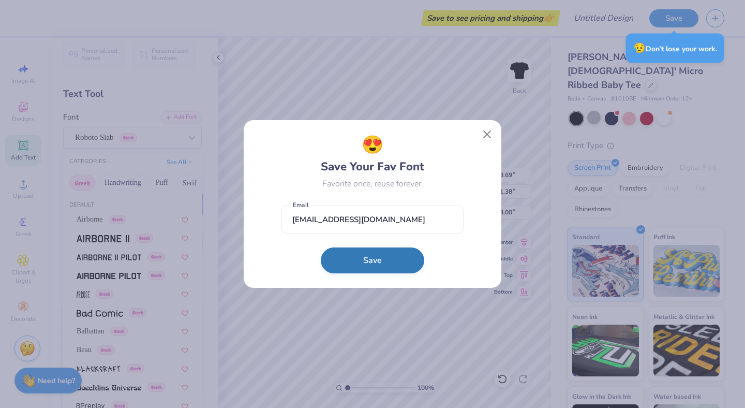
click at [370, 259] on button "Save" at bounding box center [372, 260] width 103 height 26
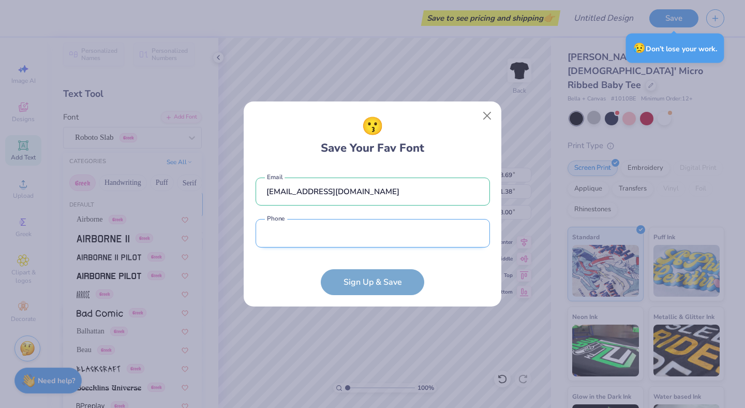
click at [330, 244] on input "tel" at bounding box center [373, 233] width 234 height 28
click at [260, 263] on form "selinagu2007@gmail.com Email Phone is a required field Phone Sign Up & Save" at bounding box center [373, 231] width 234 height 128
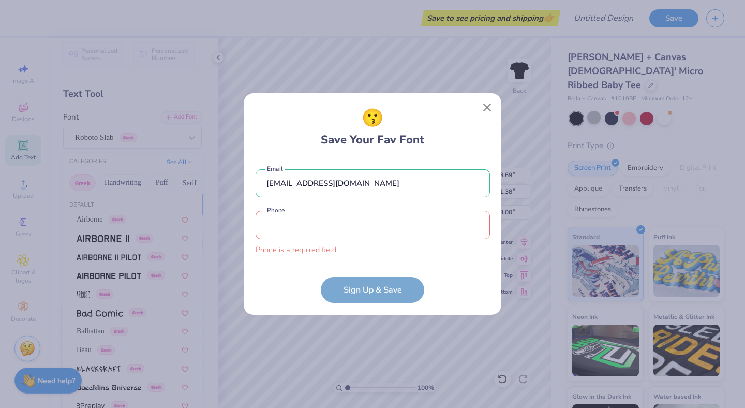
click at [321, 234] on input "tel" at bounding box center [373, 225] width 234 height 28
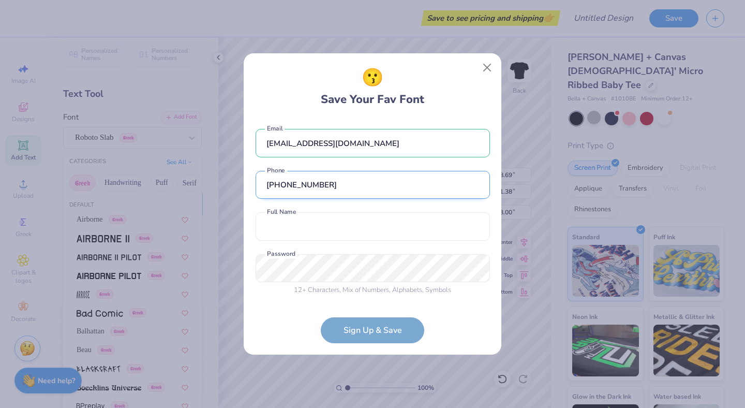
click at [340, 192] on input "(669) 899-7535" at bounding box center [373, 185] width 234 height 28
click at [484, 62] on button "Close" at bounding box center [488, 68] width 20 height 20
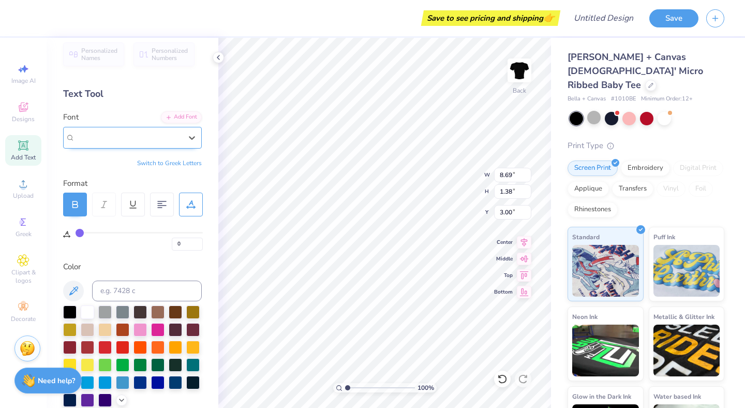
click at [118, 144] on div "Roboto Slab Greek" at bounding box center [128, 137] width 109 height 16
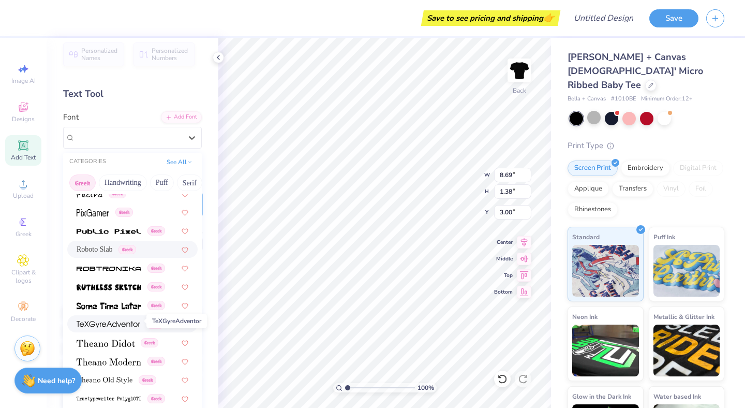
scroll to position [626, 0]
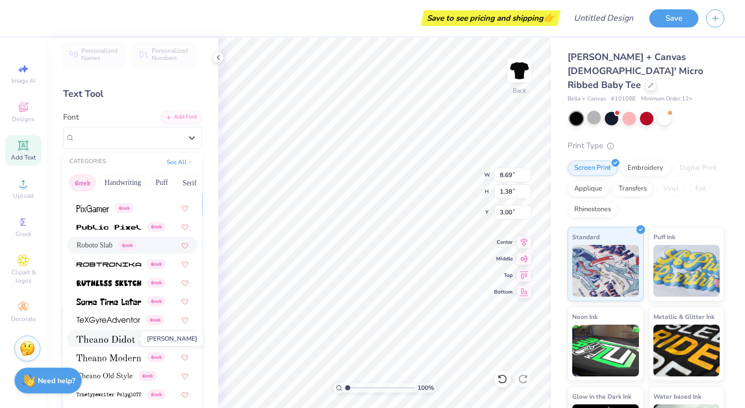
click at [98, 340] on img at bounding box center [106, 338] width 58 height 7
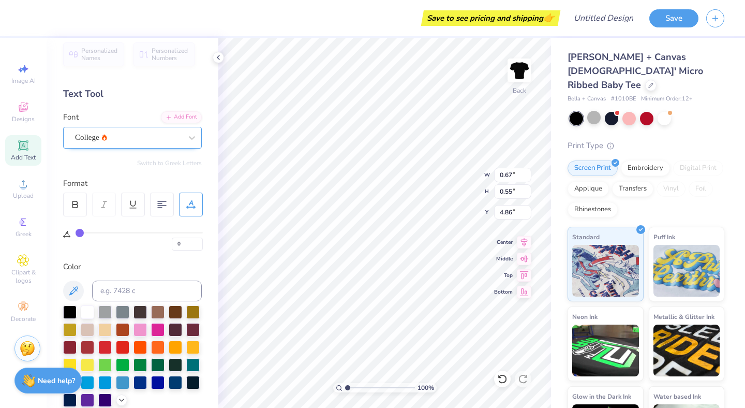
click at [121, 144] on div at bounding box center [128, 137] width 107 height 14
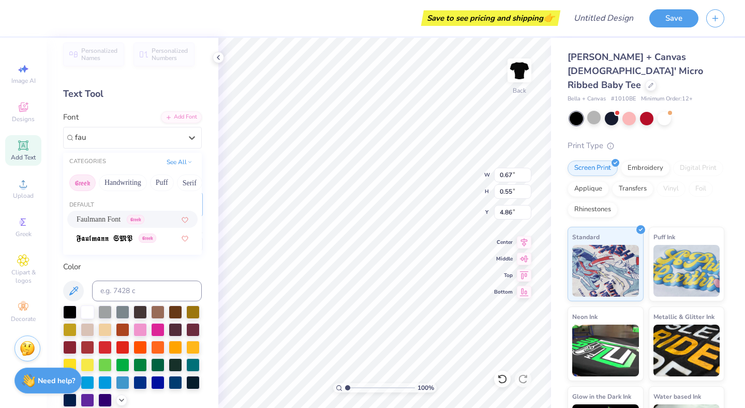
click at [107, 216] on span "Faulmann Font" at bounding box center [99, 219] width 44 height 11
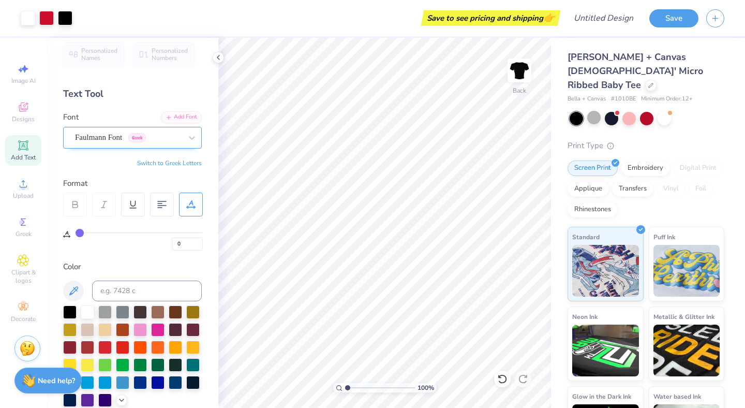
click at [122, 131] on div "Faulmann Font Greek" at bounding box center [128, 137] width 109 height 16
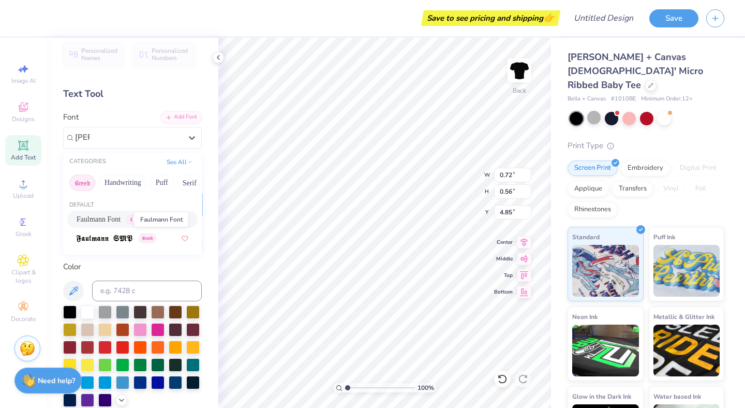
click at [103, 222] on span "Faulmann Font" at bounding box center [99, 219] width 44 height 11
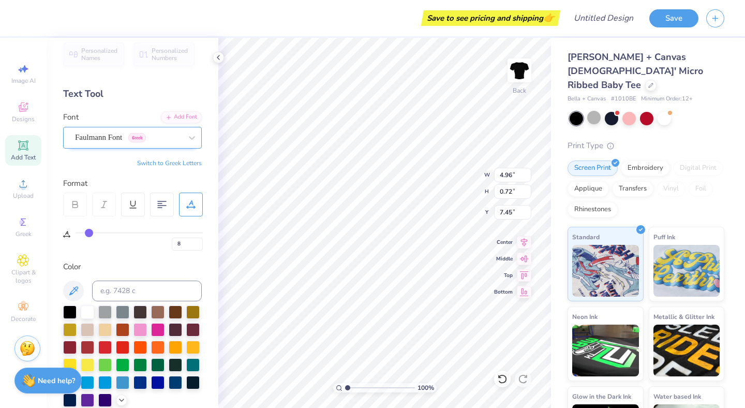
click at [132, 140] on div "Faulmann Font Greek" at bounding box center [128, 137] width 109 height 16
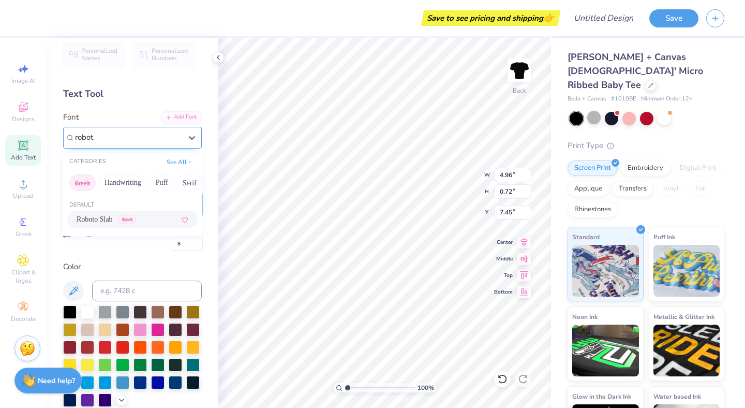
click at [92, 216] on span "Roboto Slab" at bounding box center [95, 219] width 36 height 11
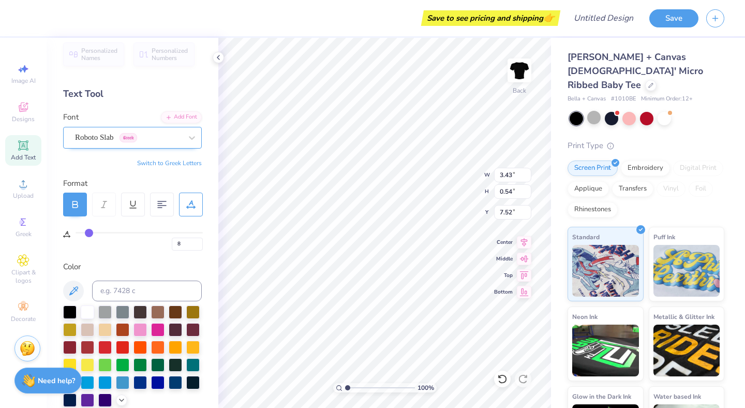
scroll to position [0, 2]
click at [191, 138] on icon at bounding box center [192, 138] width 6 height 4
click at [189, 137] on icon at bounding box center [192, 137] width 10 height 10
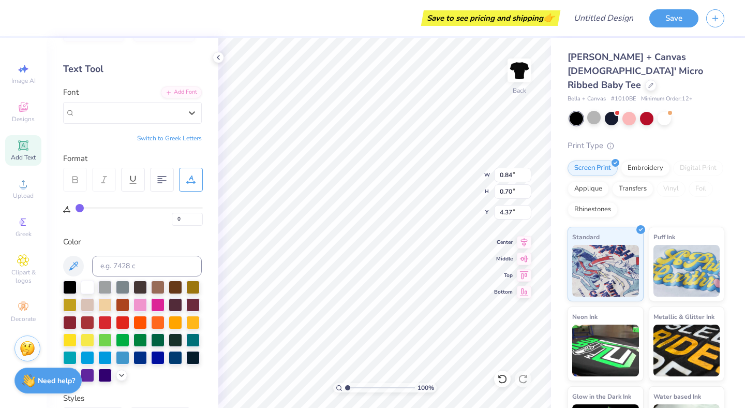
scroll to position [37, 0]
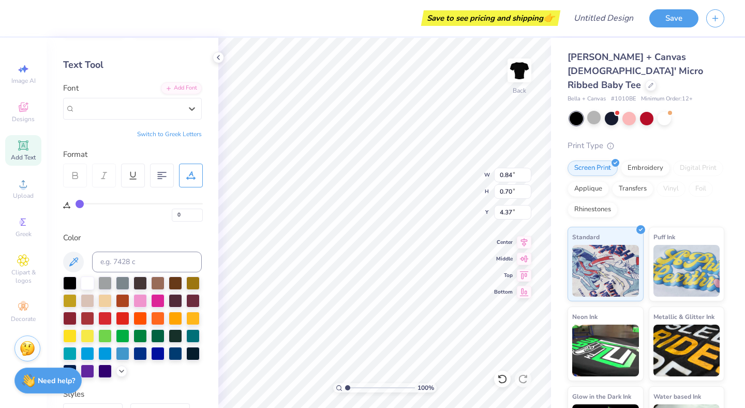
click at [122, 113] on span "Faulmann Font" at bounding box center [98, 108] width 47 height 12
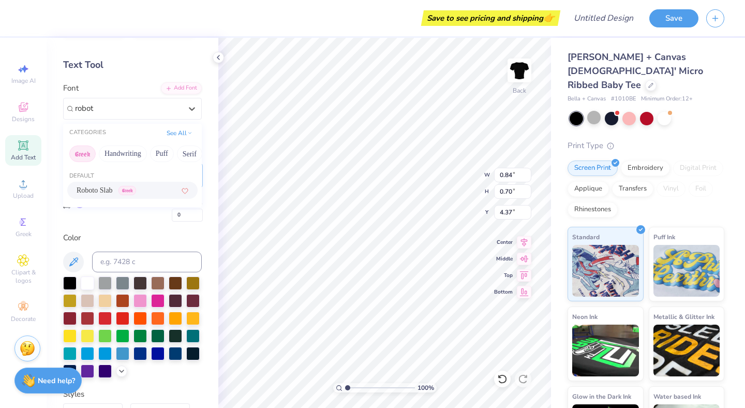
click at [100, 188] on span "Roboto Slab" at bounding box center [95, 190] width 36 height 11
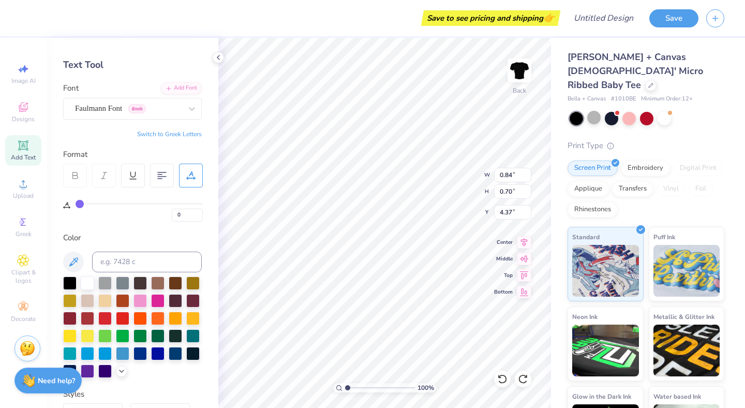
click at [112, 116] on div "Faulmann Font Greek" at bounding box center [128, 108] width 109 height 16
click at [128, 154] on button "Handwriting" at bounding box center [123, 153] width 48 height 17
click at [156, 154] on button "Puff" at bounding box center [162, 153] width 24 height 17
click at [191, 155] on button "Serif" at bounding box center [189, 153] width 25 height 17
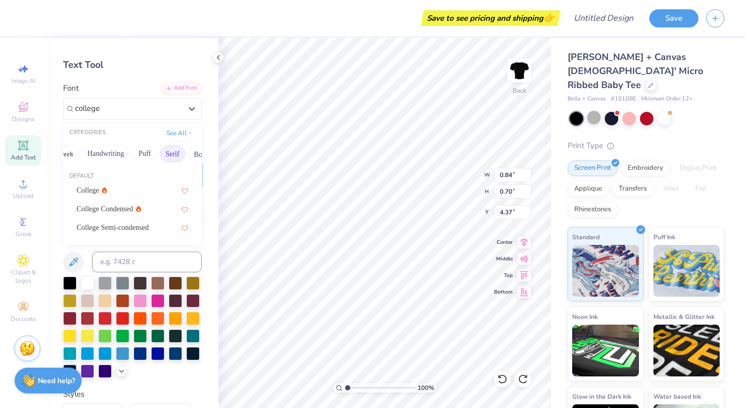
scroll to position [0, 21]
click at [141, 195] on div "College" at bounding box center [133, 190] width 112 height 11
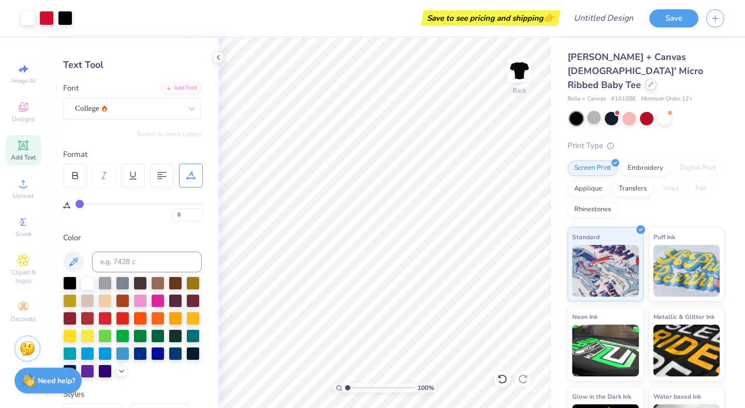
click at [645, 79] on div at bounding box center [650, 84] width 11 height 11
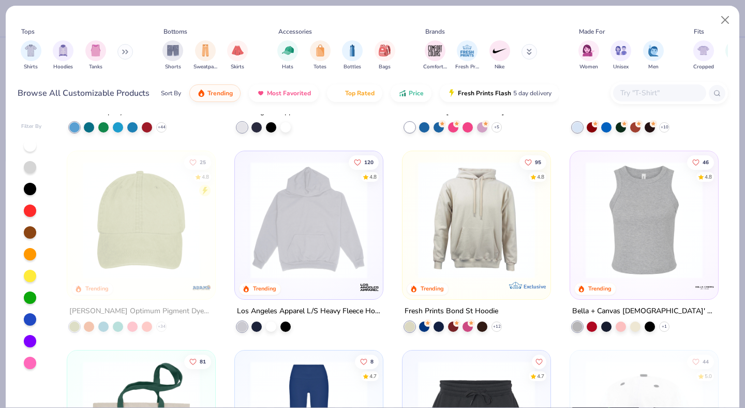
scroll to position [1559, 0]
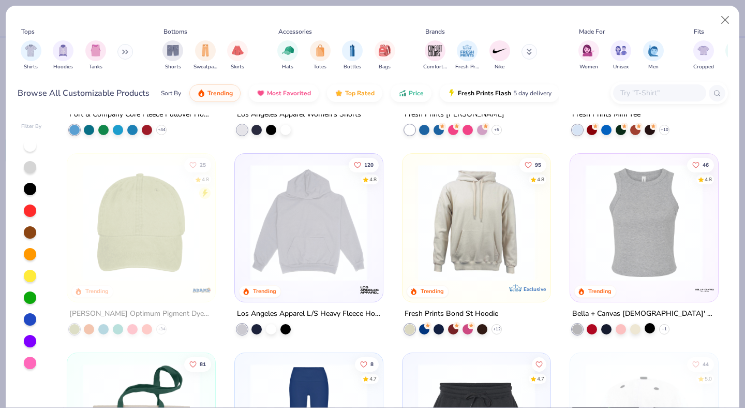
click at [649, 325] on div at bounding box center [650, 328] width 10 height 10
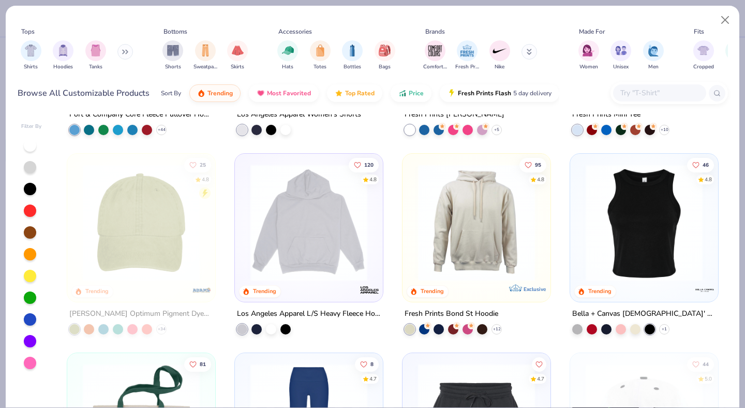
click at [635, 240] on img at bounding box center [644, 222] width 127 height 117
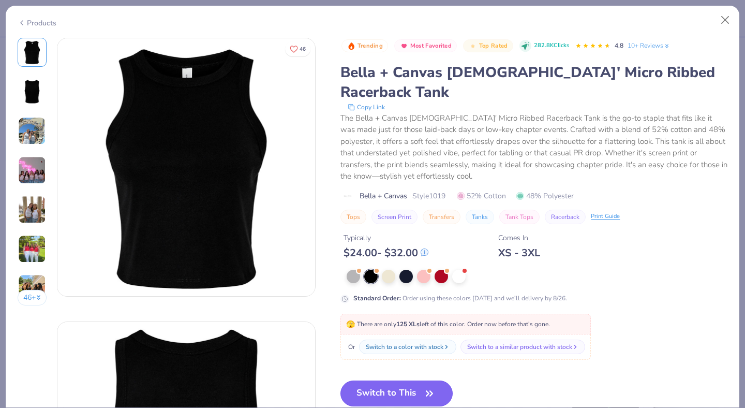
click at [415, 380] on button "Switch to This" at bounding box center [396, 393] width 112 height 26
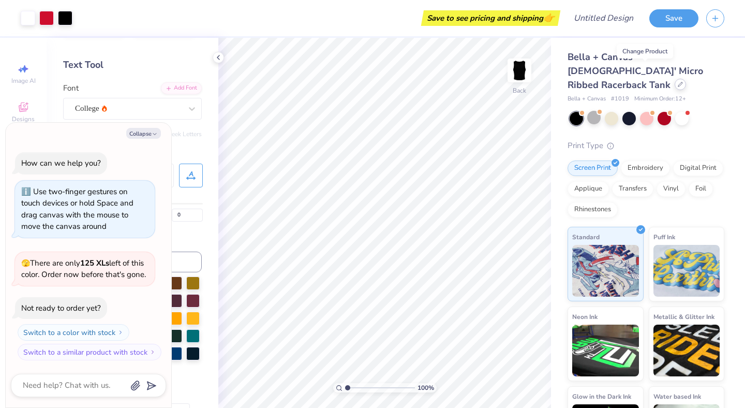
click at [678, 82] on icon at bounding box center [680, 84] width 4 height 4
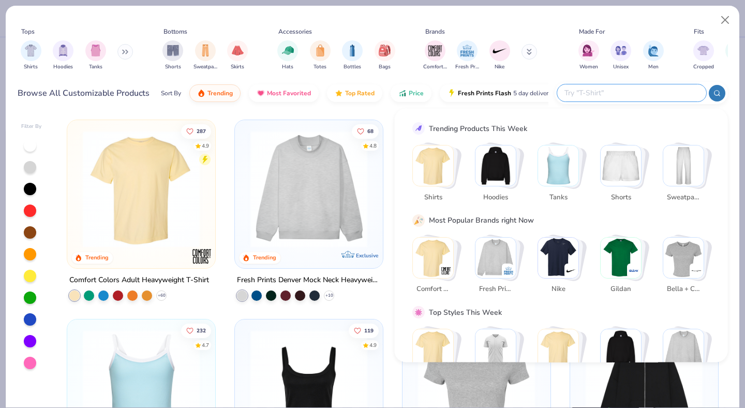
click at [652, 93] on input "text" at bounding box center [631, 93] width 136 height 12
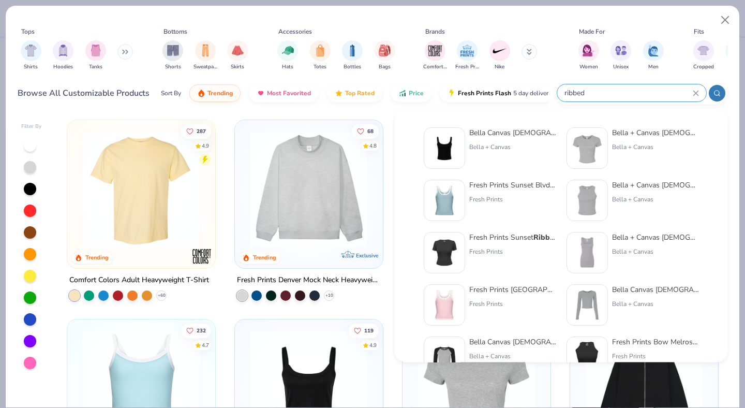
click at [442, 251] on img at bounding box center [444, 252] width 32 height 32
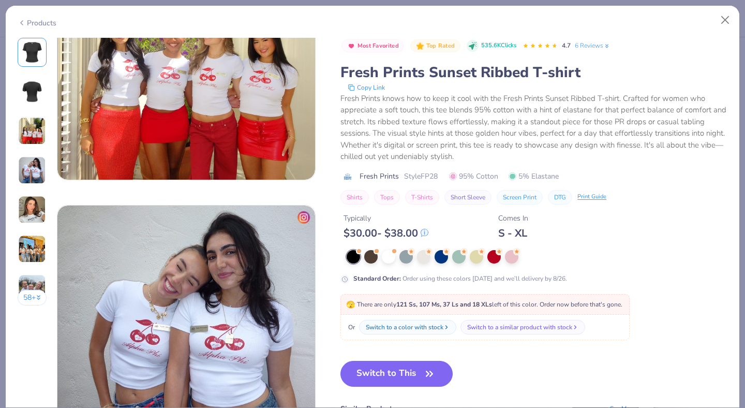
scroll to position [595, 0]
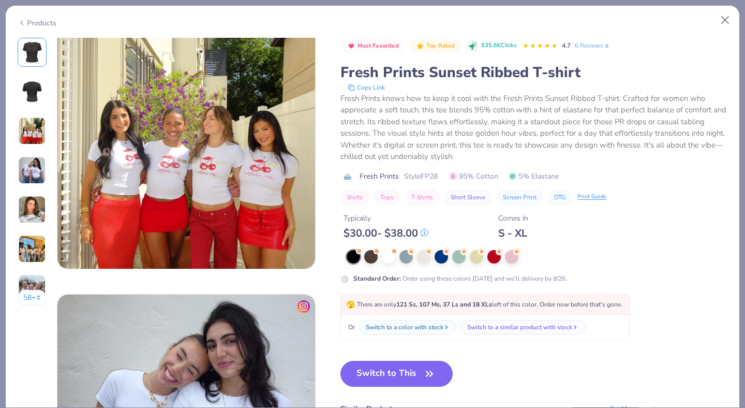
drag, startPoint x: 379, startPoint y: 371, endPoint x: 289, endPoint y: 273, distance: 133.7
click at [379, 371] on button "Switch to This" at bounding box center [396, 374] width 112 height 26
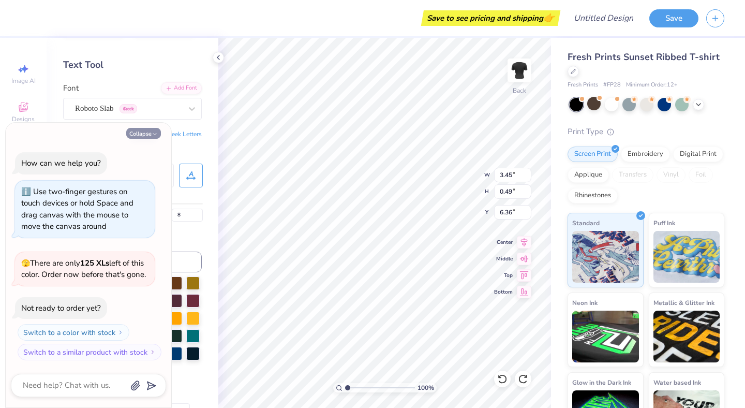
click at [141, 129] on button "Collapse" at bounding box center [143, 133] width 35 height 11
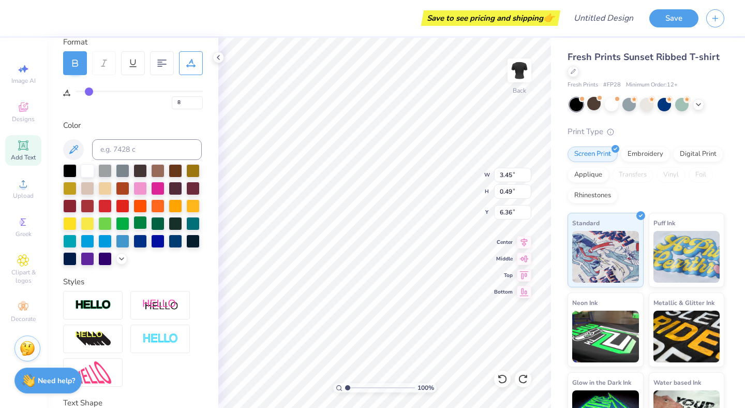
scroll to position [228, 0]
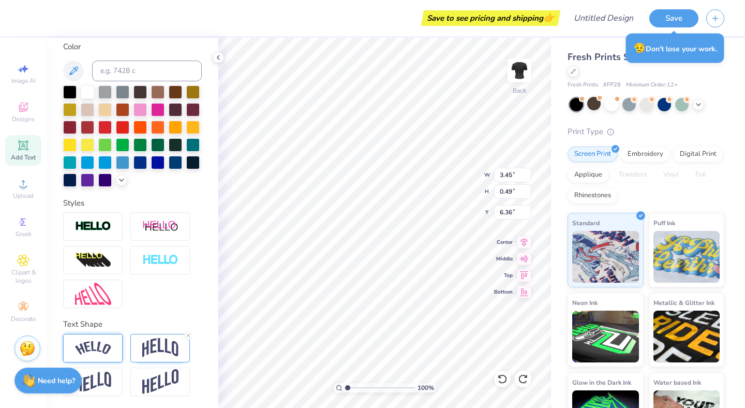
click at [103, 355] on div at bounding box center [93, 348] width 60 height 28
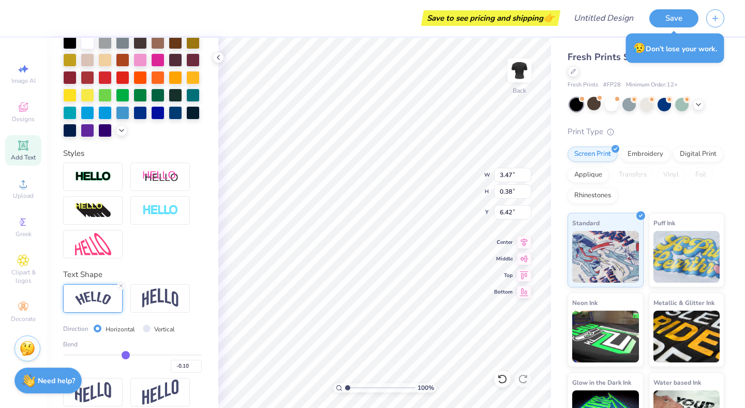
scroll to position [288, 0]
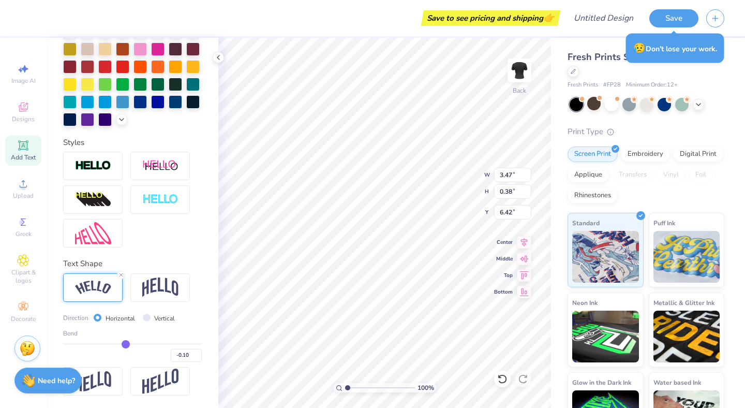
click at [148, 315] on div "Vertical" at bounding box center [159, 318] width 33 height 12
click at [146, 320] on input "Vertical" at bounding box center [147, 318] width 8 height 8
click at [95, 318] on input "Horizontal" at bounding box center [98, 318] width 8 height 8
click at [199, 358] on input "-0.11" at bounding box center [186, 355] width 31 height 13
click at [199, 358] on input "-0.12" at bounding box center [186, 355] width 31 height 13
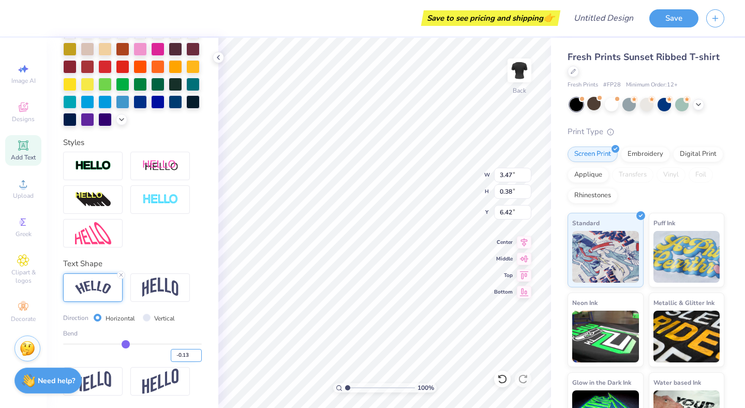
click at [199, 358] on input "-0.13" at bounding box center [186, 355] width 31 height 13
click at [199, 358] on input "-0.14" at bounding box center [186, 355] width 31 height 13
click at [199, 358] on input "-0.15" at bounding box center [186, 355] width 31 height 13
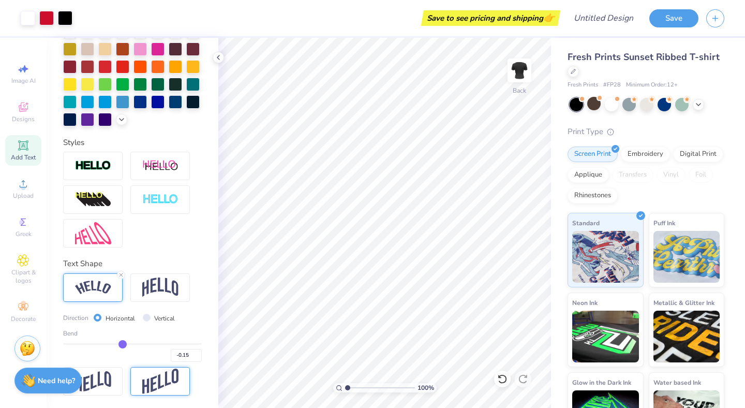
click at [142, 389] on img at bounding box center [160, 380] width 36 height 25
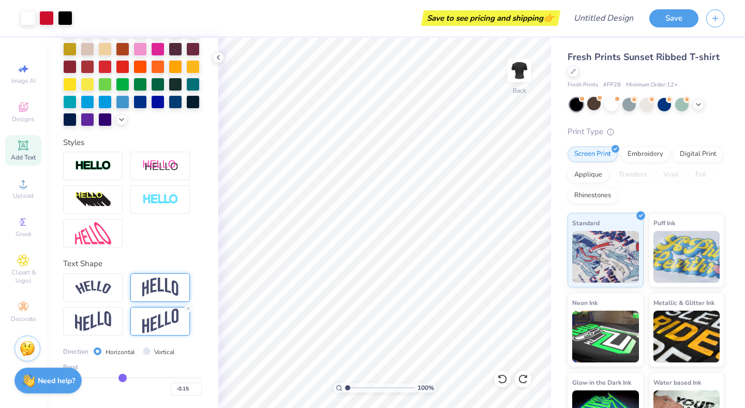
click at [152, 289] on img at bounding box center [160, 287] width 36 height 20
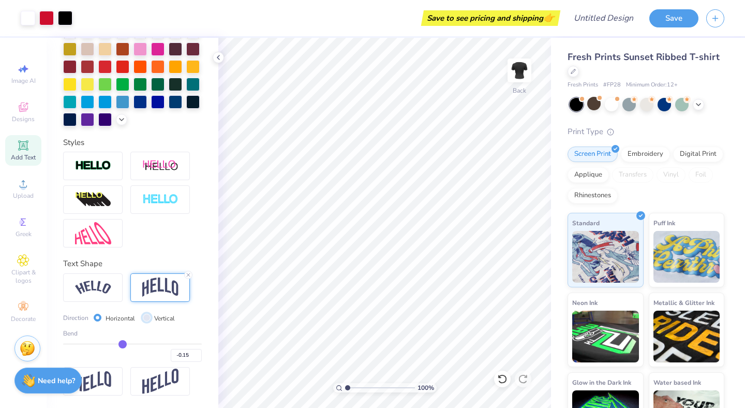
click at [143, 316] on input "Vertical" at bounding box center [147, 318] width 8 height 8
click at [196, 357] on input "-0.16" at bounding box center [186, 355] width 31 height 13
click at [196, 358] on input "-0.17" at bounding box center [186, 355] width 31 height 13
click at [196, 358] on input "-0.18" at bounding box center [186, 355] width 31 height 13
click at [196, 358] on input "-0.19" at bounding box center [186, 355] width 31 height 13
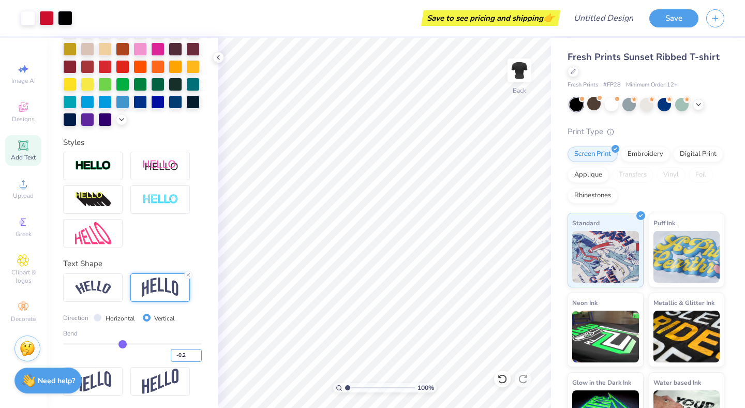
click at [196, 358] on input "-0.2" at bounding box center [186, 355] width 31 height 13
click at [196, 358] on input "-0.21" at bounding box center [186, 355] width 31 height 13
click at [196, 358] on input "-0.22" at bounding box center [186, 355] width 31 height 13
click at [196, 358] on input "-0.23" at bounding box center [186, 355] width 31 height 13
click at [196, 358] on input "-0.24" at bounding box center [186, 355] width 31 height 13
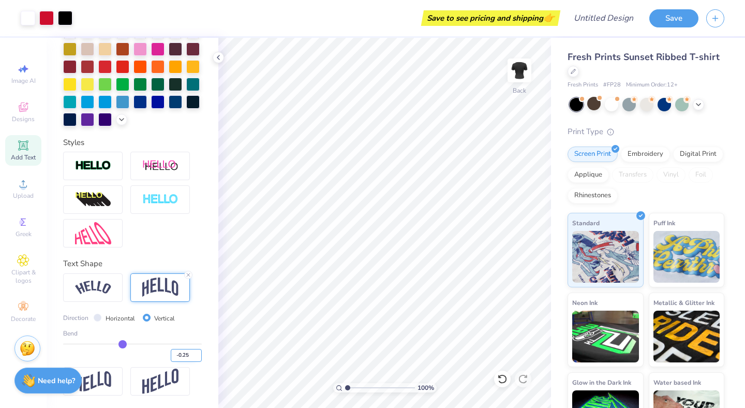
click at [196, 358] on input "-0.25" at bounding box center [186, 355] width 31 height 13
click at [101, 316] on div "Horizontal" at bounding box center [114, 318] width 41 height 12
click at [98, 314] on input "Horizontal" at bounding box center [98, 318] width 8 height 8
click at [105, 292] on img at bounding box center [93, 287] width 36 height 14
click at [198, 358] on input "-0.26" at bounding box center [186, 355] width 31 height 13
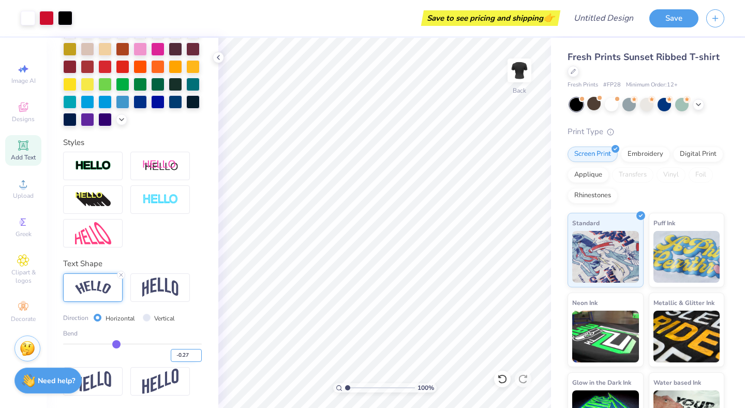
click at [198, 358] on input "-0.27" at bounding box center [186, 355] width 31 height 13
click at [198, 358] on input "-0.28" at bounding box center [186, 355] width 31 height 13
click at [198, 358] on input "-0.29" at bounding box center [186, 355] width 31 height 13
click at [198, 358] on input "-0.3" at bounding box center [186, 355] width 31 height 13
click at [198, 358] on input "-0.31" at bounding box center [186, 355] width 31 height 13
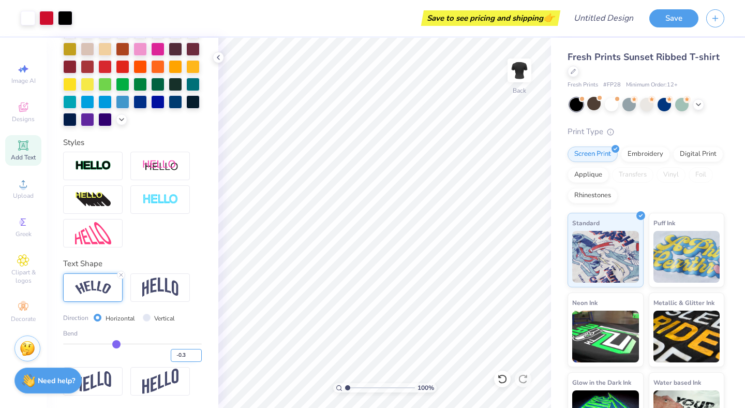
click at [198, 352] on input "-0.3" at bounding box center [186, 355] width 31 height 13
click at [198, 352] on input "-0.29" at bounding box center [186, 355] width 31 height 13
click at [198, 352] on input "-0.28" at bounding box center [186, 355] width 31 height 13
click at [198, 352] on input "-0.27" at bounding box center [186, 355] width 31 height 13
click at [198, 352] on input "-0.26" at bounding box center [186, 355] width 31 height 13
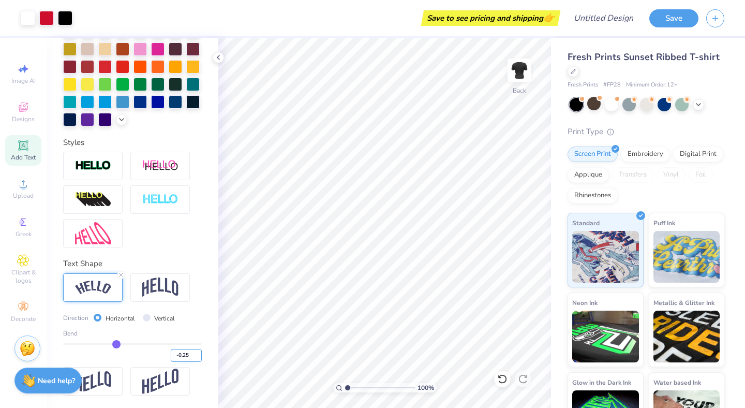
click at [198, 352] on input "-0.25" at bounding box center [186, 355] width 31 height 13
click at [198, 352] on input "-0.24" at bounding box center [186, 355] width 31 height 13
click at [198, 352] on input "-0.23" at bounding box center [186, 355] width 31 height 13
click at [198, 352] on input "-0.22" at bounding box center [186, 355] width 31 height 13
click at [198, 352] on input "-0.21" at bounding box center [186, 355] width 31 height 13
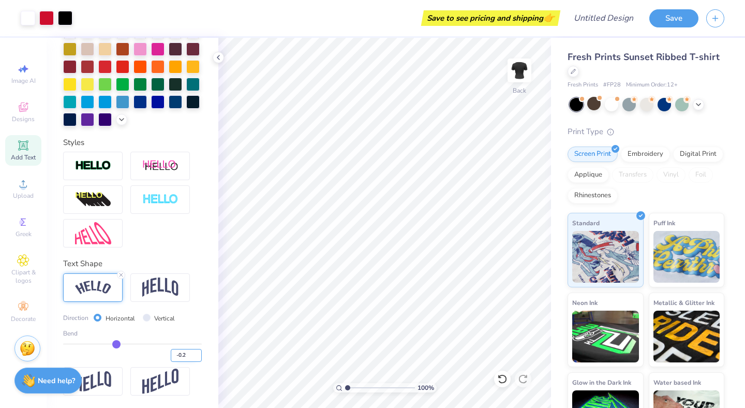
click at [198, 352] on input "-0.2" at bounding box center [186, 355] width 31 height 13
click at [198, 352] on input "-0.19" at bounding box center [186, 355] width 31 height 13
click at [198, 352] on input "-0.18" at bounding box center [186, 355] width 31 height 13
click at [198, 352] on input "-0.17" at bounding box center [186, 355] width 31 height 13
click at [198, 352] on input "-0.16" at bounding box center [186, 355] width 31 height 13
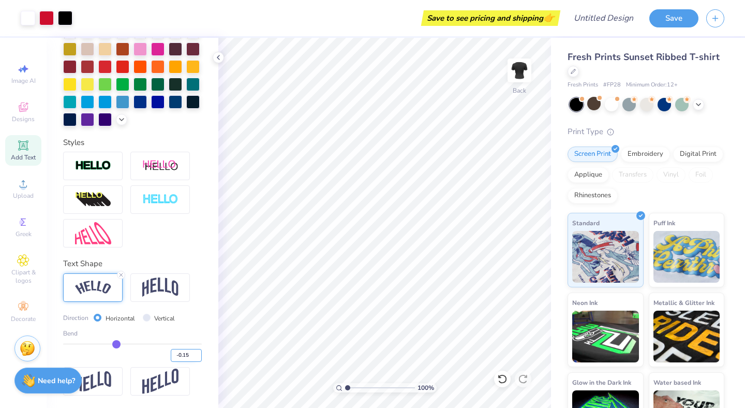
click at [198, 352] on input "-0.15" at bounding box center [186, 355] width 31 height 13
click at [195, 329] on div "Bend" at bounding box center [132, 333] width 139 height 9
click at [156, 299] on div at bounding box center [160, 287] width 60 height 28
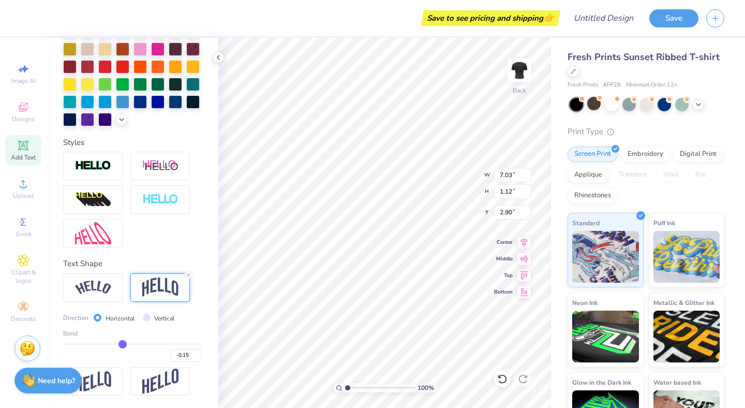
scroll to position [228, 0]
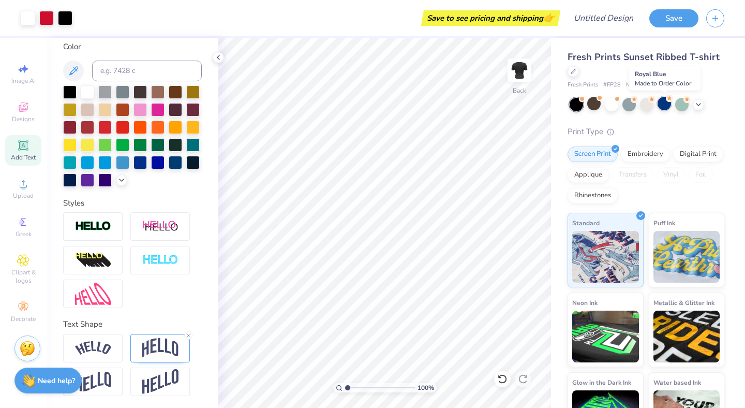
click at [662, 100] on div at bounding box center [664, 103] width 13 height 13
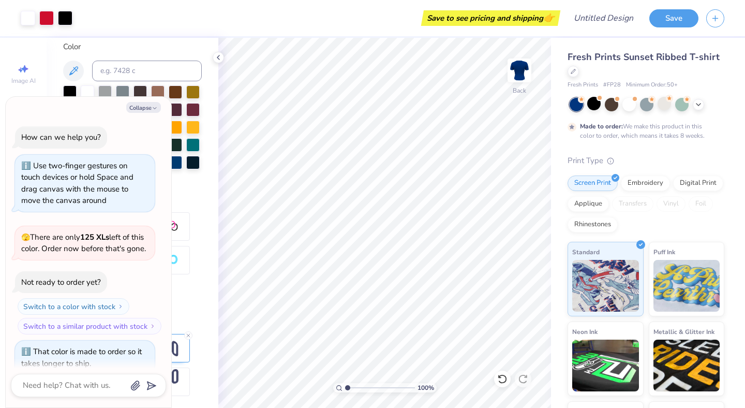
scroll to position [60, 0]
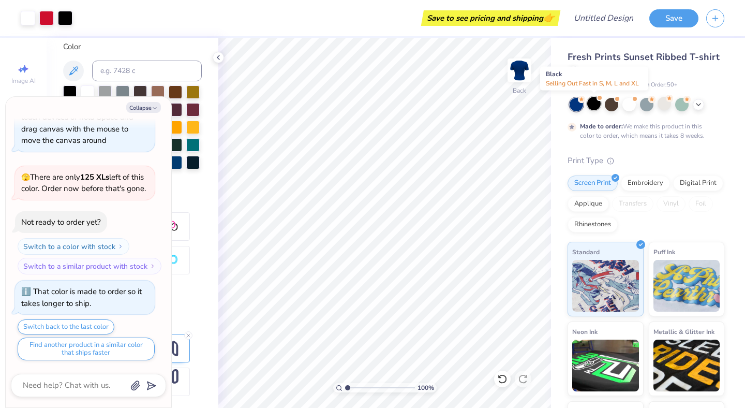
click at [593, 107] on div at bounding box center [593, 103] width 13 height 13
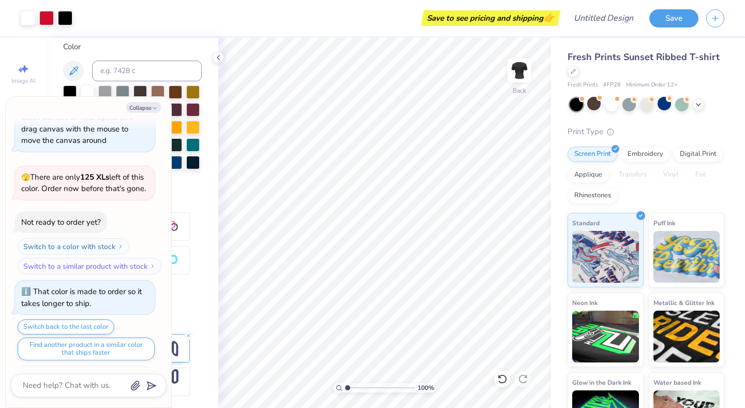
scroll to position [246, 0]
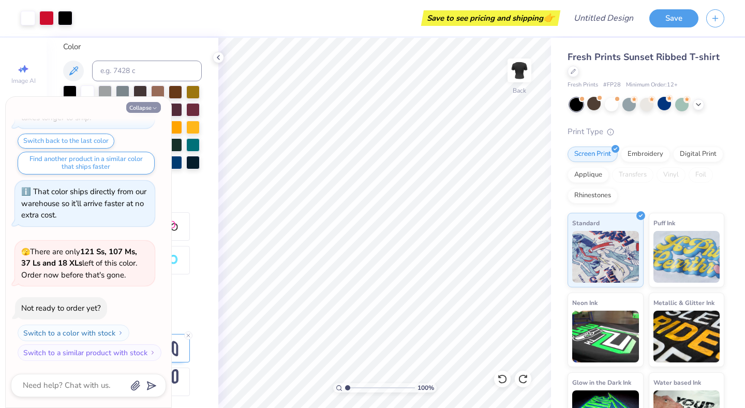
click at [144, 110] on button "Collapse" at bounding box center [143, 107] width 35 height 11
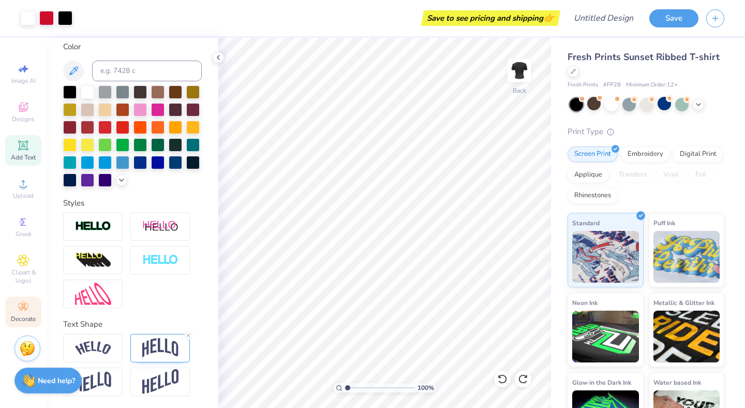
click at [19, 308] on icon at bounding box center [23, 307] width 12 height 12
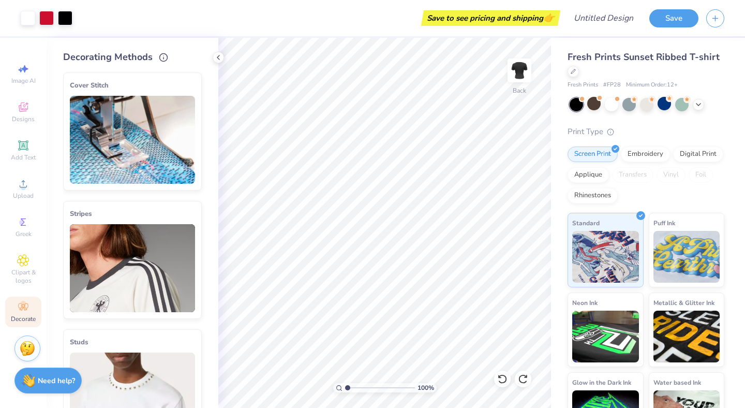
click at [20, 306] on icon at bounding box center [23, 307] width 12 height 12
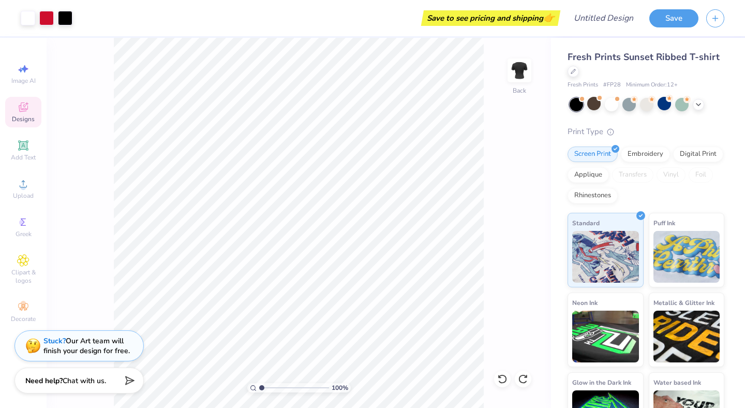
click at [22, 109] on icon at bounding box center [23, 107] width 12 height 12
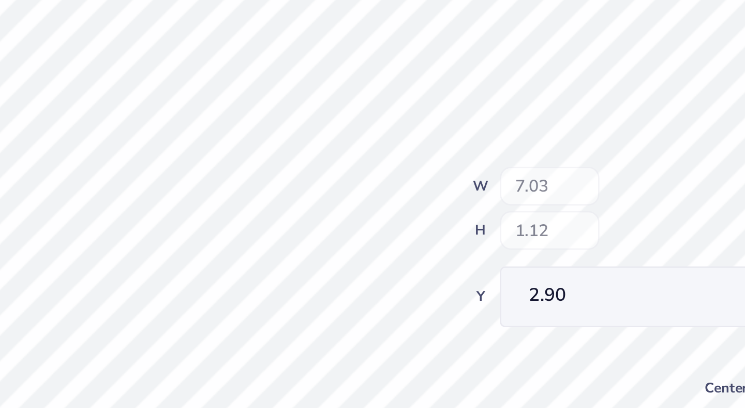
click at [456, 165] on div "100 % Back W 7.03 H 1.12 Y 2.90 Center Middle Top Bottom" at bounding box center [384, 223] width 333 height 370
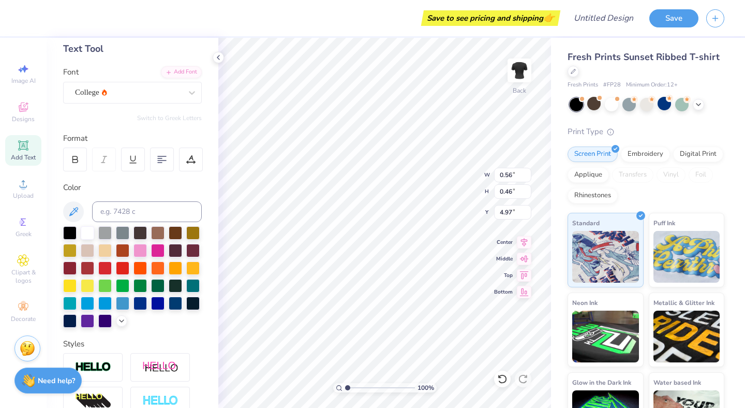
scroll to position [0, 0]
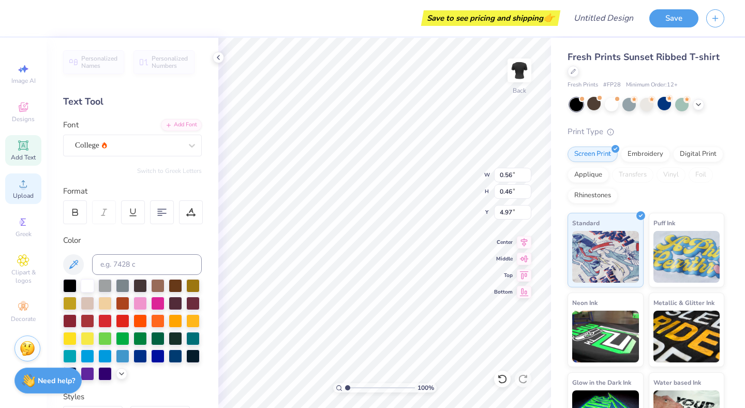
click at [21, 189] on icon at bounding box center [23, 183] width 12 height 12
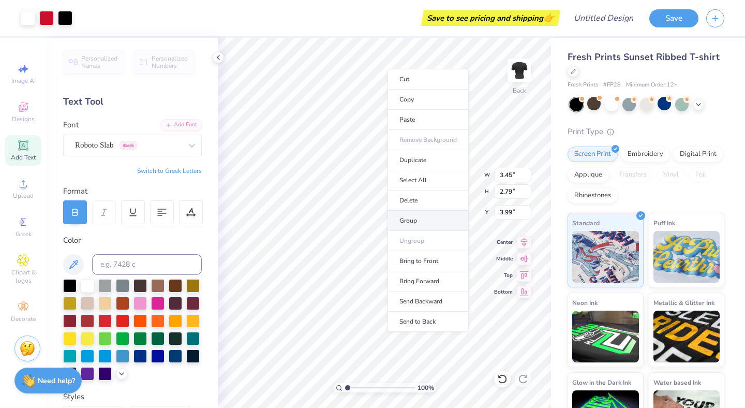
click at [431, 226] on li "Group" at bounding box center [428, 221] width 81 height 20
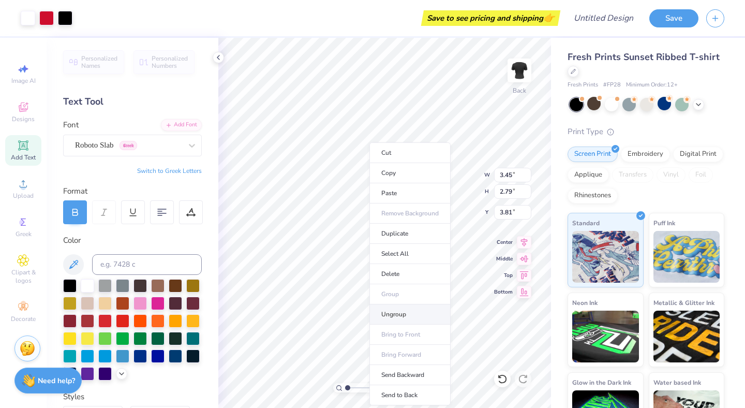
click at [385, 308] on li "Ungroup" at bounding box center [409, 314] width 81 height 20
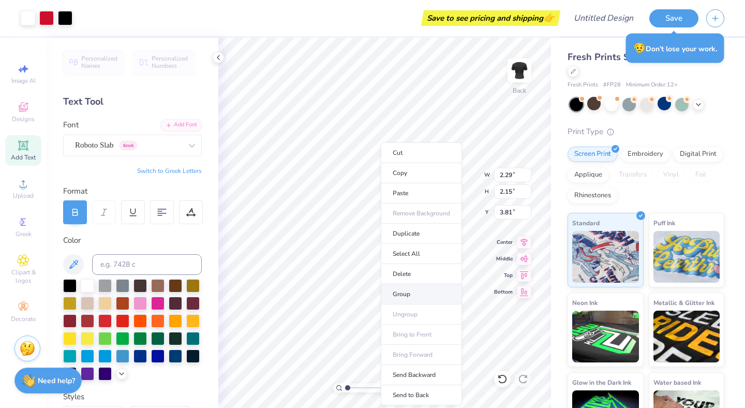
click at [404, 287] on li "Group" at bounding box center [421, 294] width 81 height 20
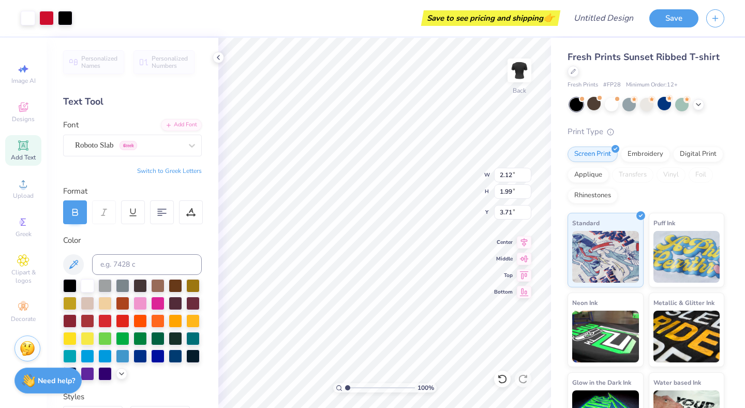
click at [210, 277] on div "Personalized Names Personalized Numbers Text Tool Add Font Font Roboto Slab Gre…" at bounding box center [133, 223] width 172 height 370
click at [18, 189] on icon at bounding box center [23, 183] width 12 height 12
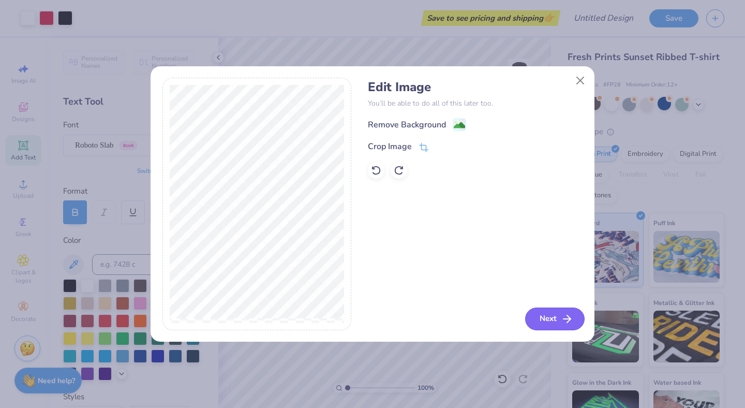
click at [540, 322] on button "Next" at bounding box center [555, 318] width 60 height 23
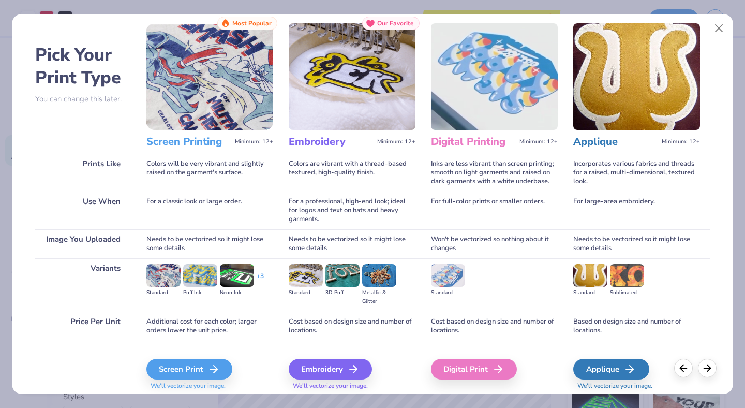
scroll to position [25, 0]
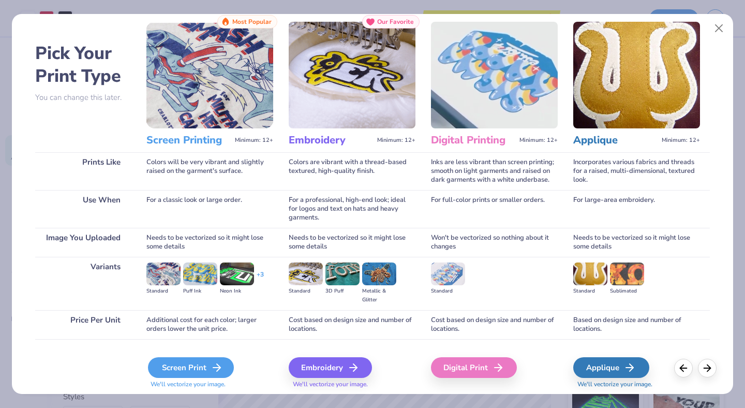
click at [202, 363] on div "Screen Print" at bounding box center [191, 367] width 86 height 21
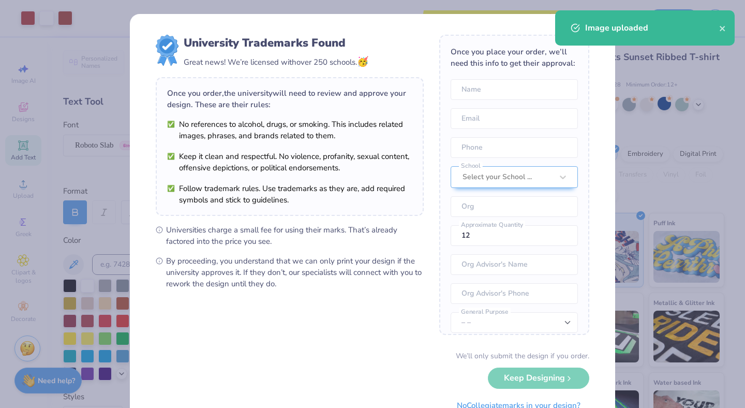
click at [362, 258] on body "Art colors Save to see pricing and shipping 👉 Design Title Save Image AI Design…" at bounding box center [372, 204] width 745 height 408
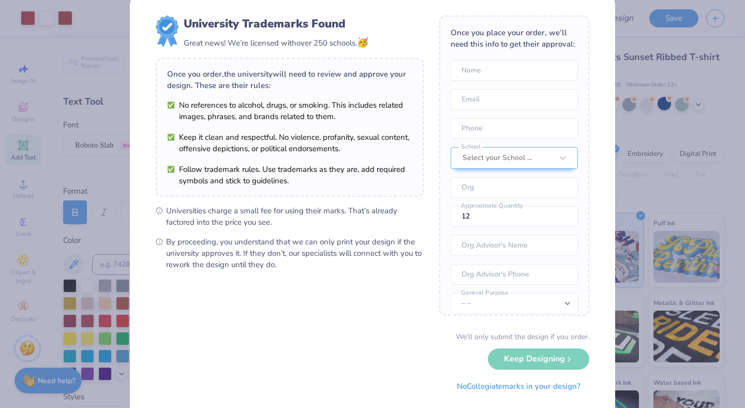
scroll to position [42, 0]
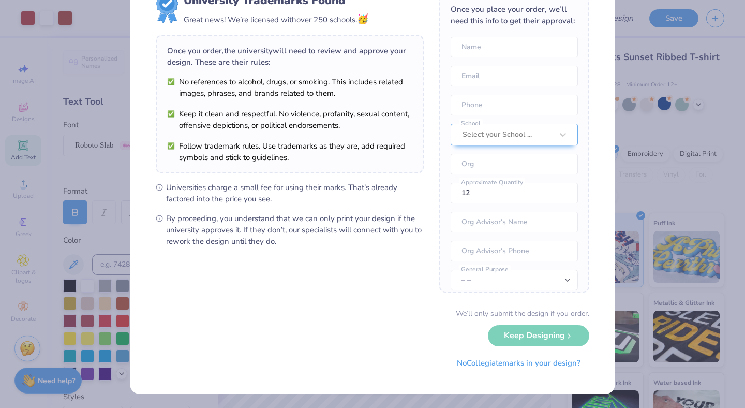
click at [622, 234] on div "University Trademarks Found Great news! We’re licensed with over 250 schools. 🥳…" at bounding box center [372, 204] width 745 height 408
click at [627, 207] on div "University Trademarks Found Great news! We’re licensed with over 250 schools. 🥳…" at bounding box center [372, 204] width 745 height 408
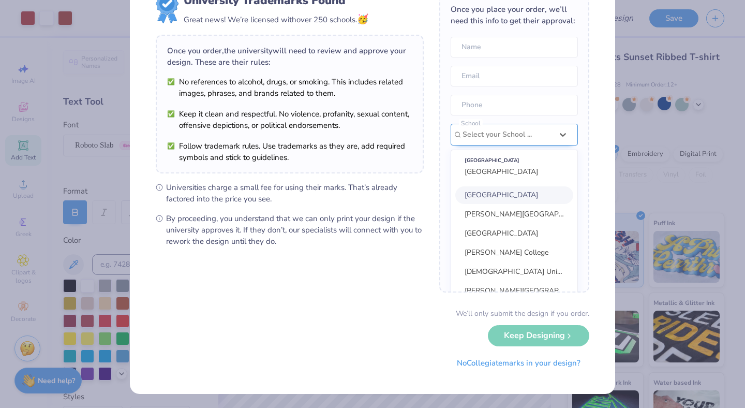
click at [503, 139] on div "Once you place your order, we’ll need this info to get their approval: Name Ema…" at bounding box center [514, 142] width 150 height 300
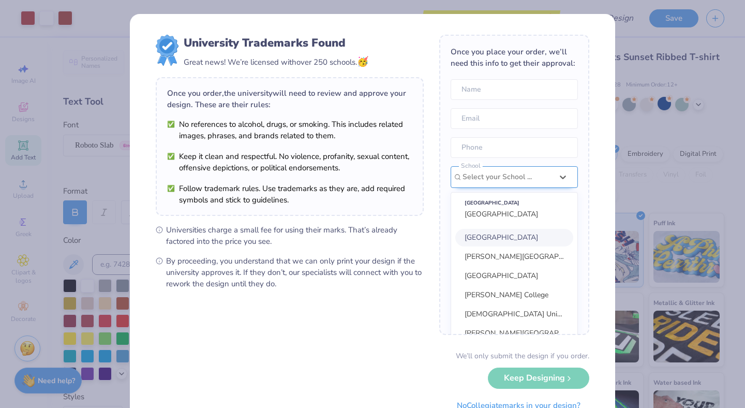
scroll to position [47, 0]
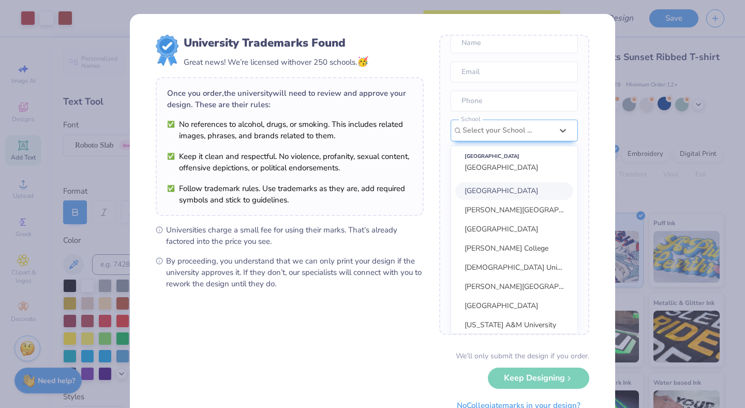
click at [432, 292] on form "University Trademarks Found Great news! We’re licensed with over 250 schools. 🥳…" at bounding box center [373, 225] width 434 height 381
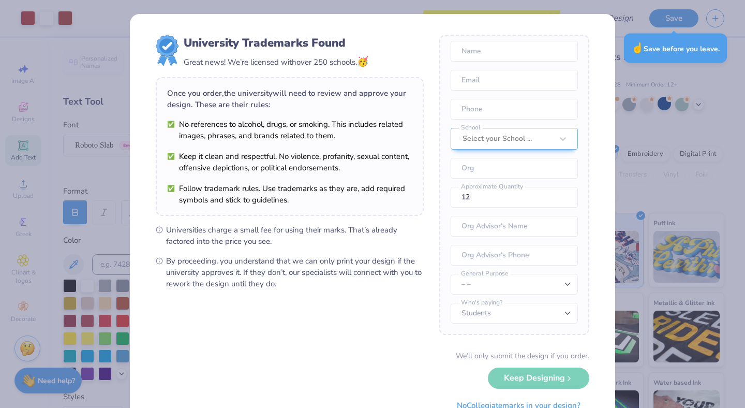
scroll to position [42, 0]
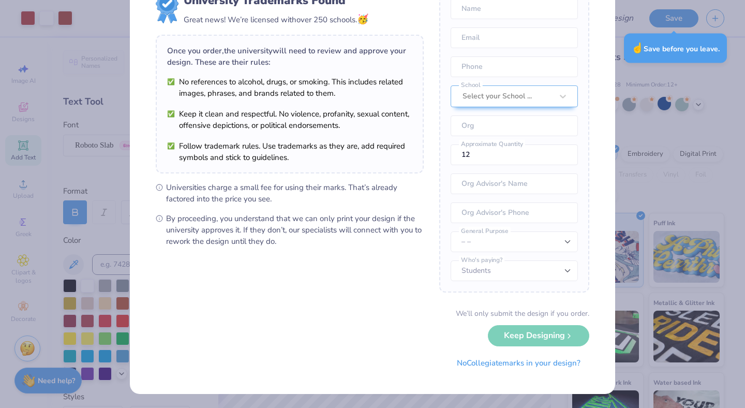
click at [525, 340] on div "We’ll only submit the design if you order. Keep Designing No Collegiate marks i…" at bounding box center [373, 340] width 434 height 65
click at [526, 335] on div "We’ll only submit the design if you order. Keep Designing No Collegiate marks i…" at bounding box center [373, 340] width 434 height 65
click at [494, 358] on button "No Collegiate marks in your design?" at bounding box center [518, 360] width 141 height 21
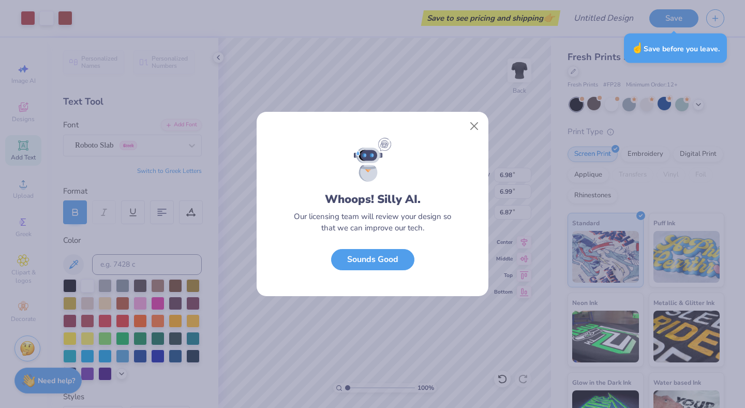
scroll to position [0, 0]
click at [398, 259] on button "Sounds Good" at bounding box center [372, 256] width 83 height 21
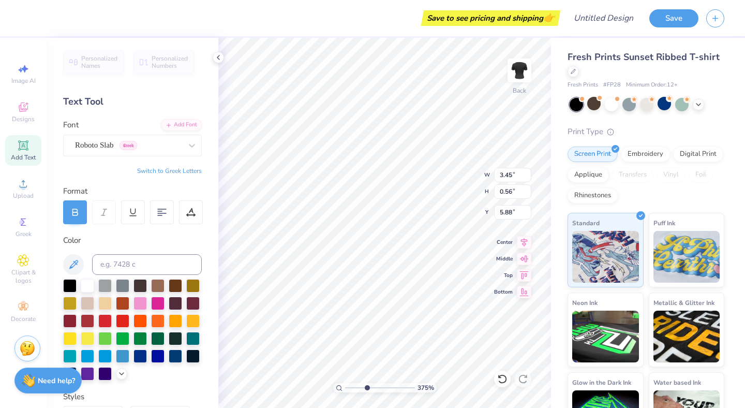
drag, startPoint x: 347, startPoint y: 385, endPoint x: 366, endPoint y: 385, distance: 19.7
click at [366, 385] on input "range" at bounding box center [380, 387] width 70 height 9
click at [289, 397] on div "100 %" at bounding box center [385, 223] width 370 height 370
click at [19, 191] on div "Upload" at bounding box center [23, 188] width 36 height 31
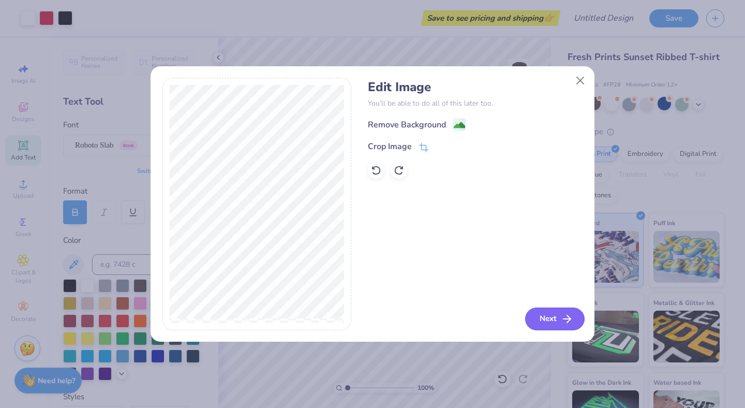
click at [562, 315] on icon "button" at bounding box center [567, 319] width 12 height 12
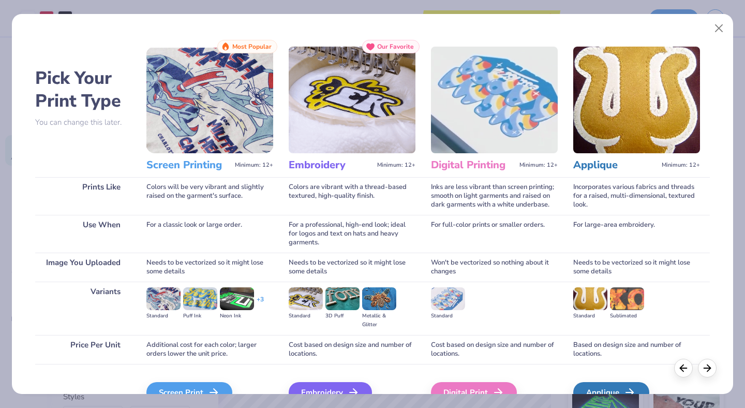
scroll to position [18, 0]
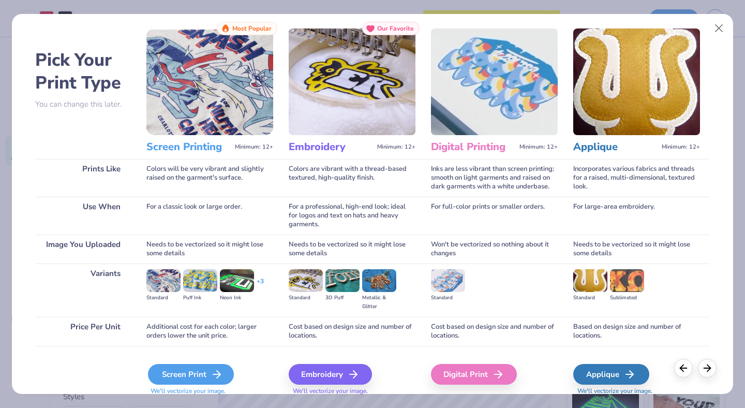
click at [190, 374] on div "Screen Print" at bounding box center [191, 374] width 86 height 21
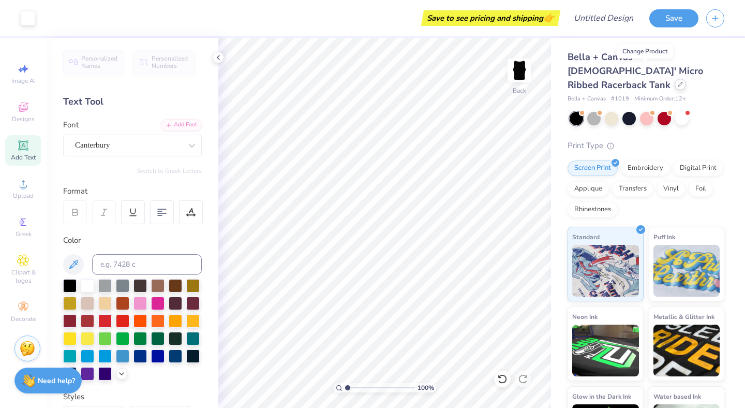
click at [678, 82] on icon at bounding box center [680, 84] width 5 height 5
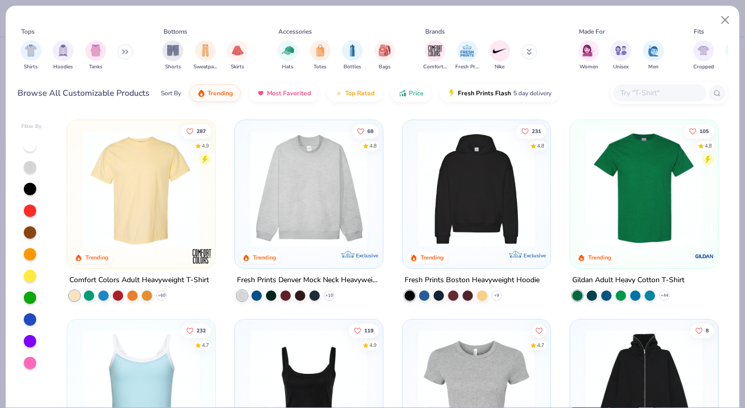
click at [128, 52] on icon at bounding box center [125, 51] width 6 height 5
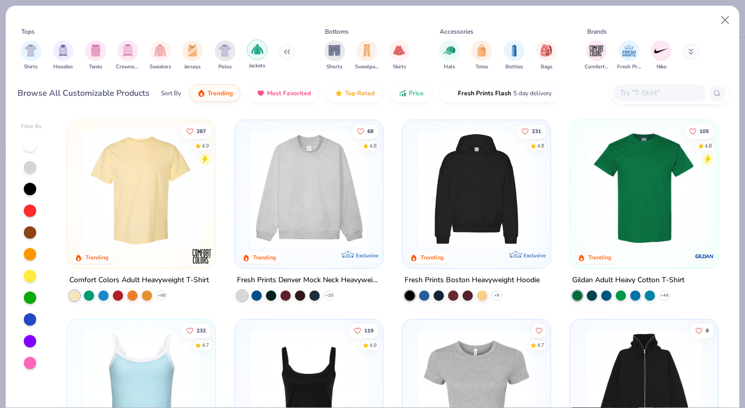
click at [255, 50] on img "filter for Jackets" at bounding box center [257, 49] width 12 height 12
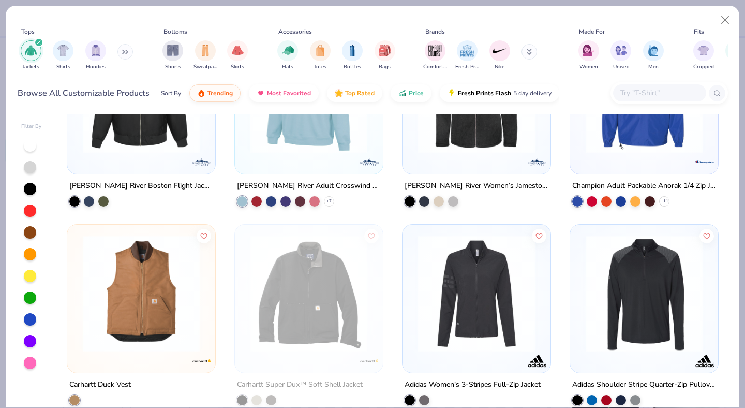
scroll to position [3700, 0]
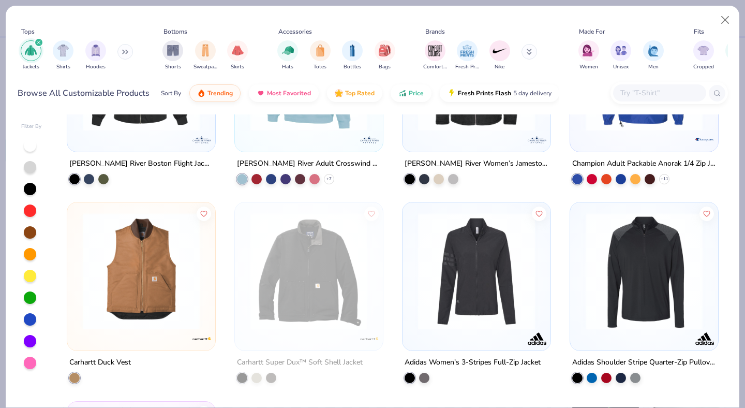
click at [119, 51] on button at bounding box center [125, 52] width 16 height 16
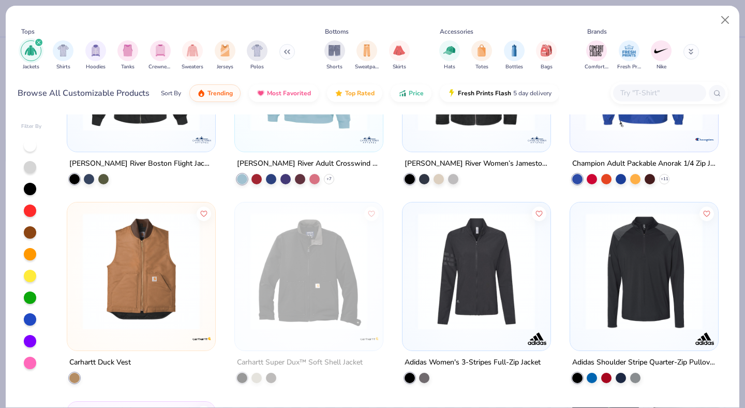
click at [693, 52] on icon at bounding box center [691, 52] width 5 height 6
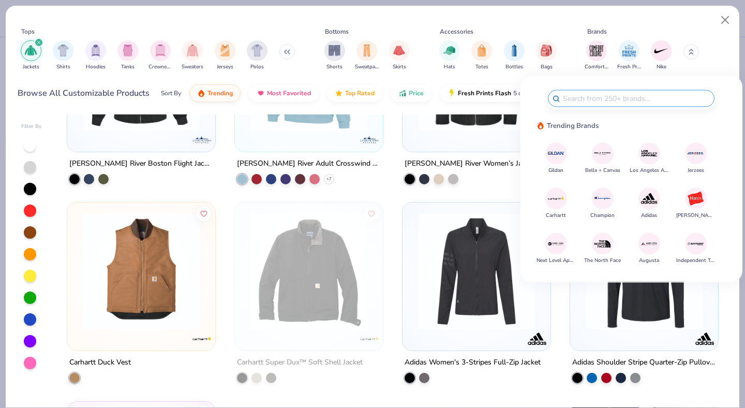
click at [553, 202] on img at bounding box center [556, 198] width 18 height 18
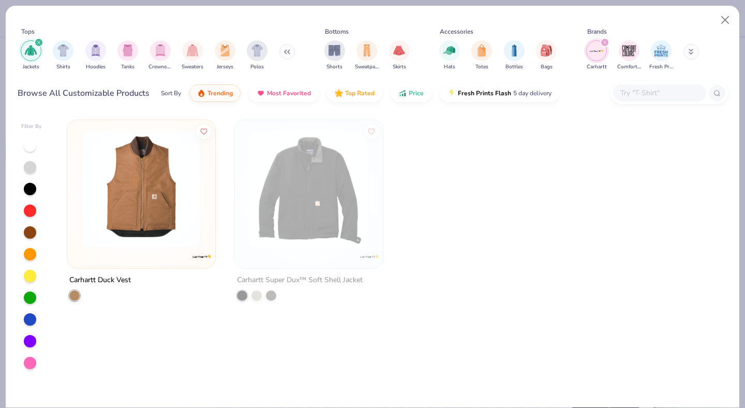
click at [690, 51] on icon at bounding box center [691, 51] width 4 height 2
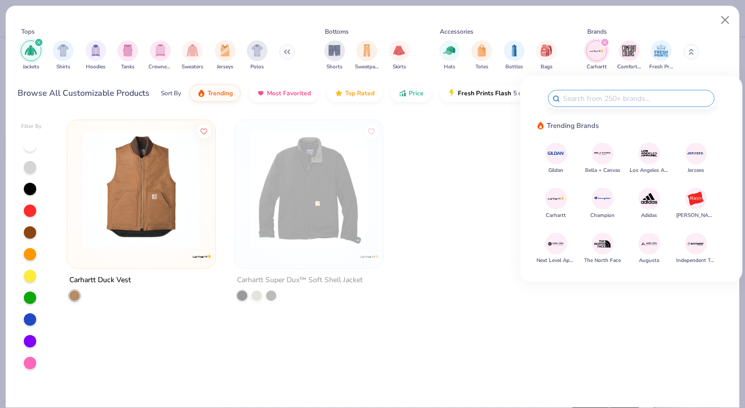
click at [598, 204] on img at bounding box center [602, 198] width 18 height 18
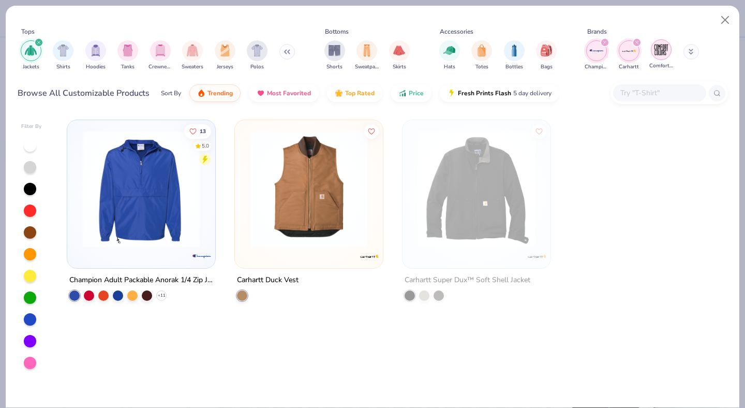
click at [635, 42] on icon "filter for Carhartt" at bounding box center [637, 42] width 4 height 4
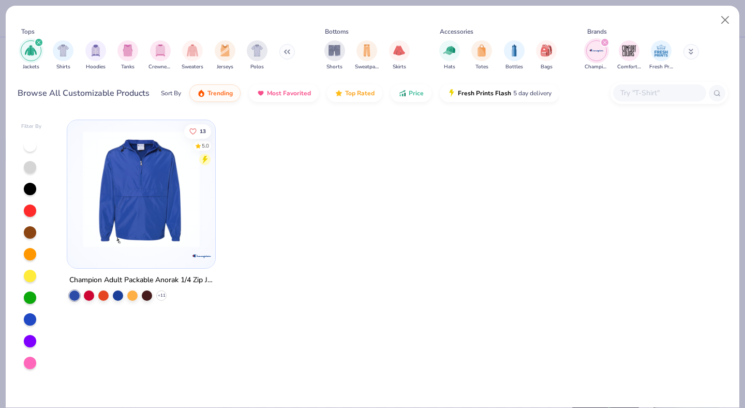
click at [605, 46] on div "filter for Champion" at bounding box center [604, 42] width 9 height 9
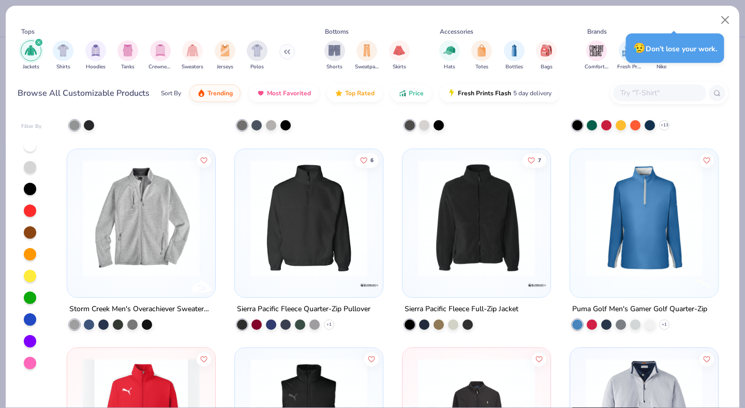
scroll to position [1973, 0]
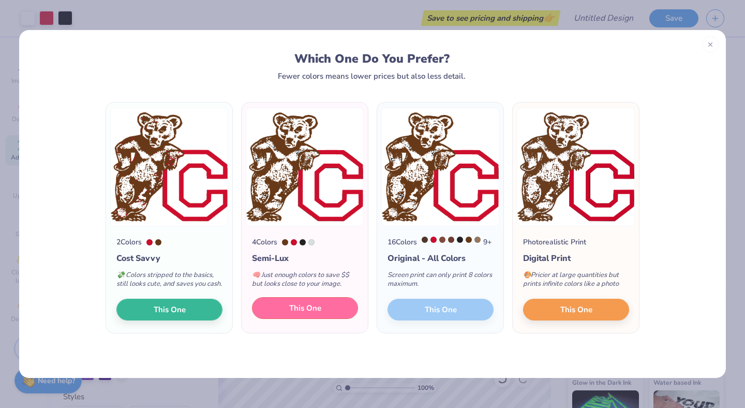
click at [278, 319] on button "This One" at bounding box center [305, 308] width 106 height 22
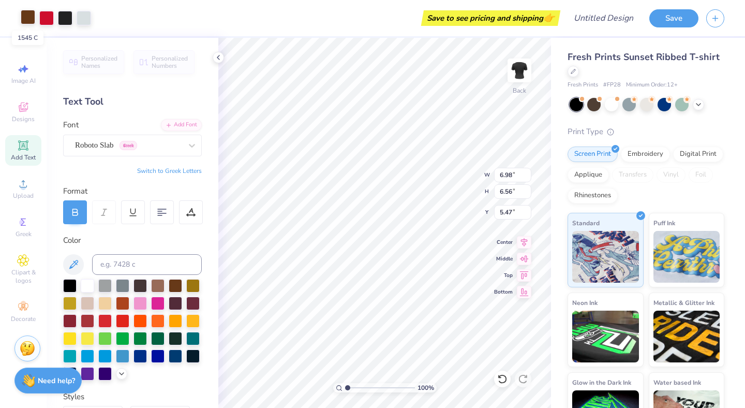
click at [25, 18] on div at bounding box center [28, 17] width 14 height 14
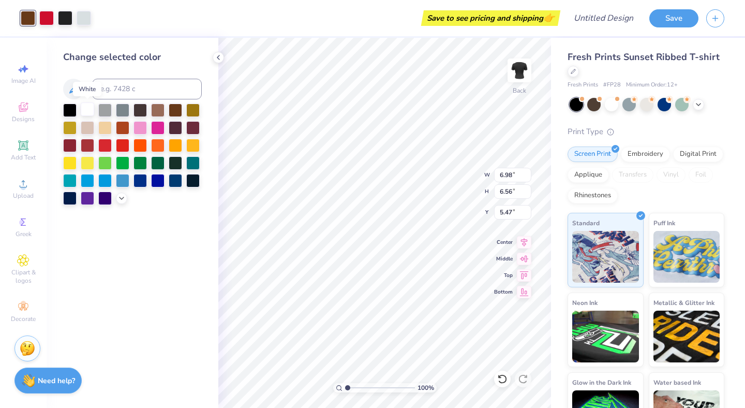
click at [86, 110] on div at bounding box center [87, 108] width 13 height 13
click at [65, 20] on div at bounding box center [65, 17] width 14 height 14
click at [86, 109] on div at bounding box center [87, 108] width 13 height 13
click at [69, 19] on div at bounding box center [65, 17] width 14 height 14
click at [88, 112] on div at bounding box center [87, 108] width 13 height 13
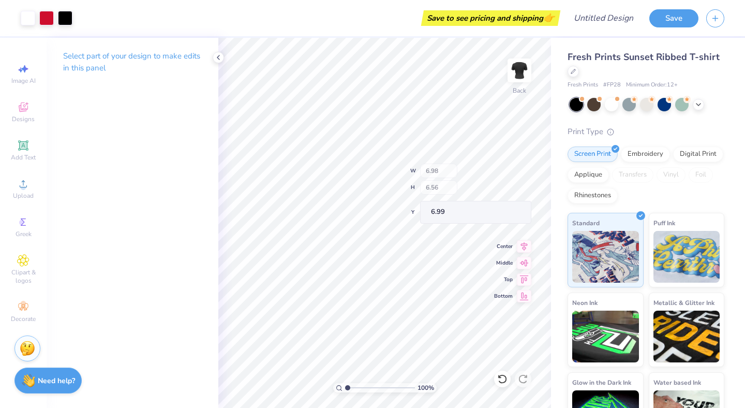
type input "7.82"
type input "4.32"
type input "2.28"
type input "2.14"
drag, startPoint x: 345, startPoint y: 388, endPoint x: 365, endPoint y: 388, distance: 20.2
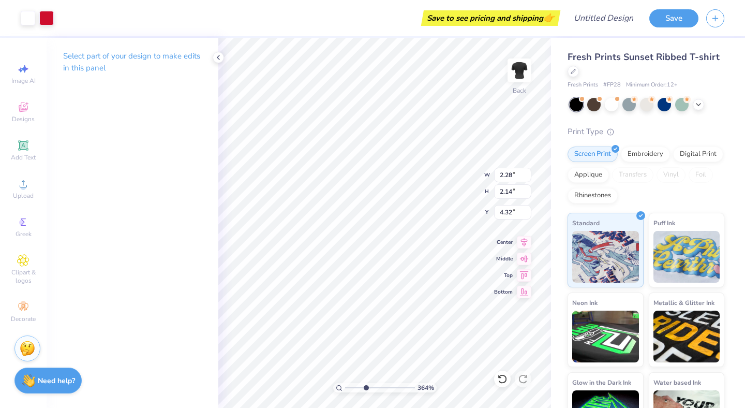
type input "3.64"
click at [365, 388] on input "range" at bounding box center [380, 387] width 70 height 9
type input "3.61"
type input "2.05"
type input "1.92"
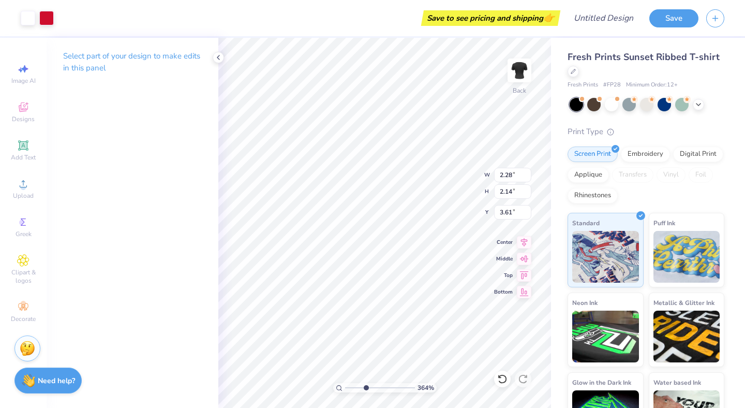
type input "3.83"
type input "2.00"
type input "1.88"
click at [49, 17] on div at bounding box center [46, 17] width 14 height 14
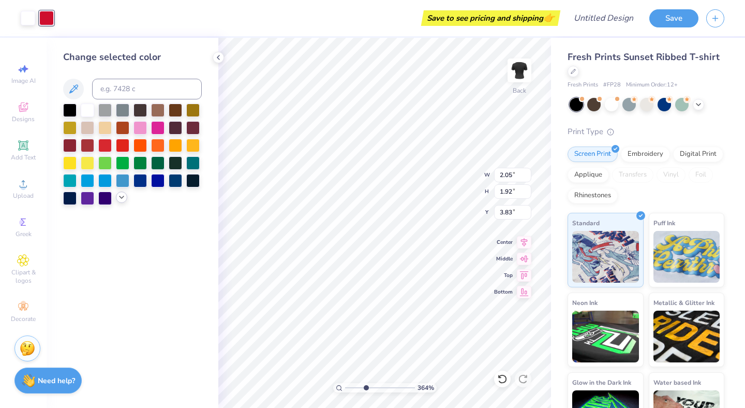
click at [122, 197] on polyline at bounding box center [122, 197] width 4 height 2
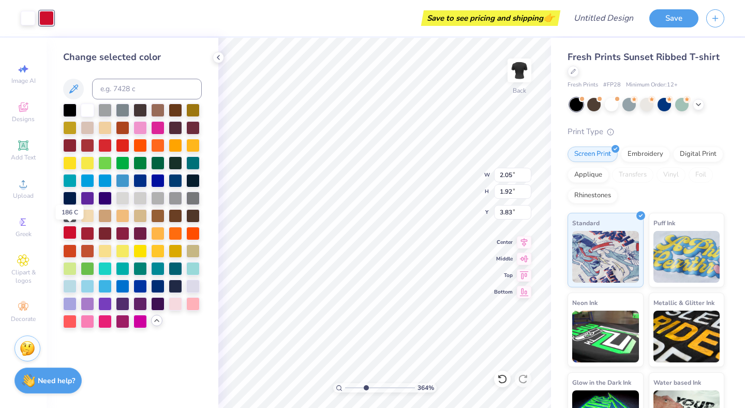
click at [70, 232] on div at bounding box center [69, 232] width 13 height 13
click at [88, 234] on div at bounding box center [87, 232] width 13 height 13
click at [72, 233] on div at bounding box center [69, 232] width 13 height 13
click at [124, 127] on div at bounding box center [122, 126] width 13 height 13
click at [67, 234] on div at bounding box center [69, 232] width 13 height 13
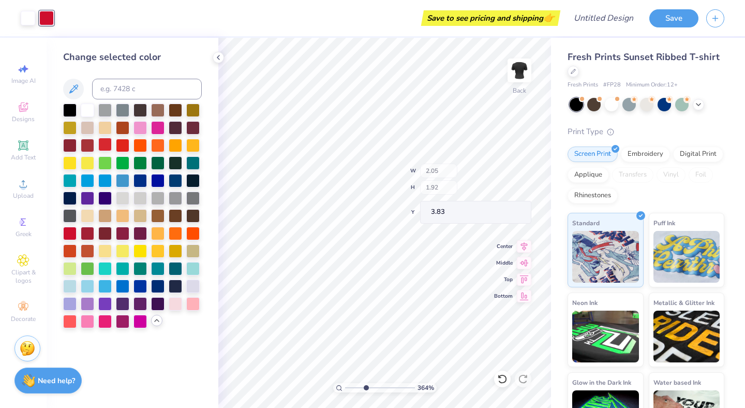
type input "3.81"
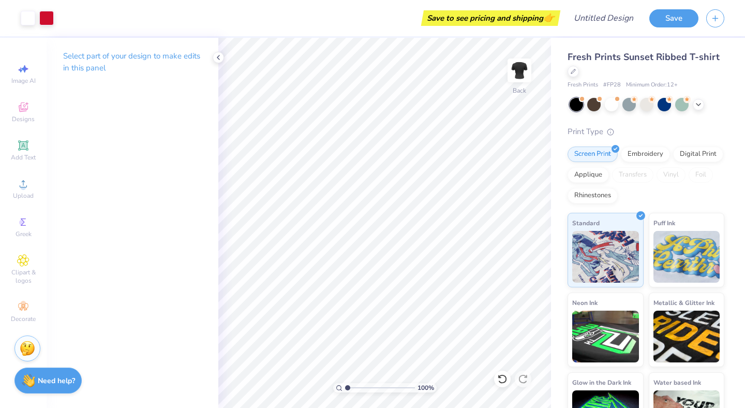
drag, startPoint x: 365, startPoint y: 387, endPoint x: 299, endPoint y: 383, distance: 66.4
type input "1"
click at [345, 383] on input "range" at bounding box center [380, 387] width 70 height 9
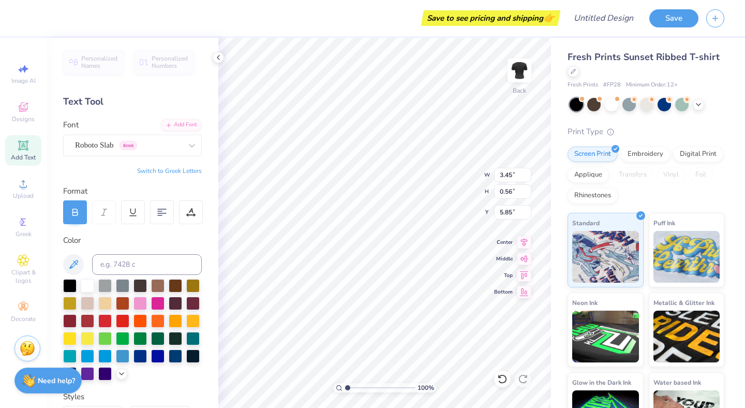
type input "0.56"
type input "0.46"
type input "4.53"
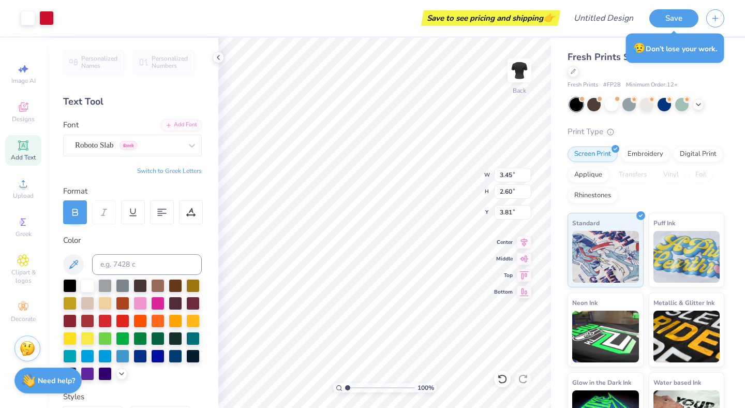
type input "2.60"
type input "3.81"
